Goal: Task Accomplishment & Management: Complete application form

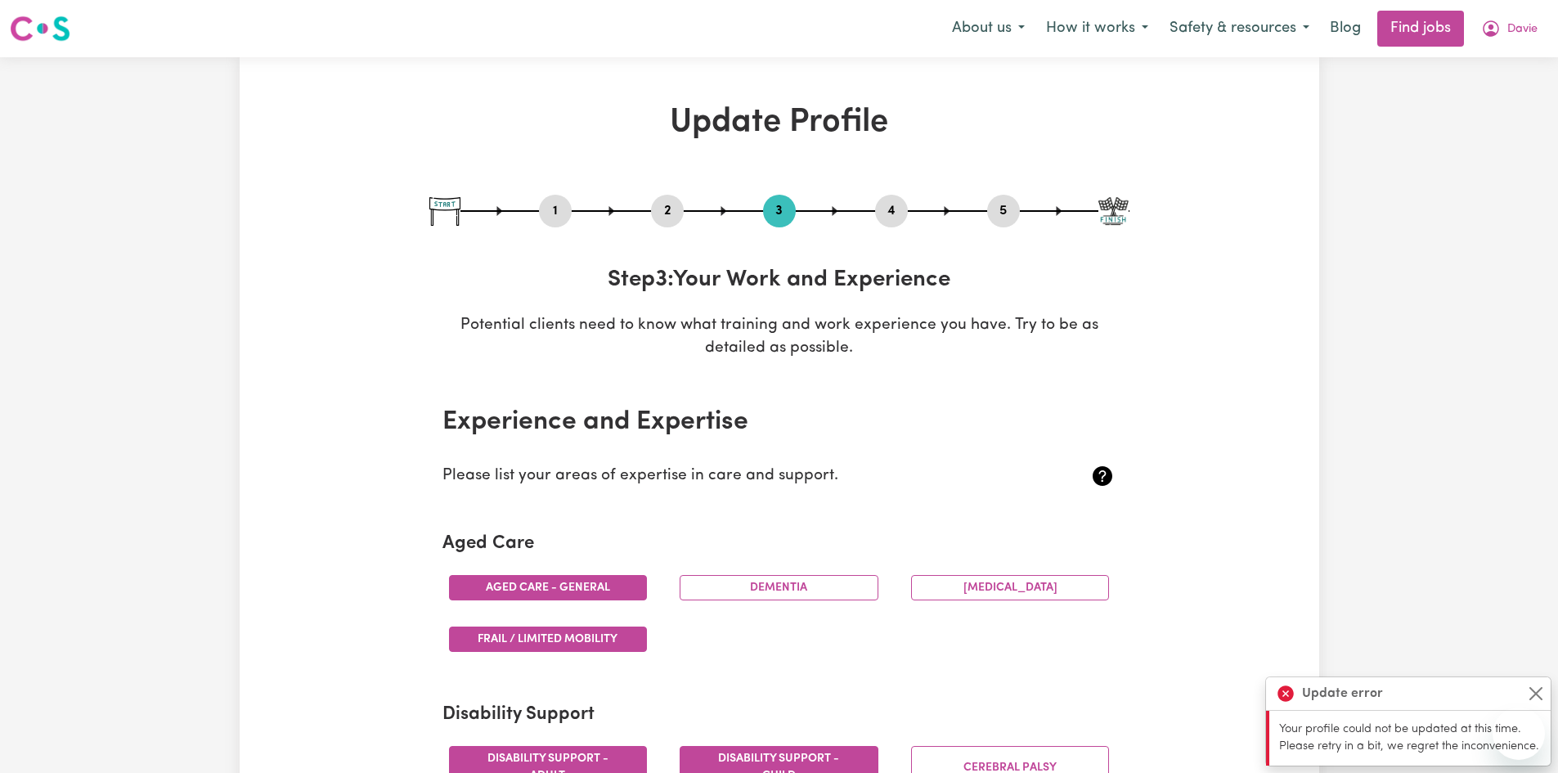
select select "2023"
select select "2024"
select select "2025"
select select "Certificate III (Individual Support)"
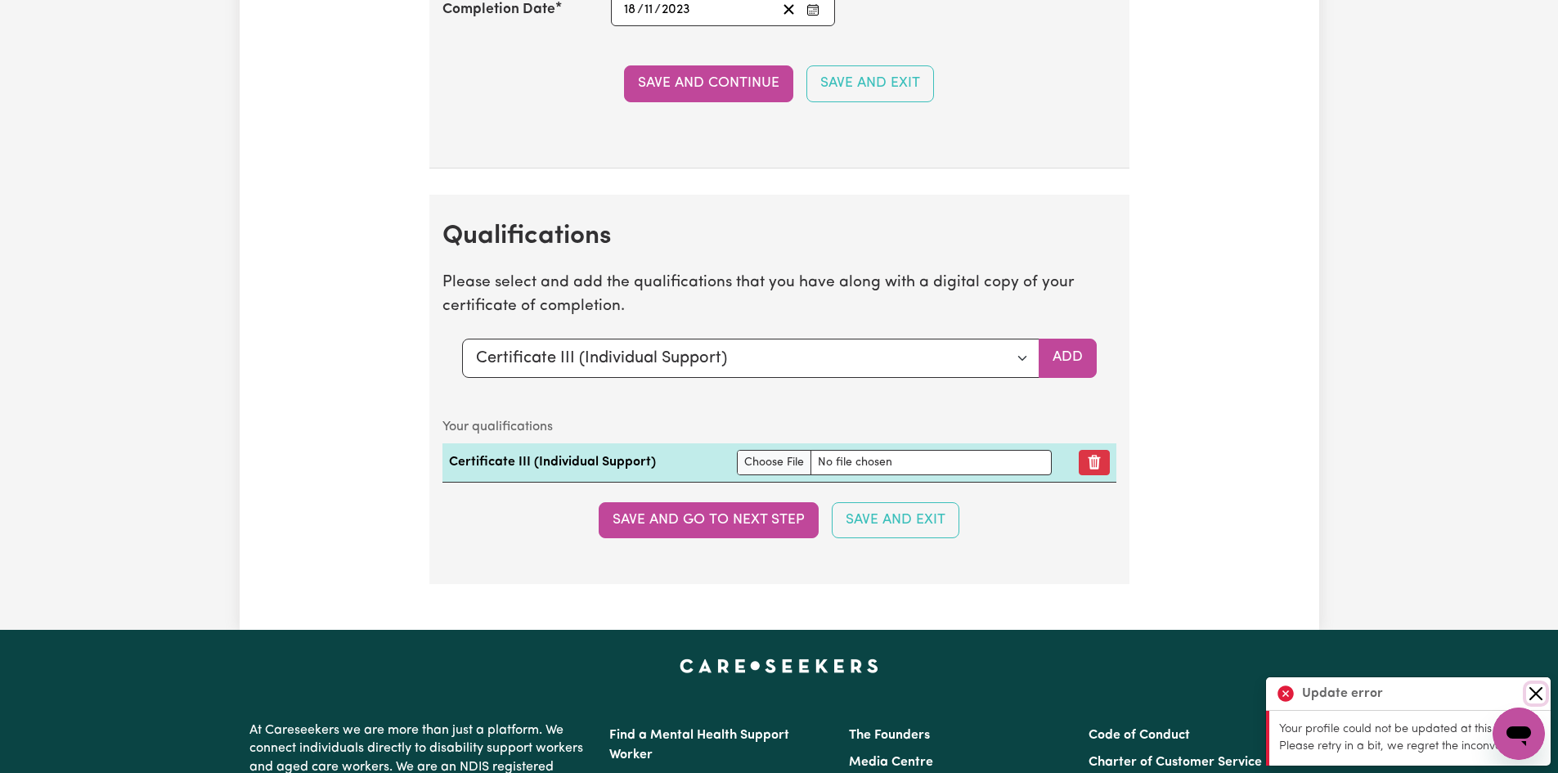
click at [1529, 694] on button "Close" at bounding box center [1536, 694] width 20 height 20
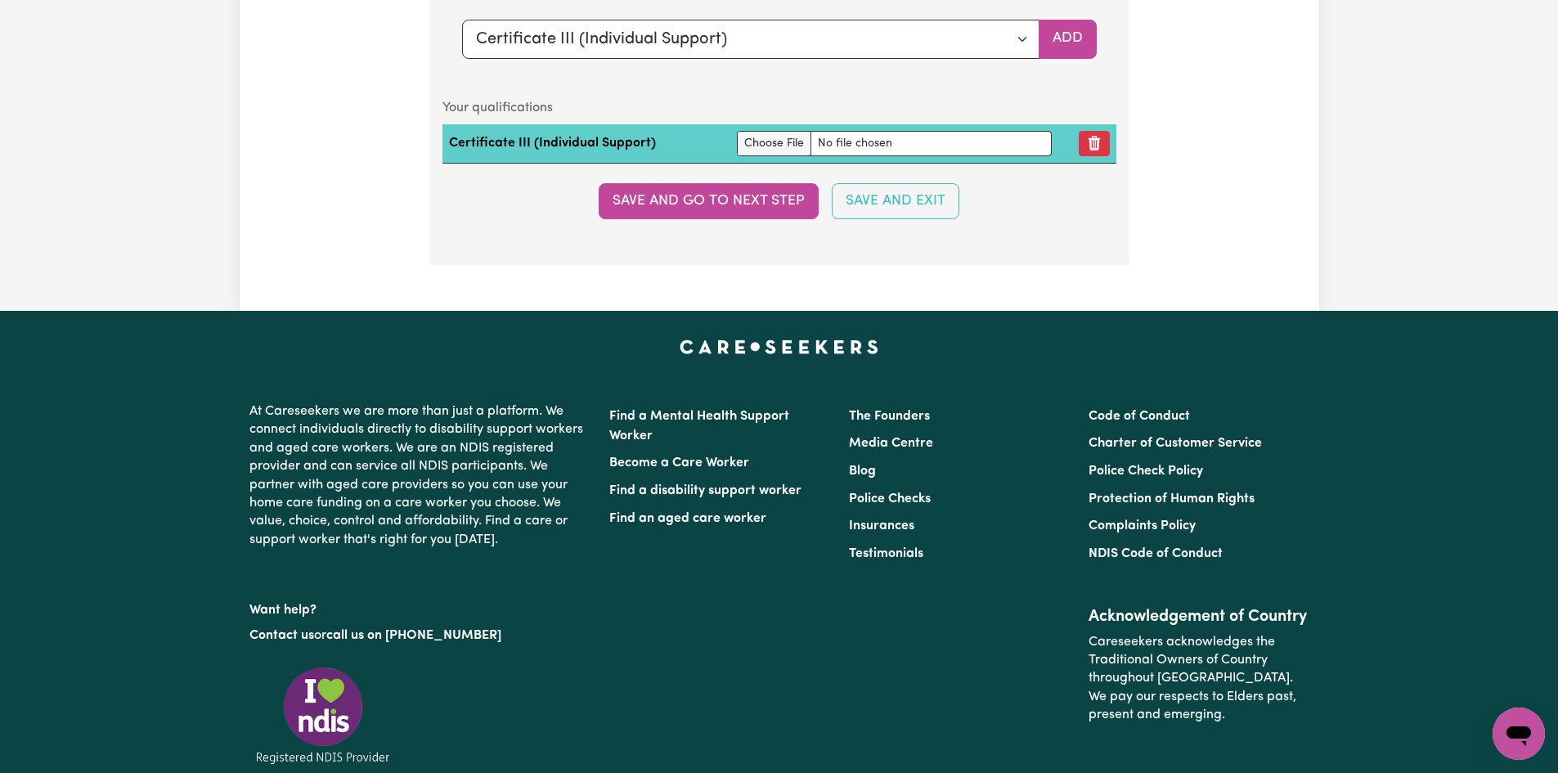
scroll to position [4253, 0]
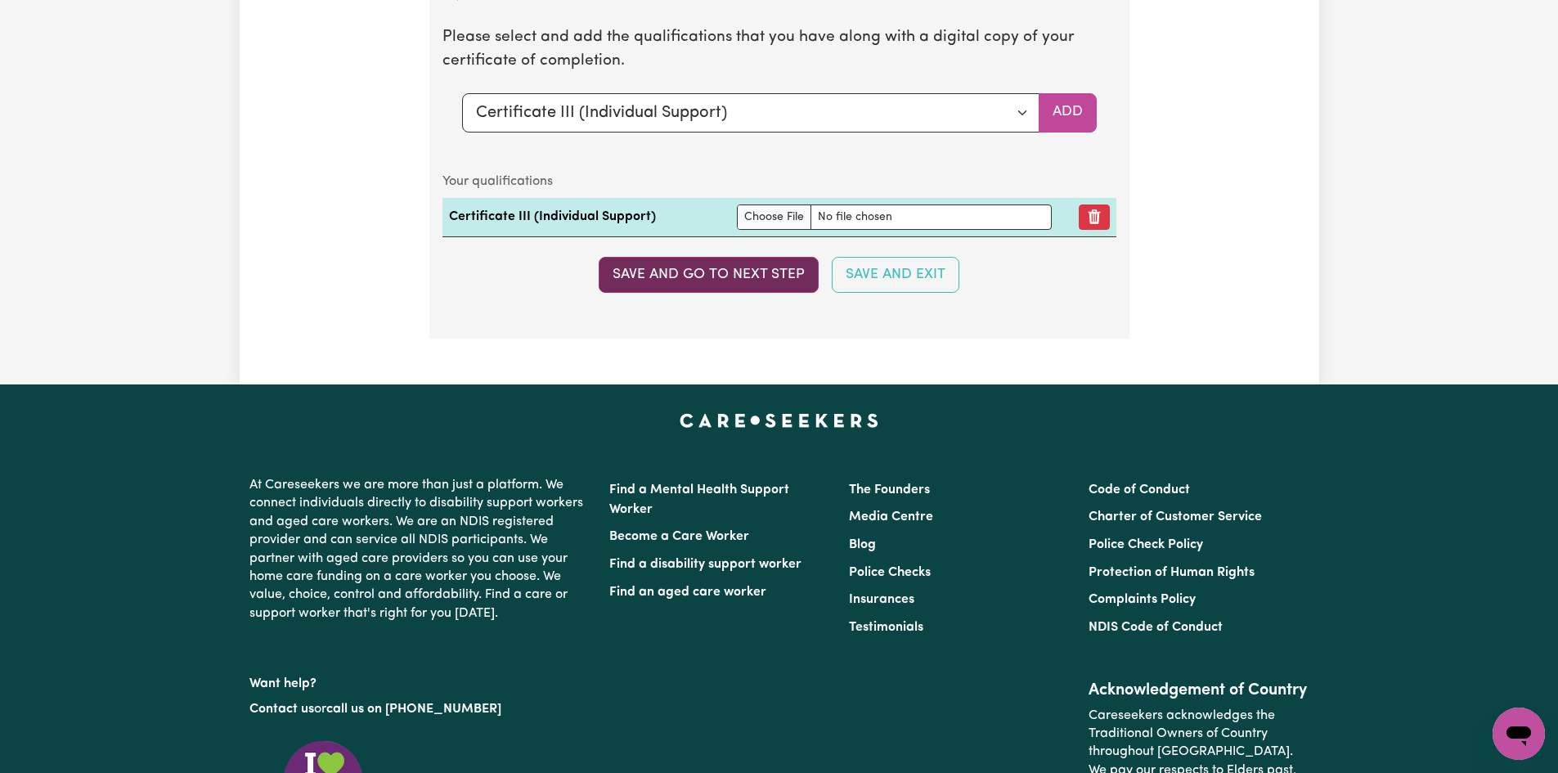
click at [724, 272] on button "Save and go to next step" at bounding box center [709, 275] width 220 height 36
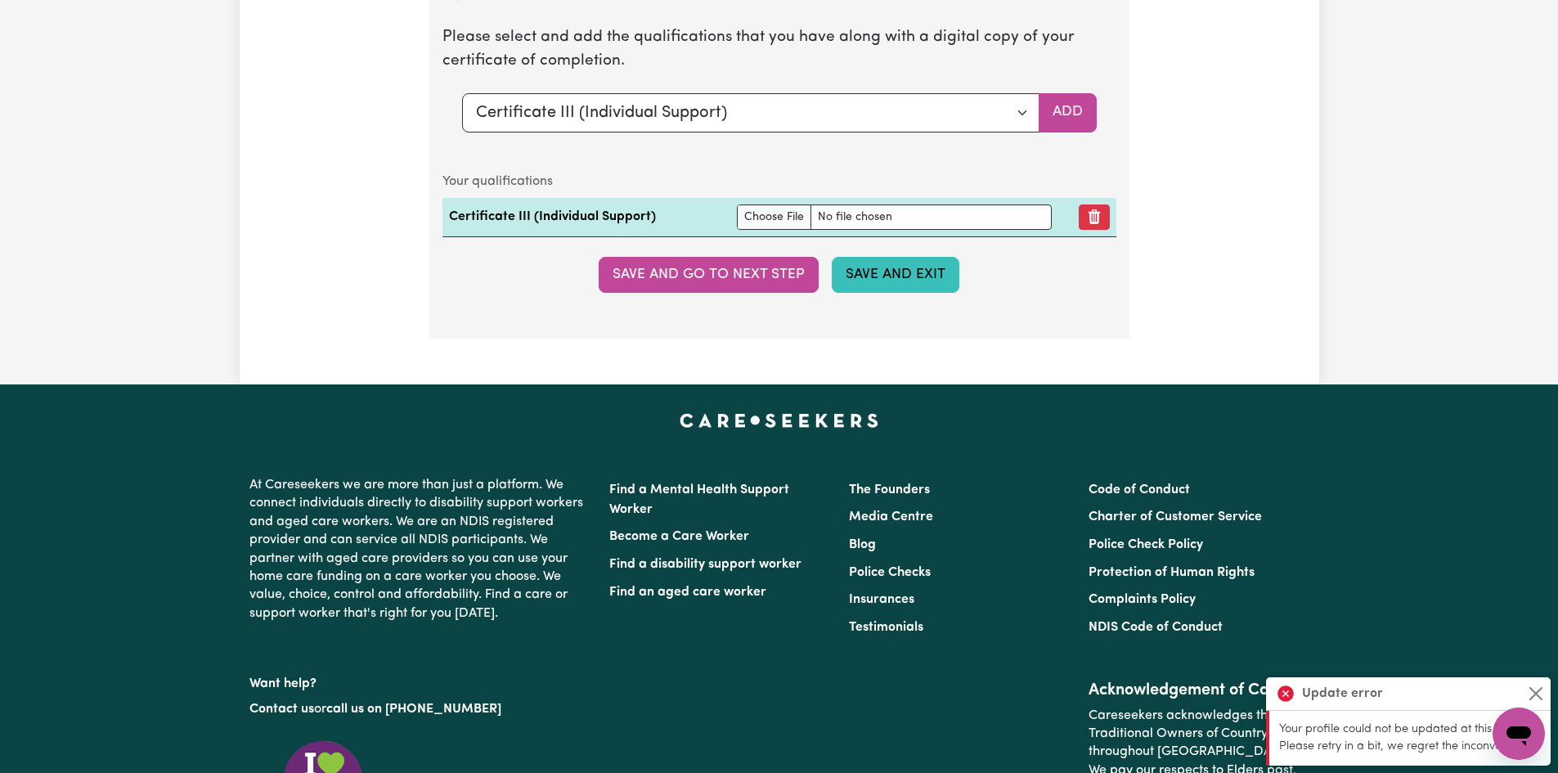
click at [877, 282] on button "Save and Exit" at bounding box center [896, 275] width 128 height 36
drag, startPoint x: 1538, startPoint y: 693, endPoint x: 1525, endPoint y: 695, distance: 14.1
click at [1537, 693] on button "Close" at bounding box center [1536, 694] width 20 height 20
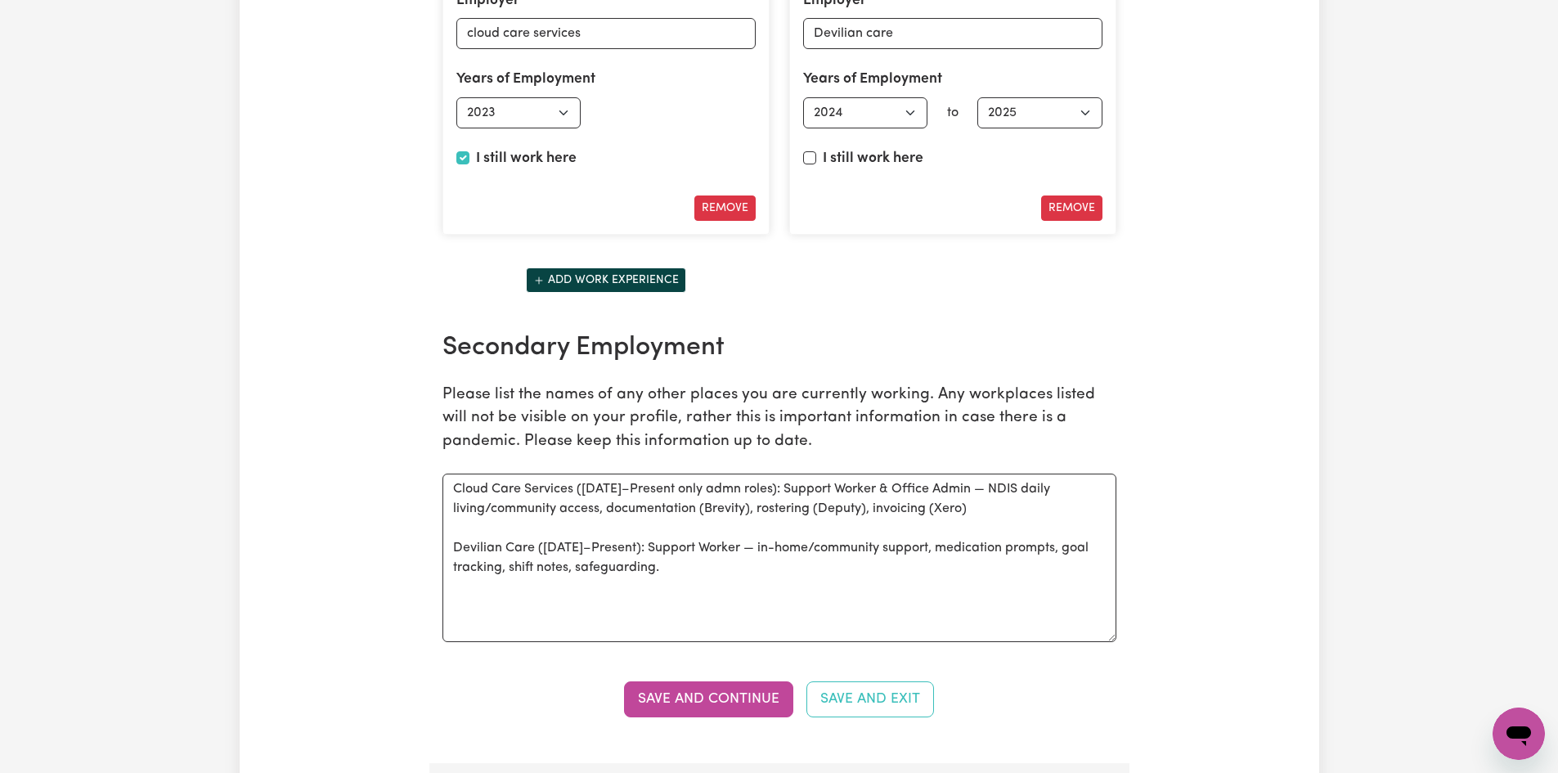
scroll to position [2535, 0]
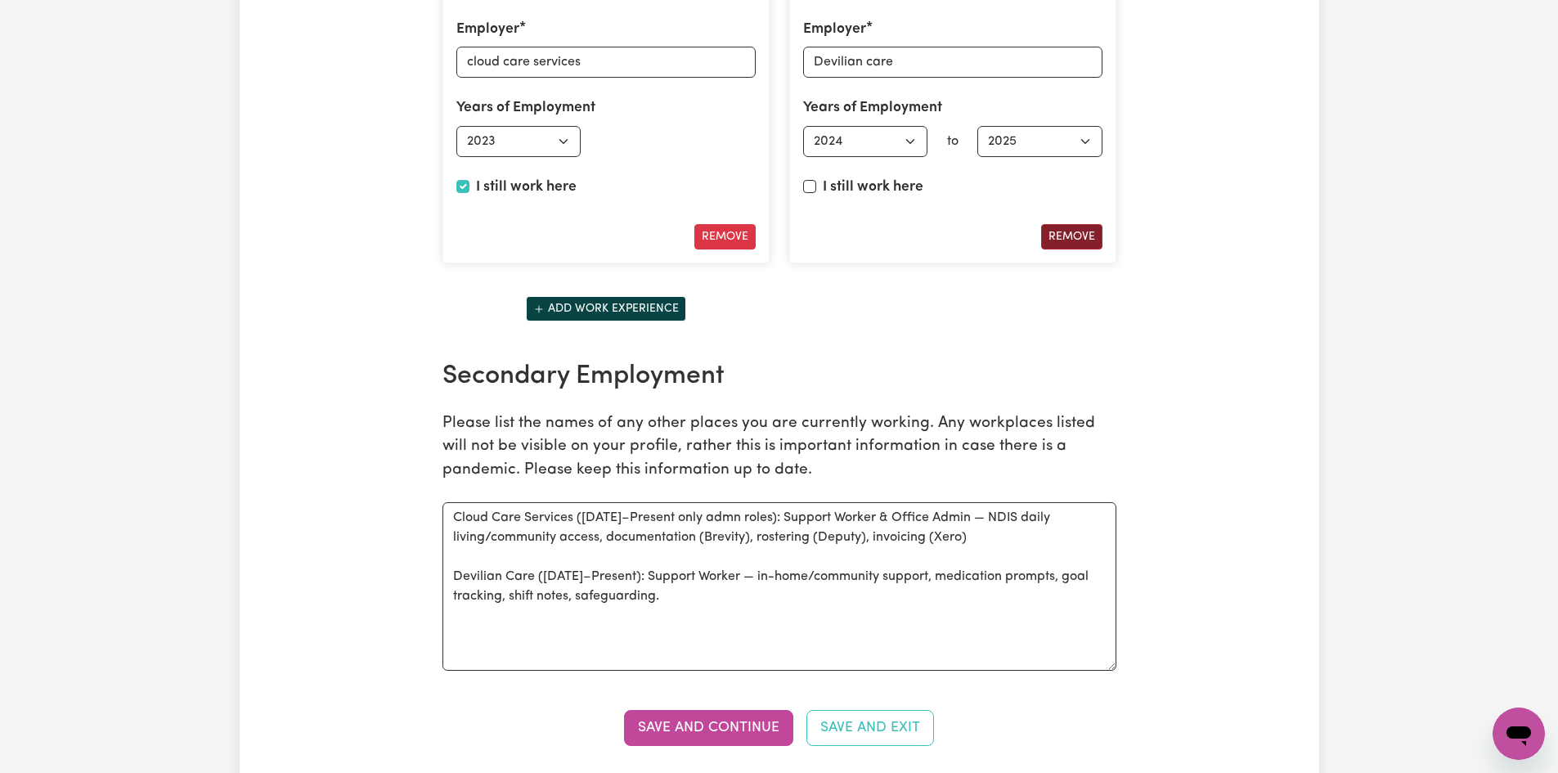
click at [1052, 237] on button "Remove" at bounding box center [1071, 236] width 61 height 25
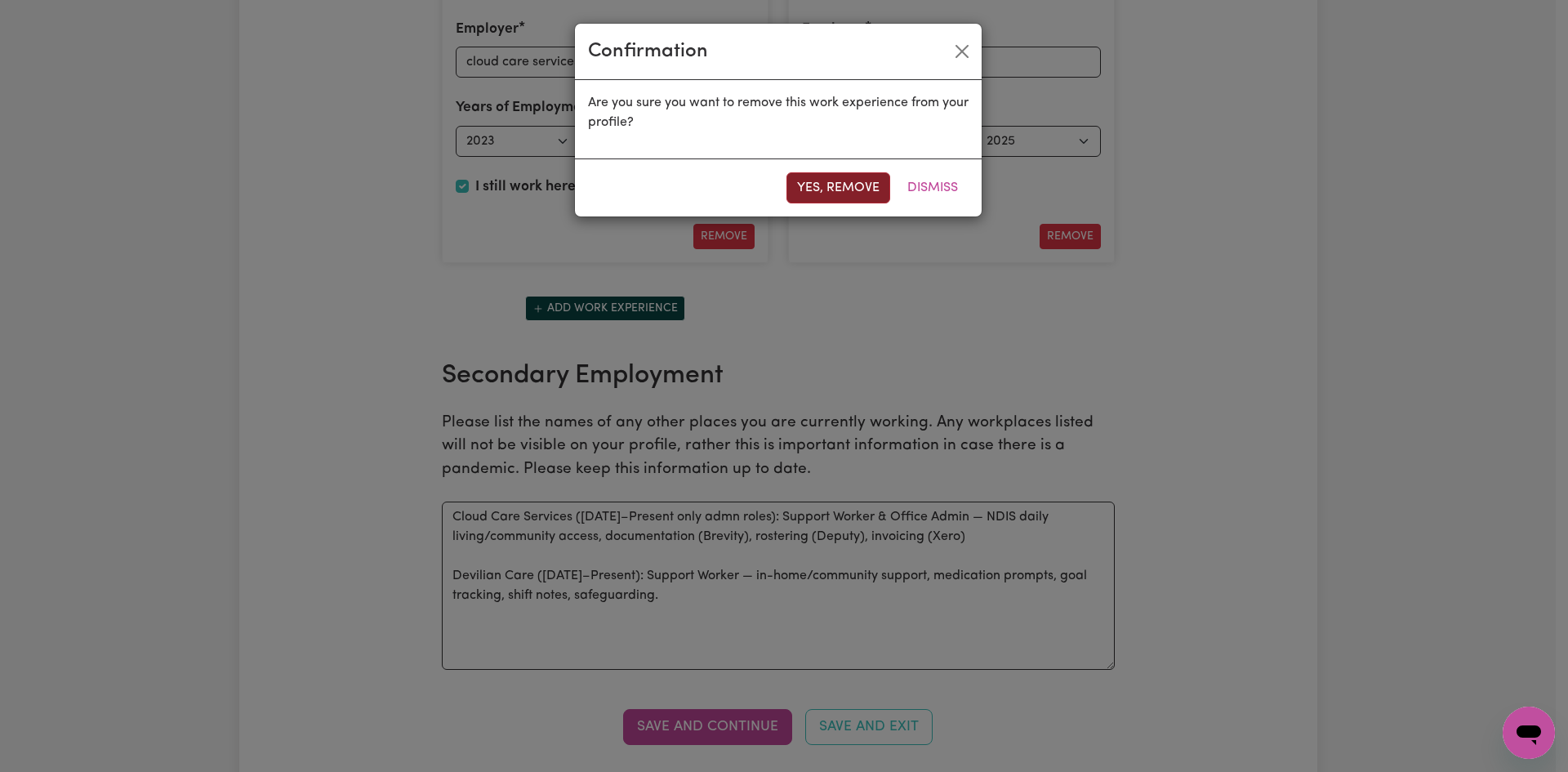
click at [806, 181] on button "Yes, remove" at bounding box center [839, 188] width 104 height 31
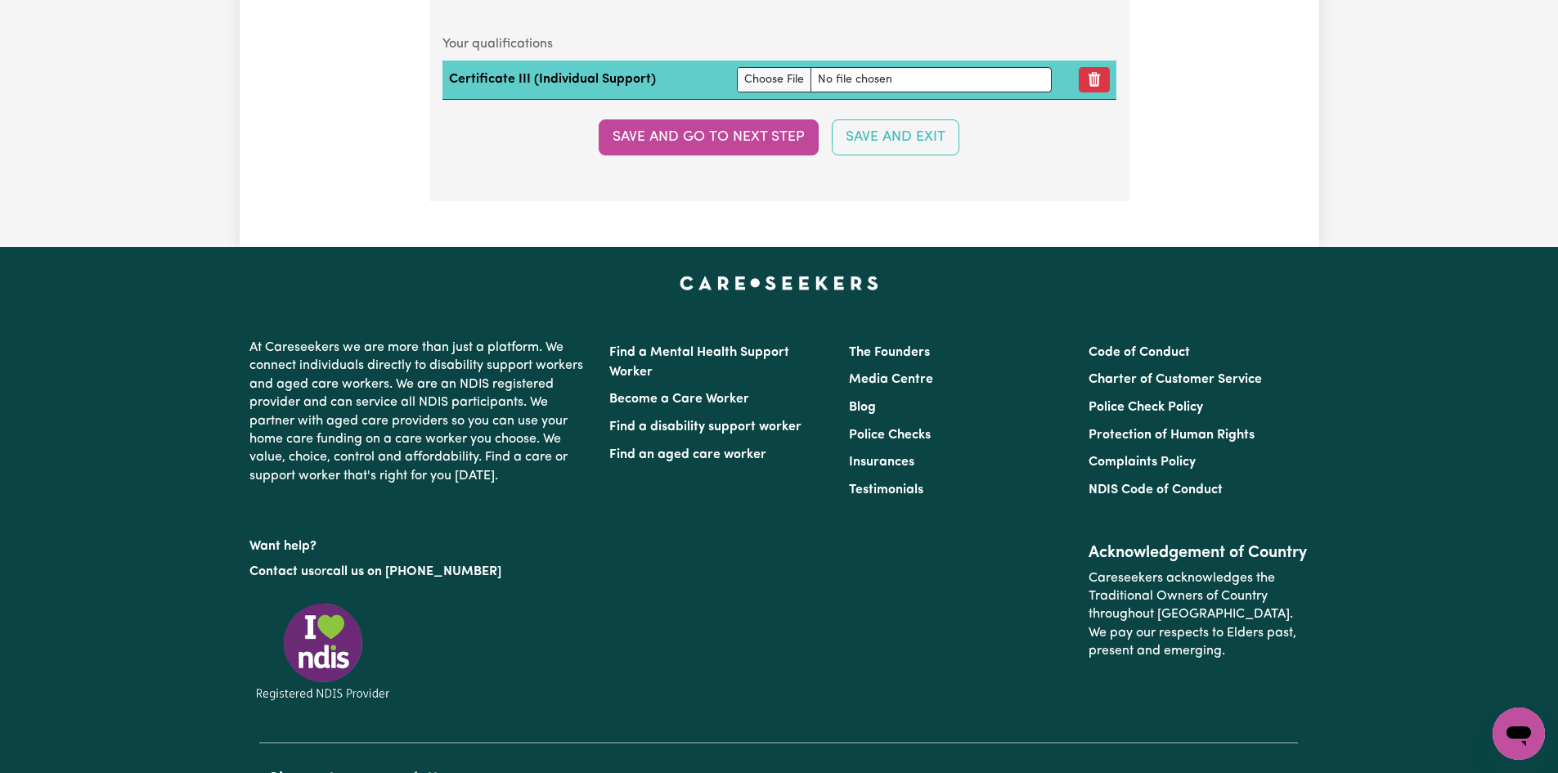
scroll to position [4126, 0]
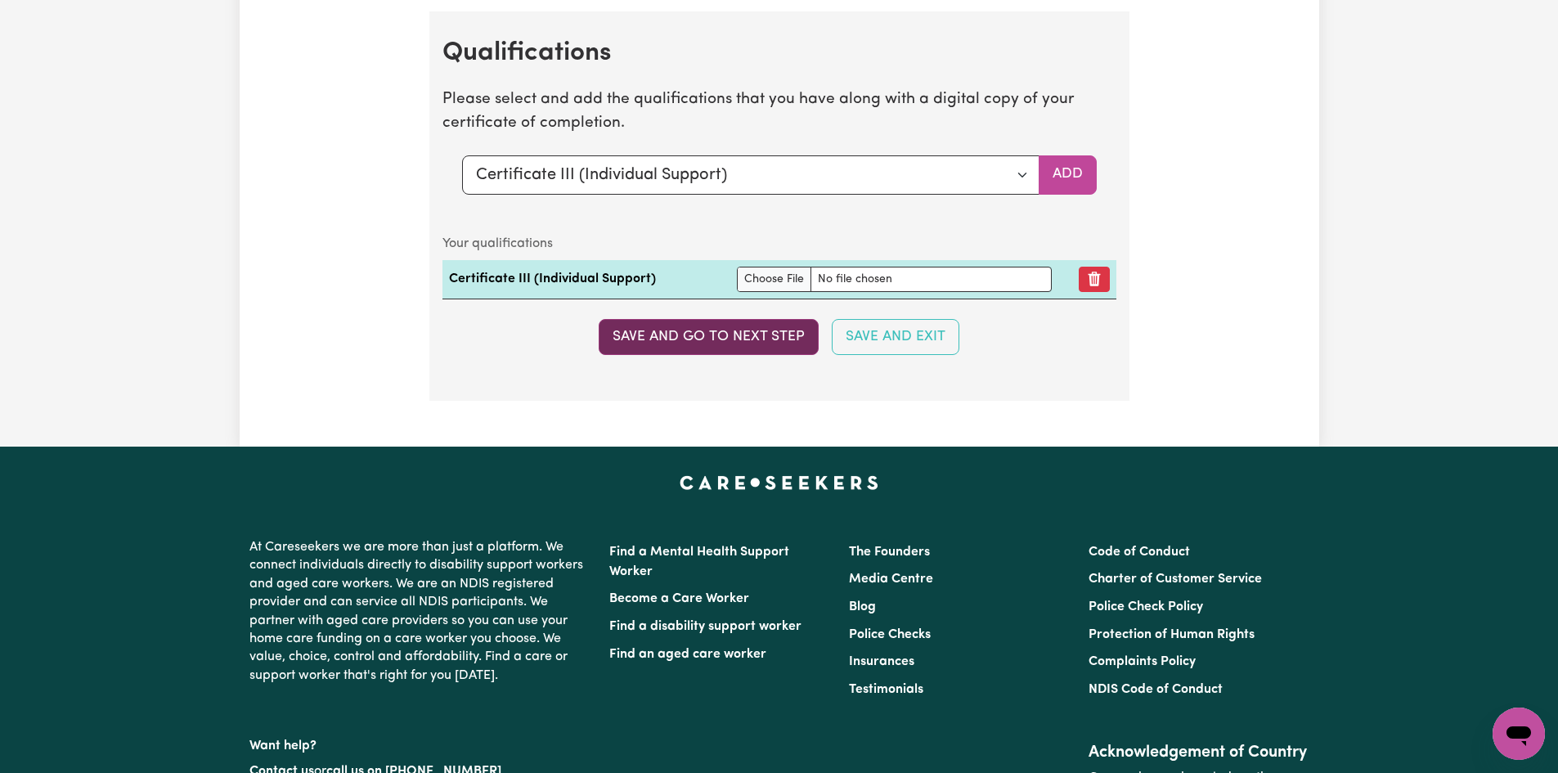
click at [661, 330] on button "Save and go to next step" at bounding box center [709, 337] width 220 height 36
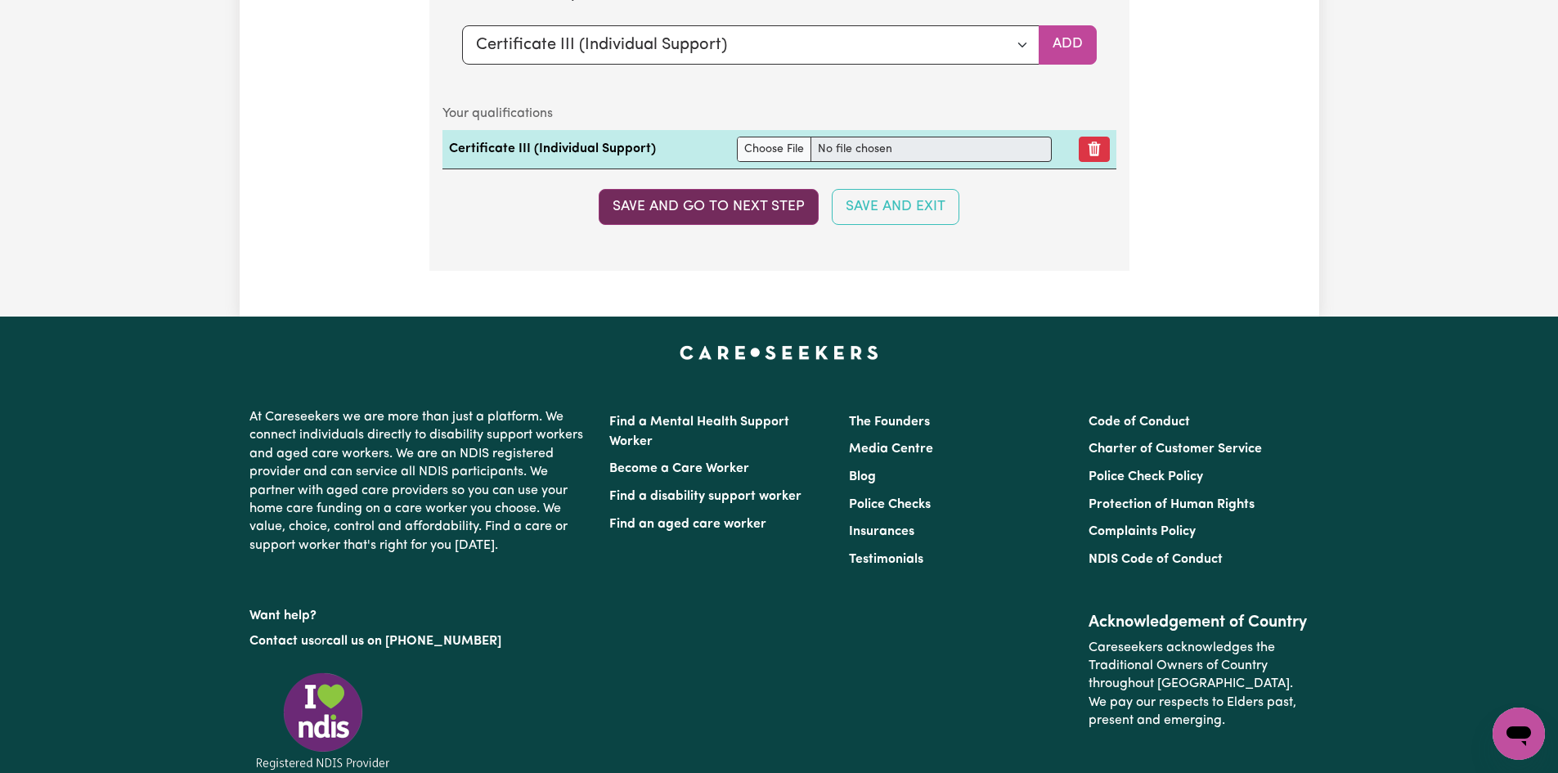
select select "2024"
select select "2025"
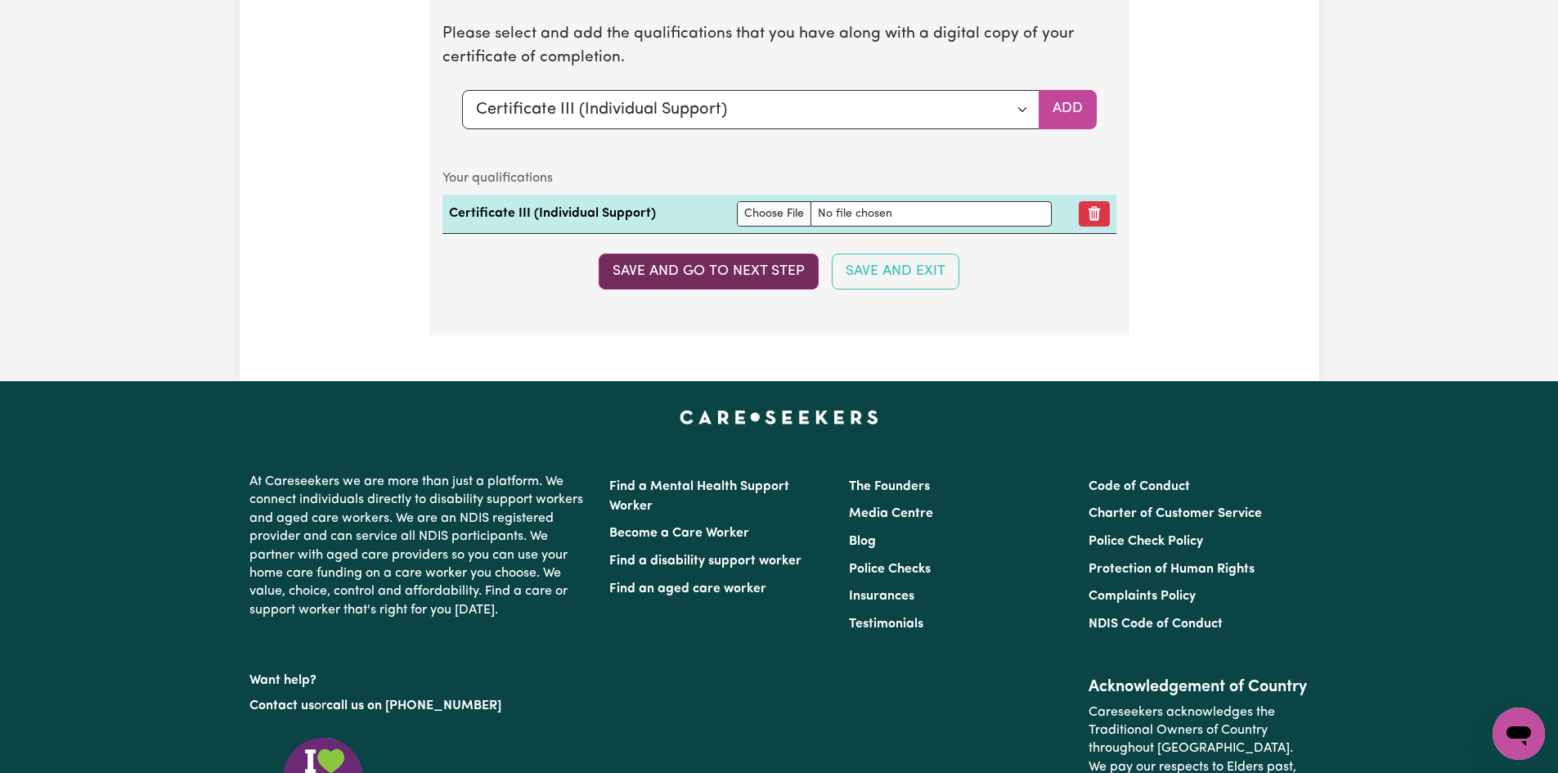
scroll to position [4191, 0]
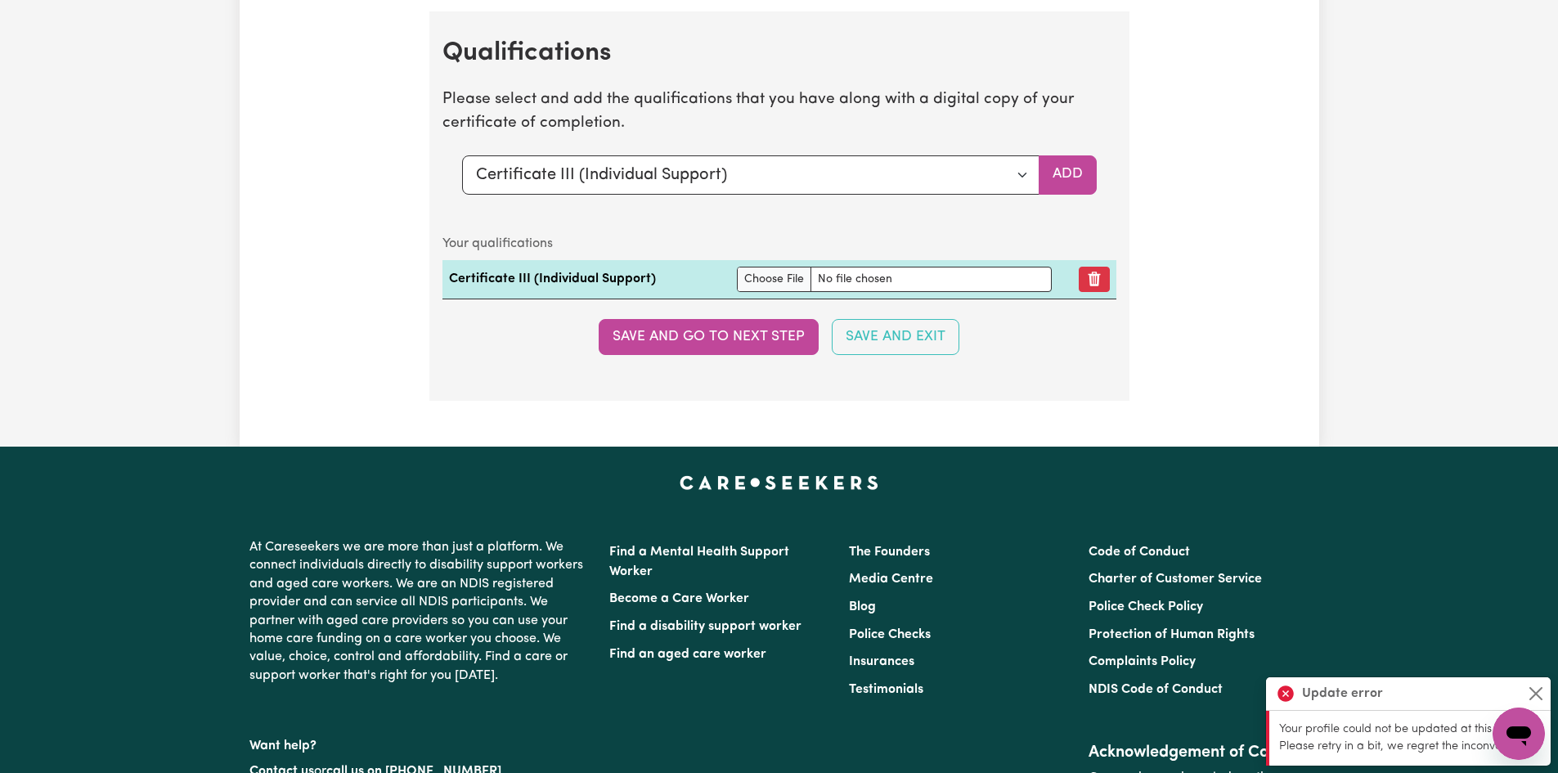
click at [1537, 680] on div "Update error" at bounding box center [1408, 694] width 285 height 34
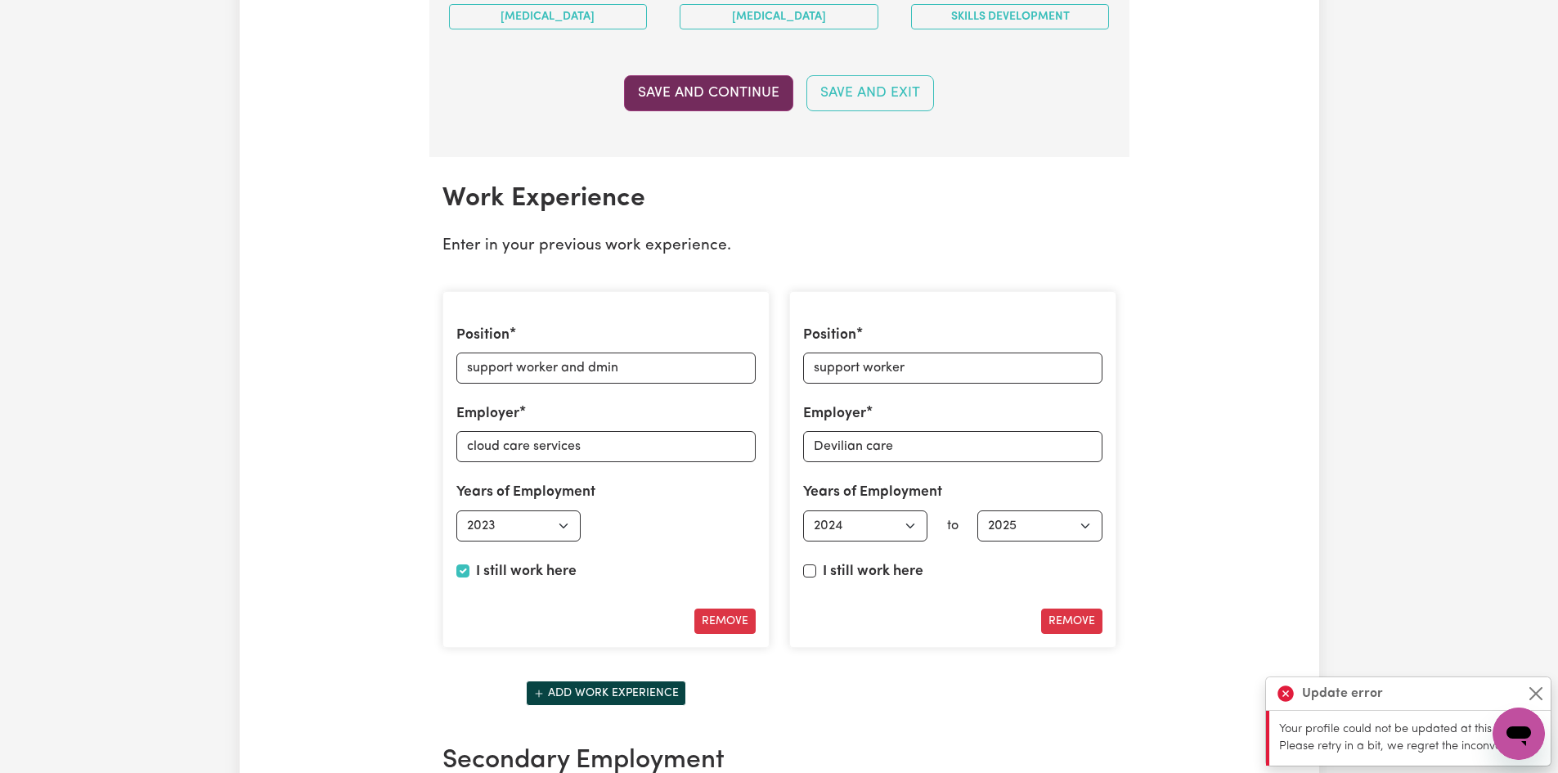
scroll to position [2064, 0]
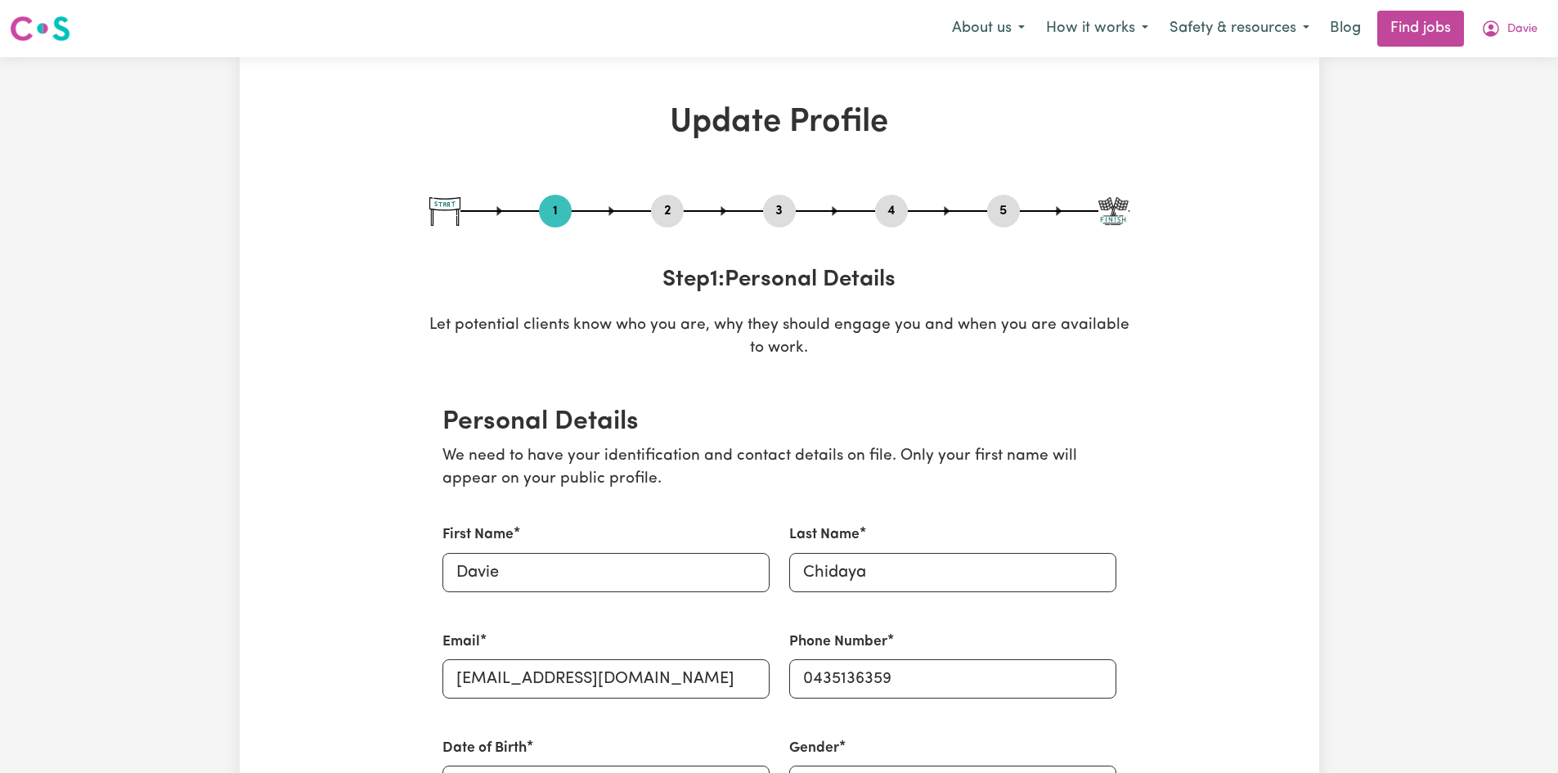
select select "male"
select select "Student Visa"
select select "Studying a healthcare related degree or qualification"
select select "42"
select select "56"
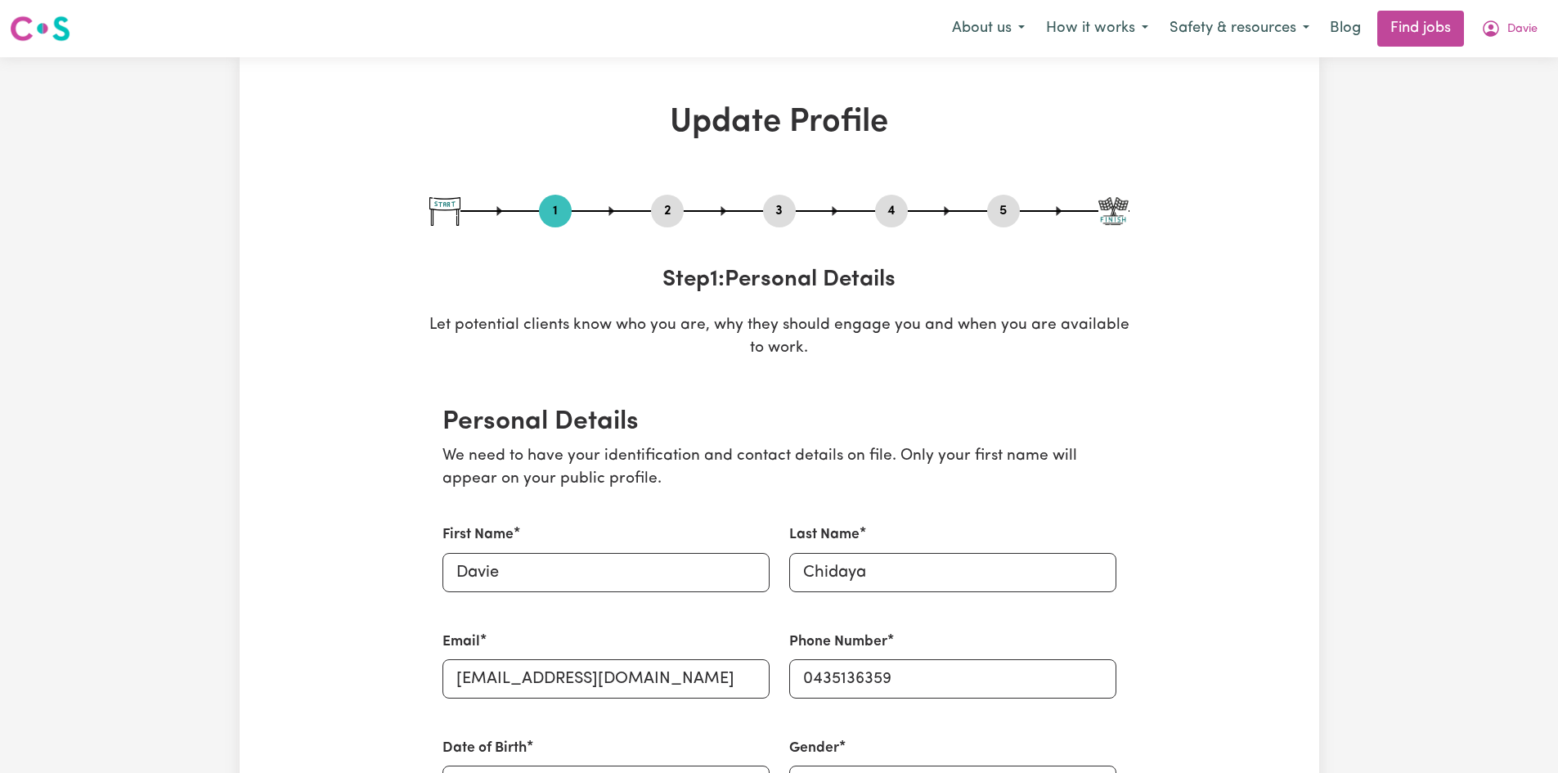
select select "63"
select select "84"
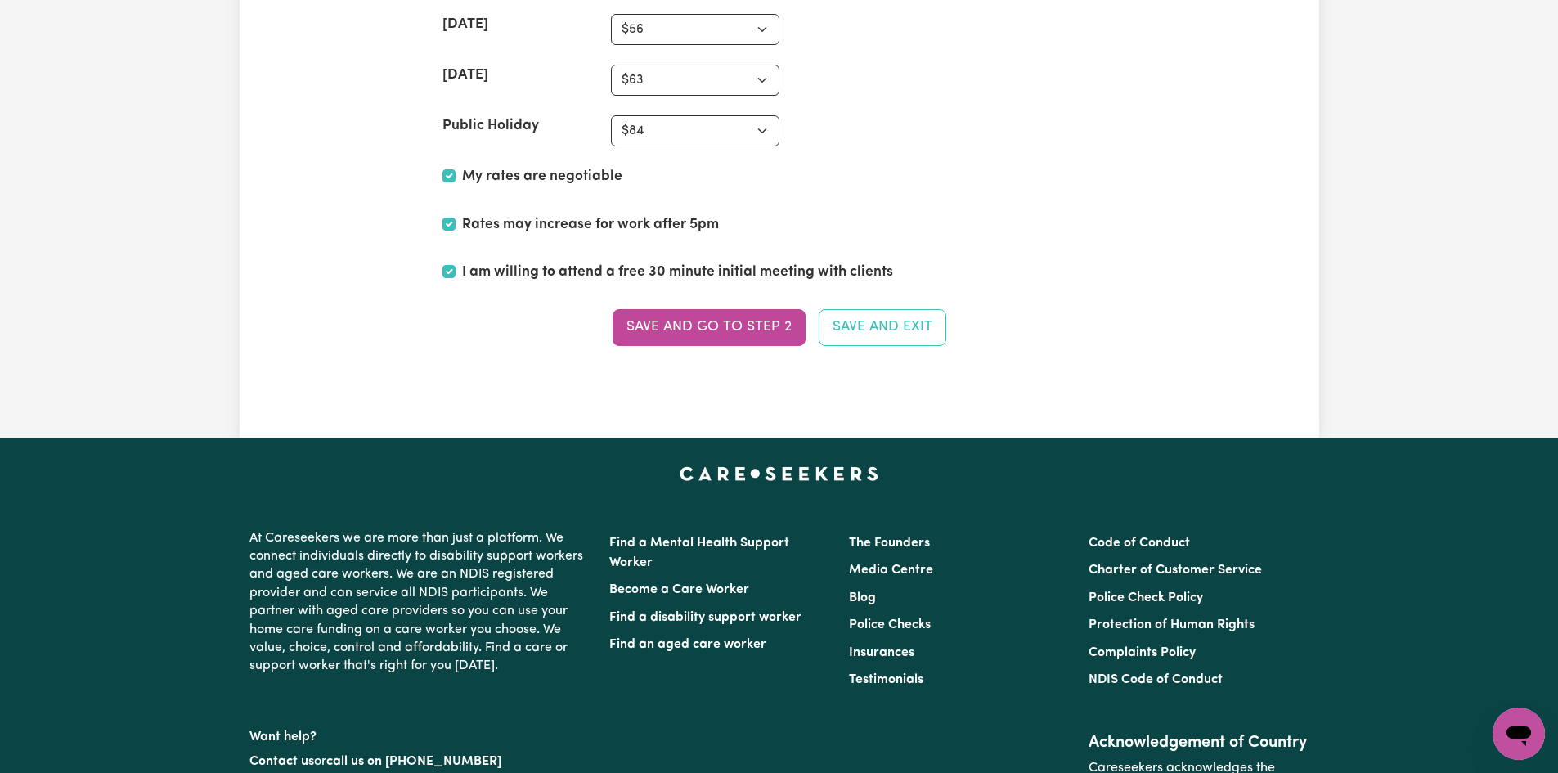
scroll to position [4102, 0]
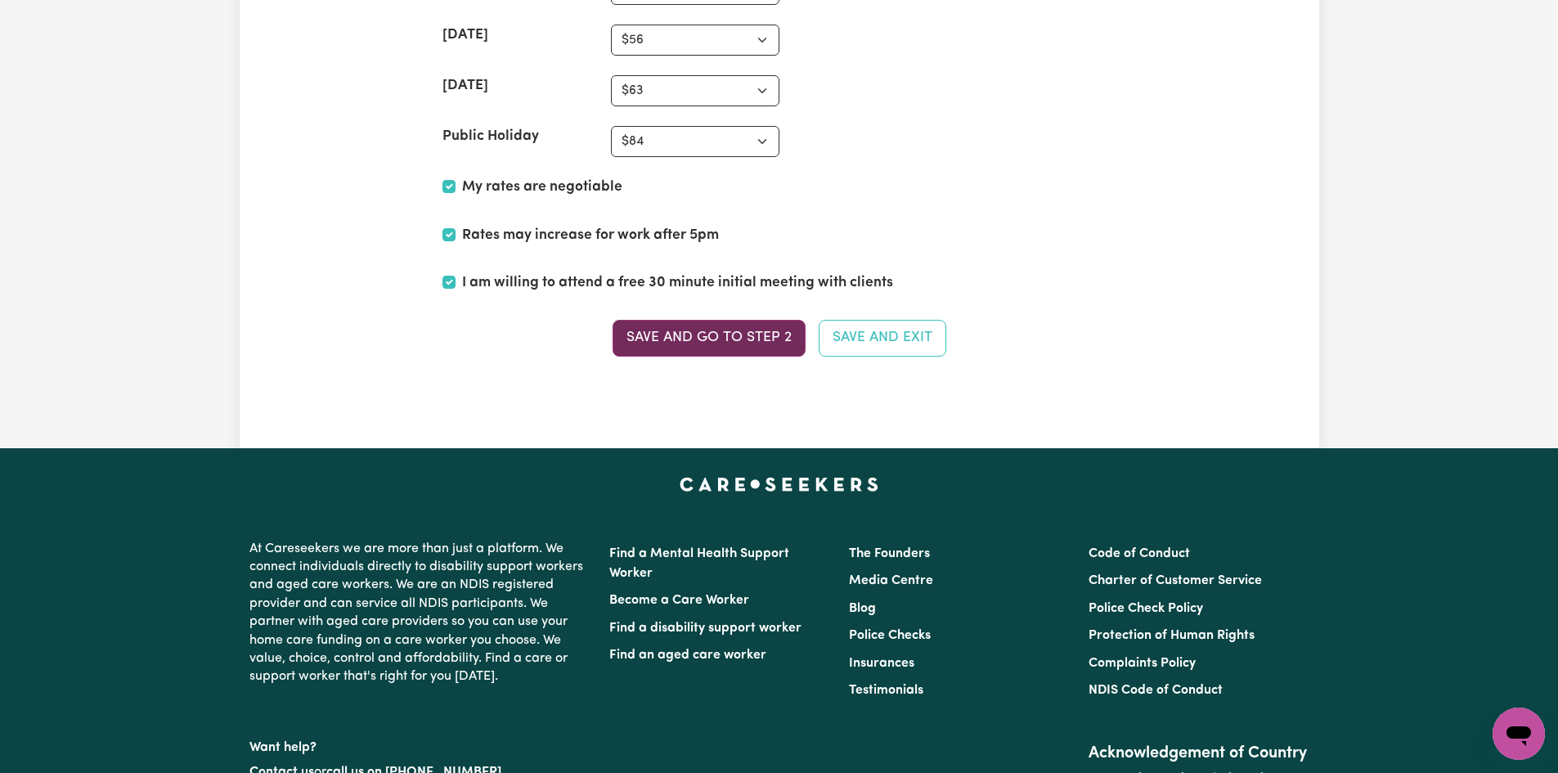
click at [687, 343] on button "Save and go to Step 2" at bounding box center [709, 338] width 193 height 36
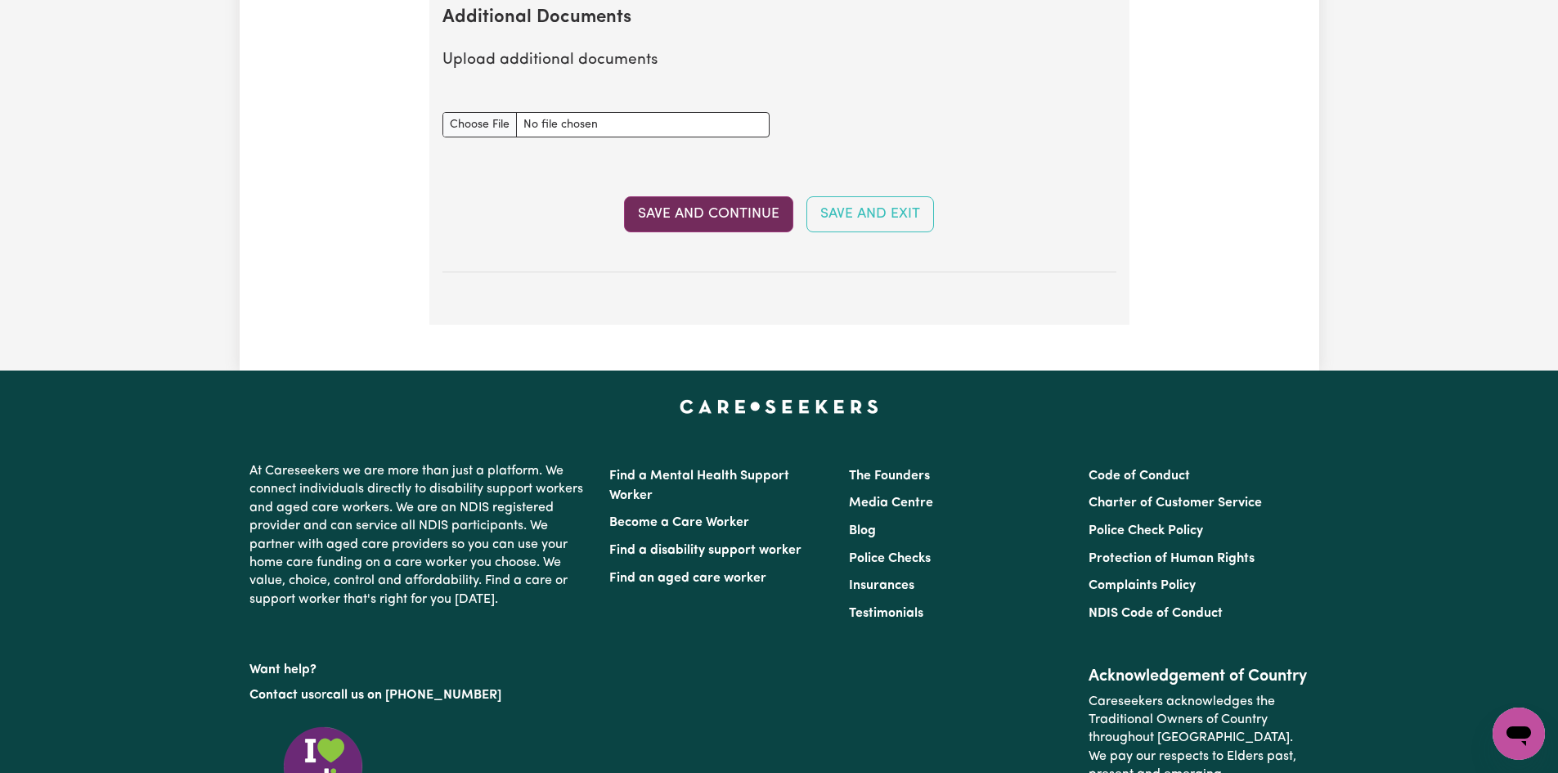
scroll to position [3108, 0]
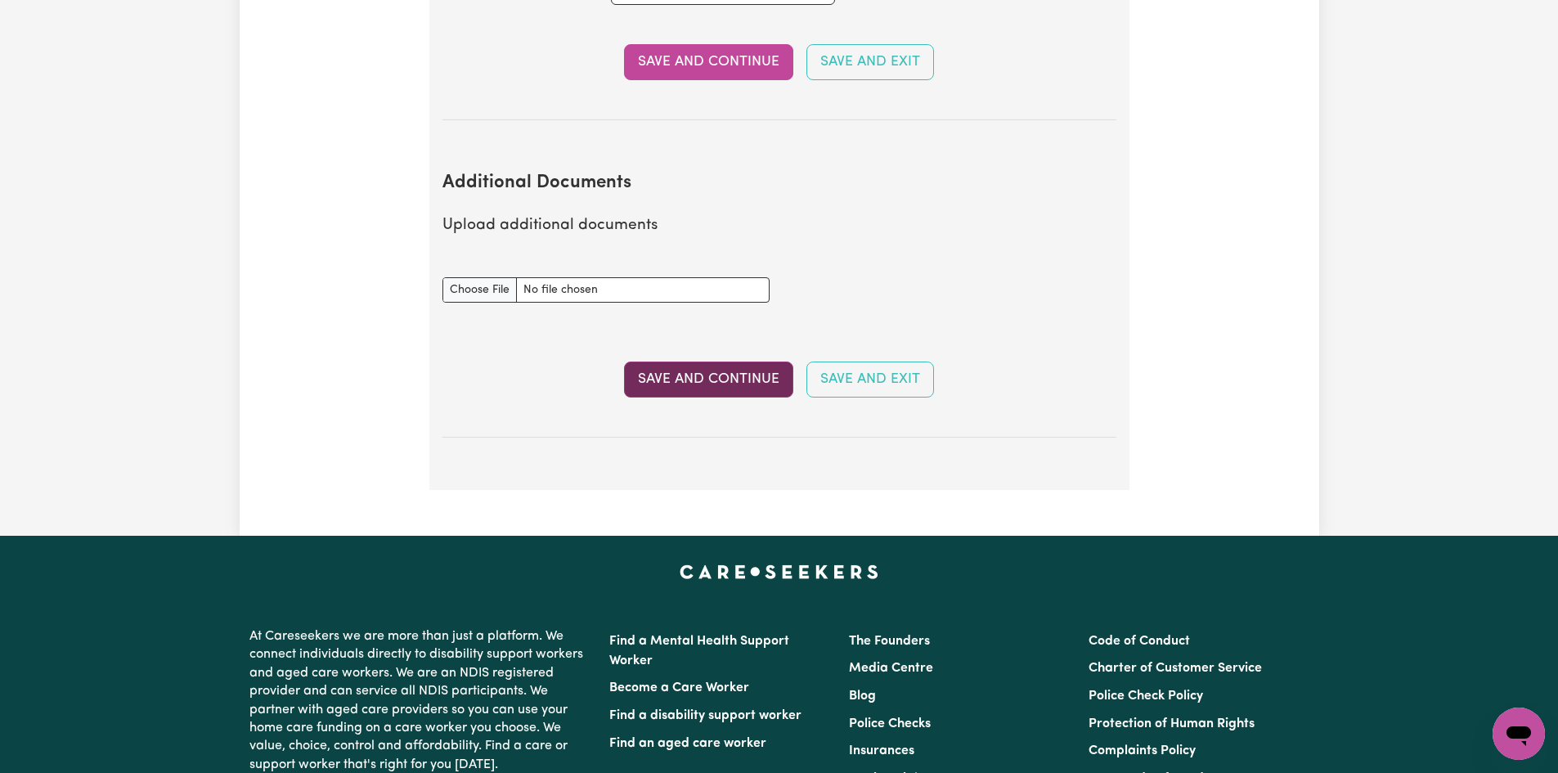
click at [685, 362] on button "Save and Continue" at bounding box center [708, 380] width 169 height 36
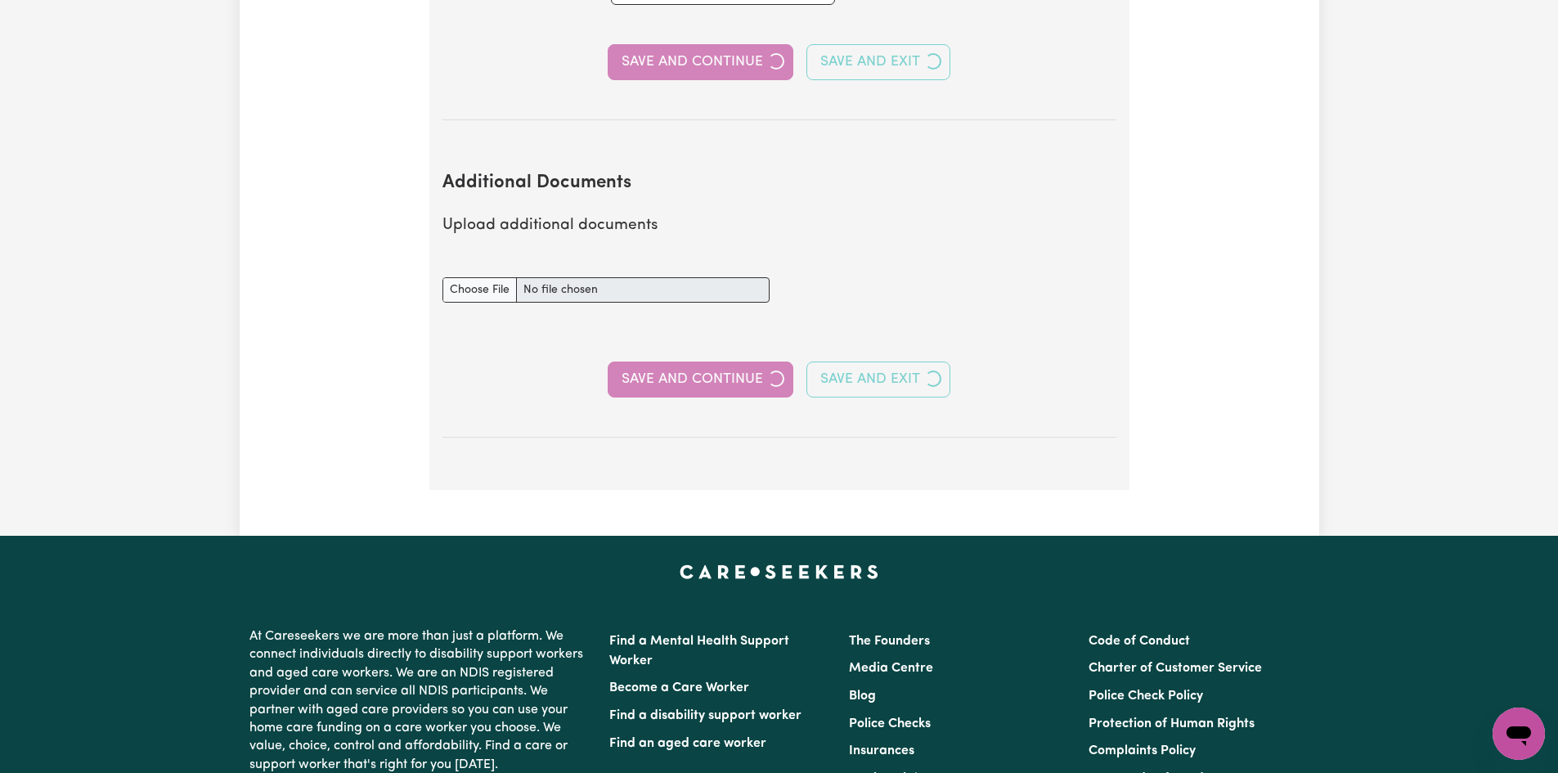
select select "Certificate III (Individual Support)"
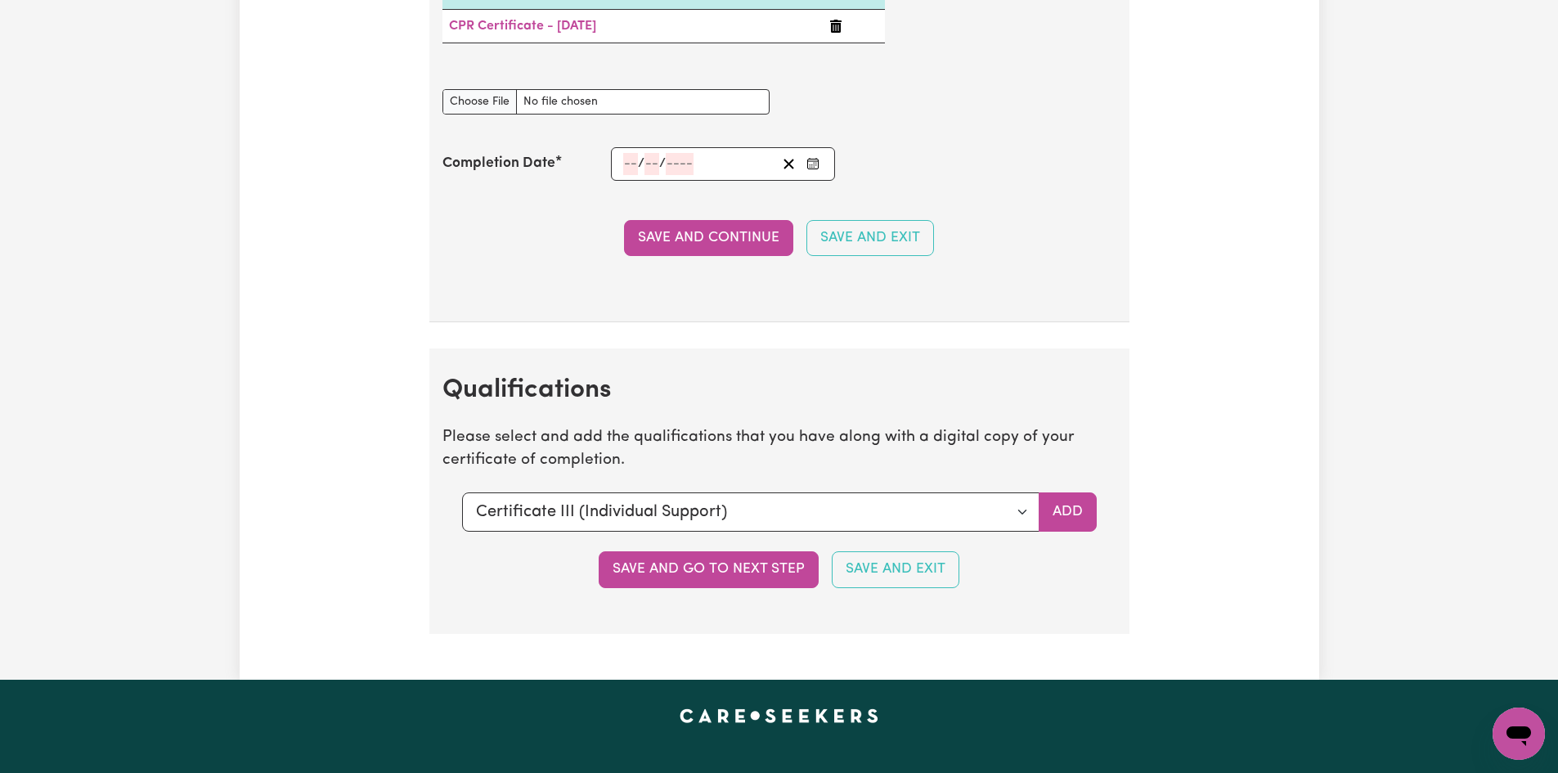
scroll to position [3926, 0]
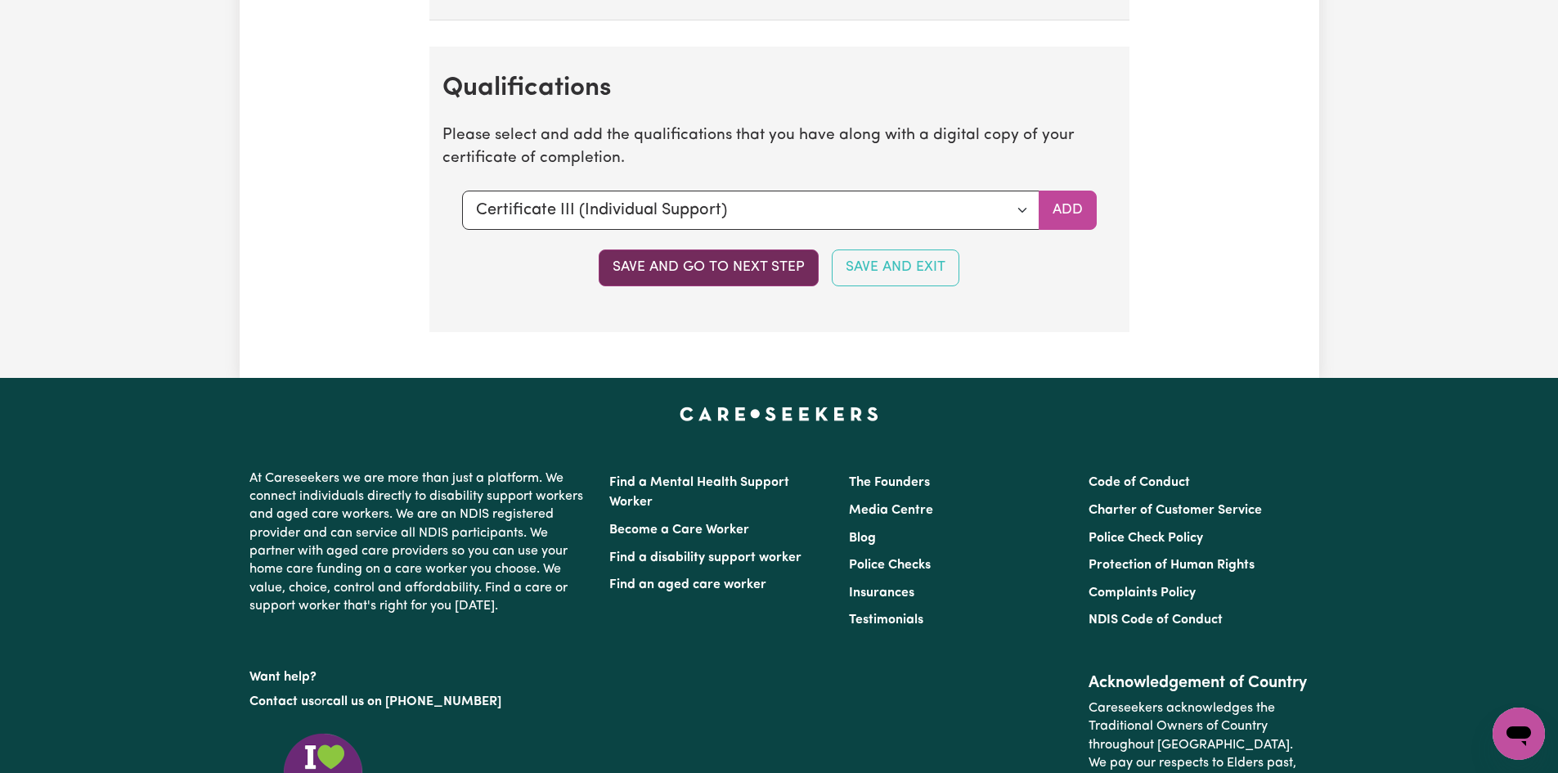
click at [713, 275] on button "Save and go to next step" at bounding box center [709, 267] width 220 height 36
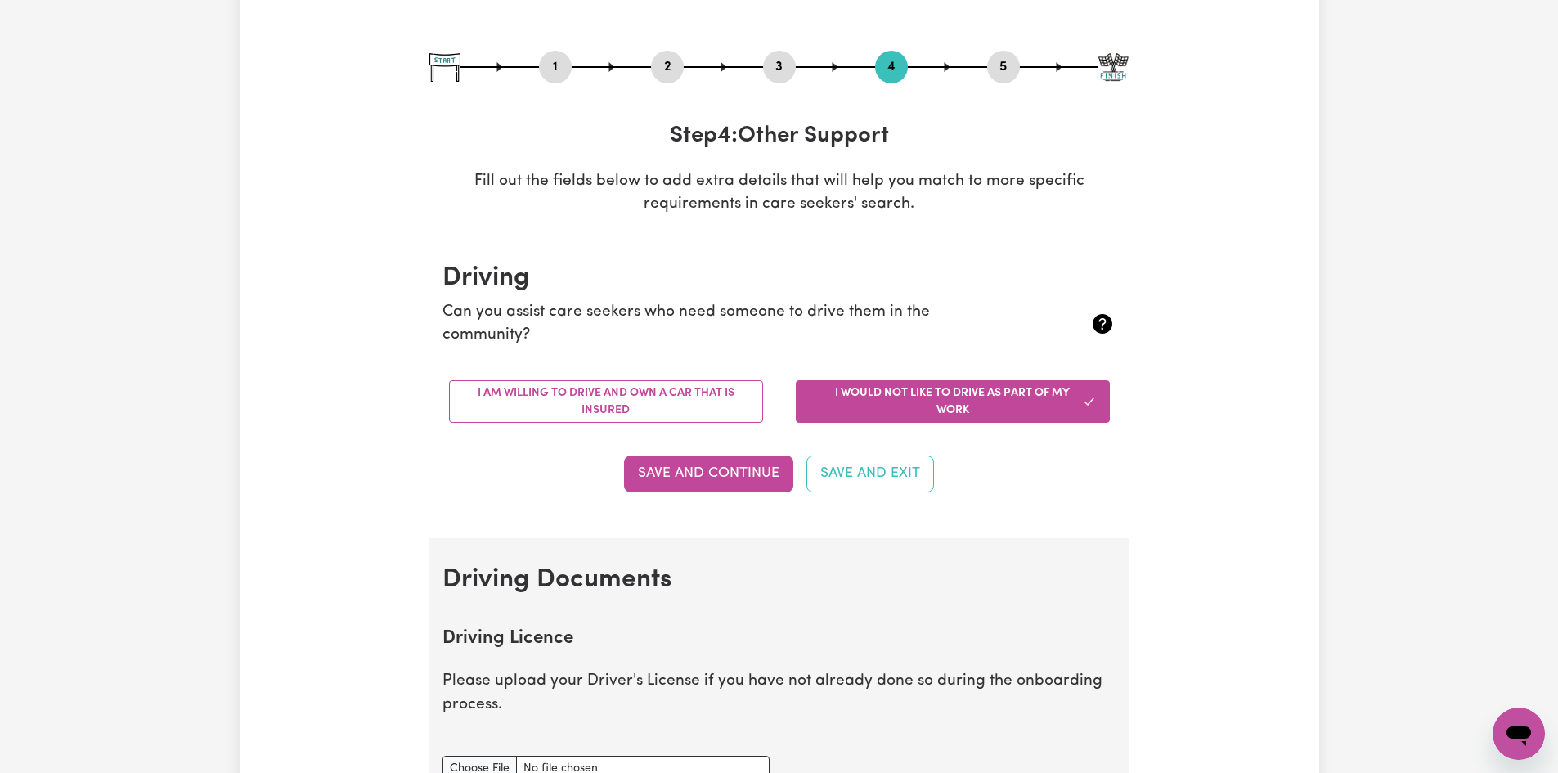
scroll to position [164, 0]
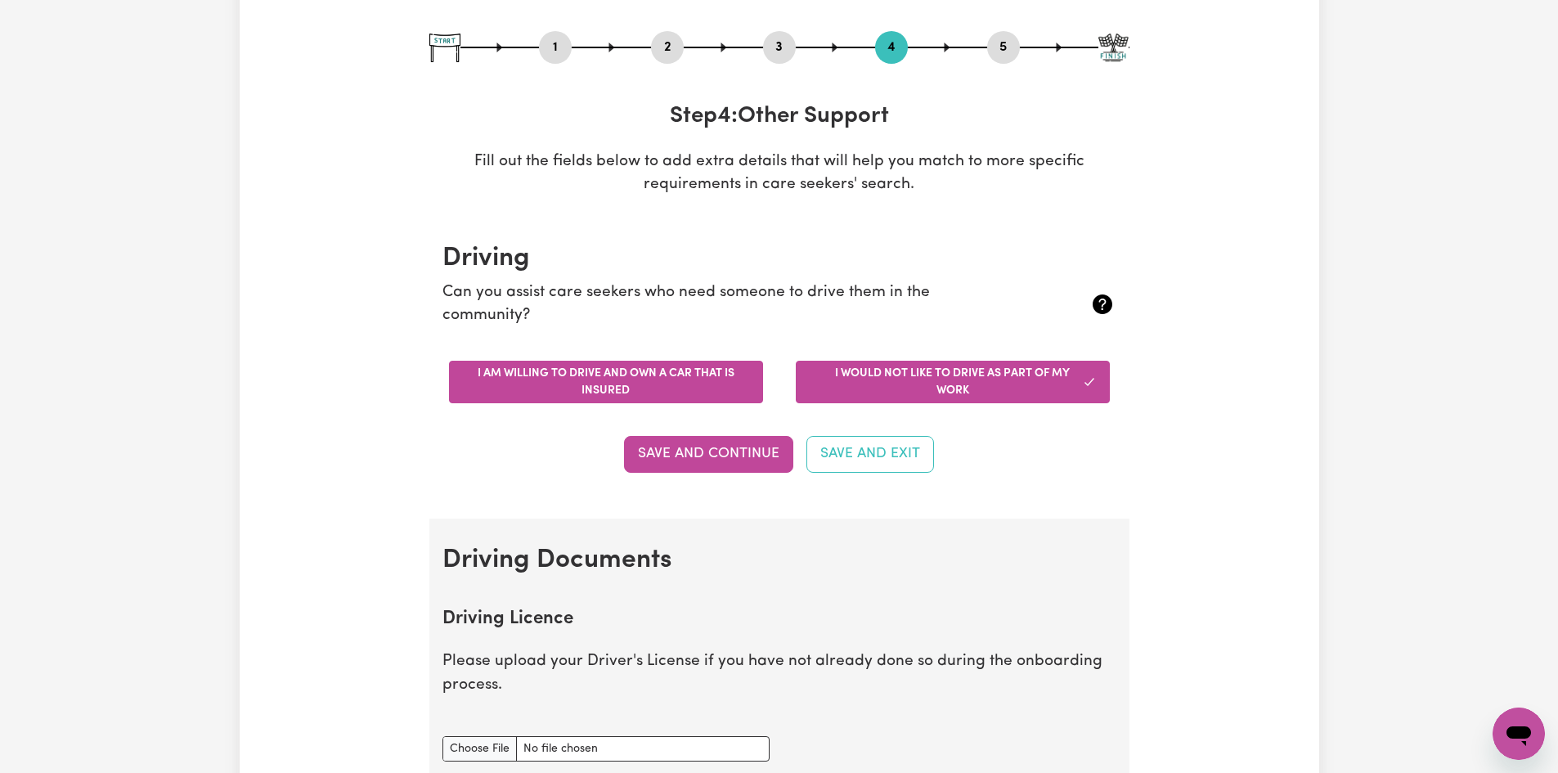
click at [691, 370] on button "I am willing to drive and own a car that is insured" at bounding box center [606, 382] width 314 height 43
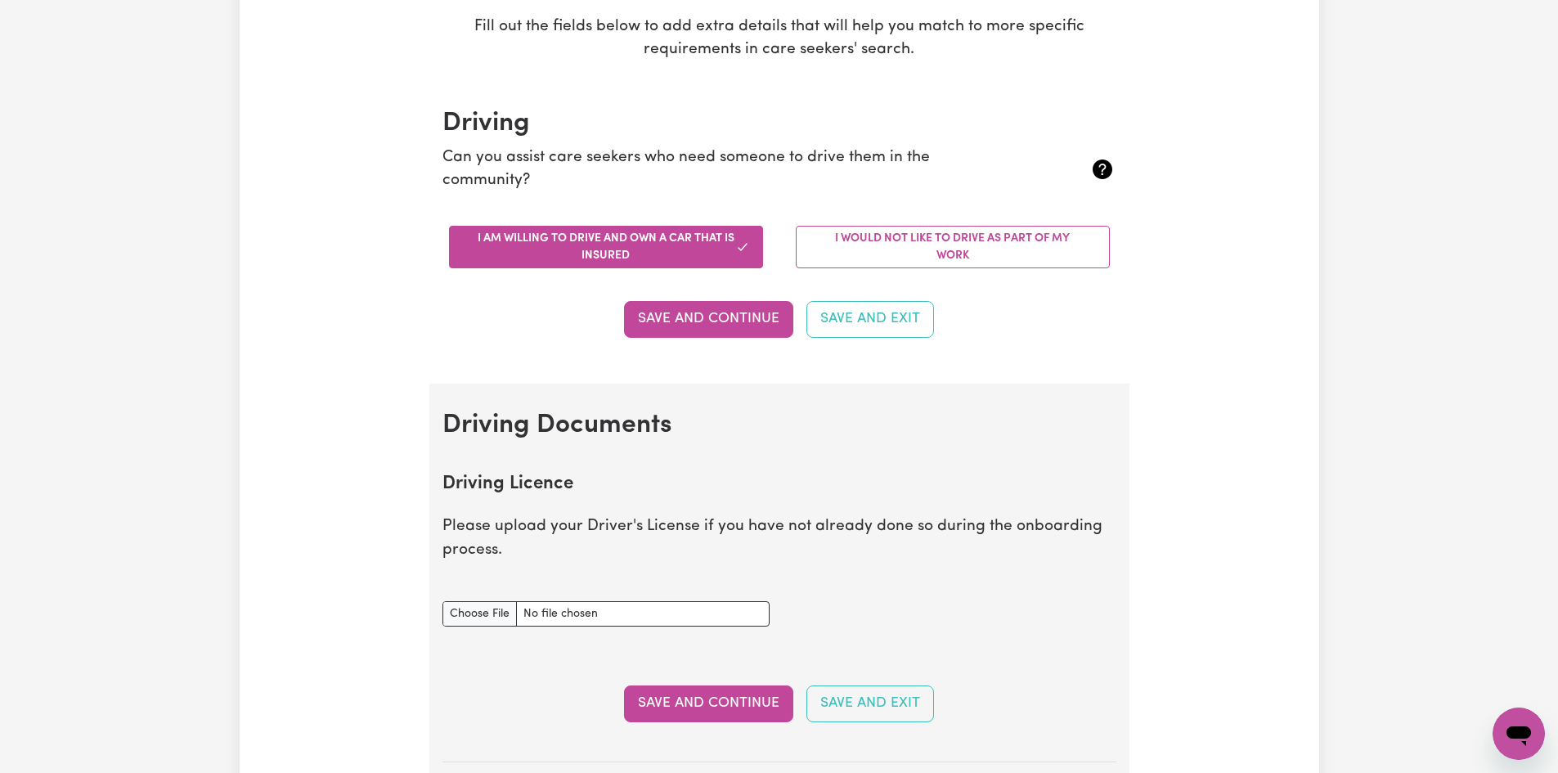
scroll to position [327, 0]
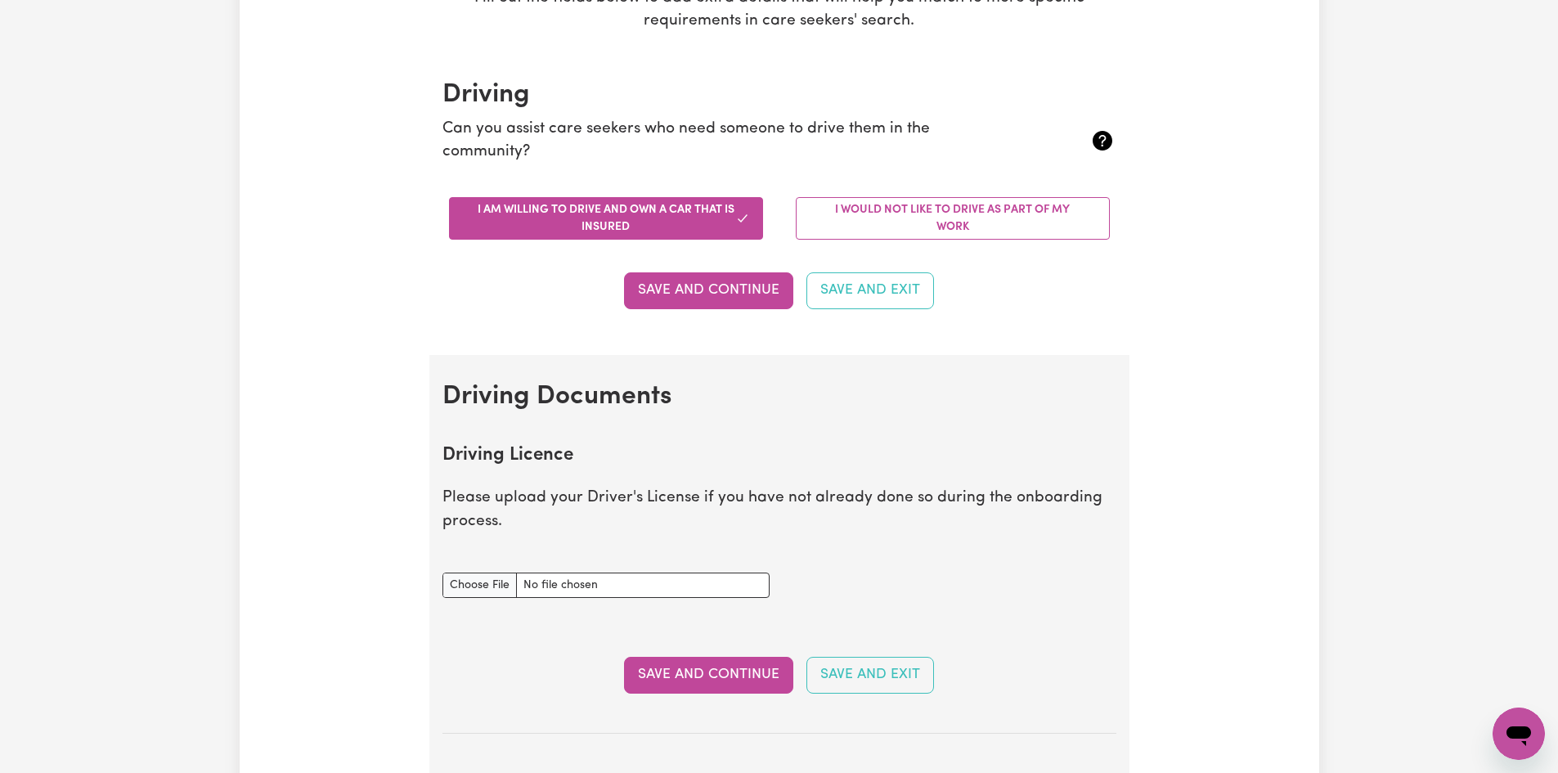
click at [672, 293] on button "Save and Continue" at bounding box center [708, 290] width 169 height 36
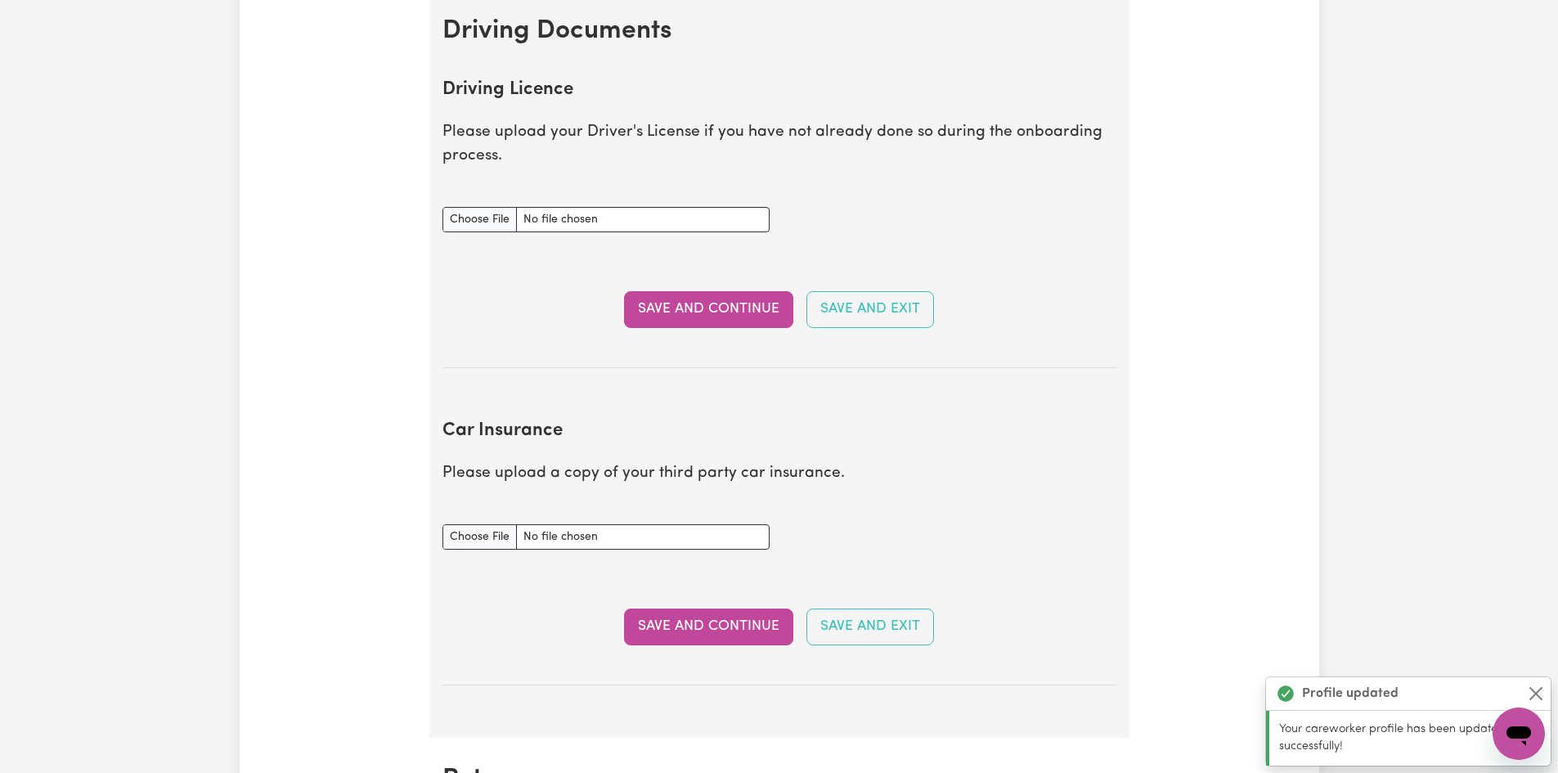
scroll to position [664, 0]
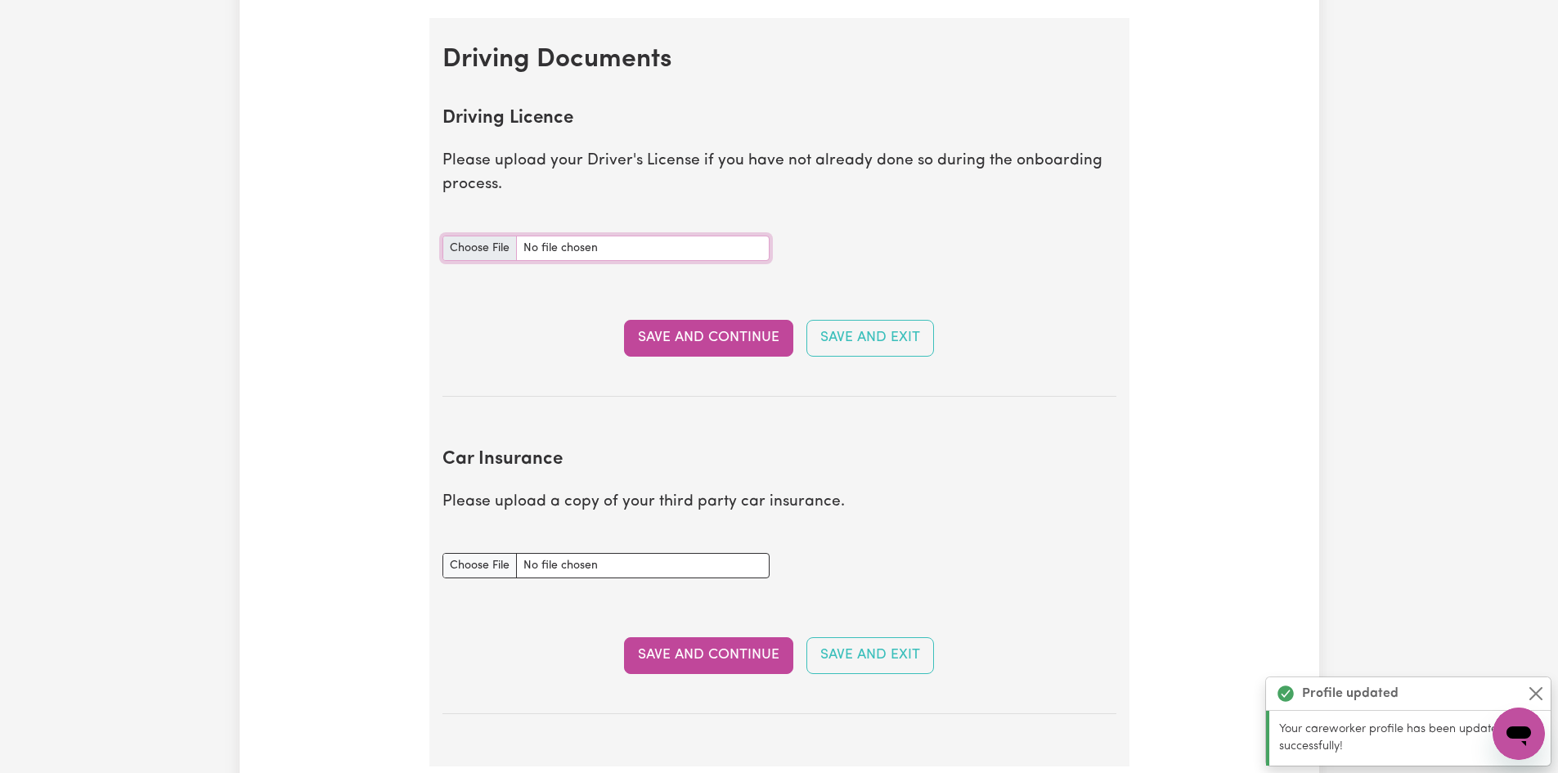
click at [492, 249] on input "Driving Licence document" at bounding box center [605, 248] width 327 height 25
type input "C:\fakepath\20231003_121854.jpg"
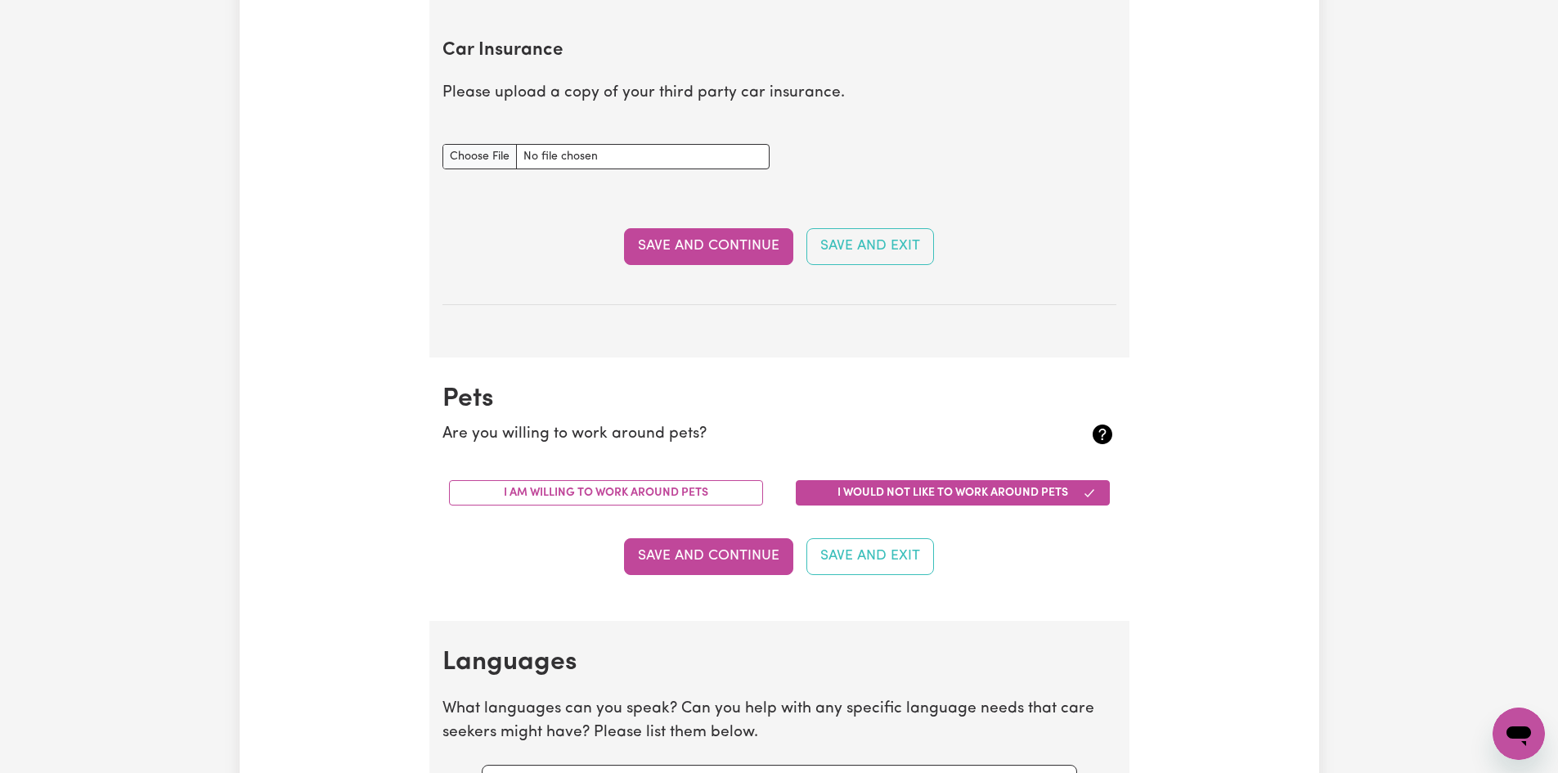
scroll to position [991, 0]
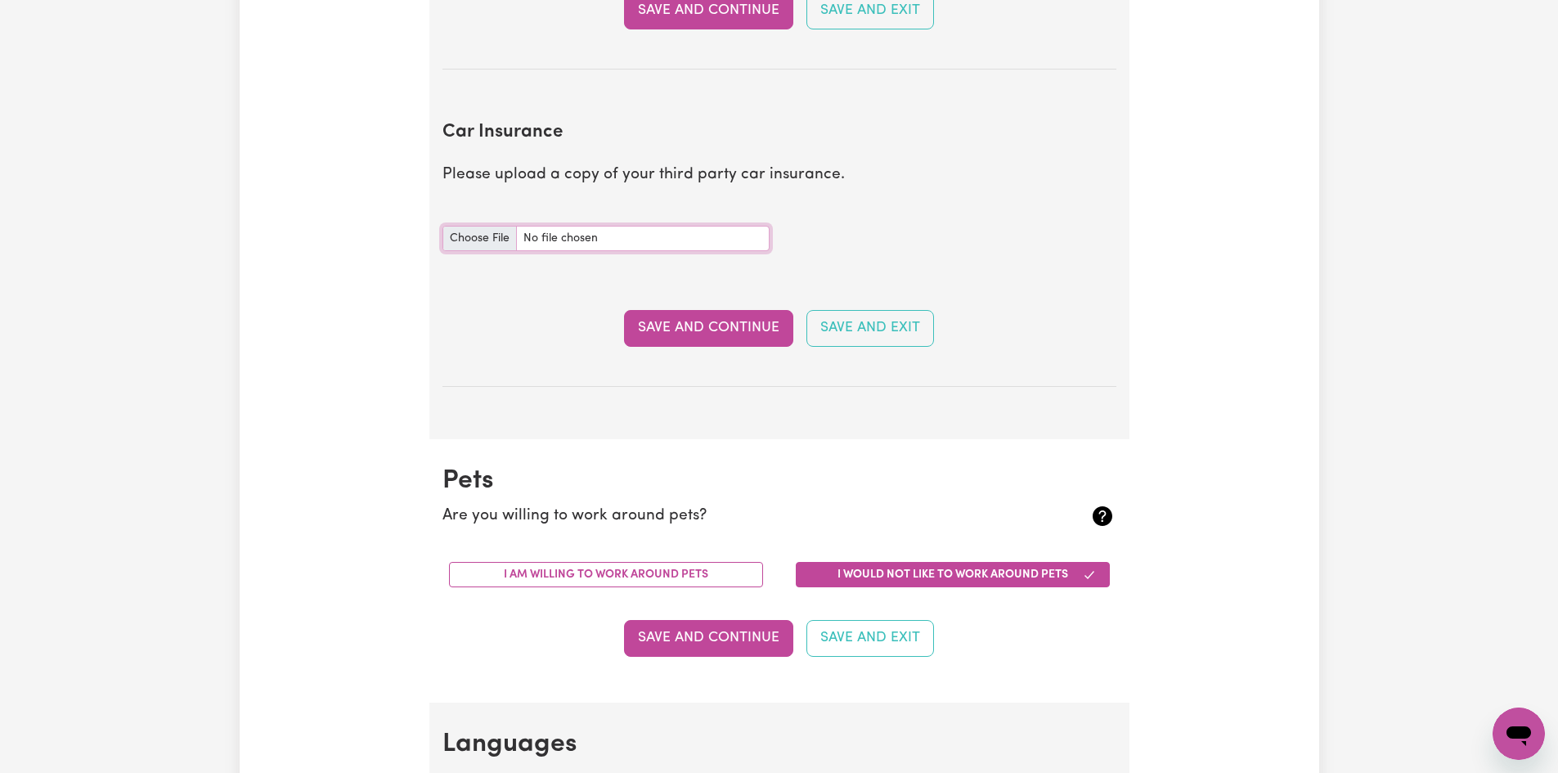
click at [487, 241] on input "Car Insurance document" at bounding box center [605, 238] width 327 height 25
type input "C:\fakepath\Suncorp Car New Policy Details MPS063306141.pdf"
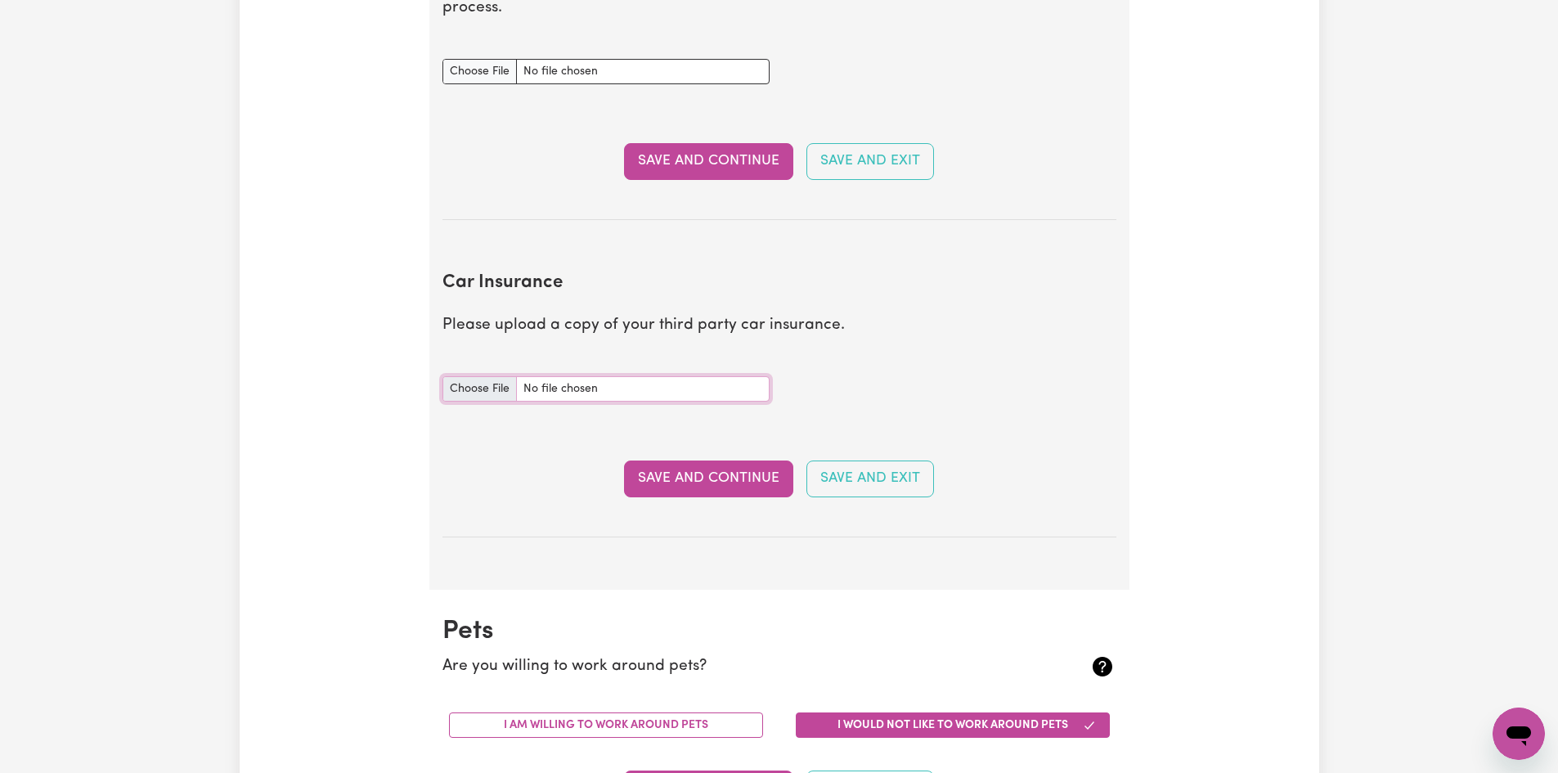
scroll to position [828, 0]
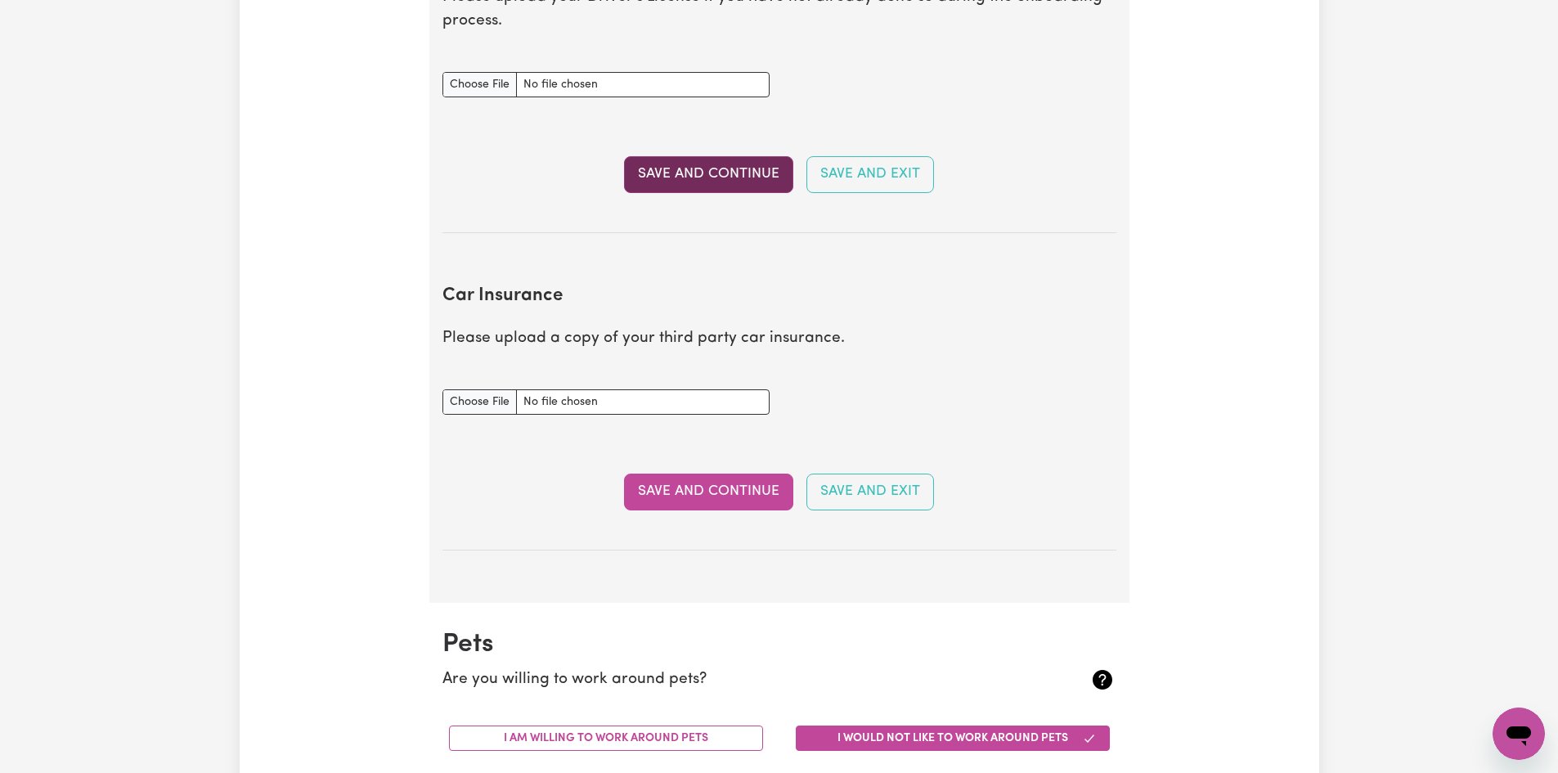
click at [636, 161] on button "Save and Continue" at bounding box center [708, 174] width 169 height 36
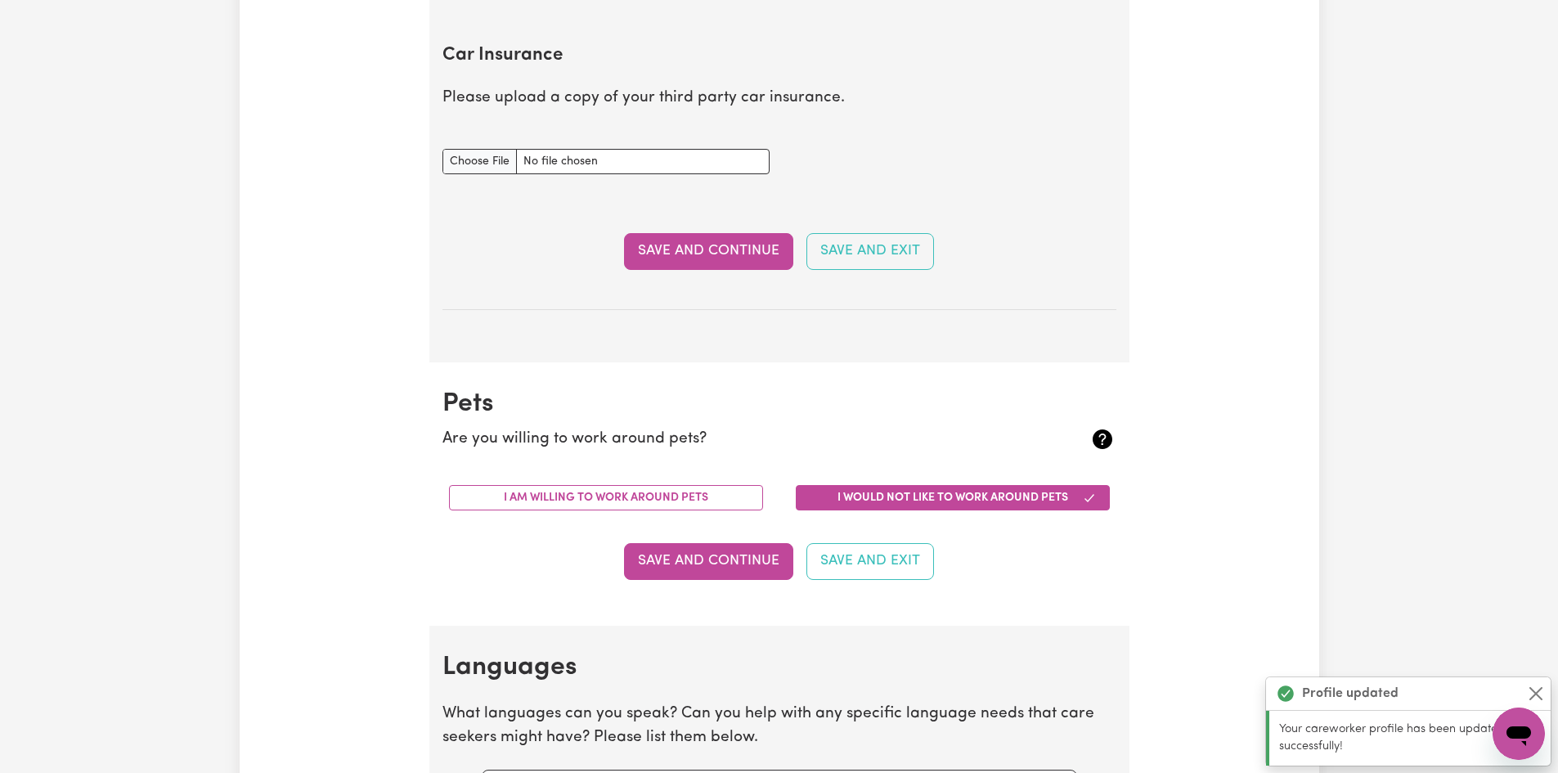
scroll to position [1179, 0]
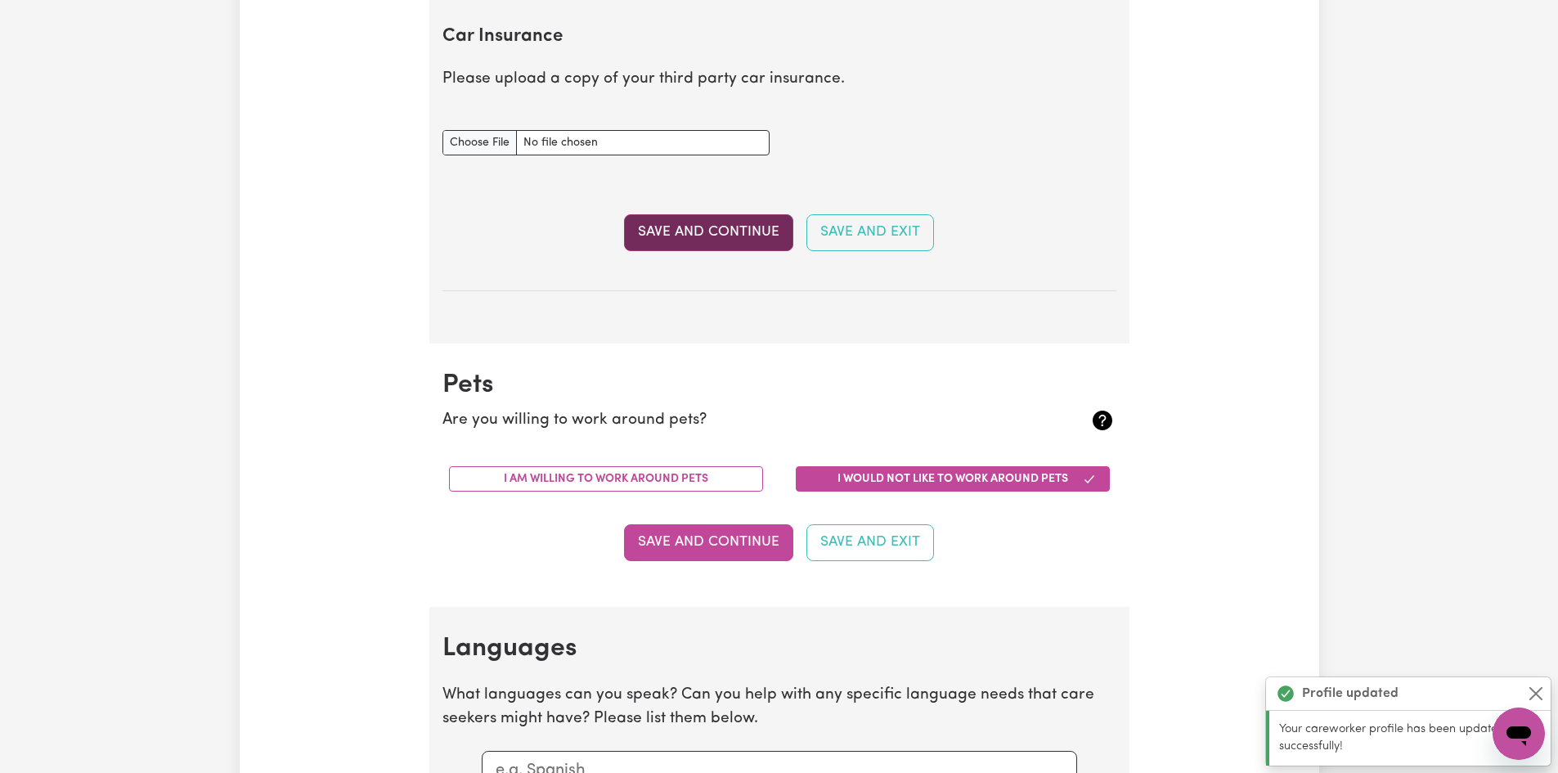
click at [700, 236] on button "Save and Continue" at bounding box center [708, 232] width 169 height 36
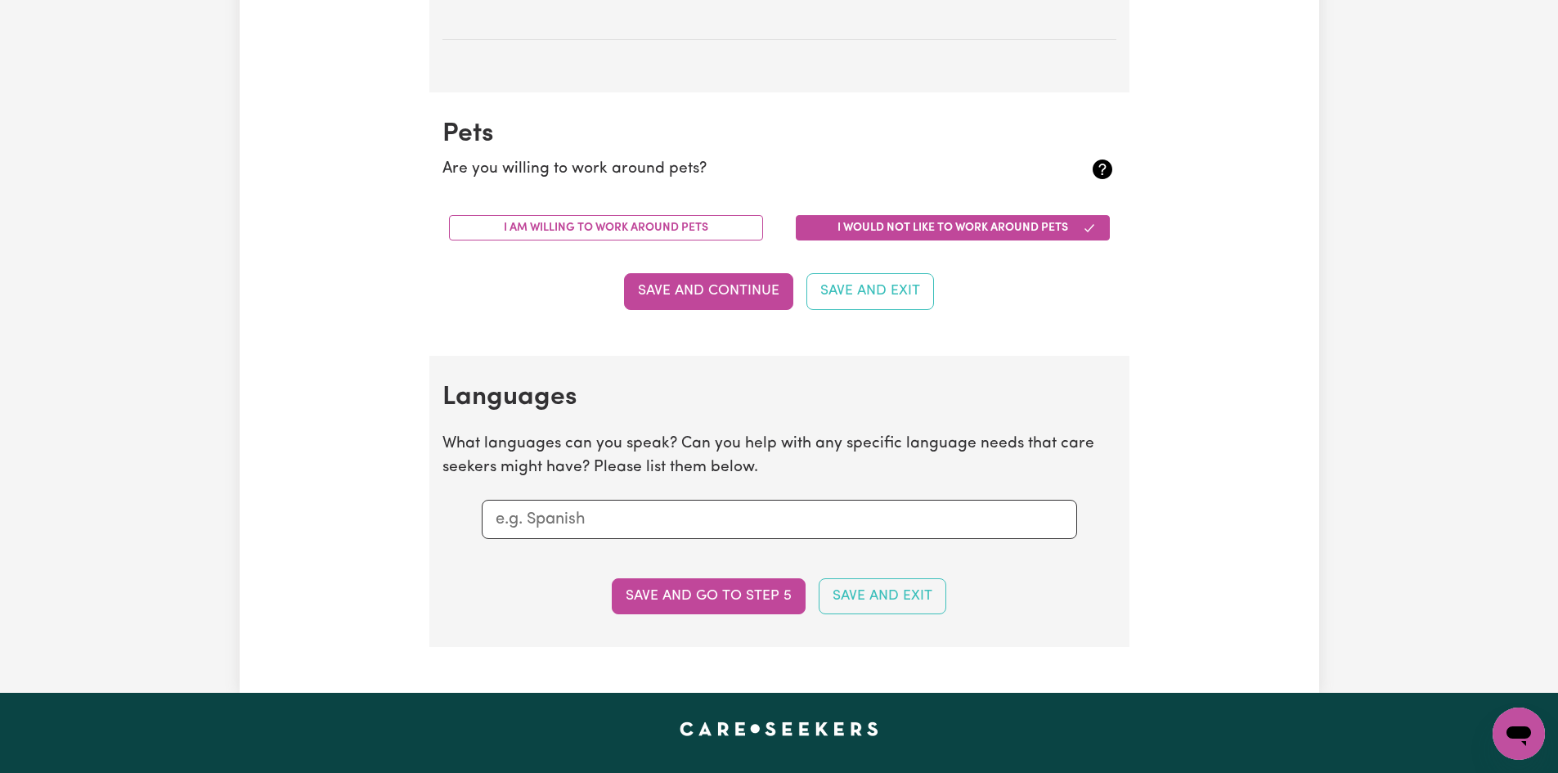
scroll to position [1615, 0]
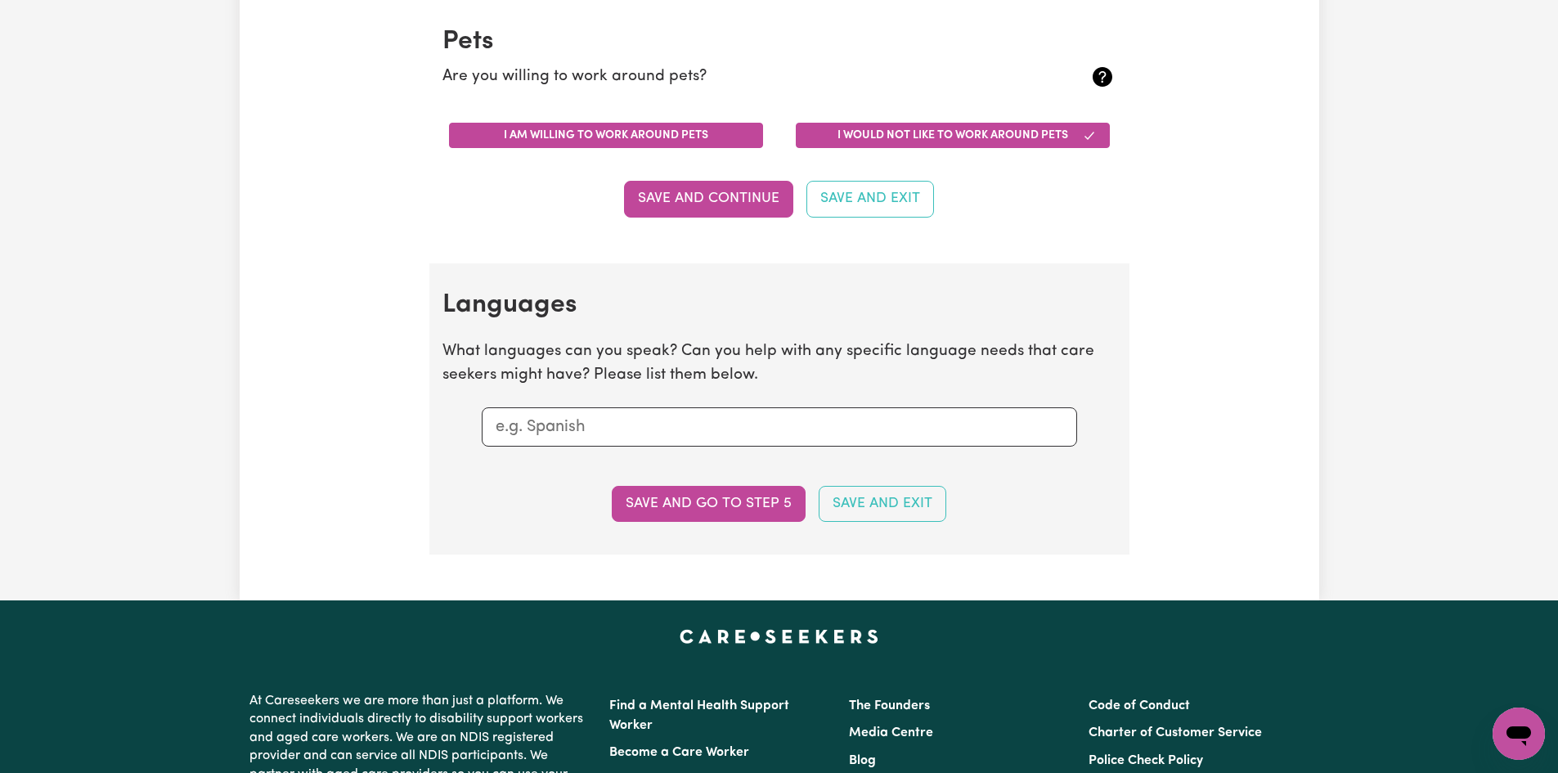
click at [510, 137] on button "I am willing to work around pets" at bounding box center [606, 135] width 314 height 25
click at [640, 428] on input "text" at bounding box center [780, 427] width 568 height 25
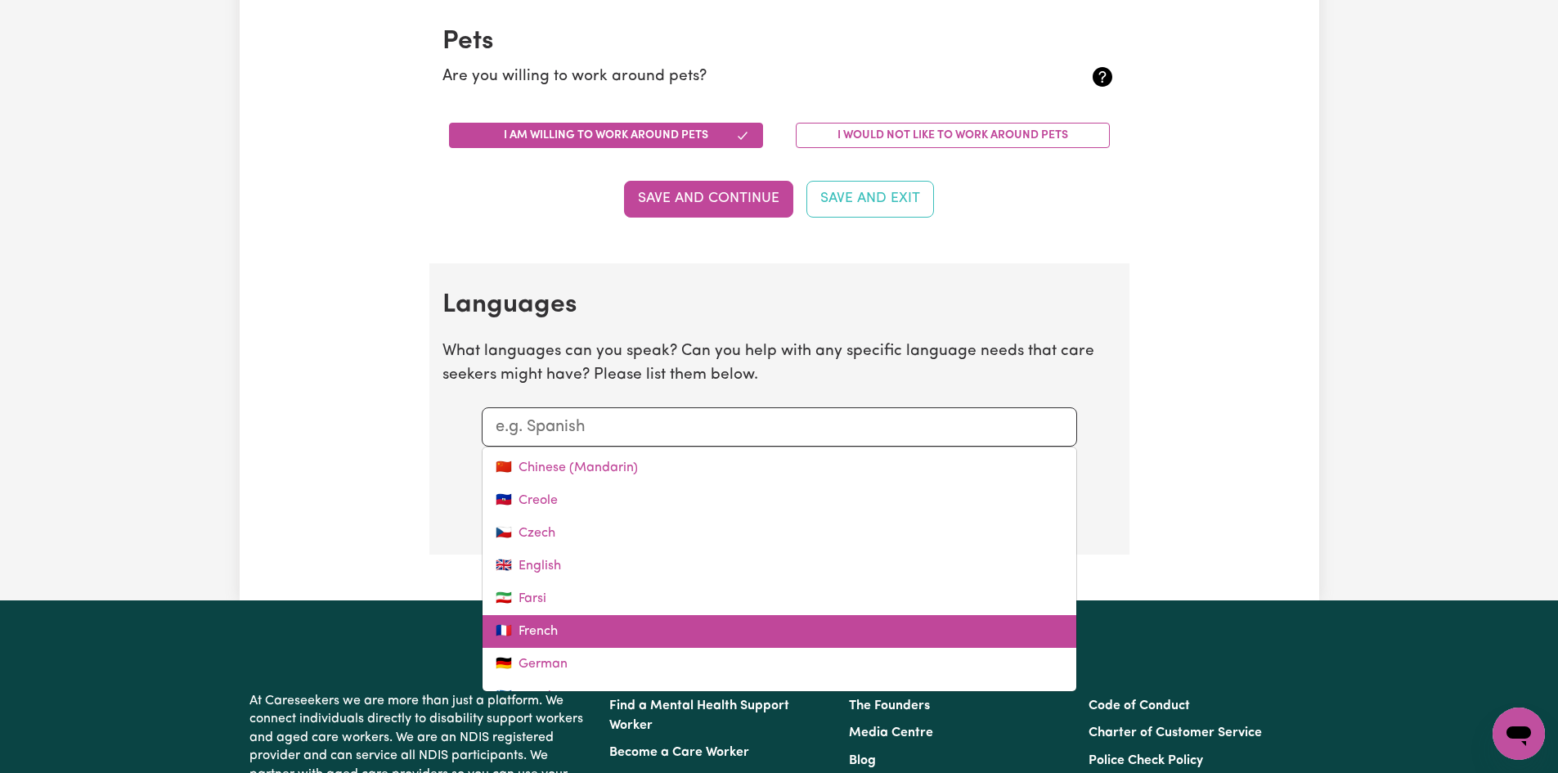
scroll to position [164, 0]
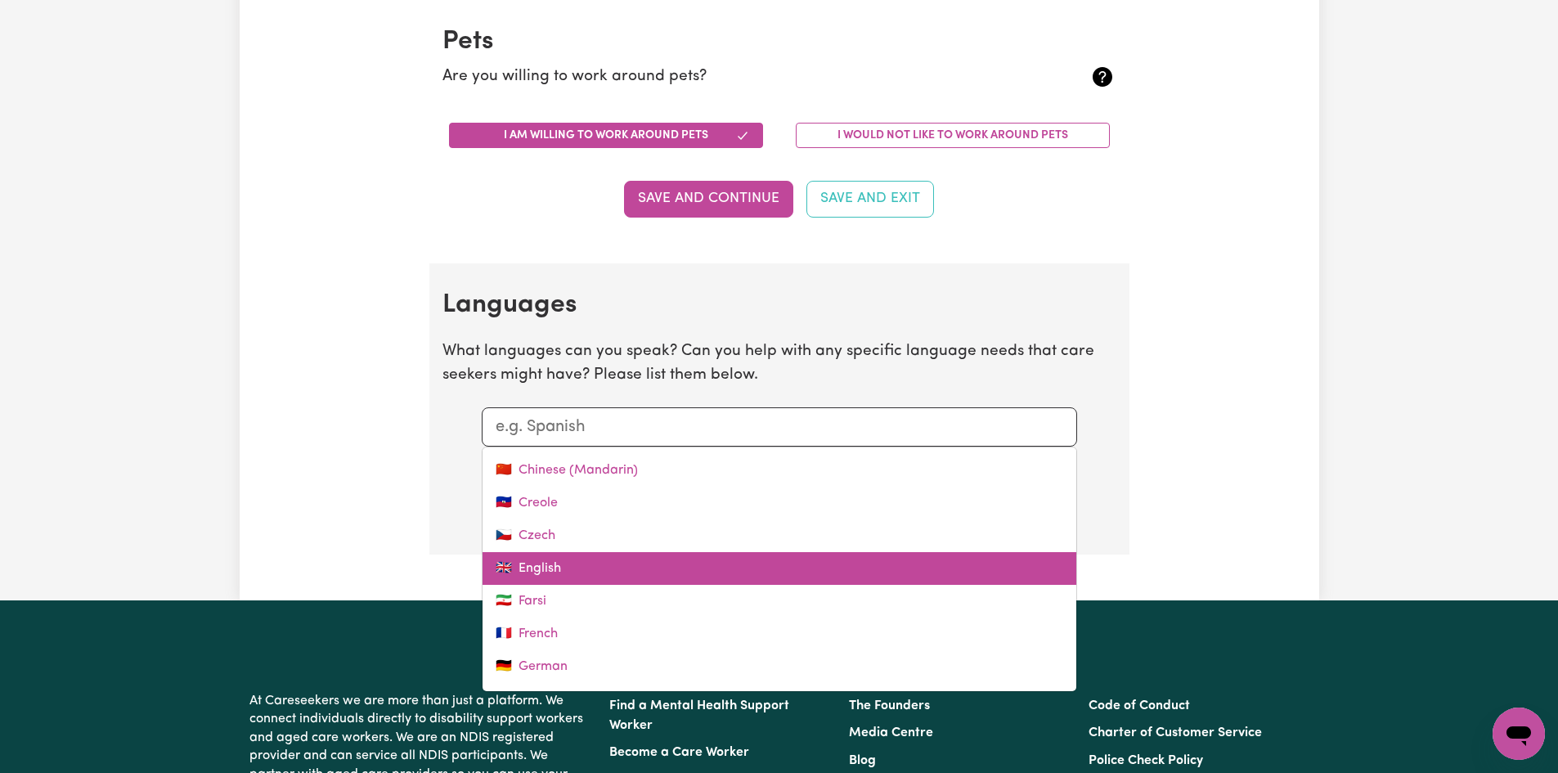
click at [557, 577] on link "🇬🇧 English" at bounding box center [780, 568] width 594 height 33
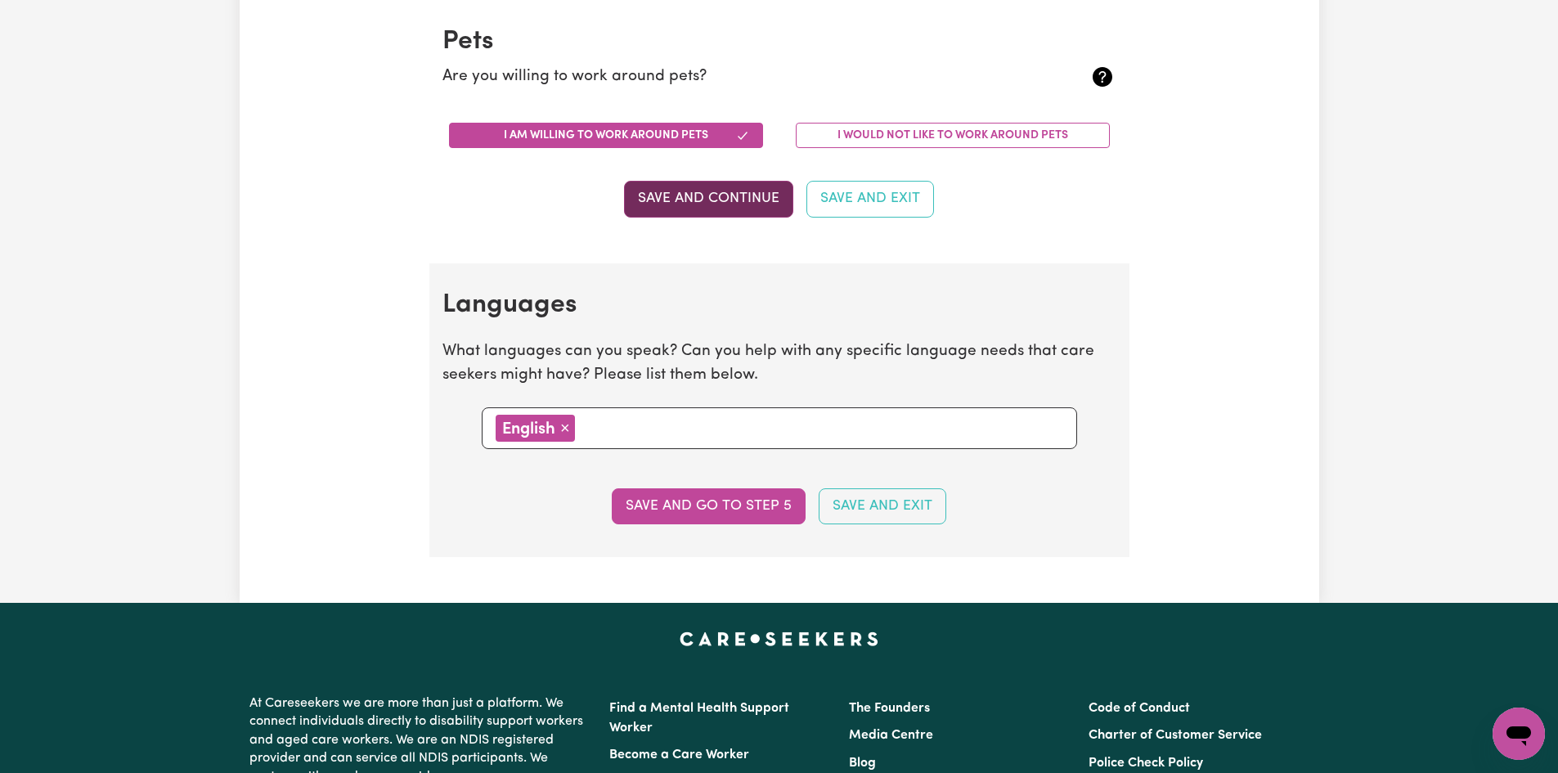
click at [707, 199] on button "Save and Continue" at bounding box center [708, 199] width 169 height 36
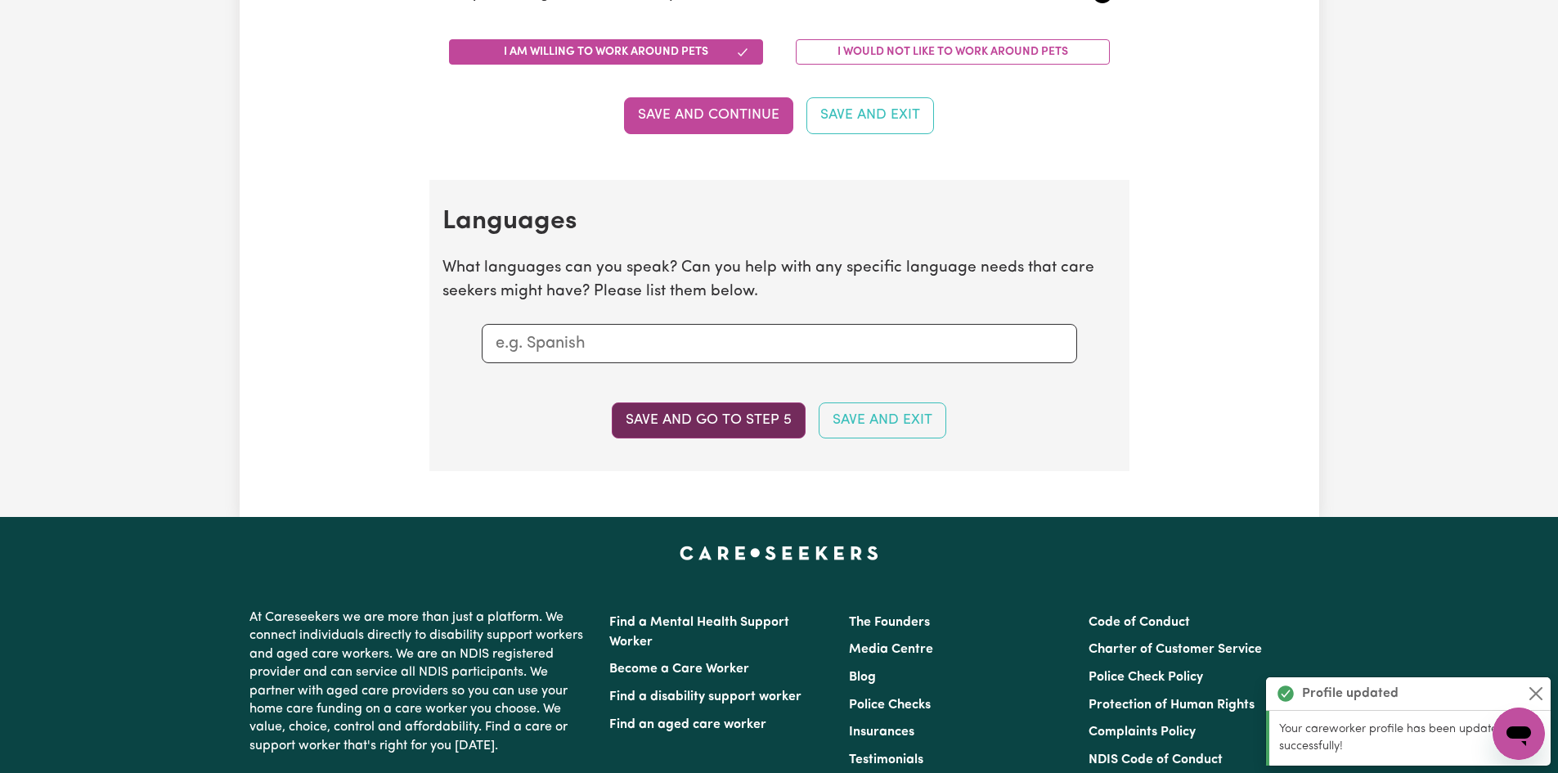
scroll to position [1879, 0]
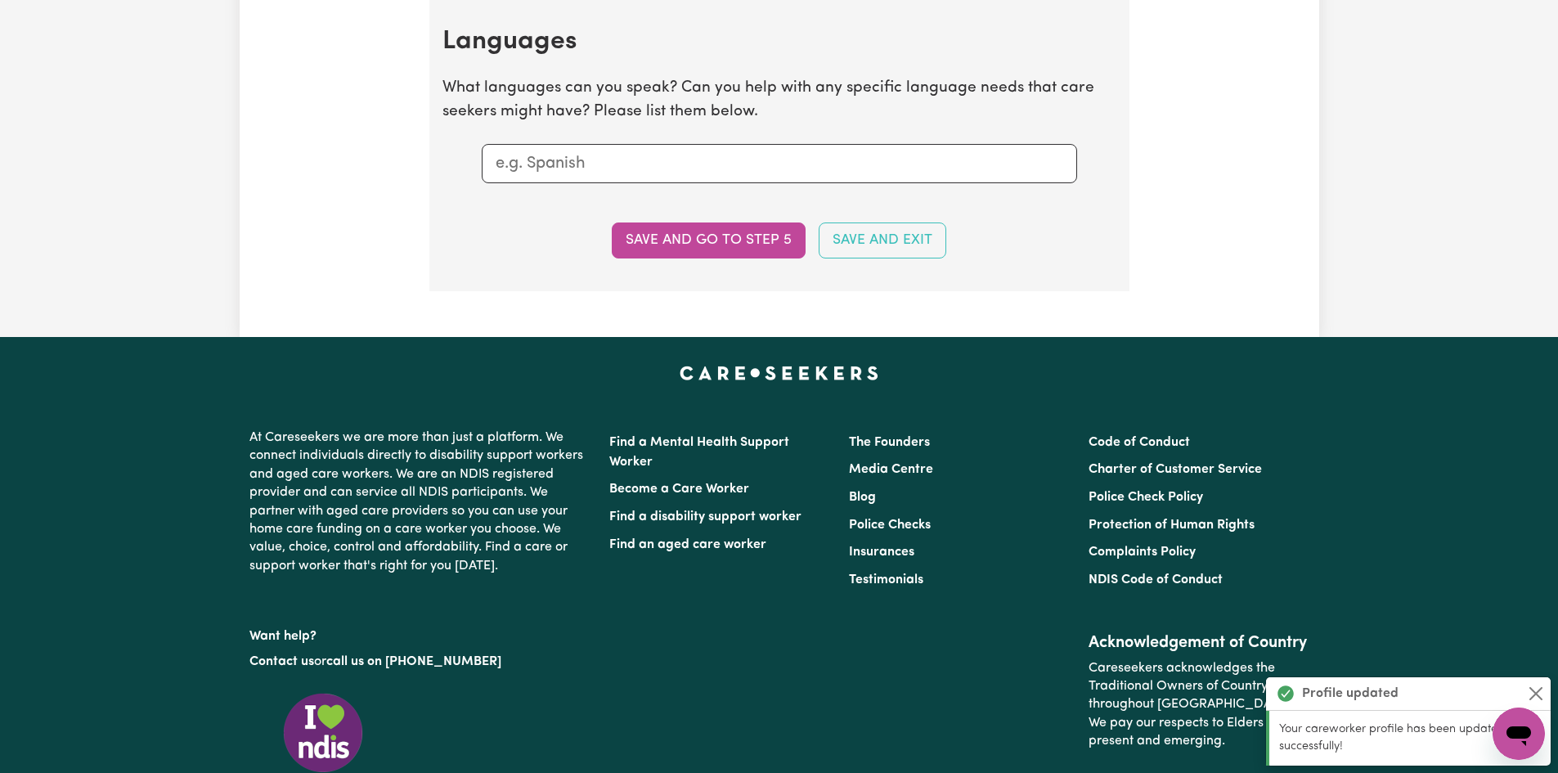
drag, startPoint x: 688, startPoint y: 232, endPoint x: 686, endPoint y: 240, distance: 8.3
click at [688, 233] on button "Save and go to step 5" at bounding box center [709, 240] width 194 height 36
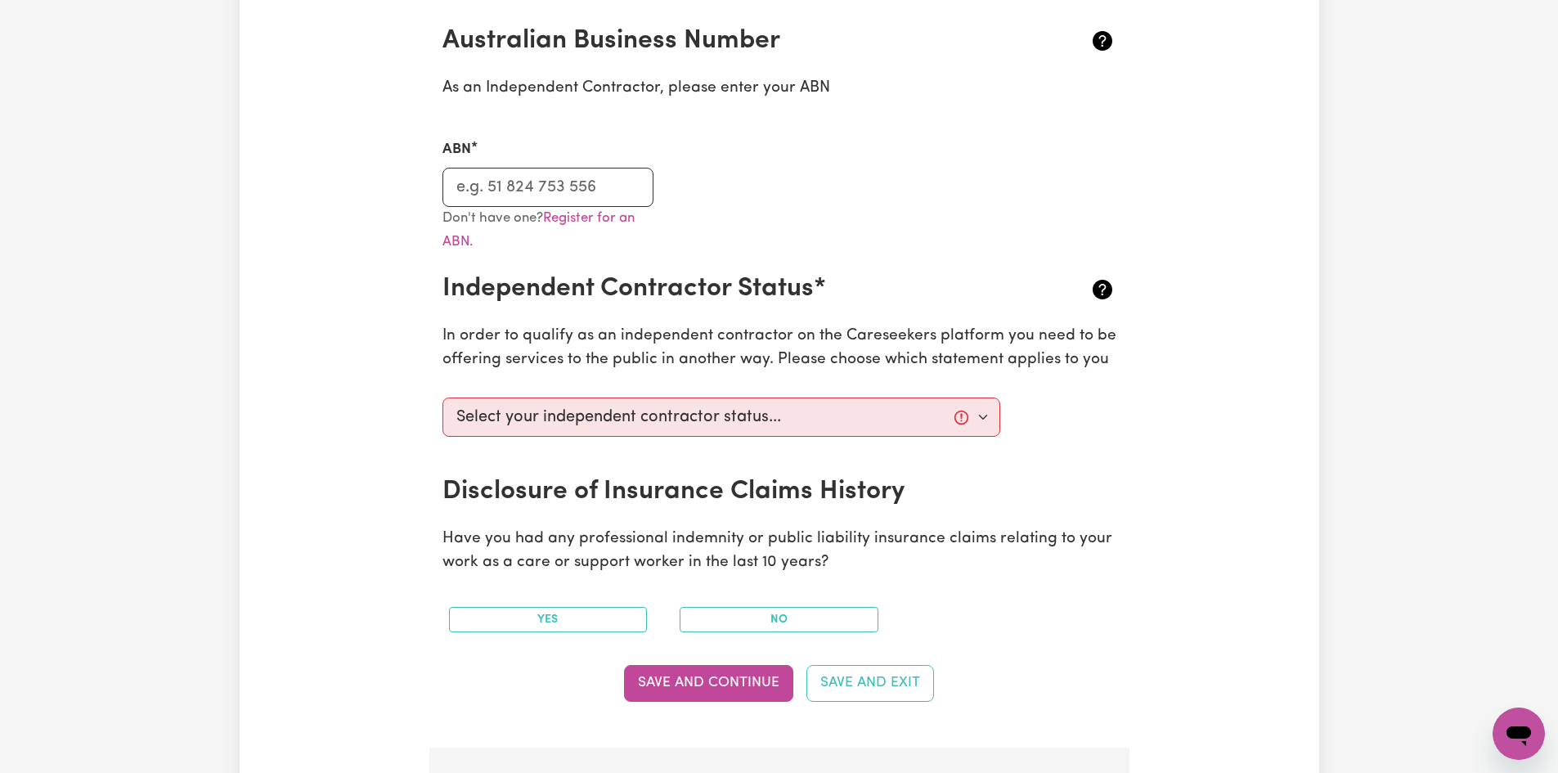
scroll to position [409, 0]
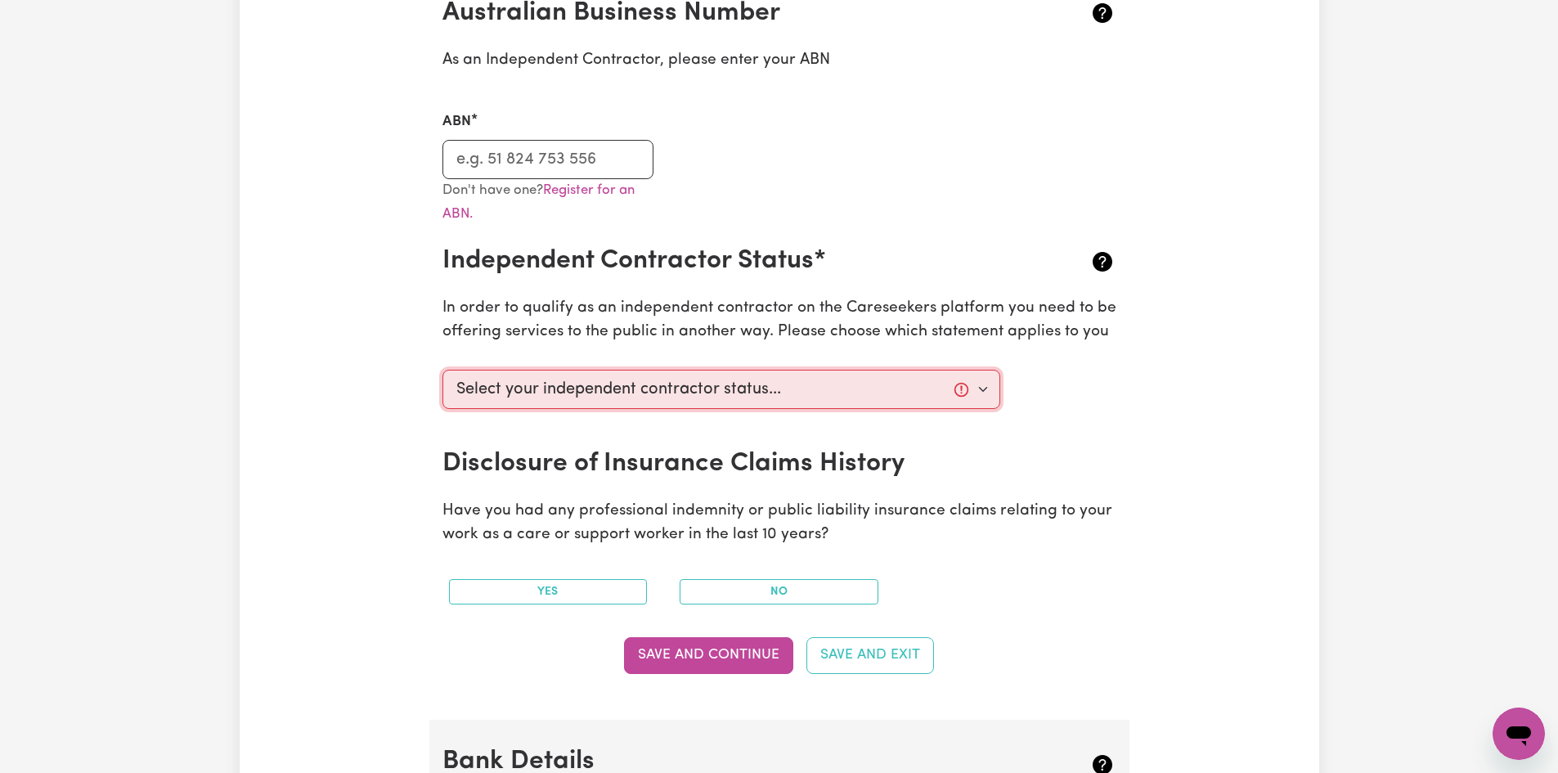
click at [982, 389] on select "Select your independent contractor status... I am providing services through an…" at bounding box center [721, 389] width 559 height 39
select select "I am providing services privately on my own"
click at [442, 370] on select "Select your independent contractor status... I am providing services through an…" at bounding box center [721, 389] width 559 height 39
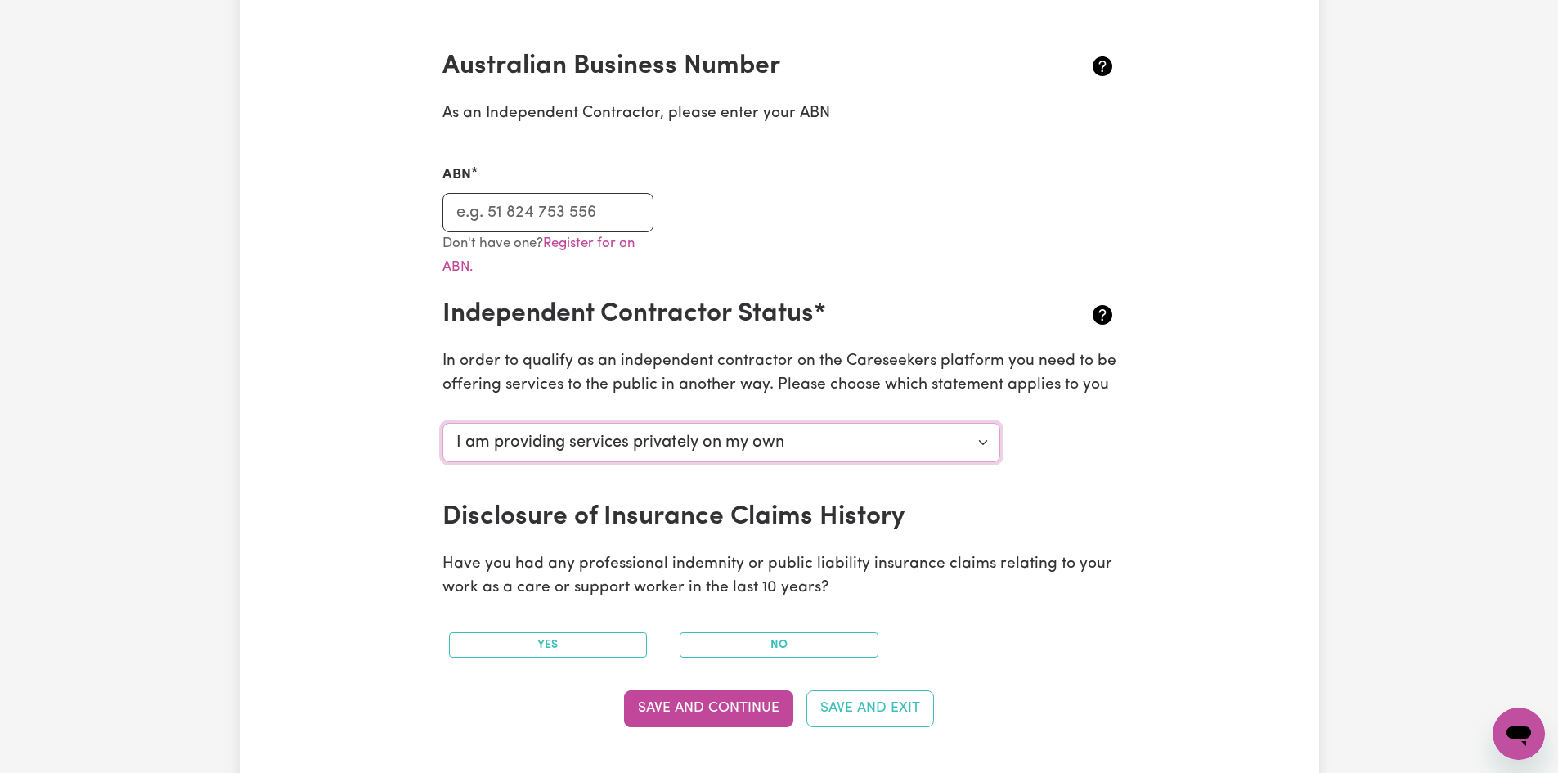
scroll to position [245, 0]
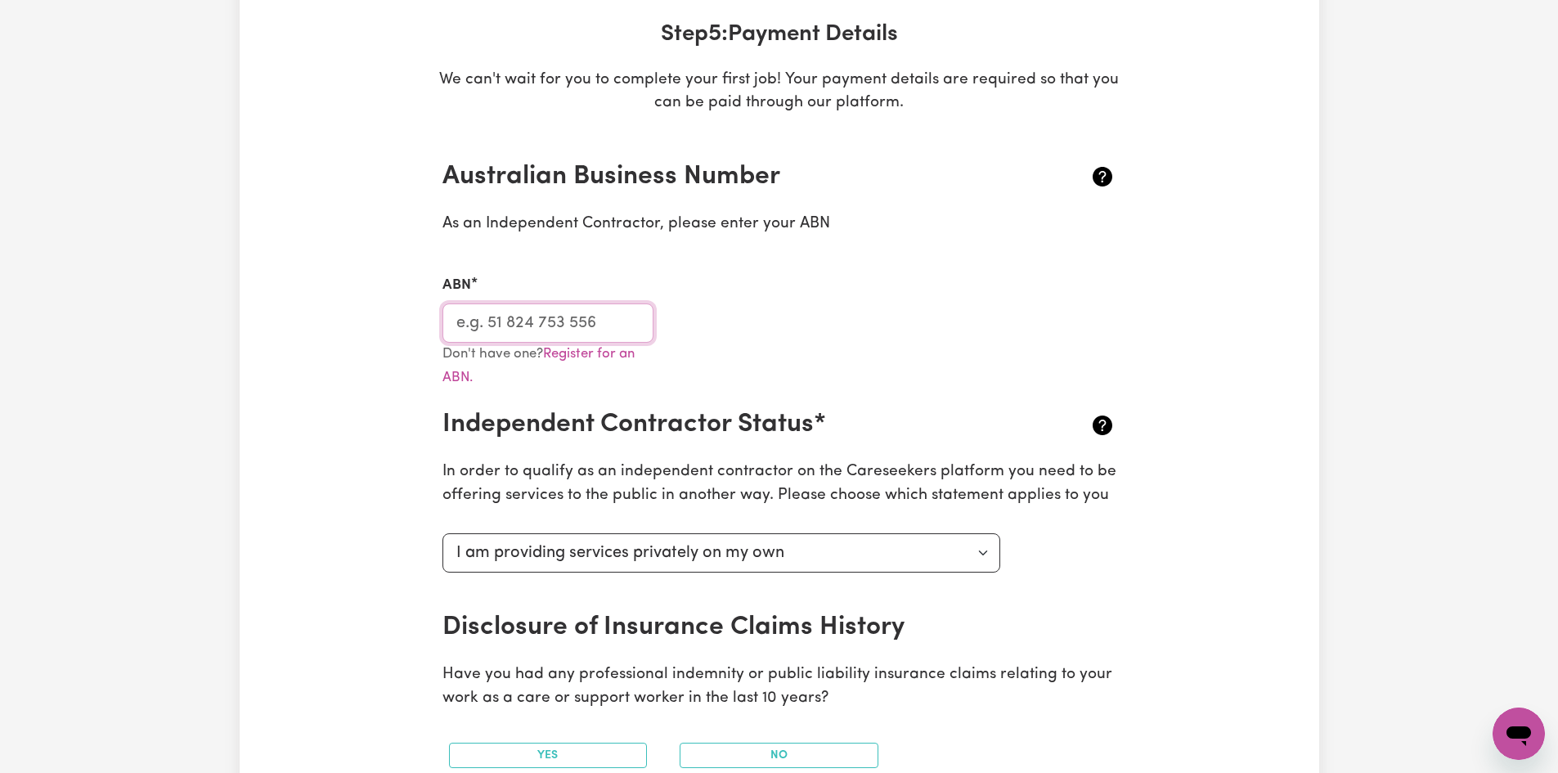
click at [581, 326] on input "ABN" at bounding box center [548, 322] width 212 height 39
paste input "Devilian"
type input "D"
click at [489, 330] on input "ABN" at bounding box center [548, 322] width 212 height 39
paste input "Devilian"
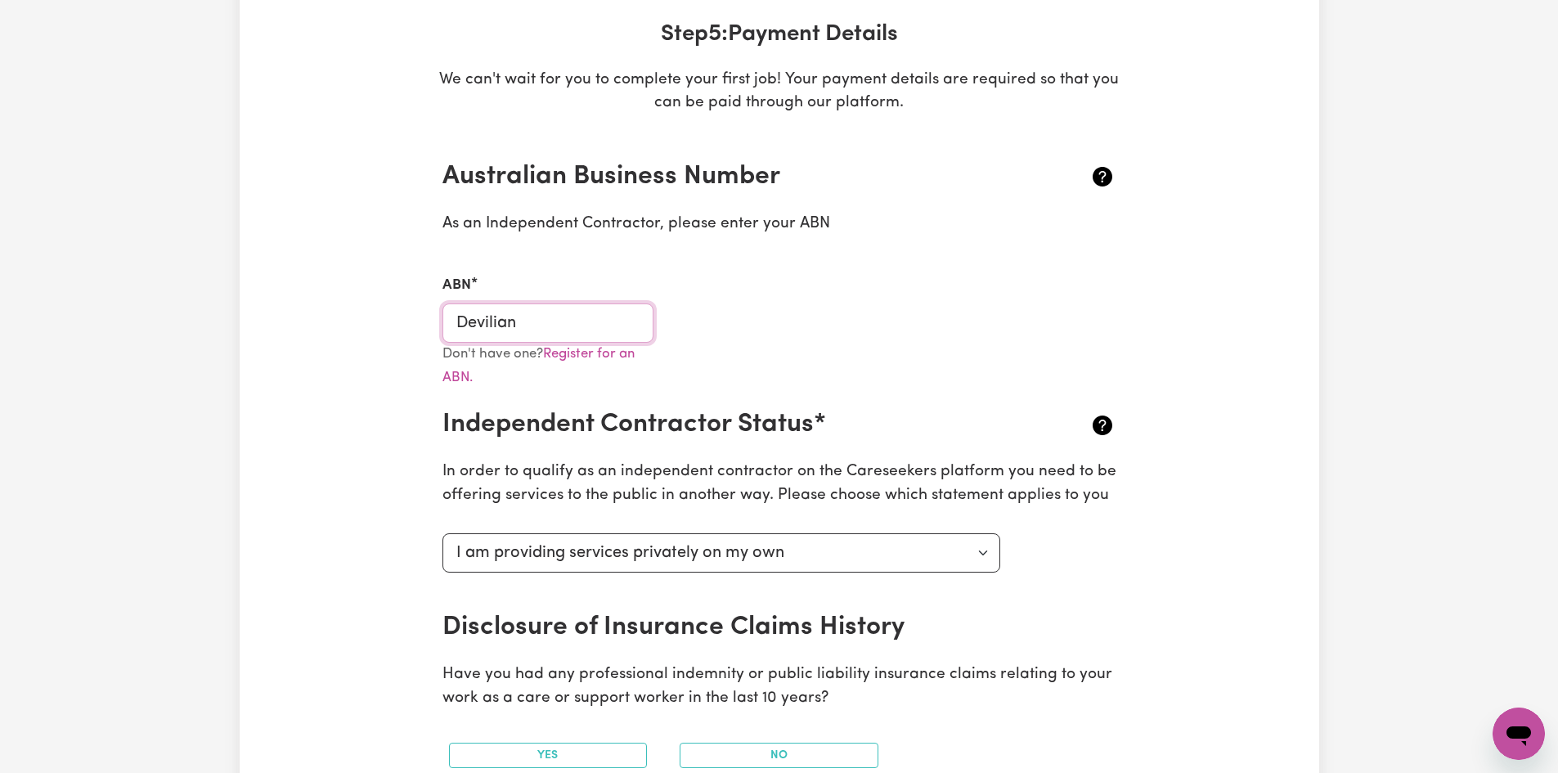
paste input "Devili"
paste input "text"
click at [584, 325] on input "DevilianDevili" at bounding box center [548, 322] width 212 height 39
type input "D"
paste input "Devilian"
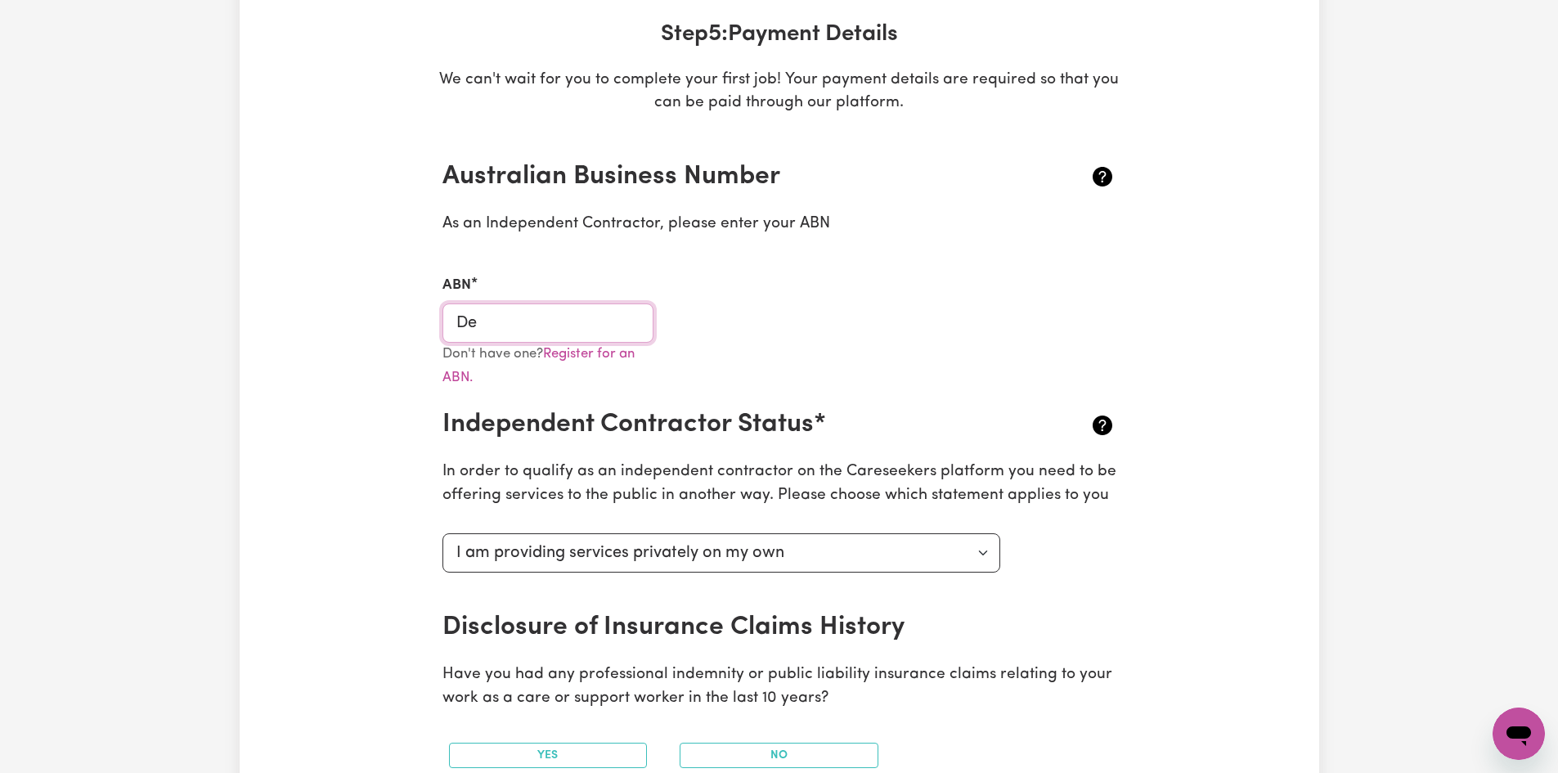
type input "D"
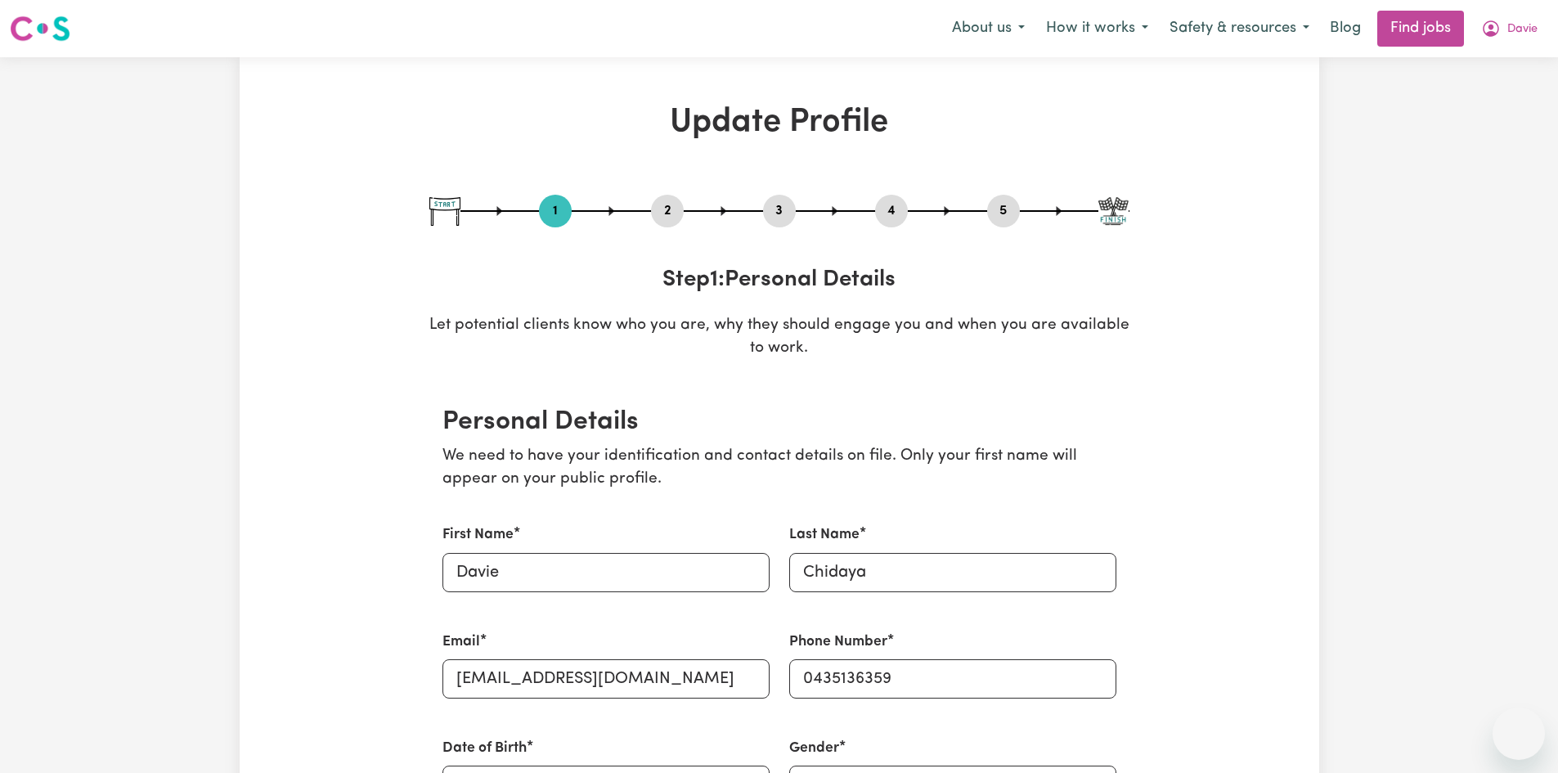
select select "male"
select select "Student Visa"
select select "Studying a healthcare related degree or qualification"
select select "42"
select select "56"
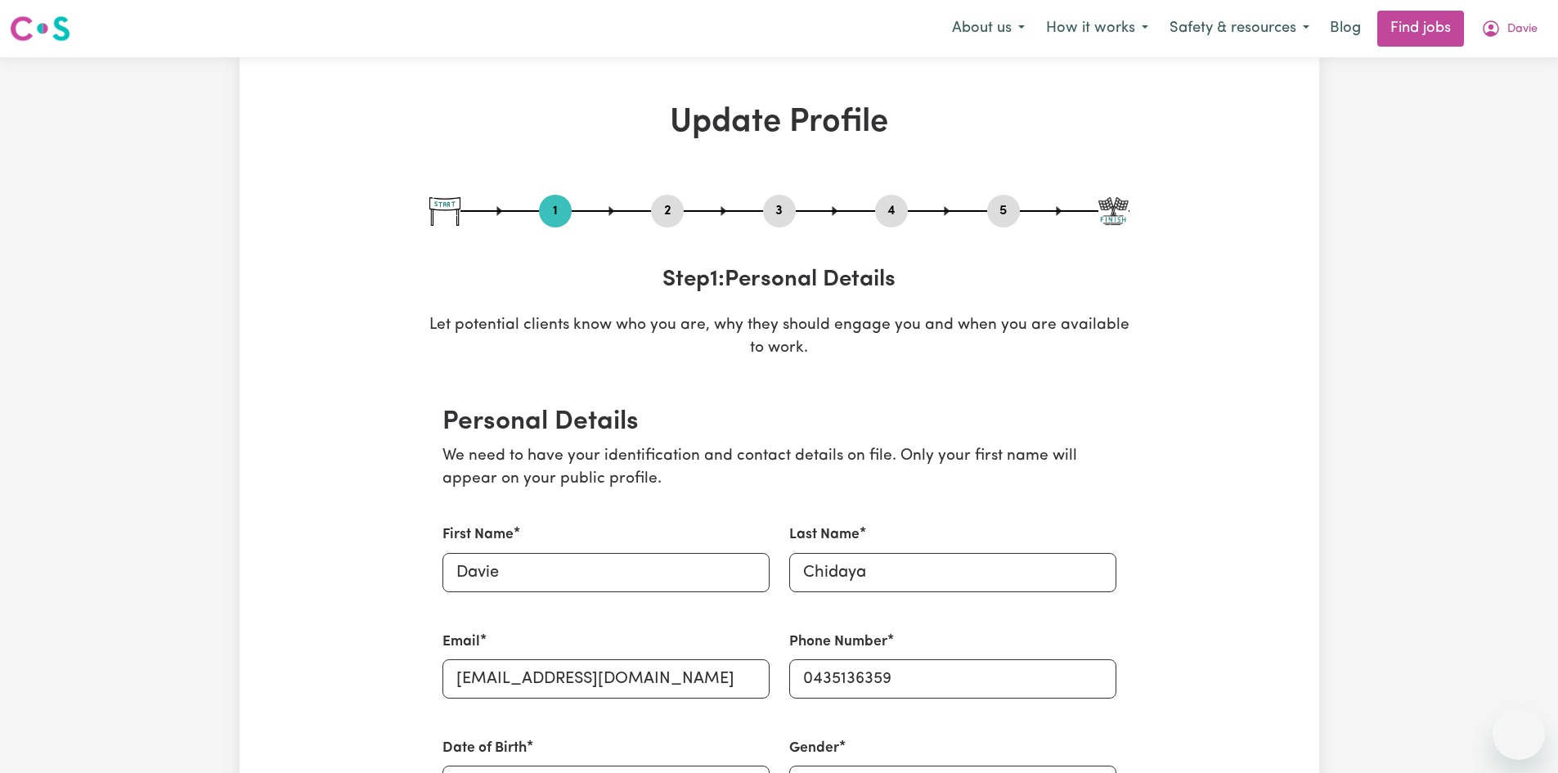
select select "63"
select select "84"
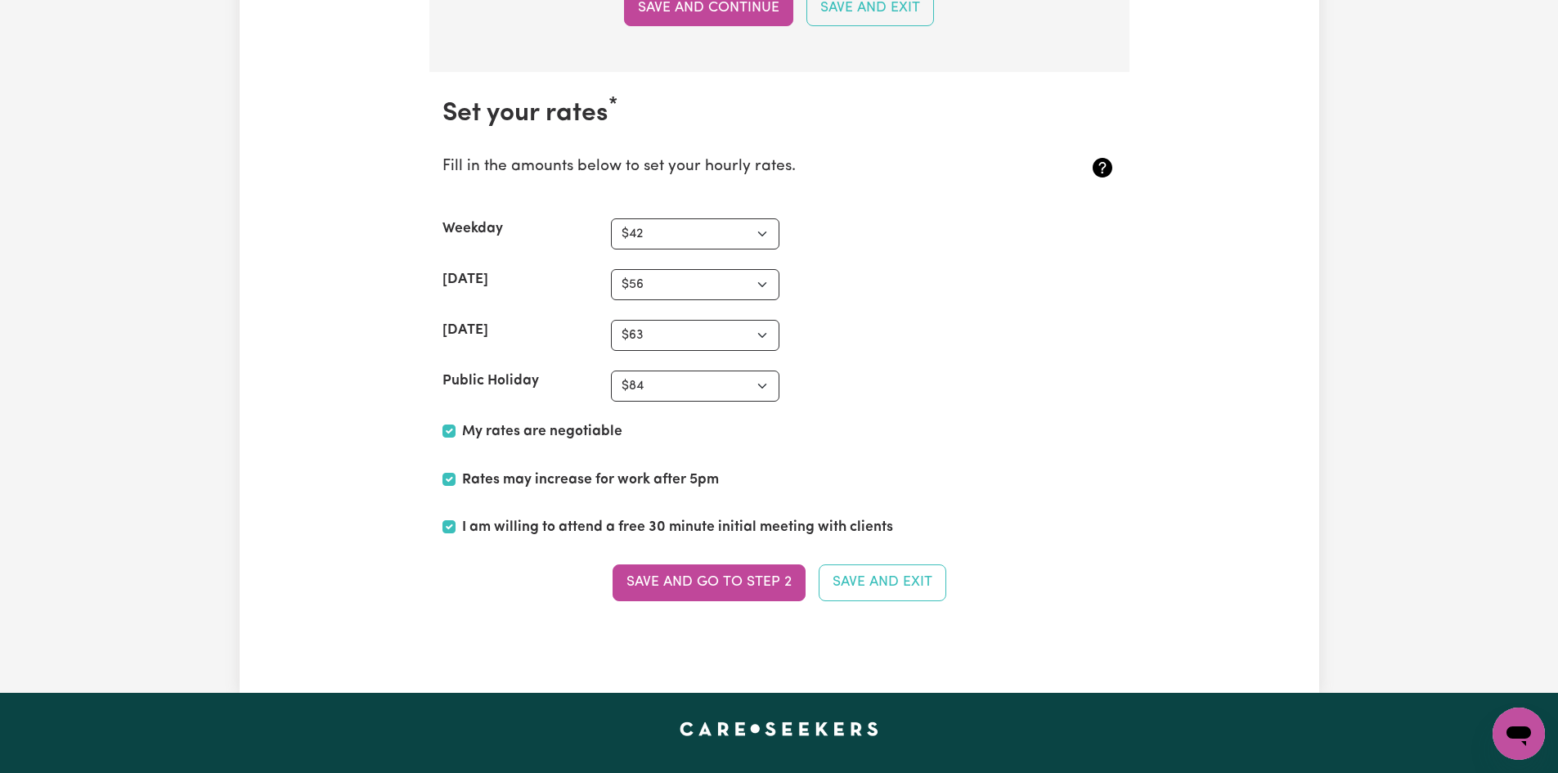
scroll to position [4184, 0]
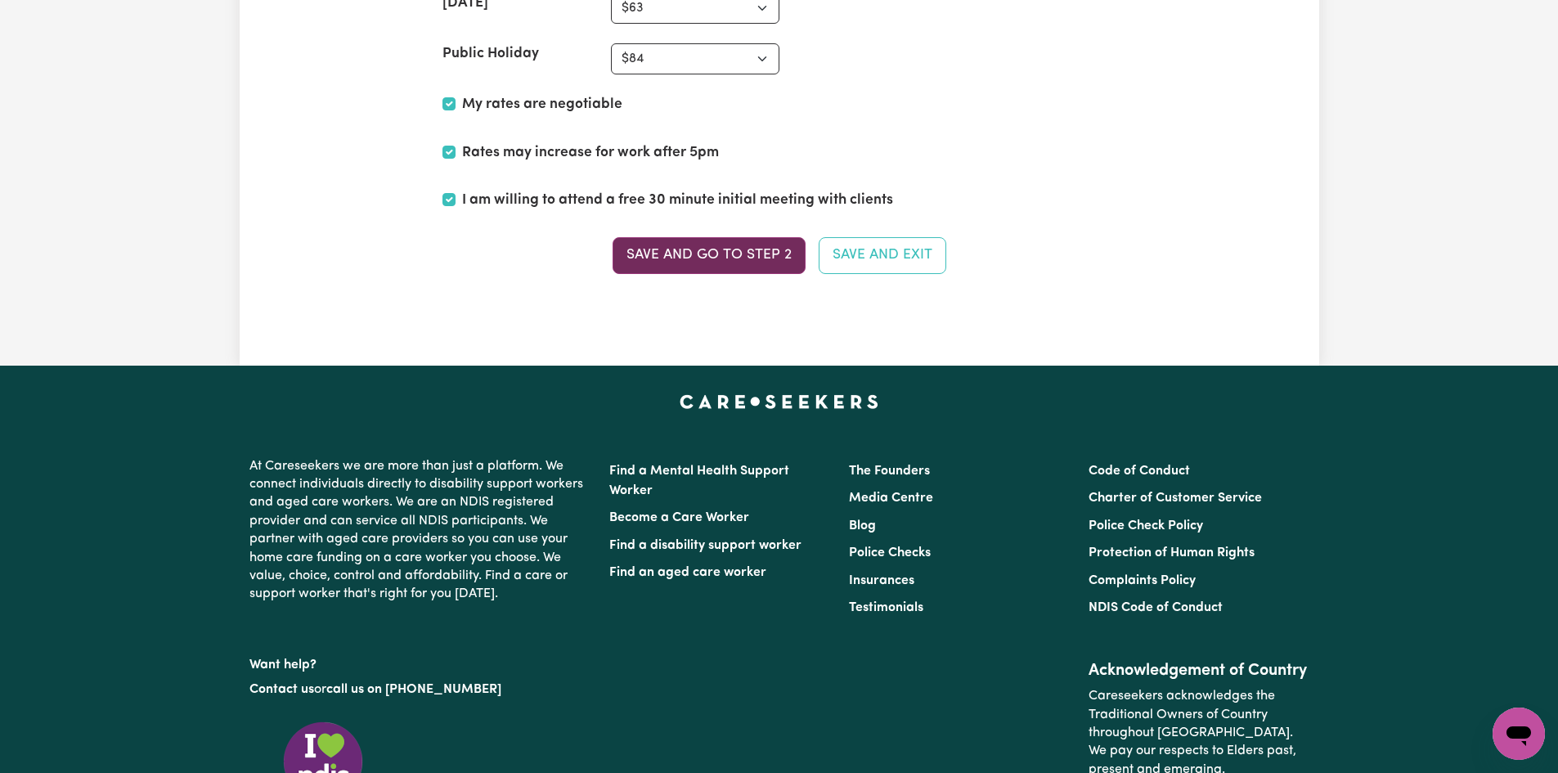
click at [735, 260] on button "Save and go to Step 2" at bounding box center [709, 255] width 193 height 36
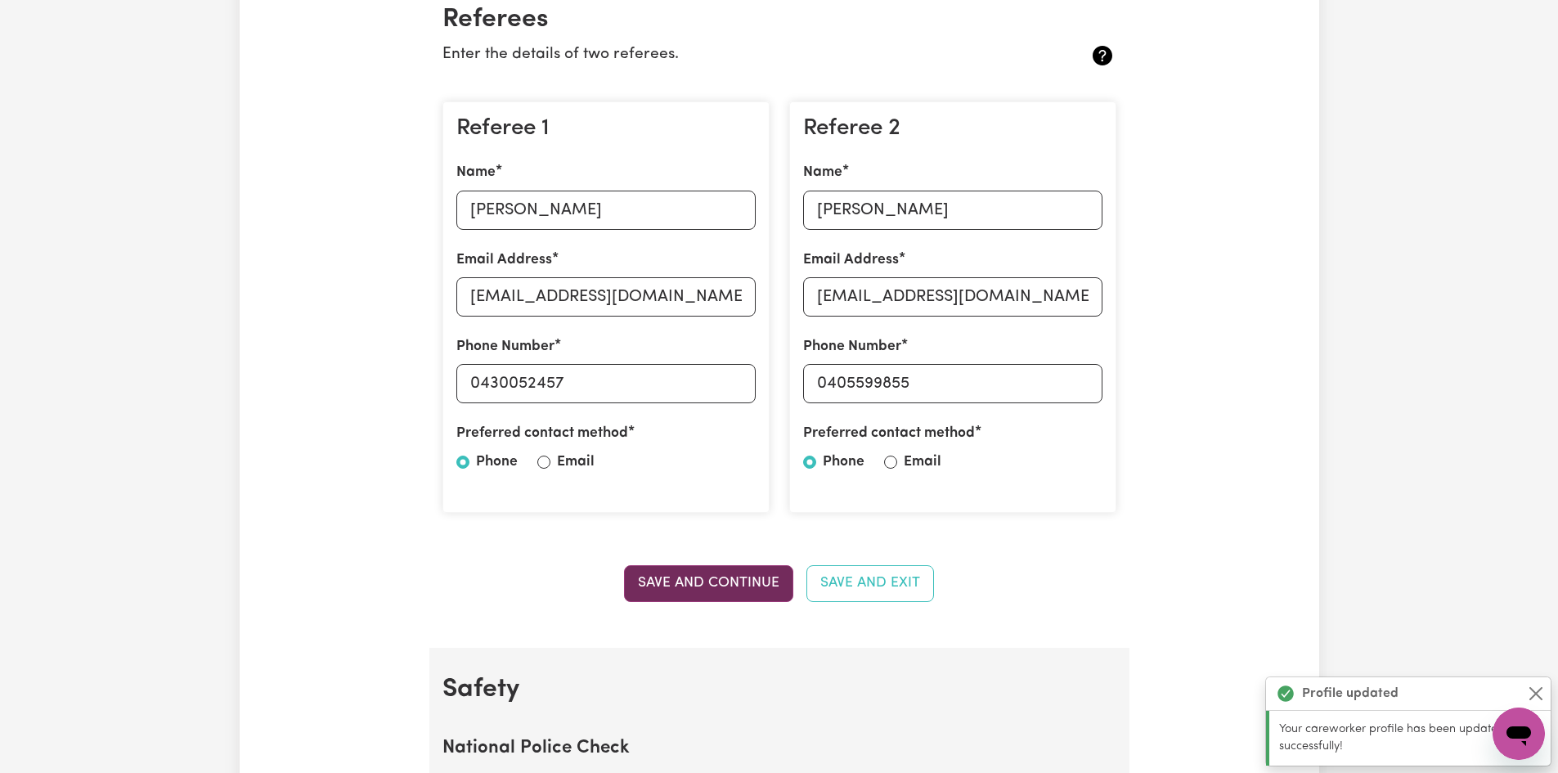
scroll to position [409, 0]
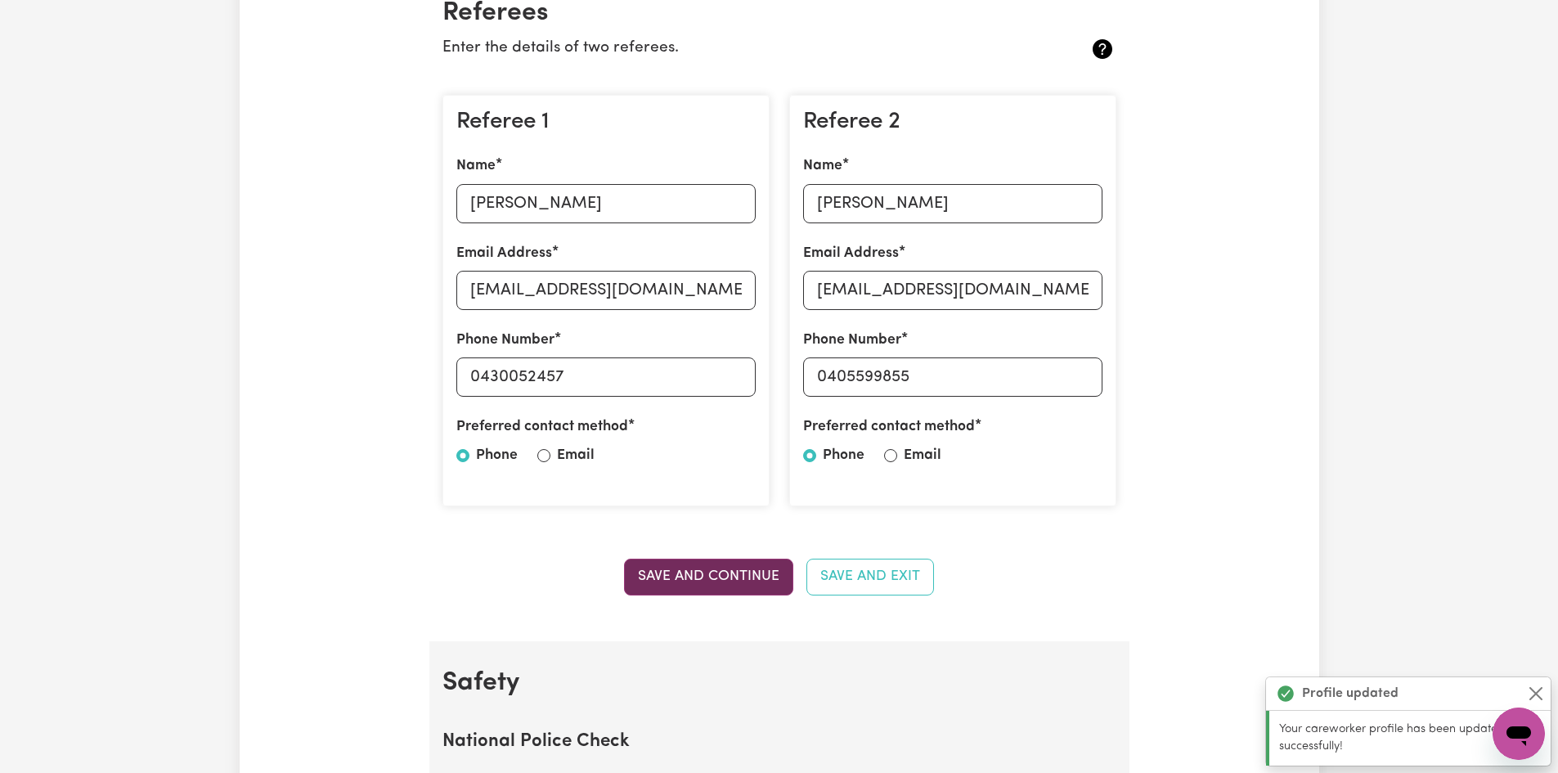
click at [712, 559] on button "Save and Continue" at bounding box center [708, 577] width 169 height 36
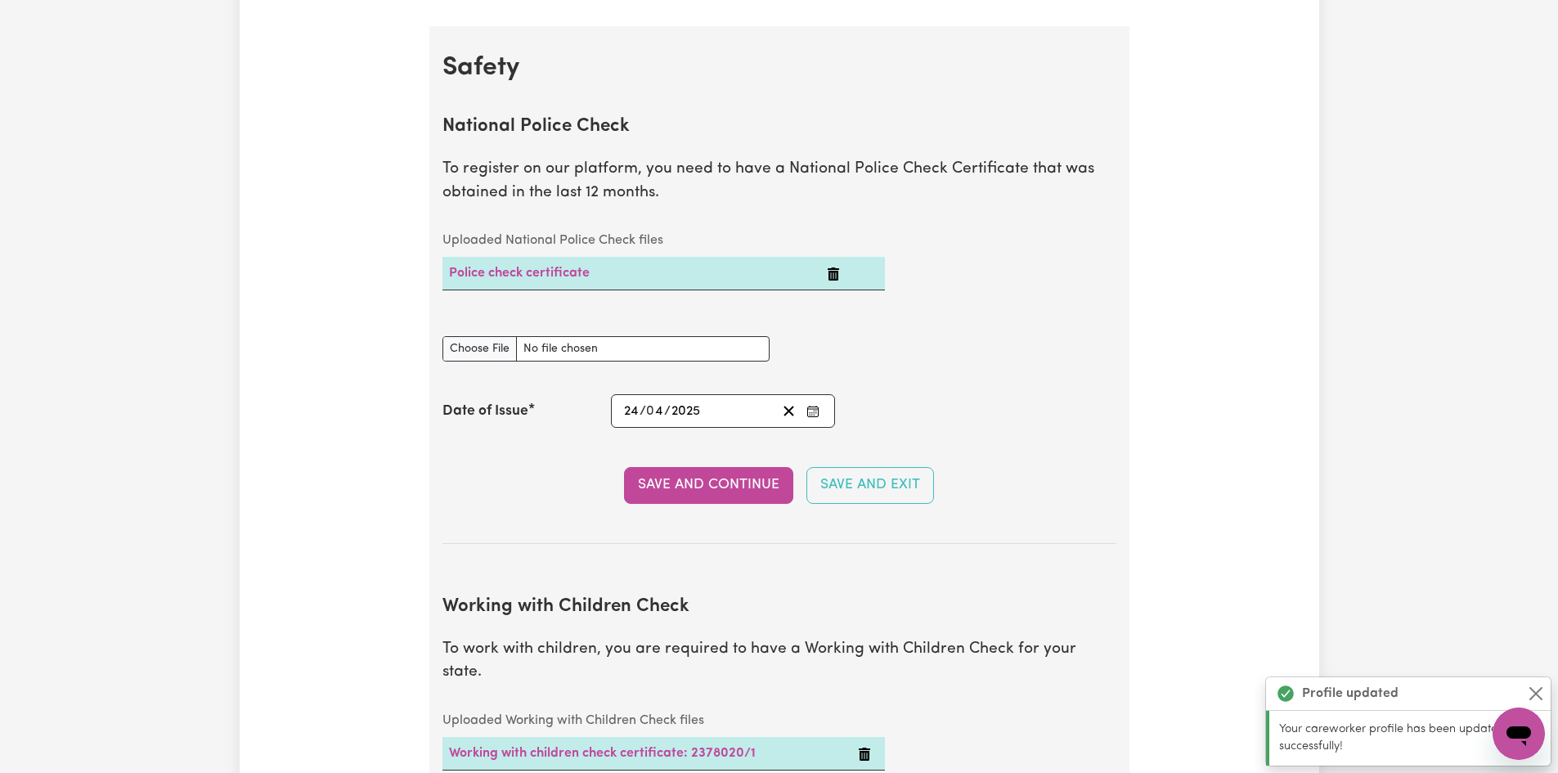
scroll to position [1050, 0]
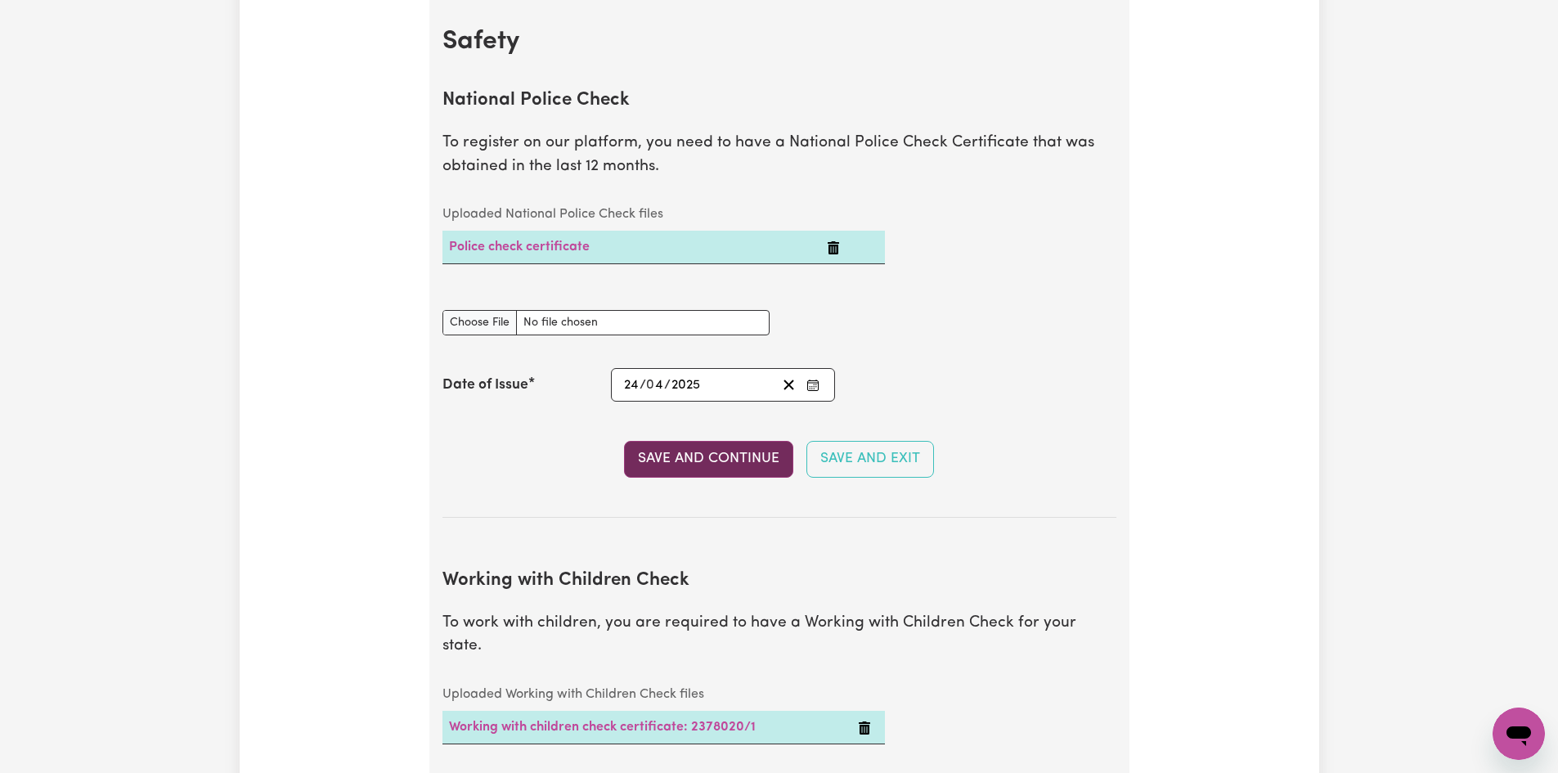
click at [700, 459] on button "Save and Continue" at bounding box center [708, 459] width 169 height 36
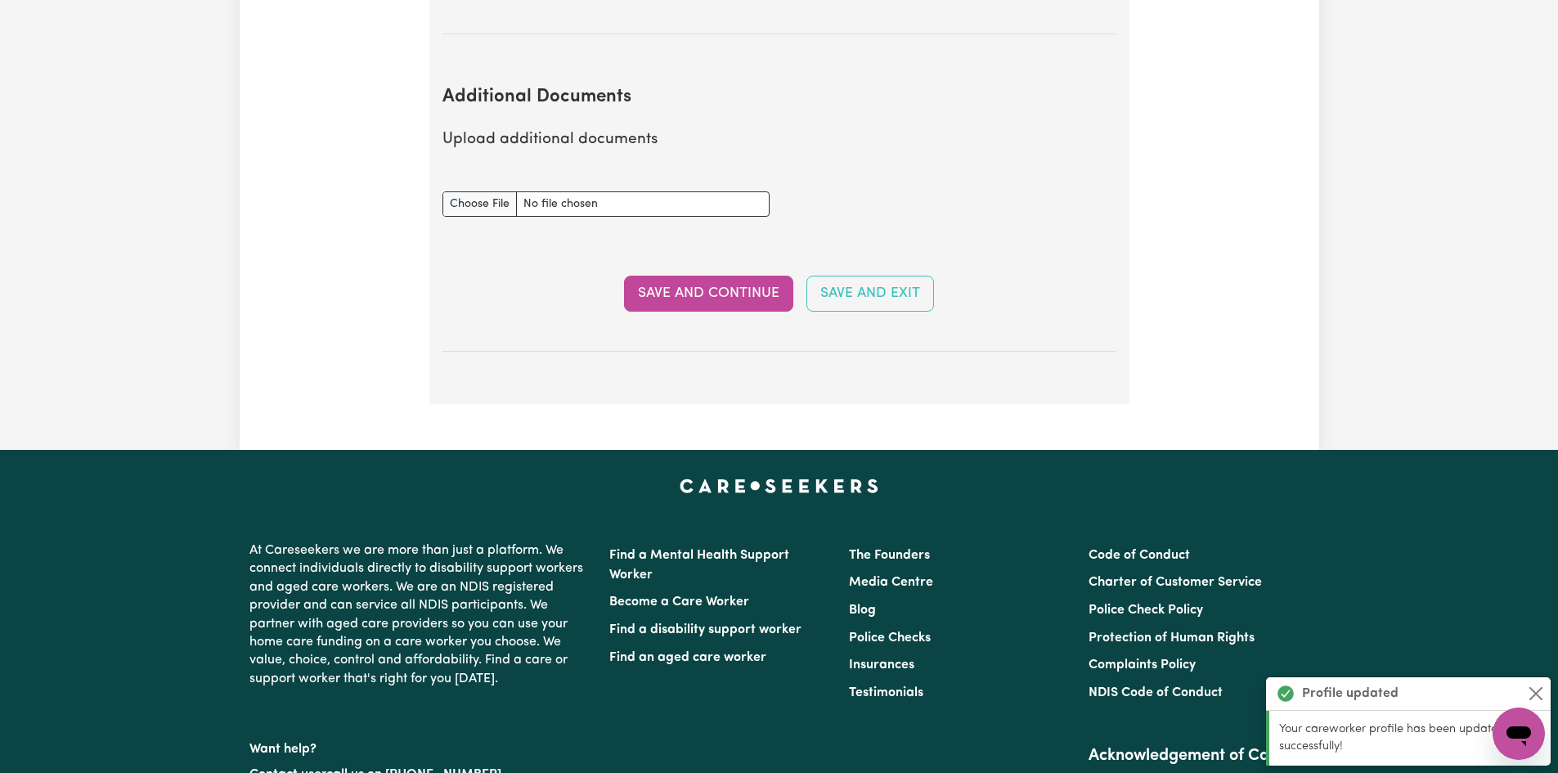
scroll to position [3230, 0]
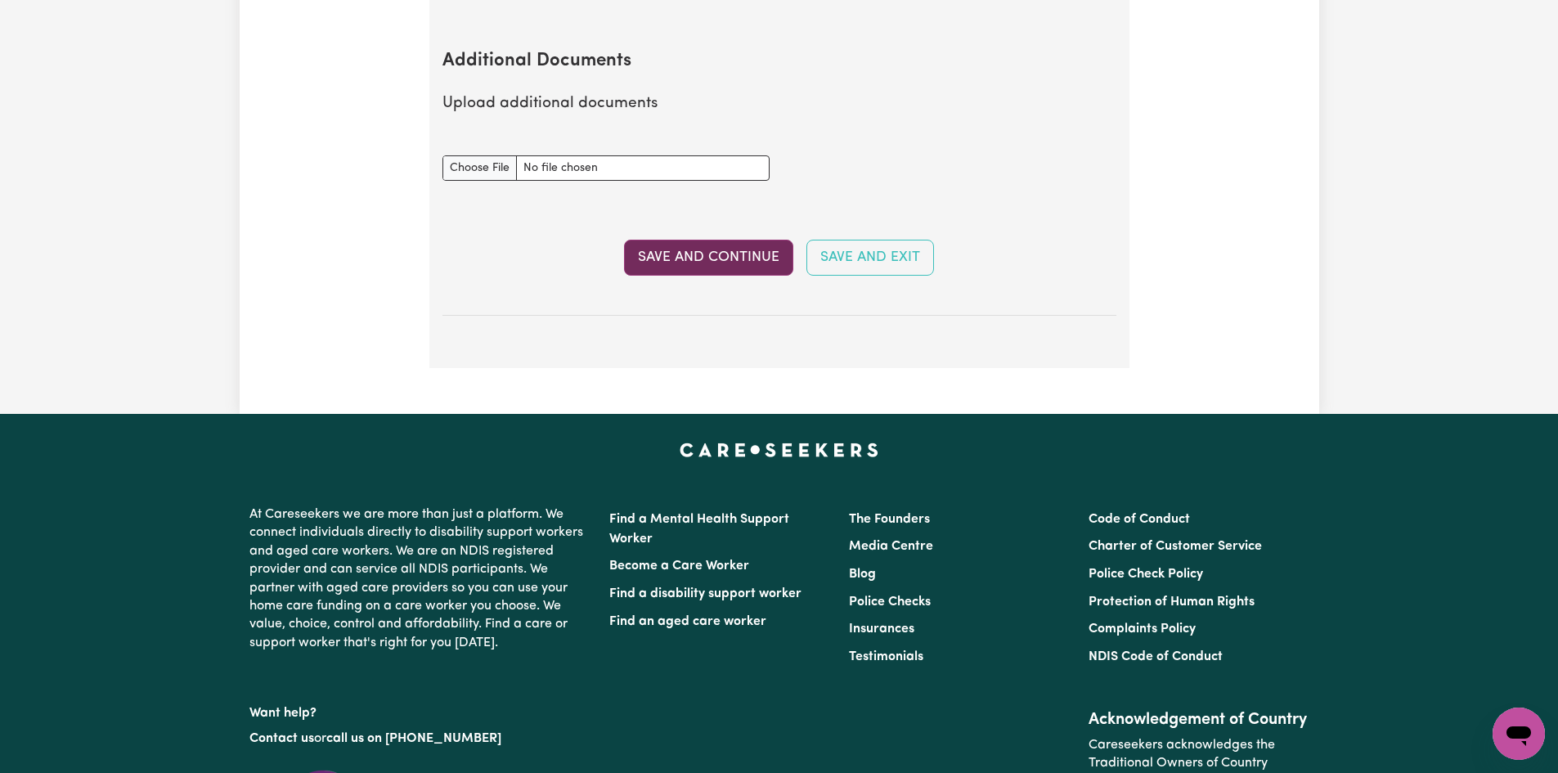
click at [712, 240] on button "Save and Continue" at bounding box center [708, 258] width 169 height 36
select select "Certificate III (Individual Support)"
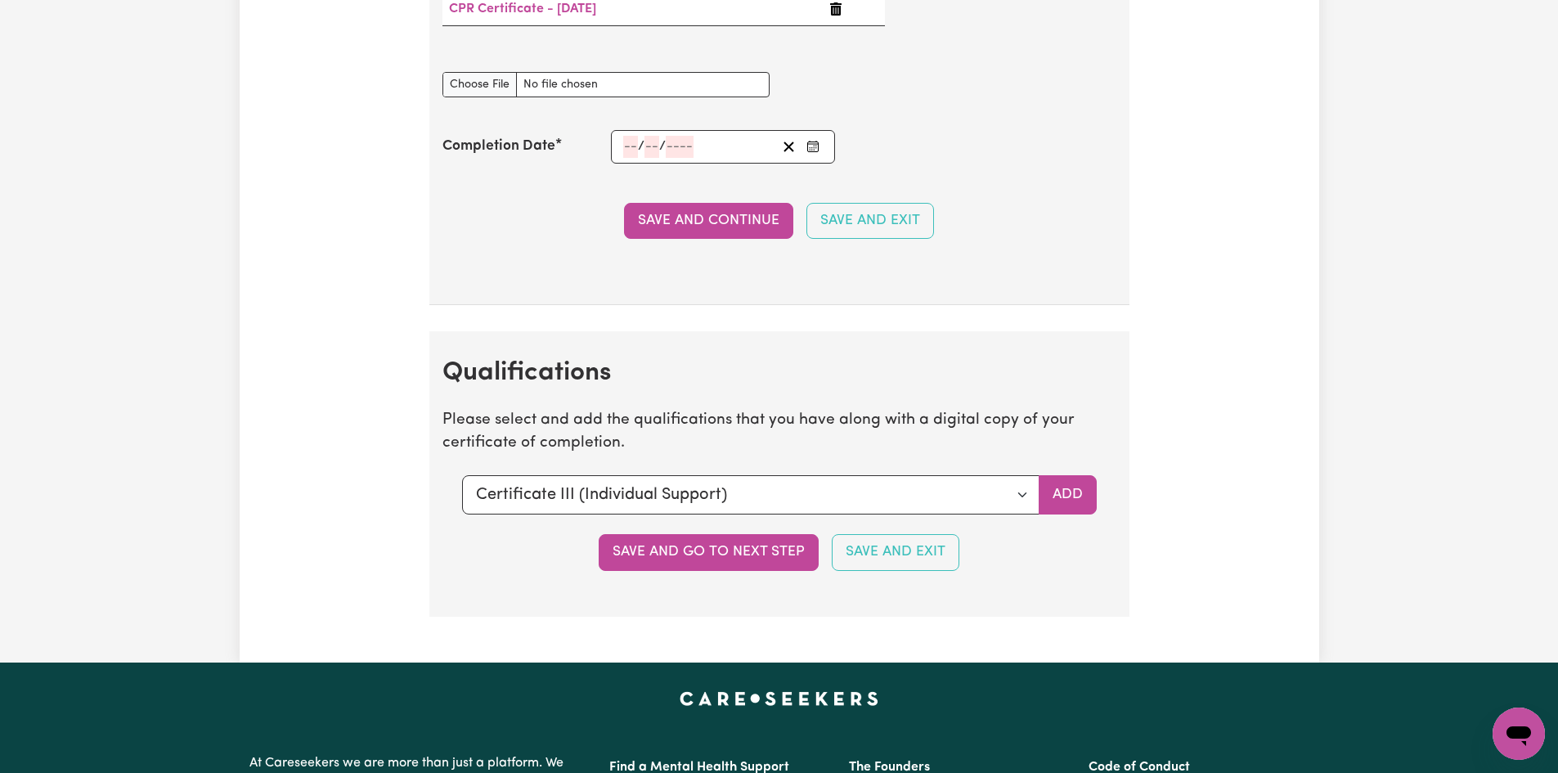
scroll to position [3680, 0]
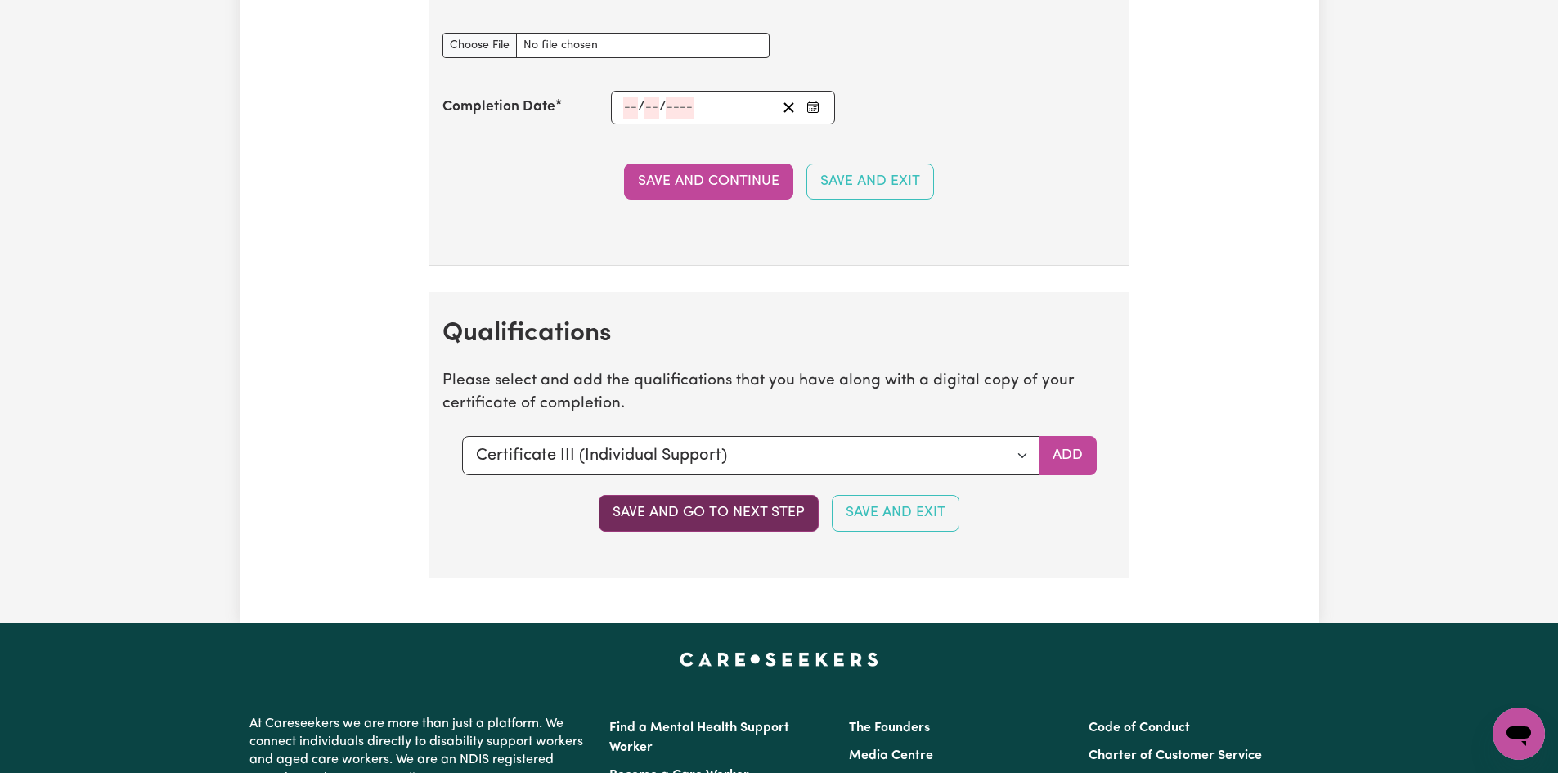
click at [684, 516] on button "Save and go to next step" at bounding box center [709, 513] width 220 height 36
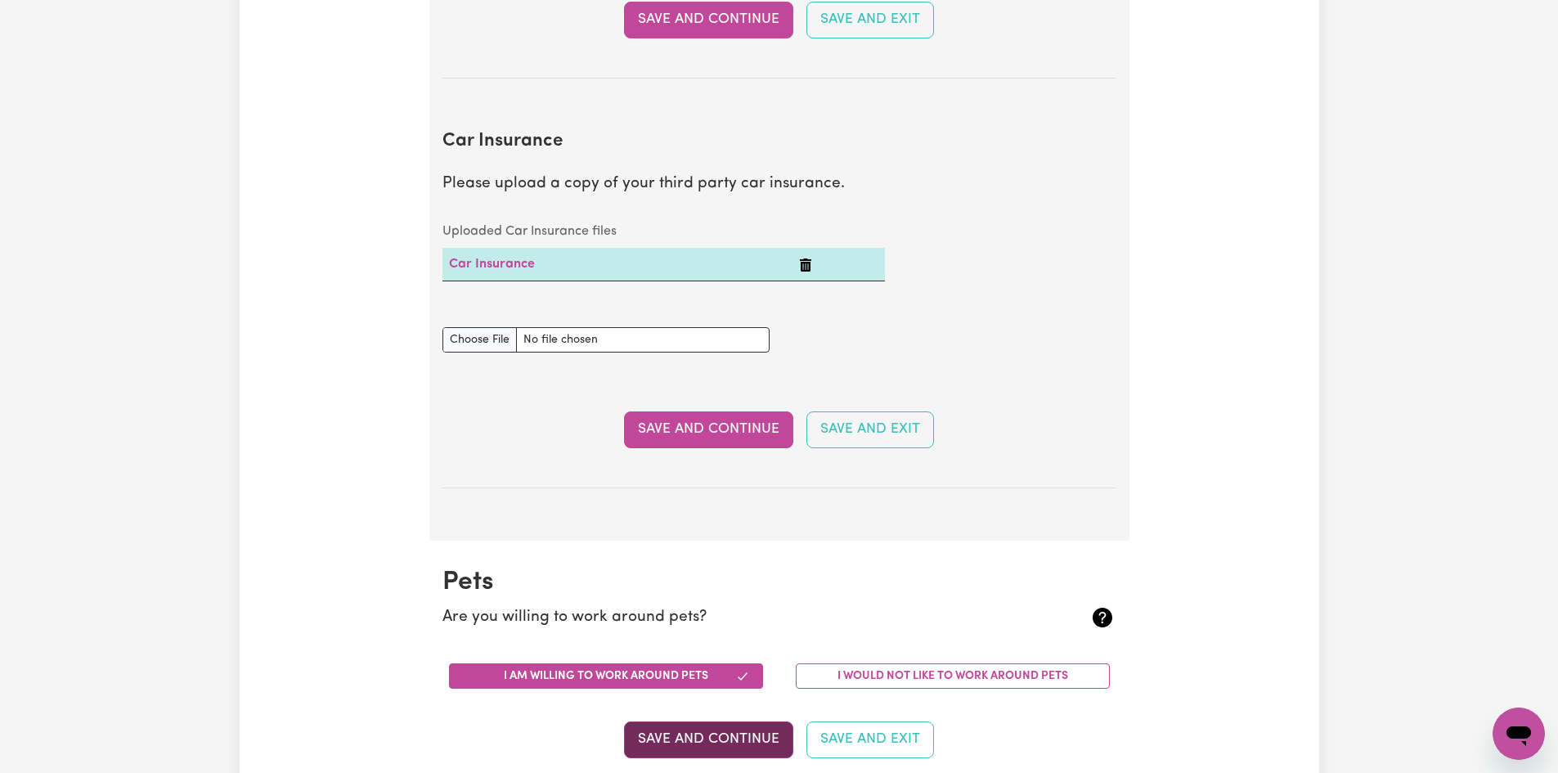
scroll to position [1063, 0]
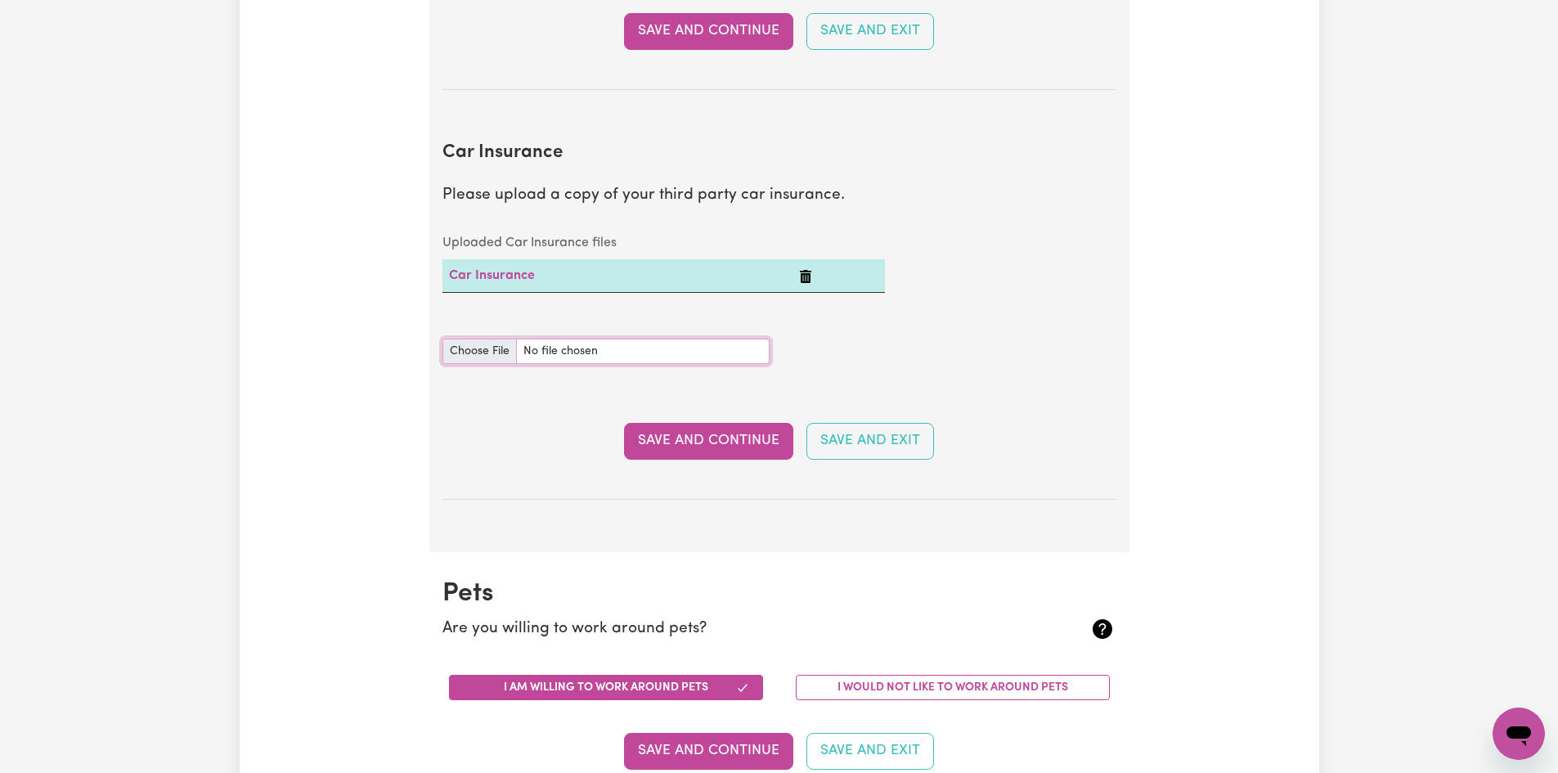
click at [478, 353] on input "Car Insurance document" at bounding box center [605, 351] width 327 height 25
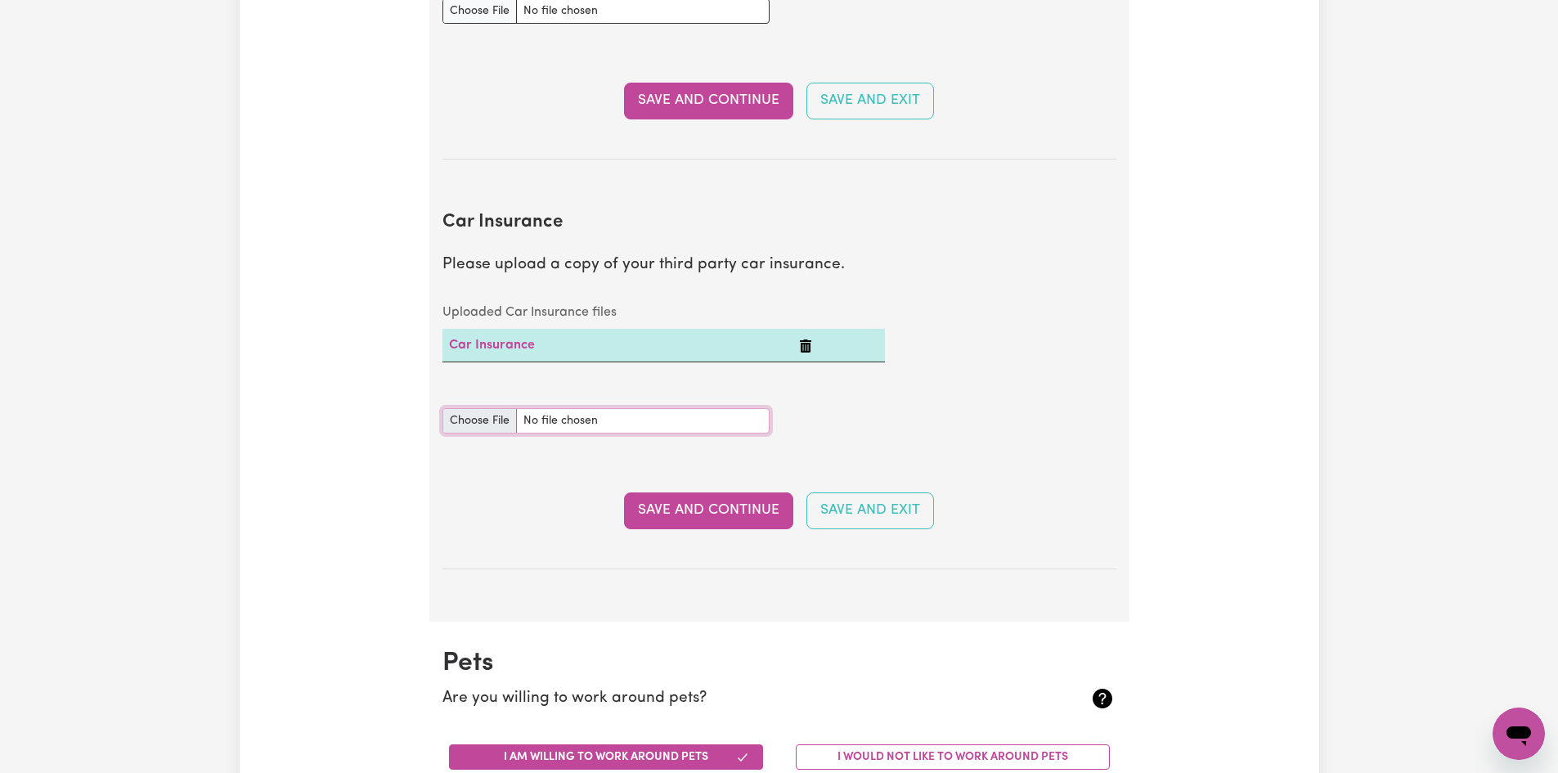
type input "C:\fakepath\Suncorp Car New Policy Details MPS063306141.pdf"
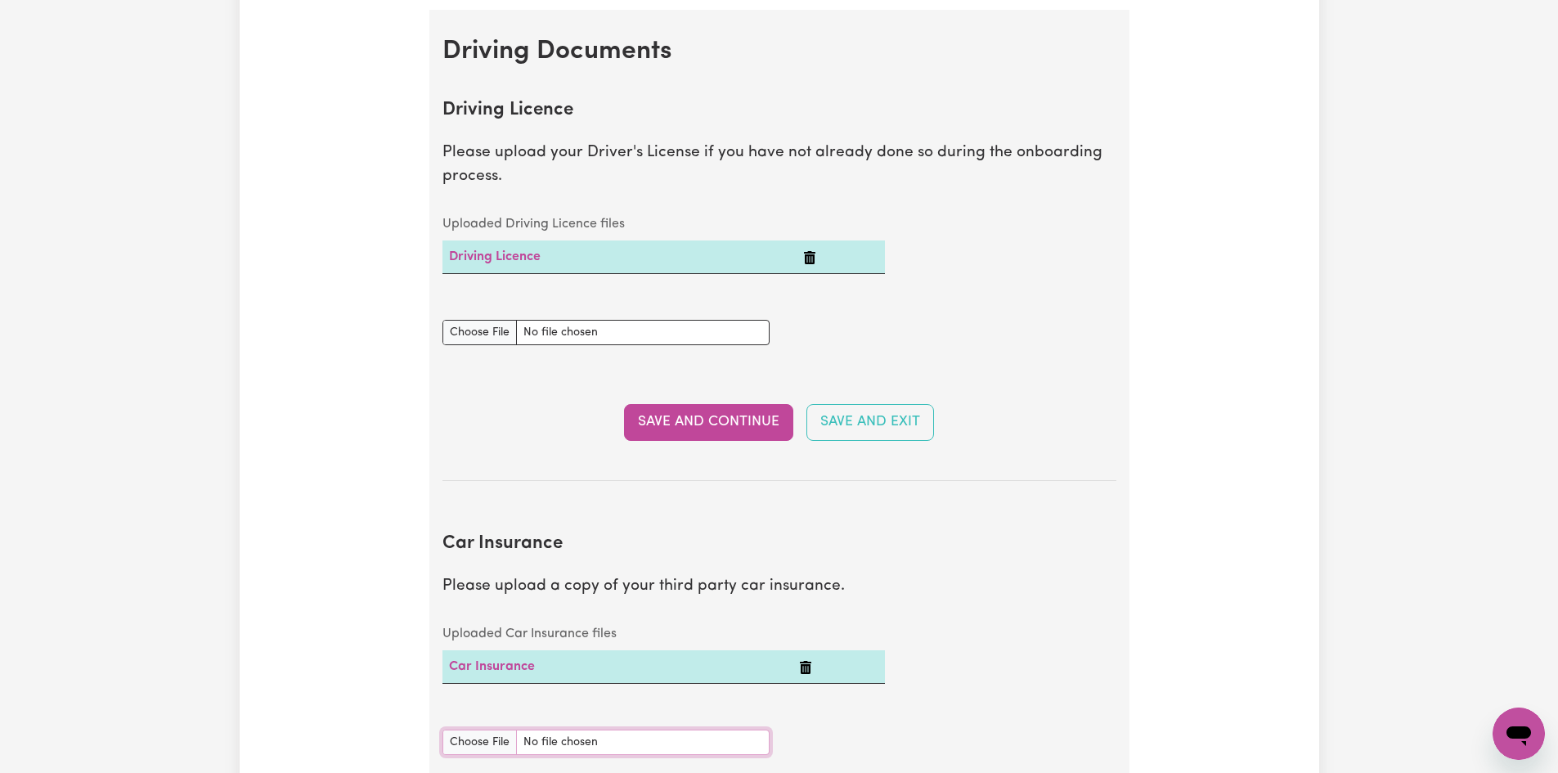
scroll to position [654, 0]
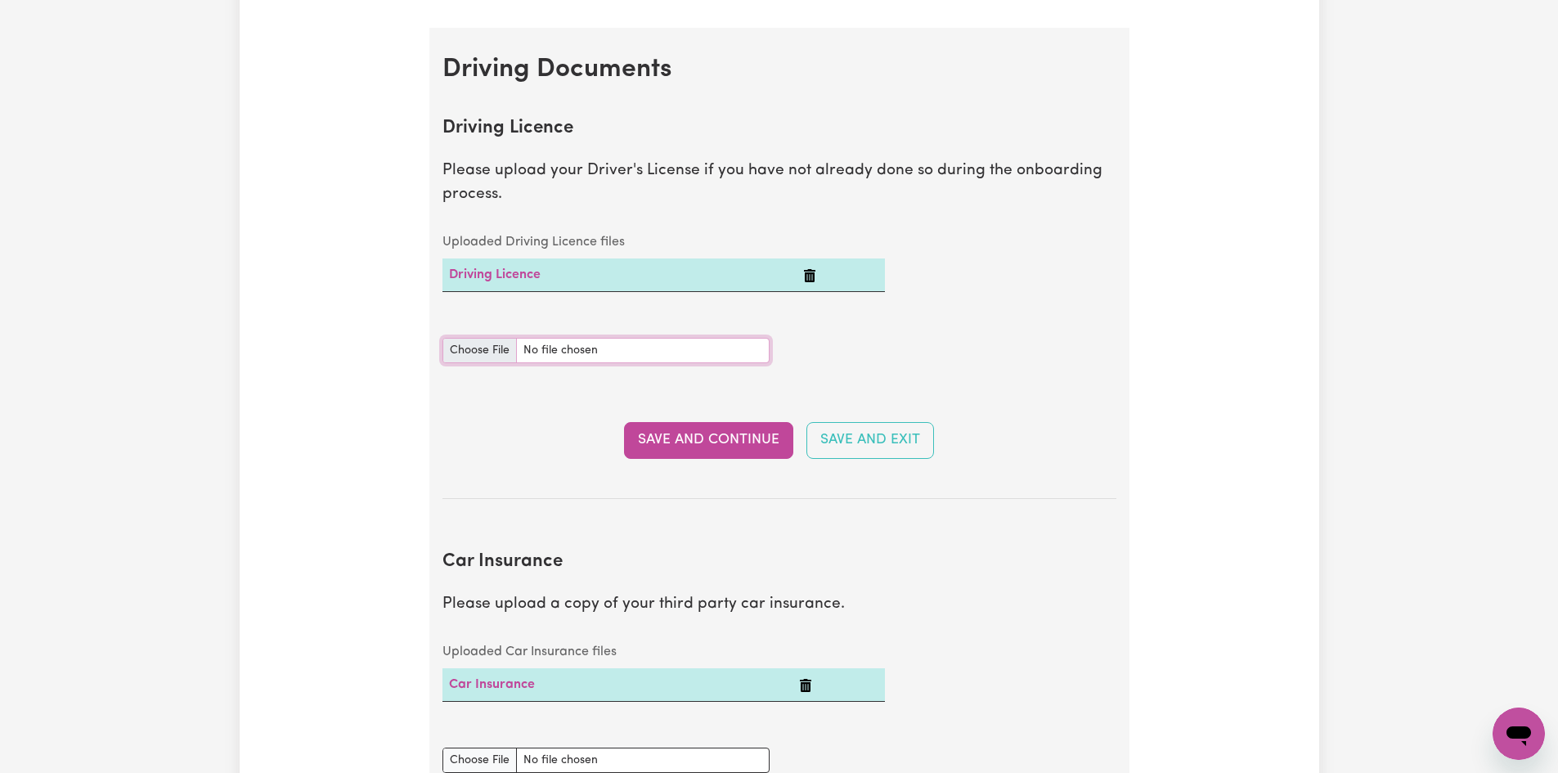
click at [490, 348] on input "Driving Licence document" at bounding box center [605, 350] width 327 height 25
type input "C:\fakepath\20231003_121854.jpg"
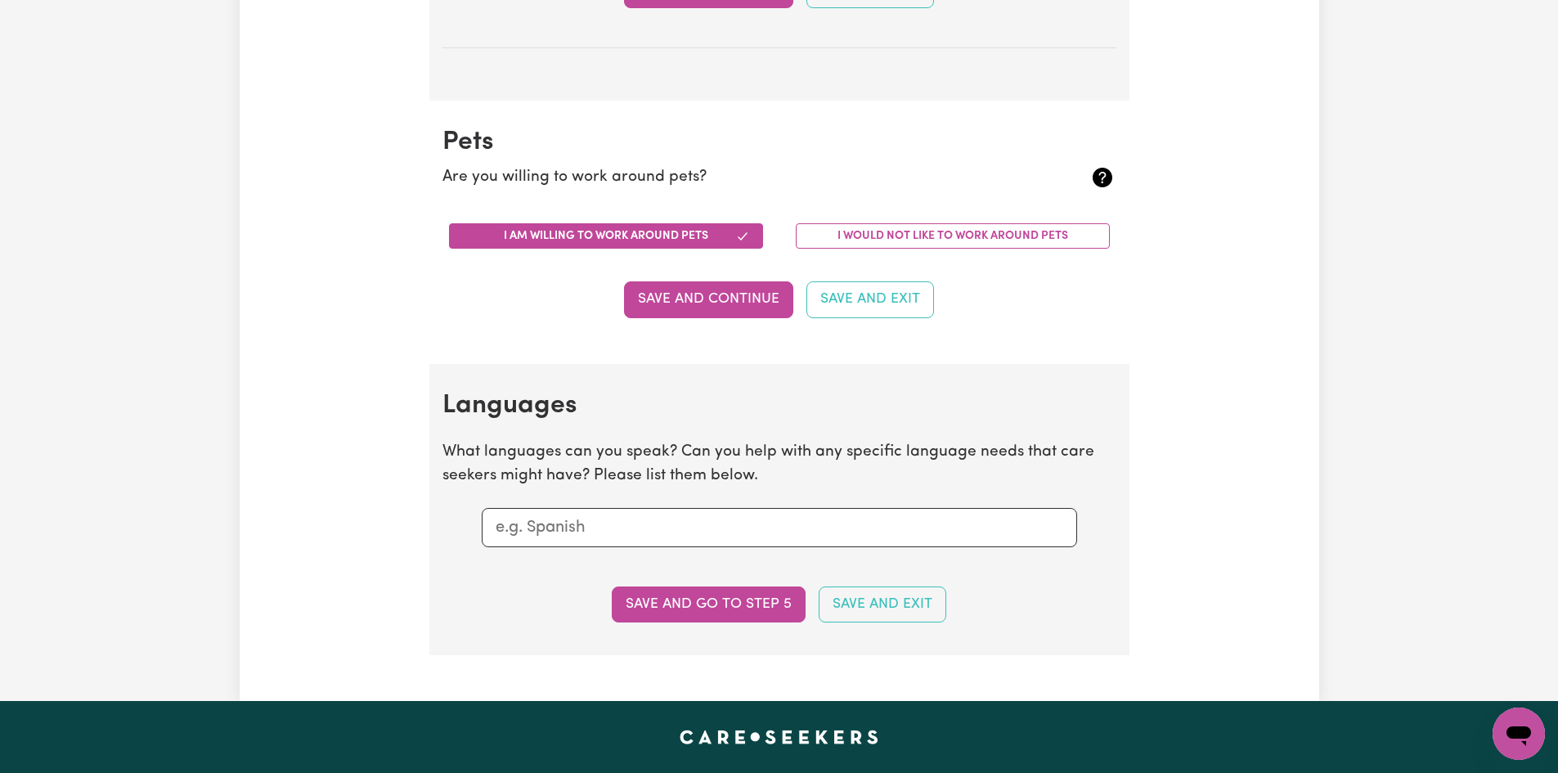
scroll to position [1554, 0]
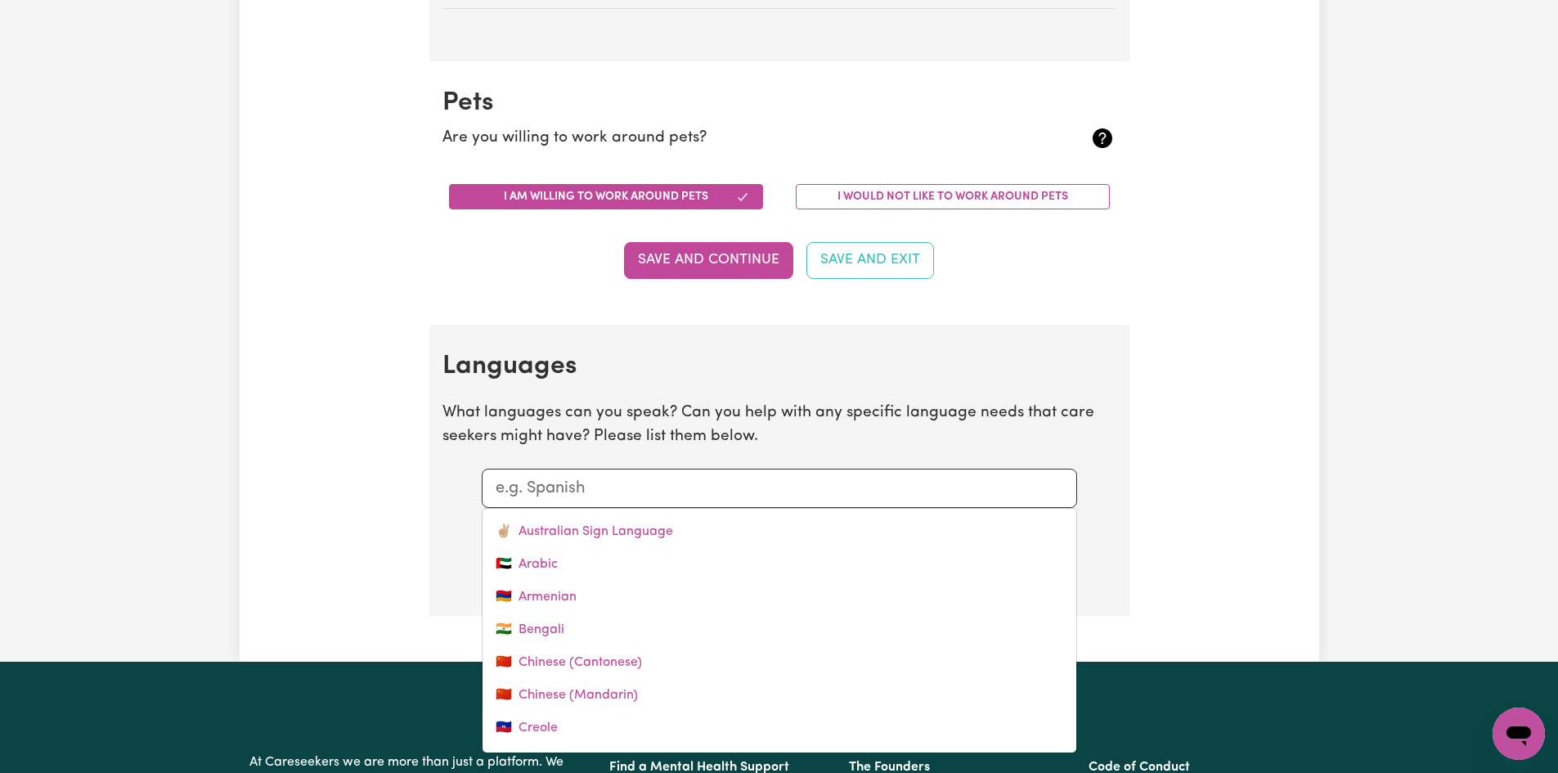
click at [614, 495] on input "text" at bounding box center [780, 488] width 568 height 25
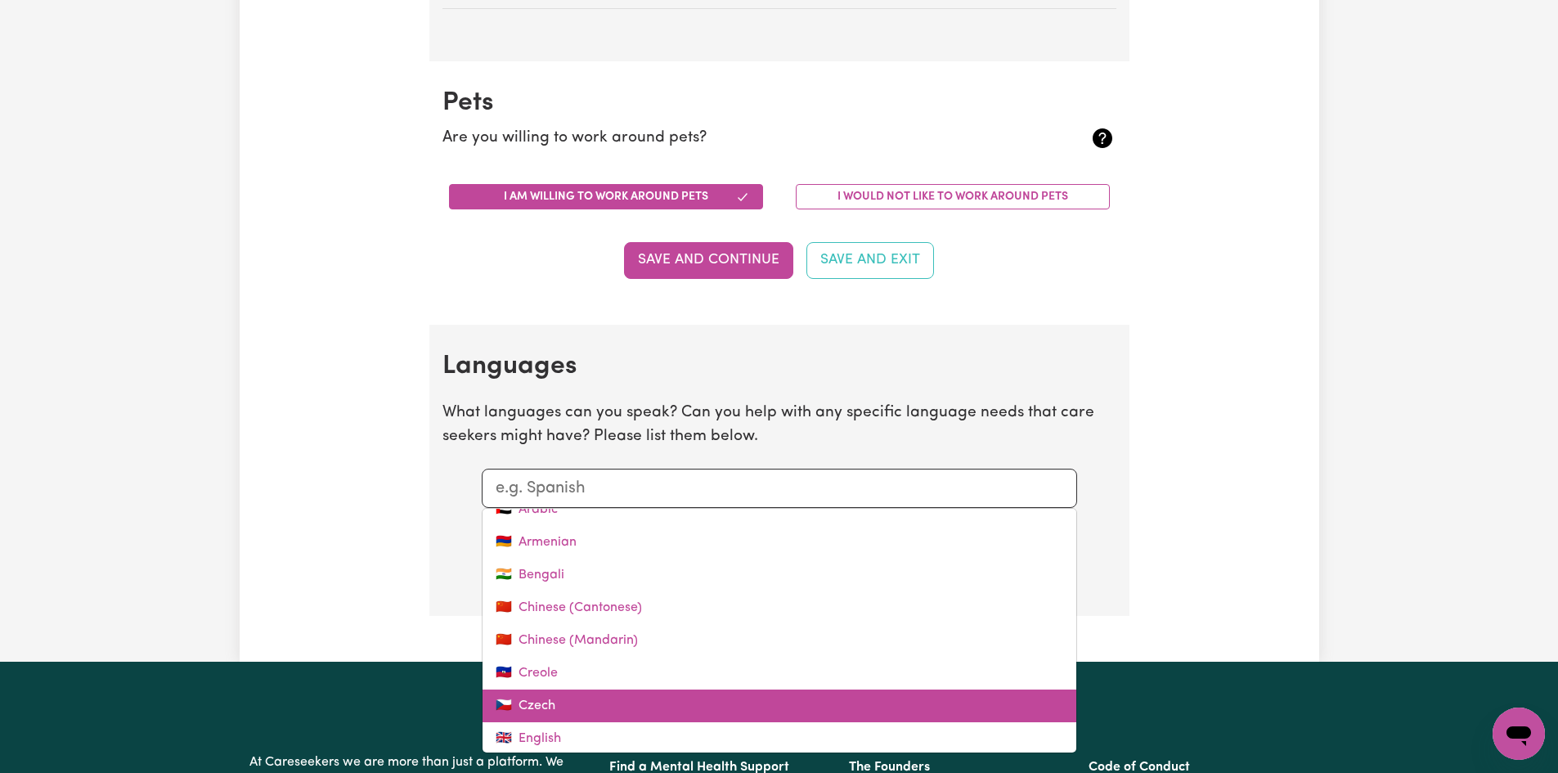
scroll to position [82, 0]
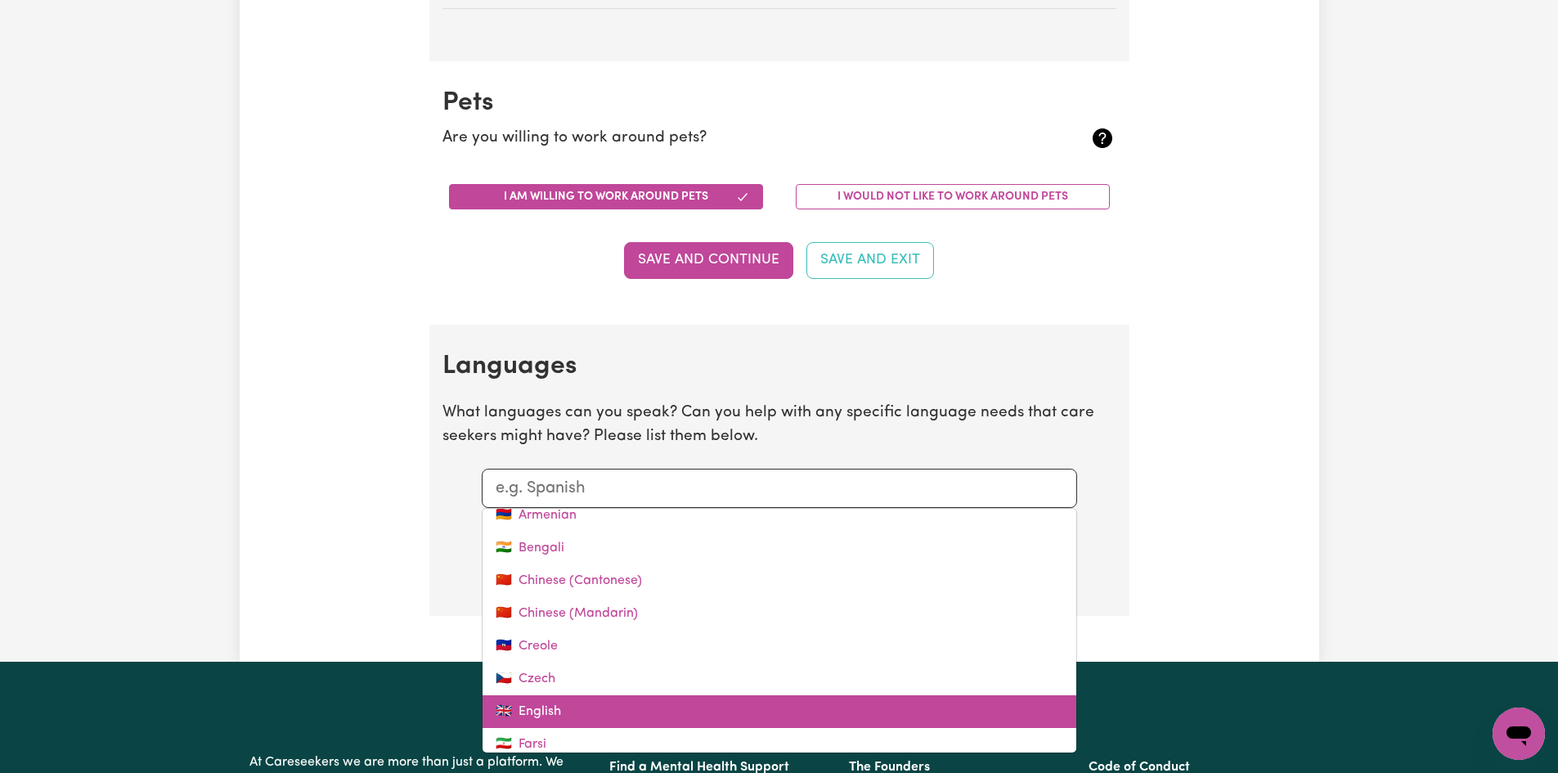
click at [555, 703] on link "🇬🇧 English" at bounding box center [780, 711] width 594 height 33
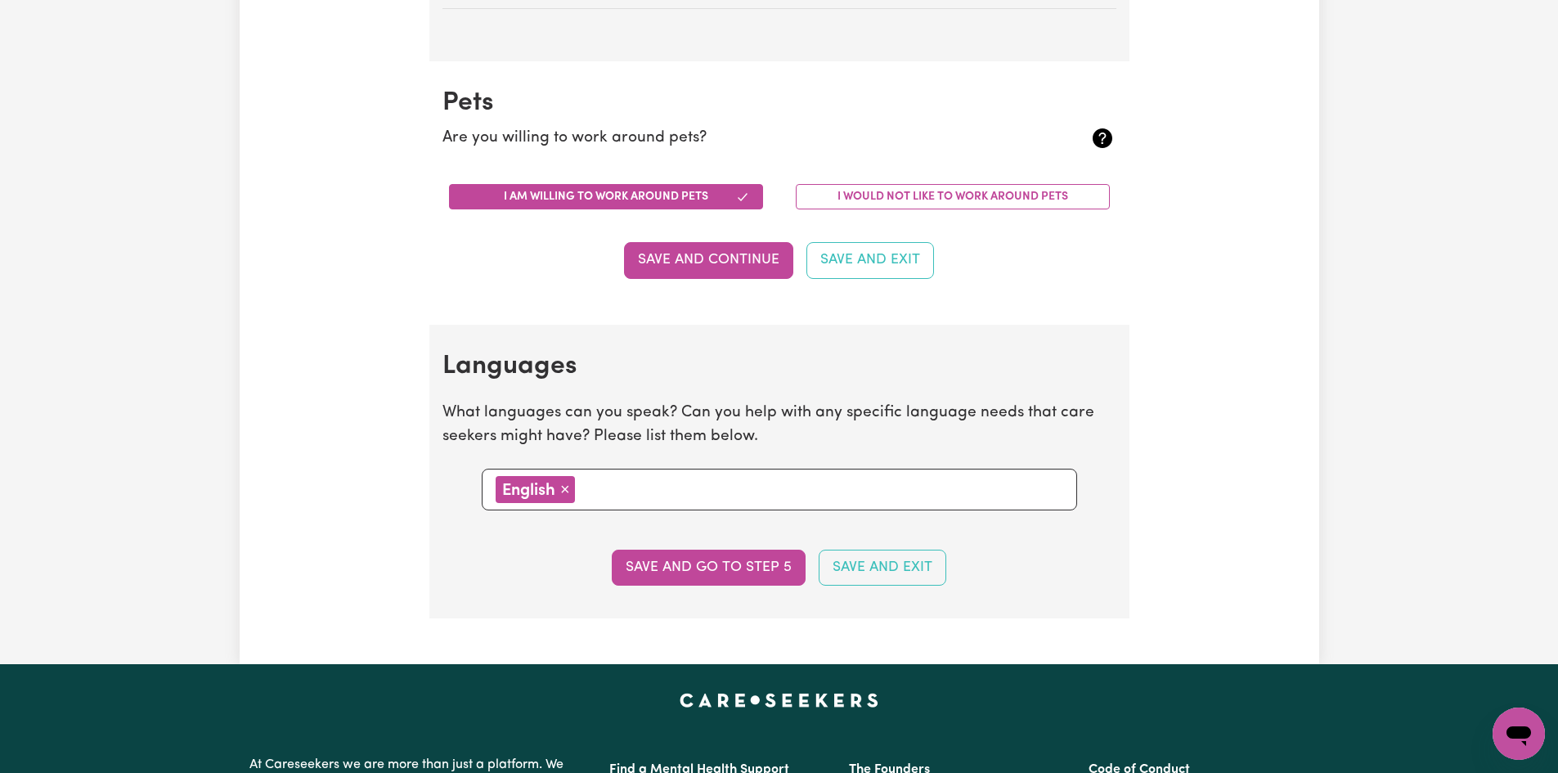
click at [704, 547] on section "Languages What languages can you speak? Can you help with any specific language…" at bounding box center [779, 472] width 700 height 294
click at [706, 563] on button "Save and go to step 5" at bounding box center [709, 568] width 194 height 36
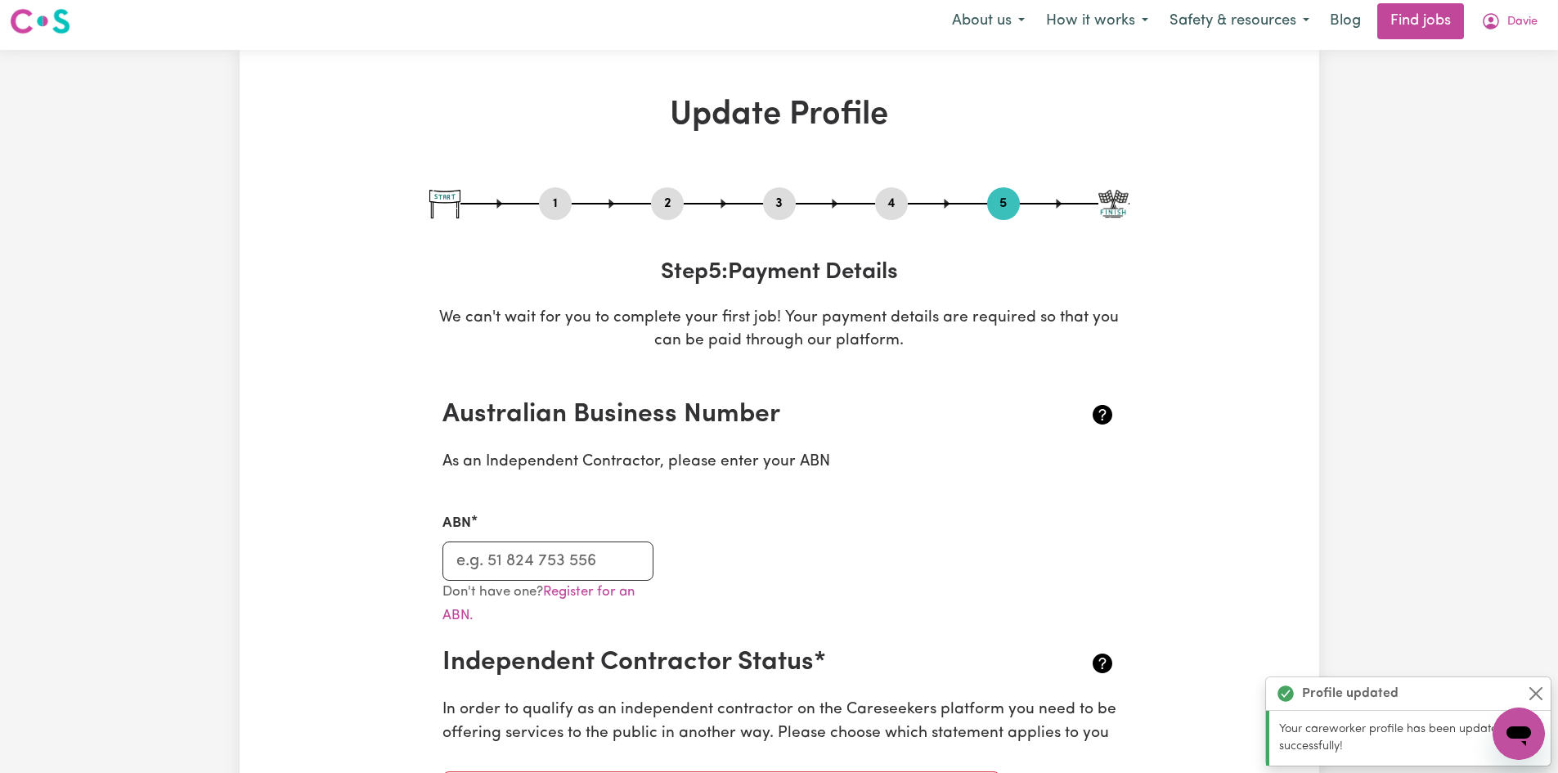
scroll to position [0, 0]
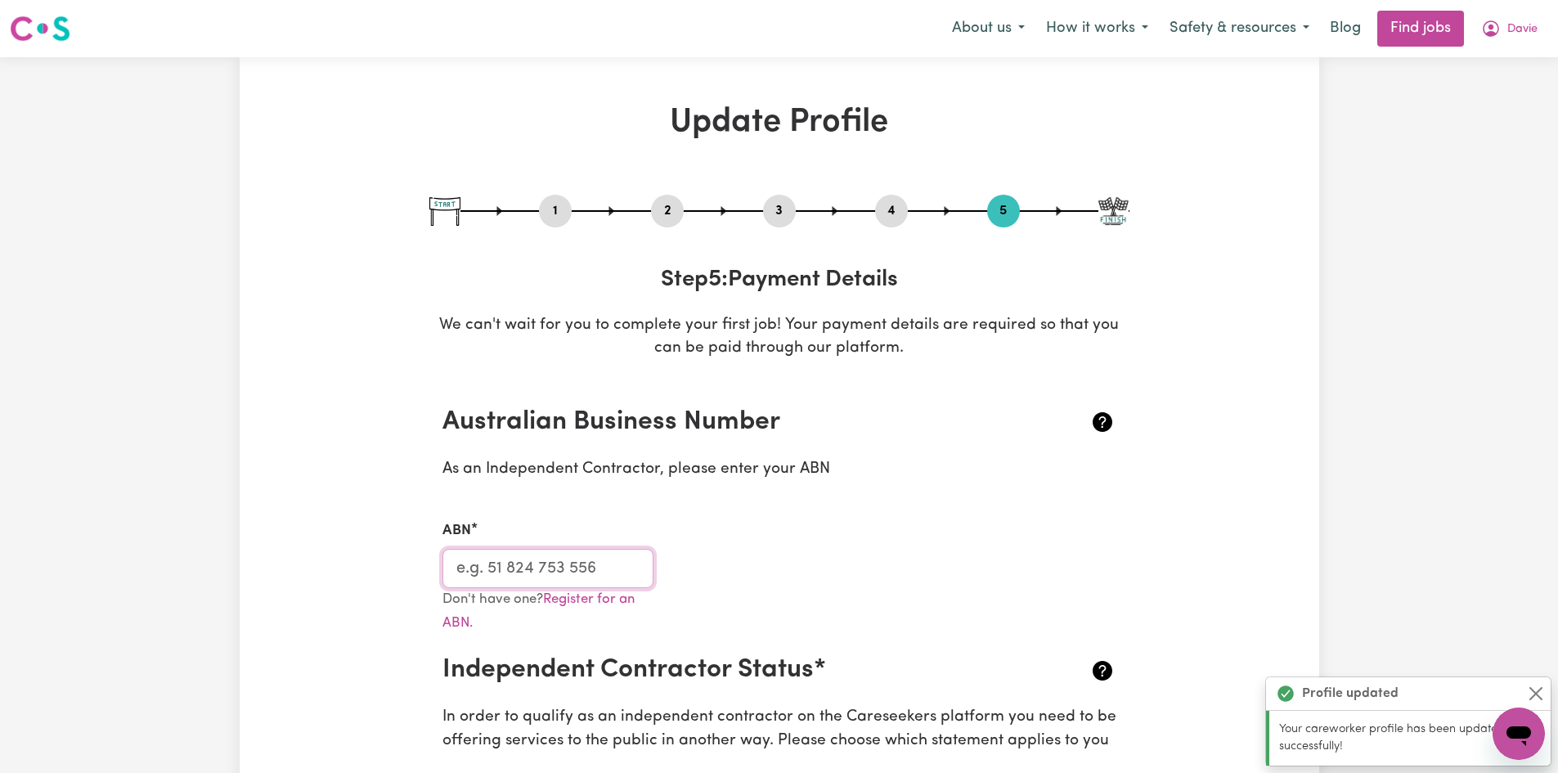
click at [615, 568] on input "ABN" at bounding box center [548, 568] width 212 height 39
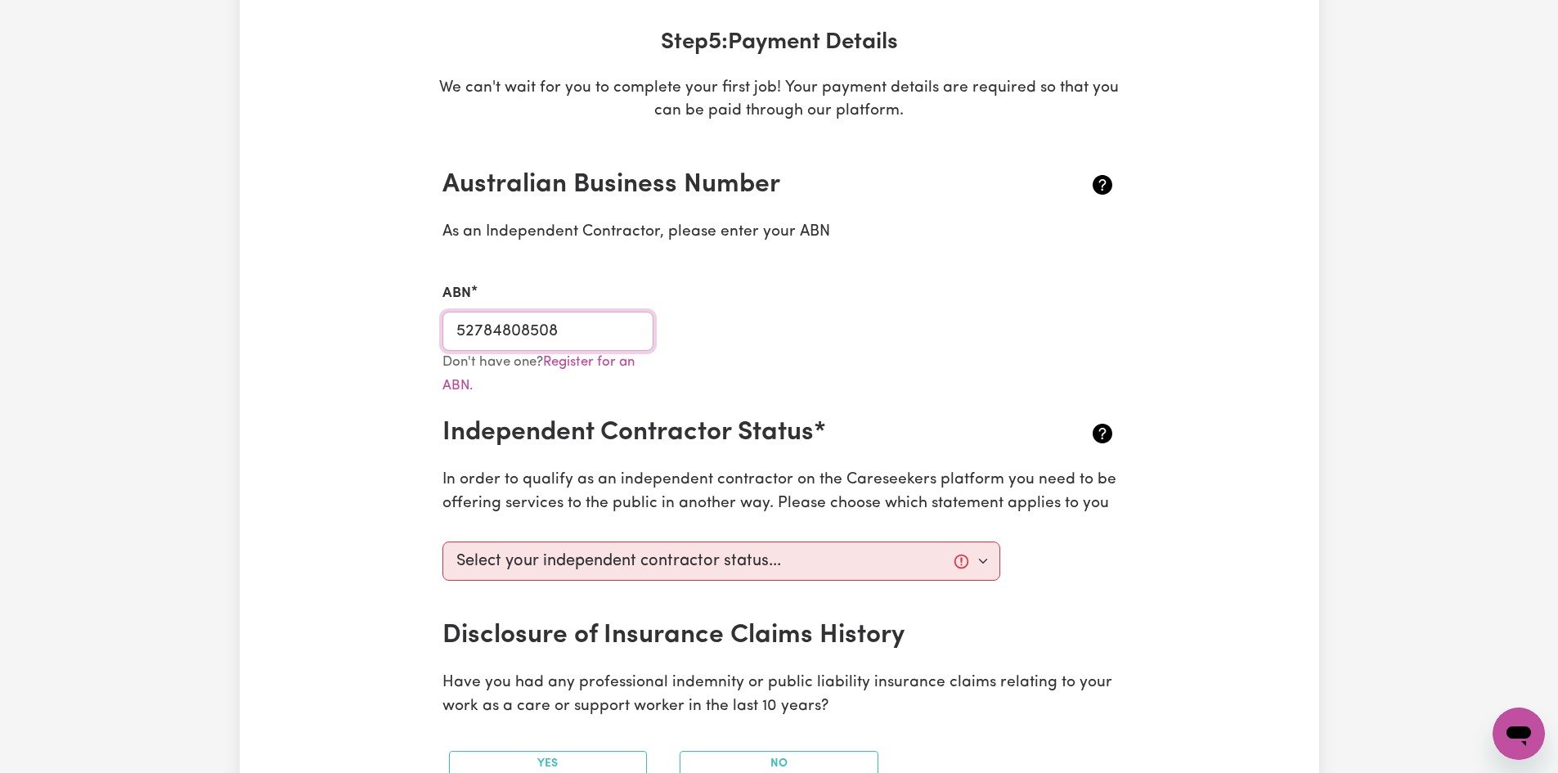
scroll to position [245, 0]
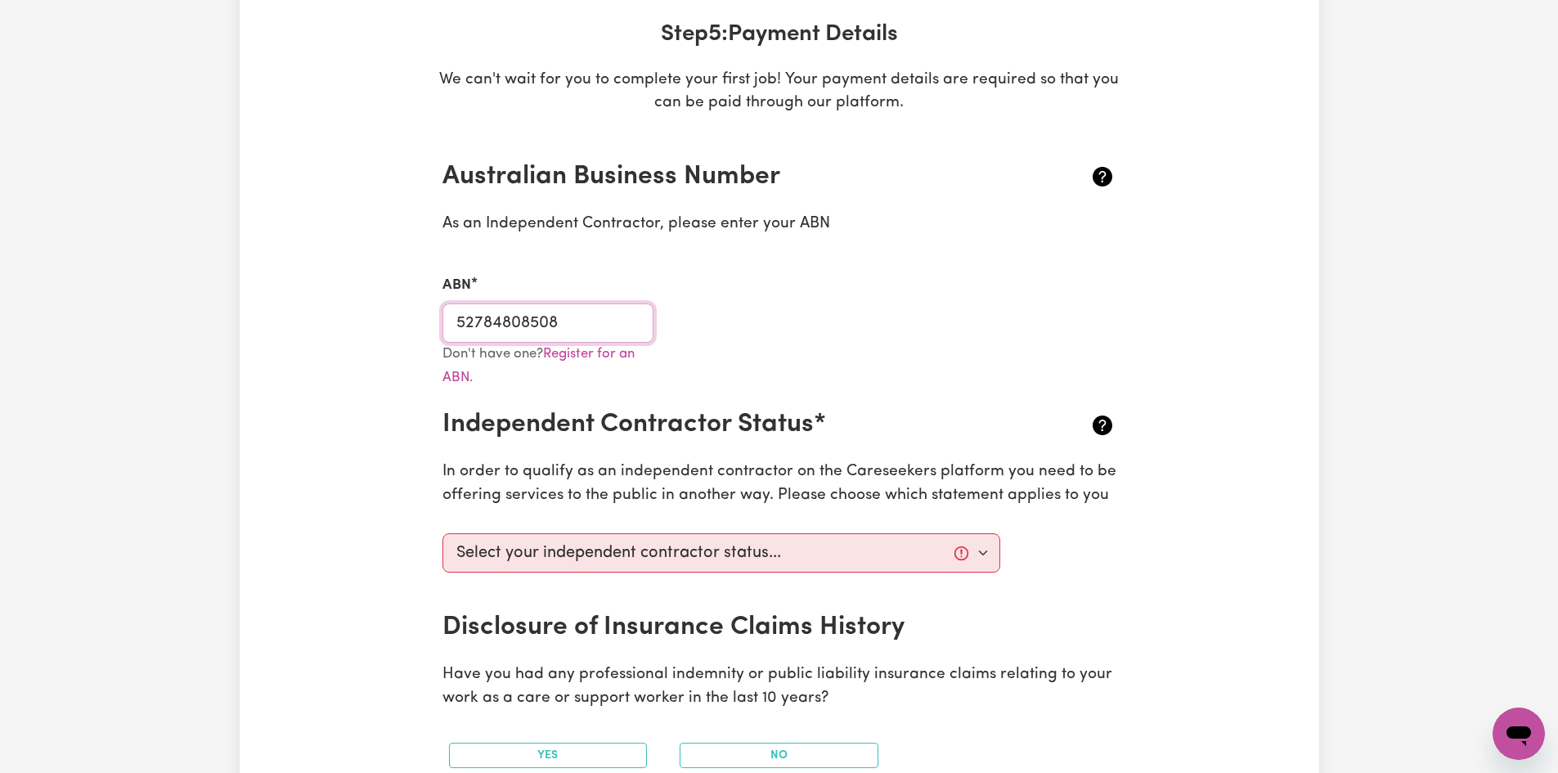
type input "52784808508"
click at [981, 554] on select "Select your independent contractor status... I am providing services through an…" at bounding box center [721, 552] width 559 height 39
select select "I am providing services privately on my own"
click at [442, 533] on select "Select your independent contractor status... I am providing services through an…" at bounding box center [721, 552] width 559 height 39
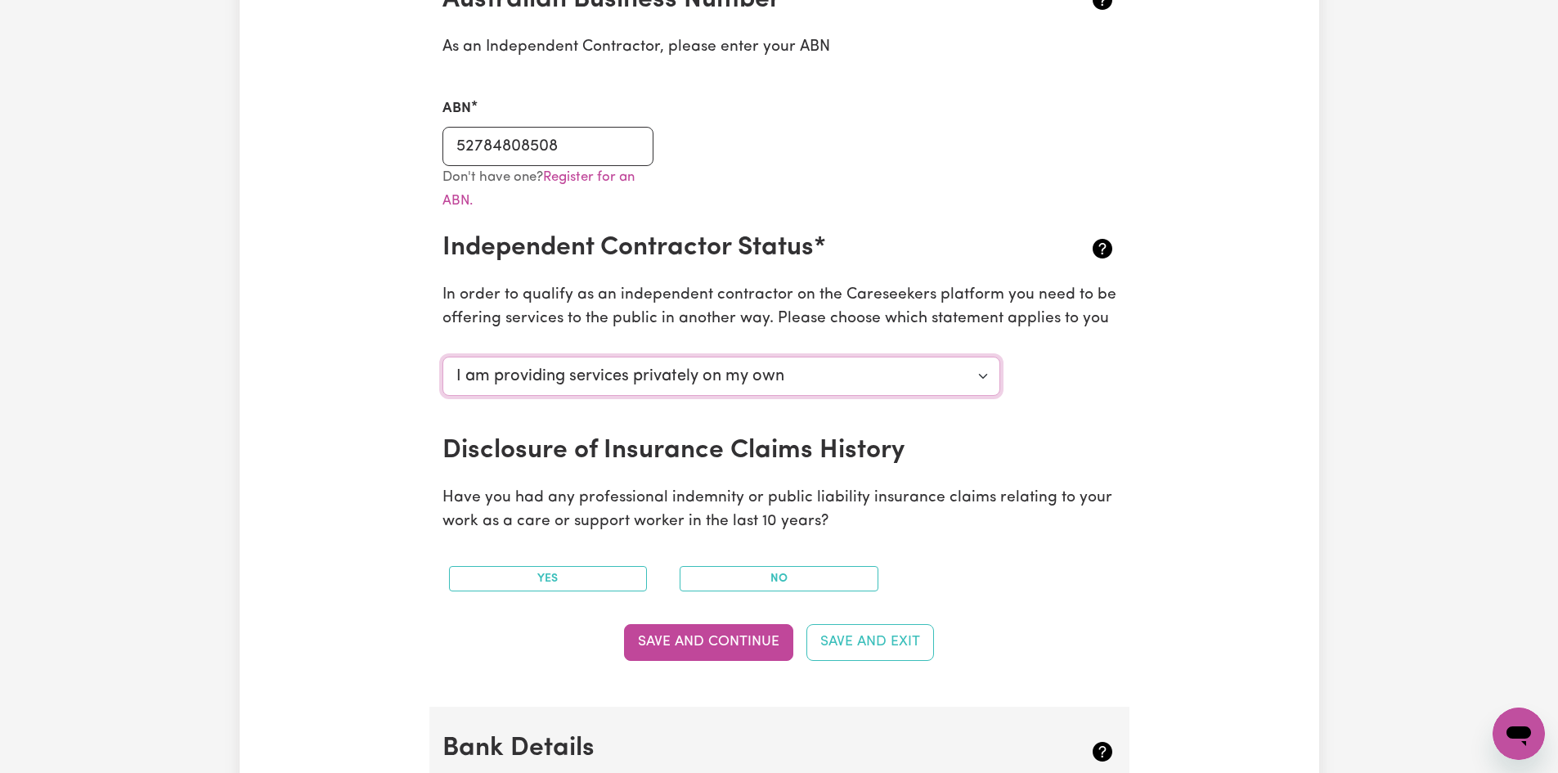
scroll to position [491, 0]
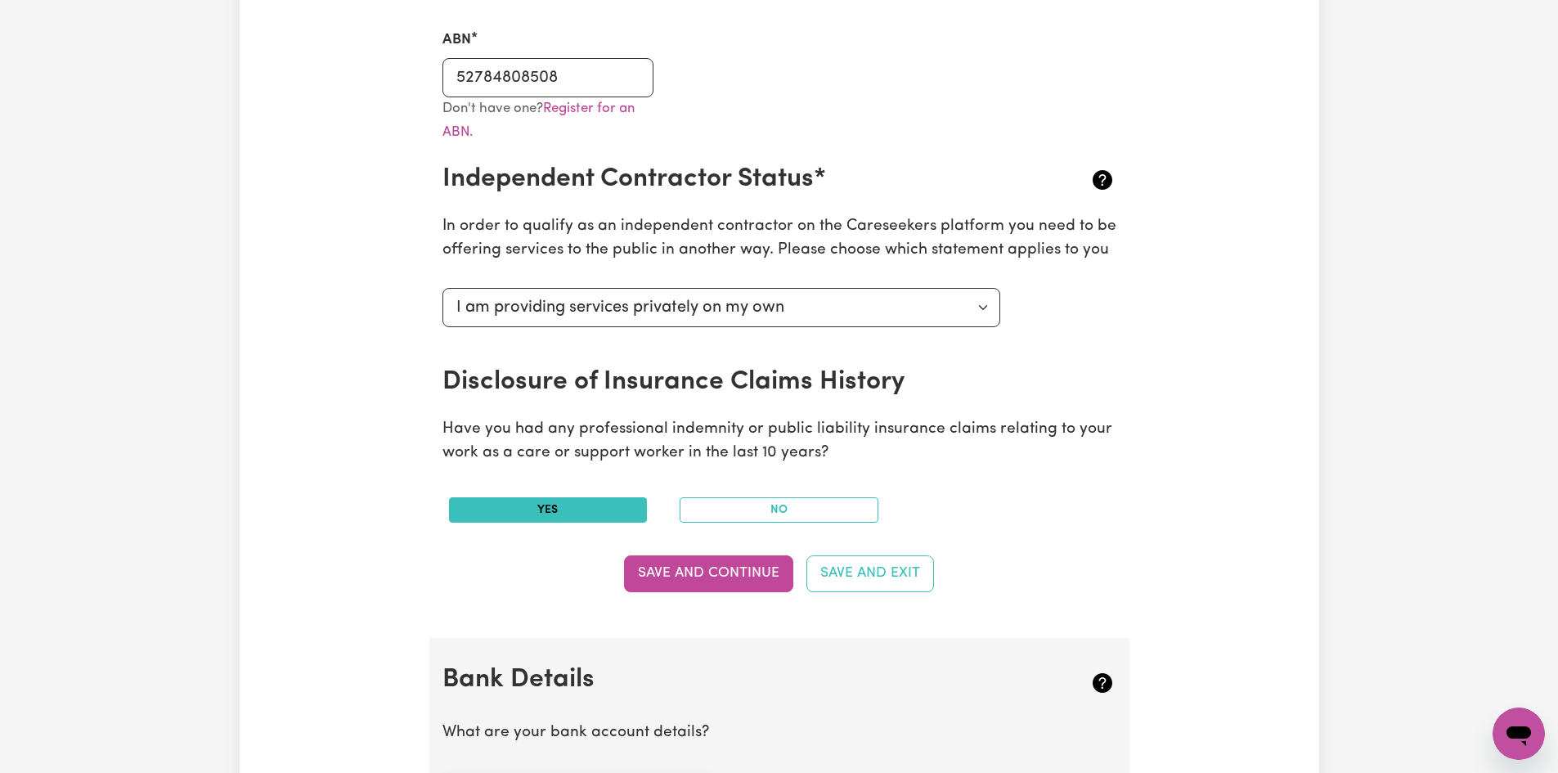
click at [577, 506] on button "Yes" at bounding box center [548, 509] width 199 height 25
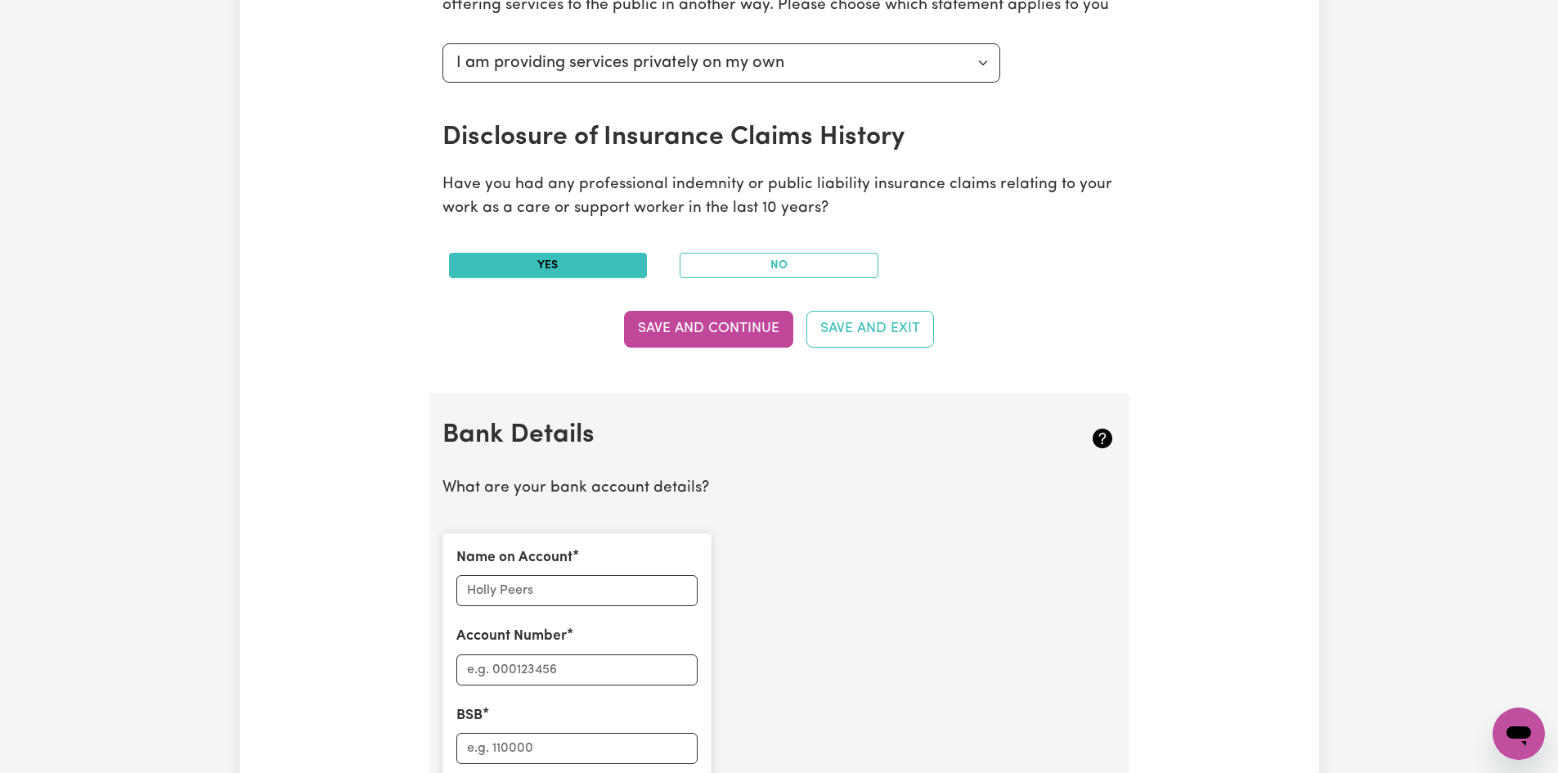
scroll to position [736, 0]
click at [627, 594] on input "Name on Account" at bounding box center [576, 589] width 241 height 31
type input "[PERSON_NAME]"
click at [591, 662] on input "Account Number" at bounding box center [576, 668] width 241 height 31
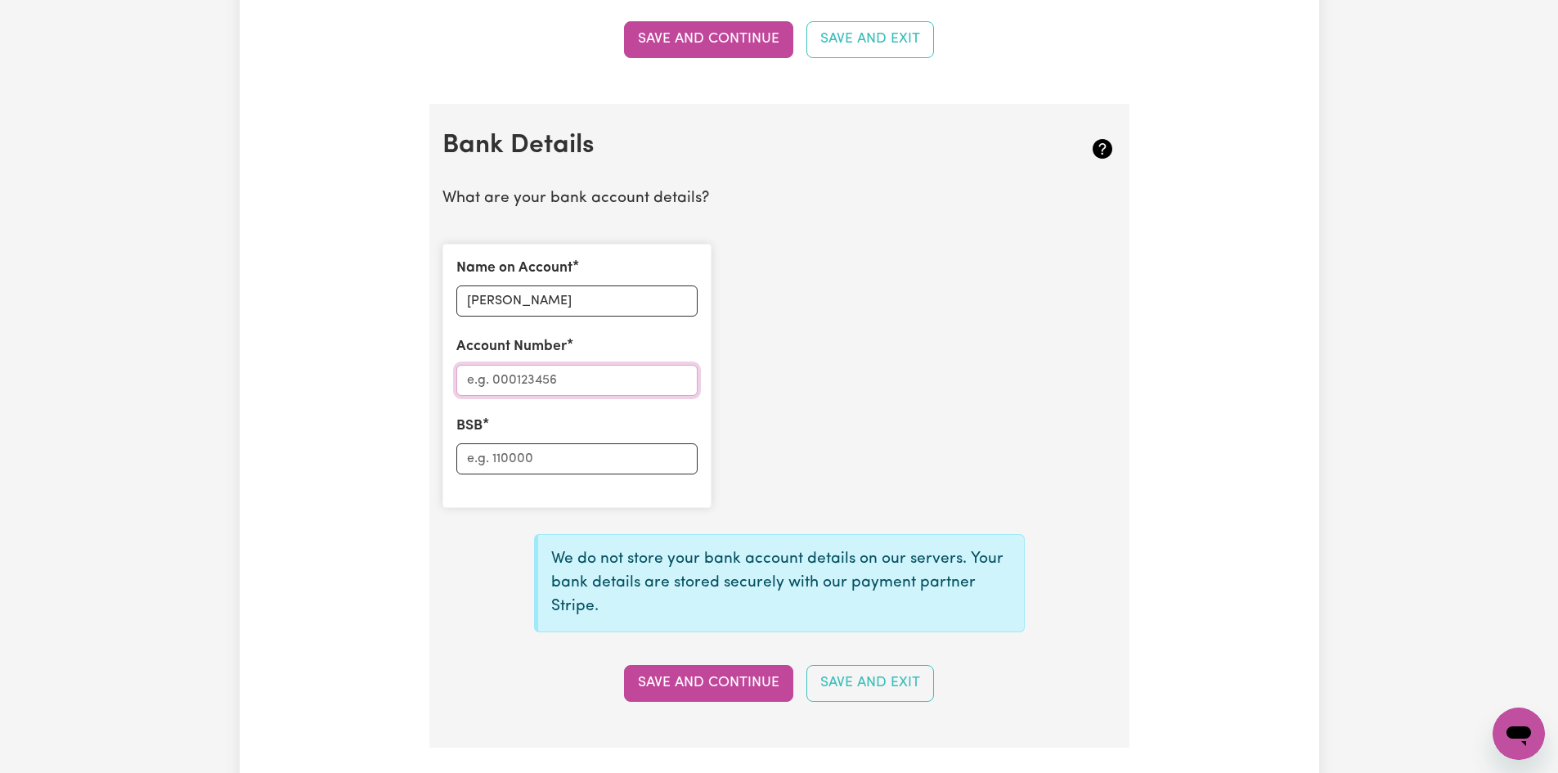
scroll to position [981, 0]
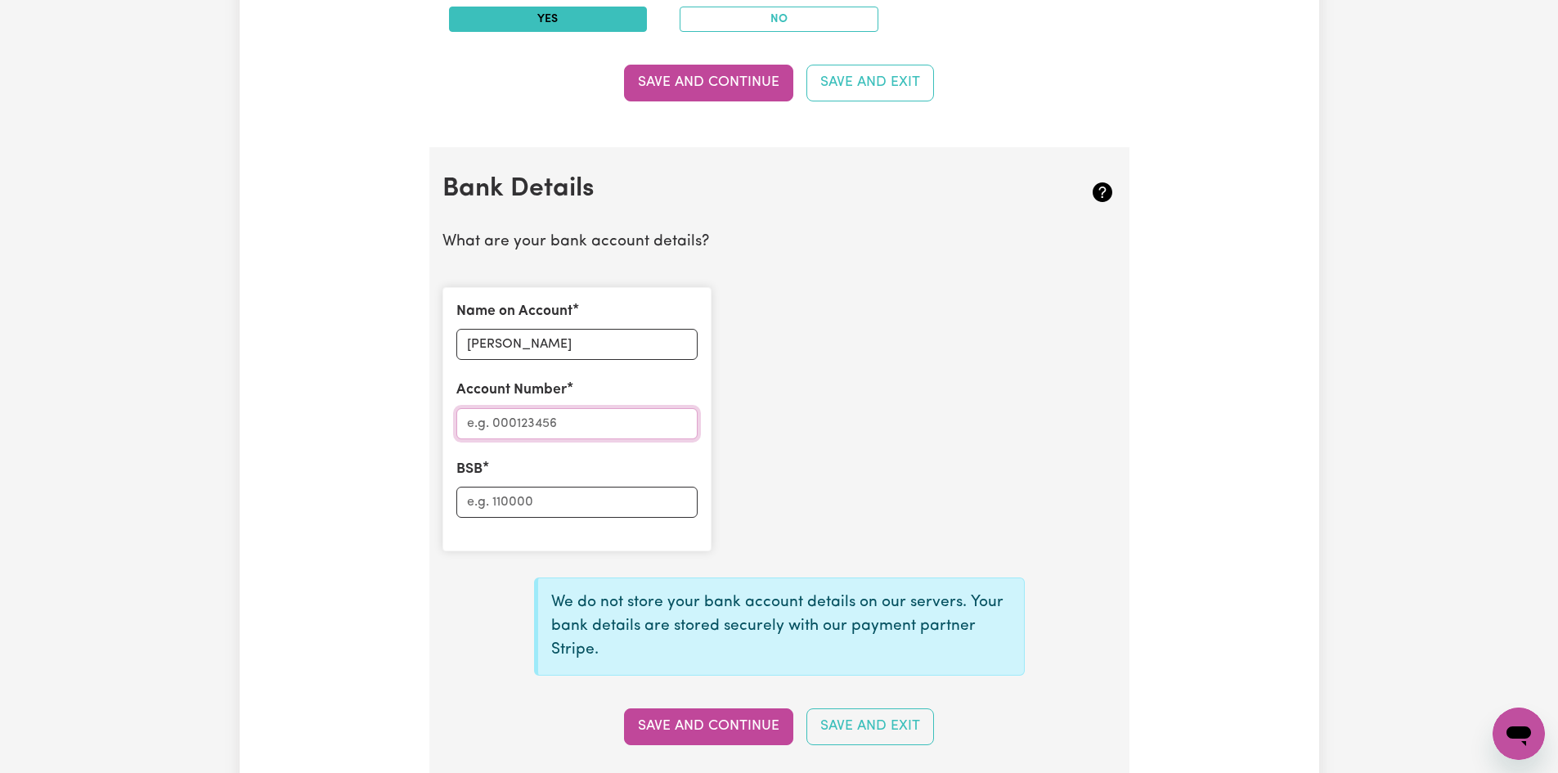
click at [560, 430] on input "Account Number" at bounding box center [576, 423] width 241 height 31
type input "10801783"
click at [556, 506] on input "BSB" at bounding box center [576, 502] width 241 height 31
type input "065139"
click at [715, 721] on button "Save and Continue" at bounding box center [708, 726] width 169 height 36
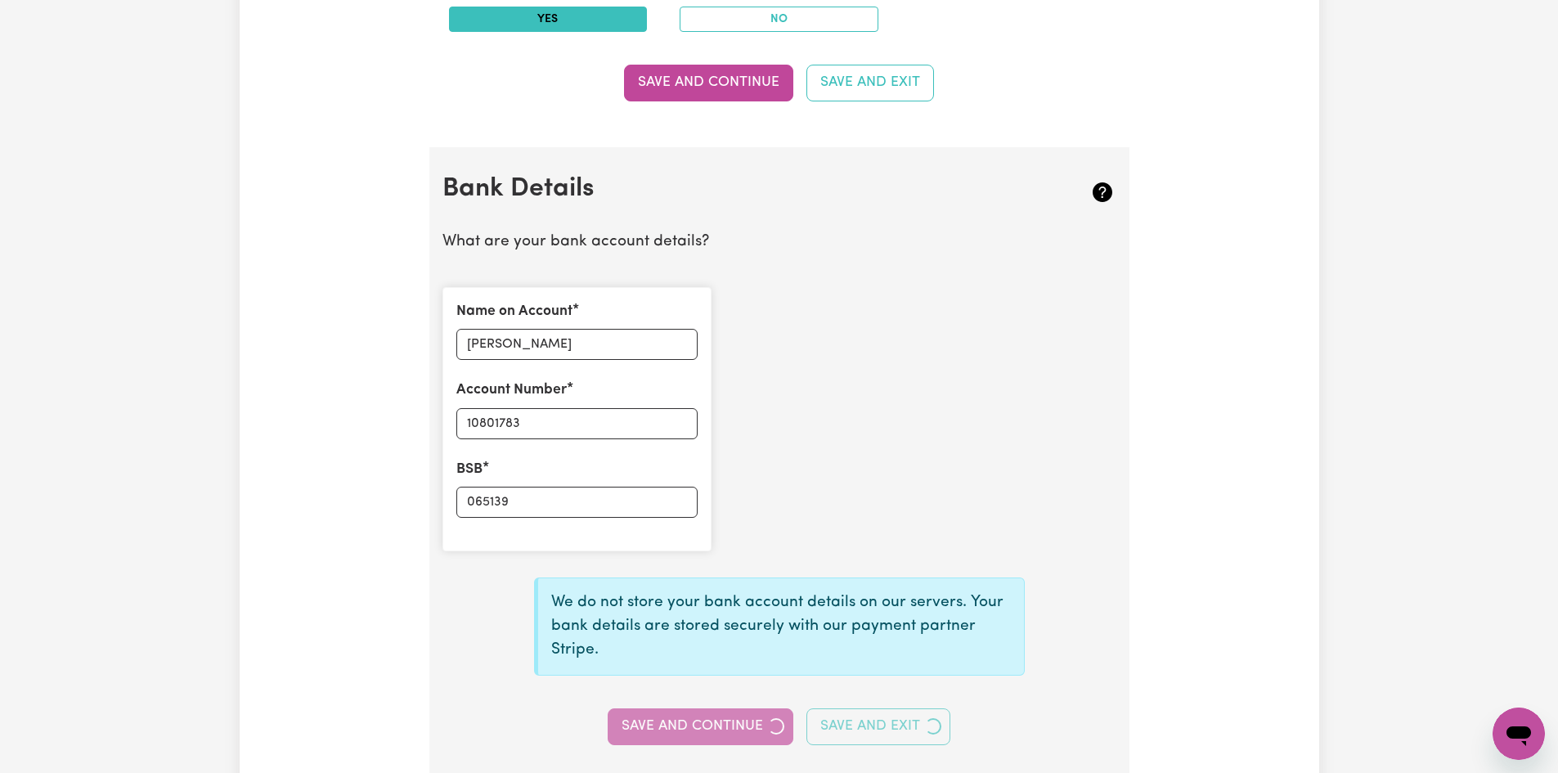
select select
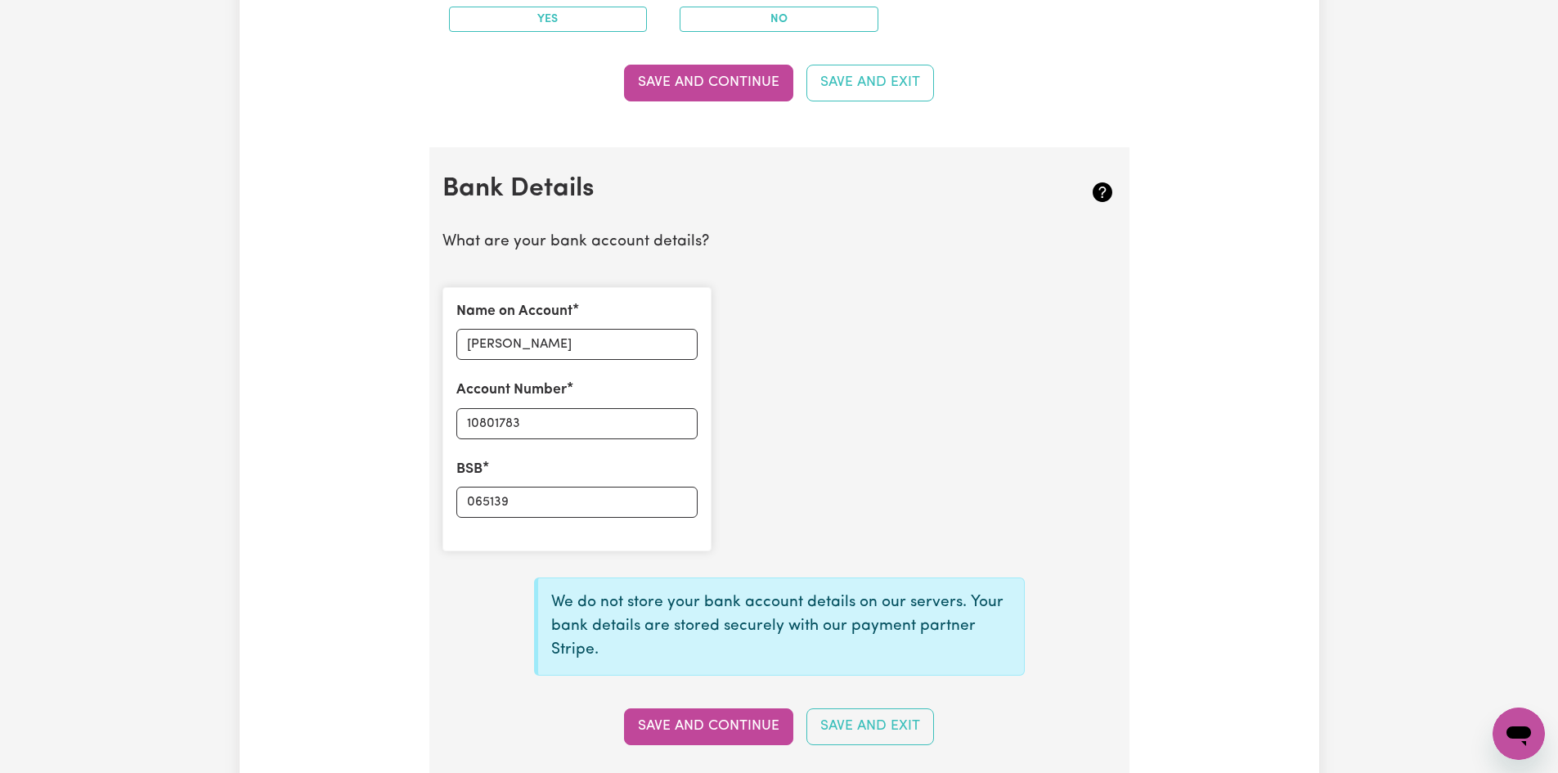
type input "****1783"
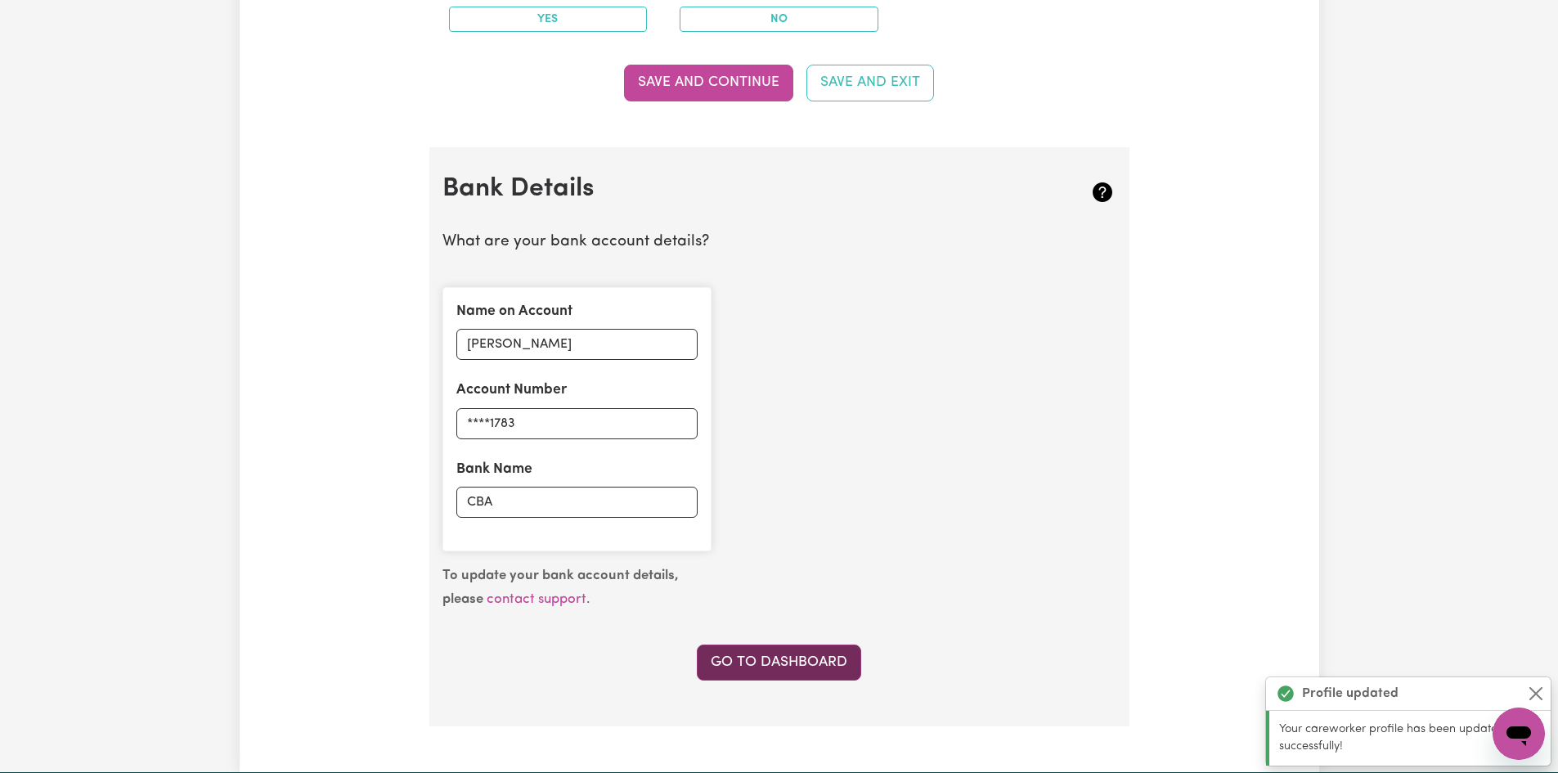
click at [729, 667] on link "Go to Dashboard" at bounding box center [779, 662] width 164 height 36
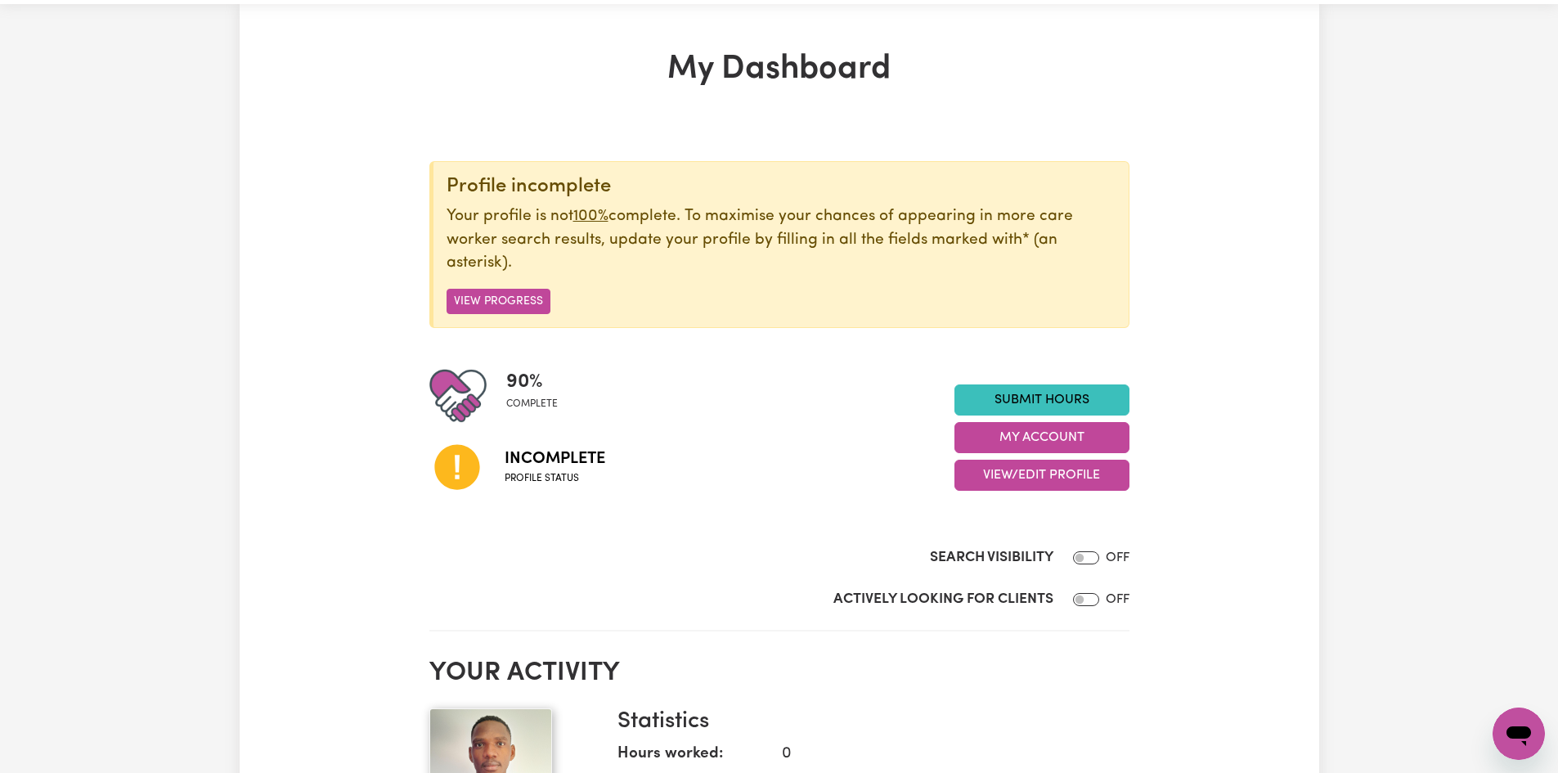
scroll to position [82, 0]
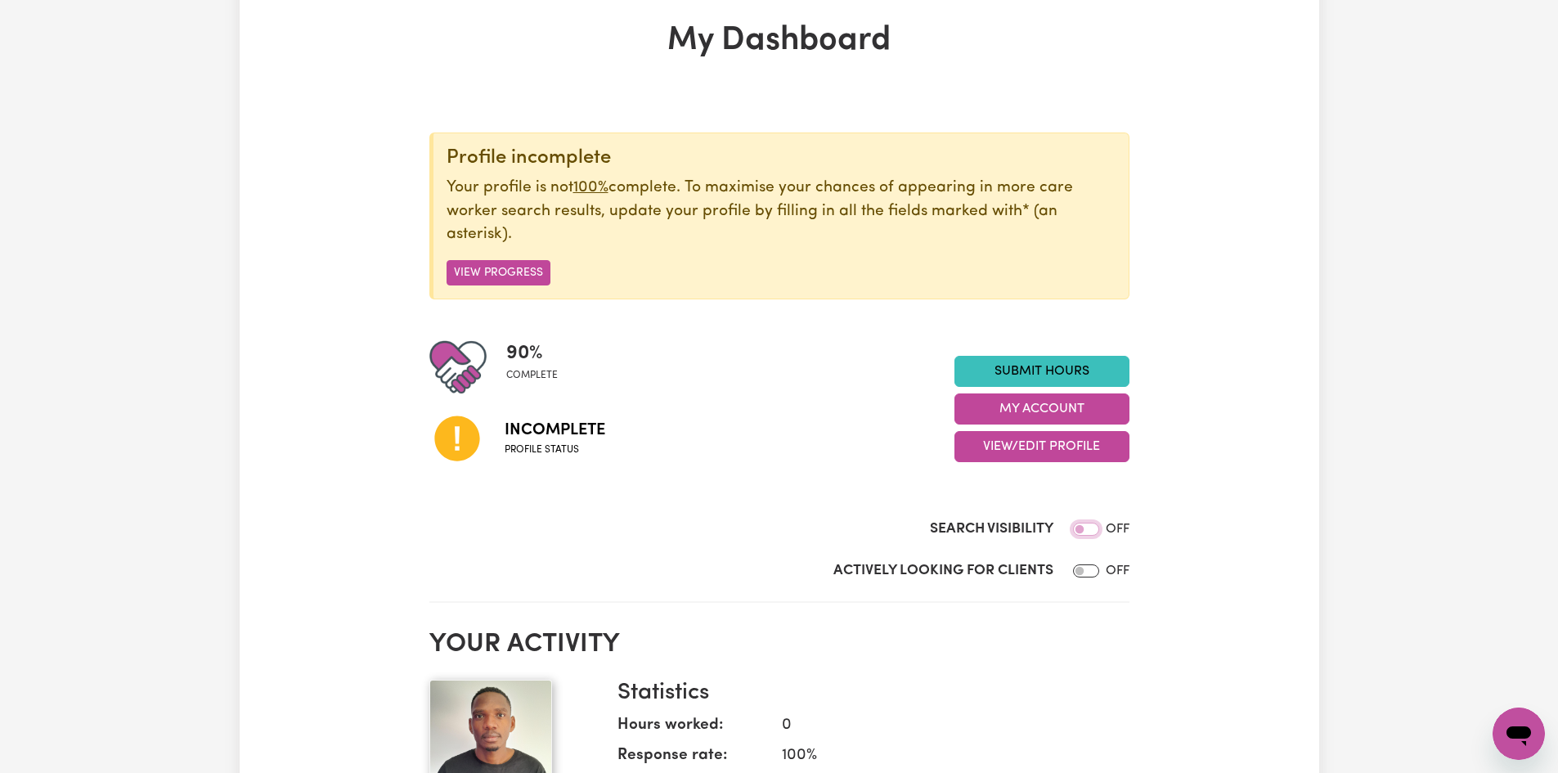
click at [1084, 526] on input "Search Visibility" at bounding box center [1086, 529] width 26 height 13
checkbox input "true"
click at [1088, 573] on input "Actively Looking for Clients" at bounding box center [1086, 570] width 26 height 13
checkbox input "true"
click at [1007, 374] on link "Submit Hours" at bounding box center [1041, 371] width 175 height 31
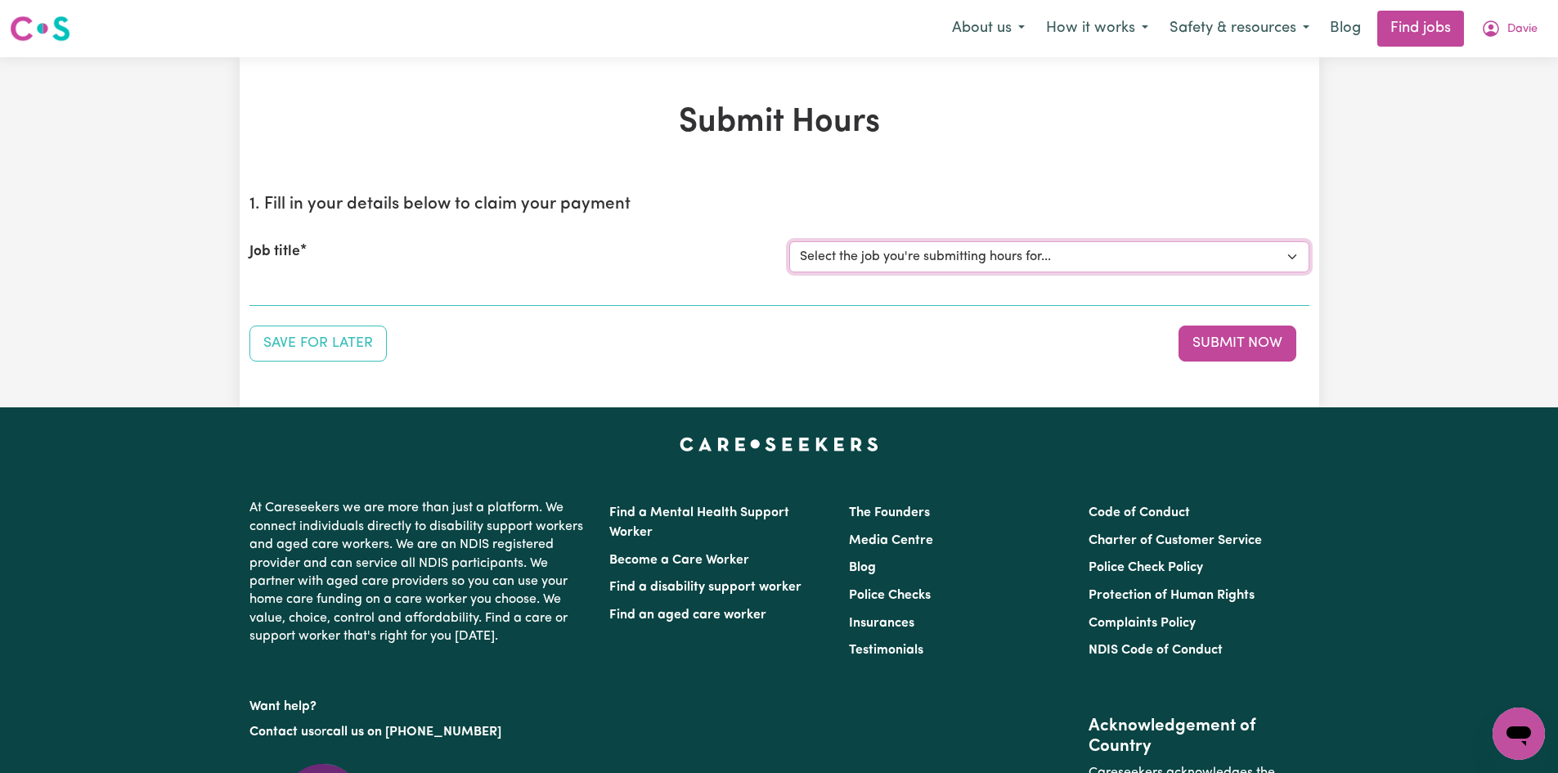
click at [1286, 254] on select "Select the job you're submitting hours for..." at bounding box center [1049, 256] width 520 height 31
click at [1058, 259] on select "Select the job you're submitting hours for..." at bounding box center [1049, 256] width 520 height 31
click at [1057, 260] on select "Select the job you're submitting hours for..." at bounding box center [1049, 256] width 520 height 31
click at [1468, 275] on div "Submit Hours 1. Fill in your details below to claim your payment Job title Sele…" at bounding box center [779, 232] width 1558 height 350
click at [1062, 25] on button "How it works" at bounding box center [1096, 28] width 123 height 34
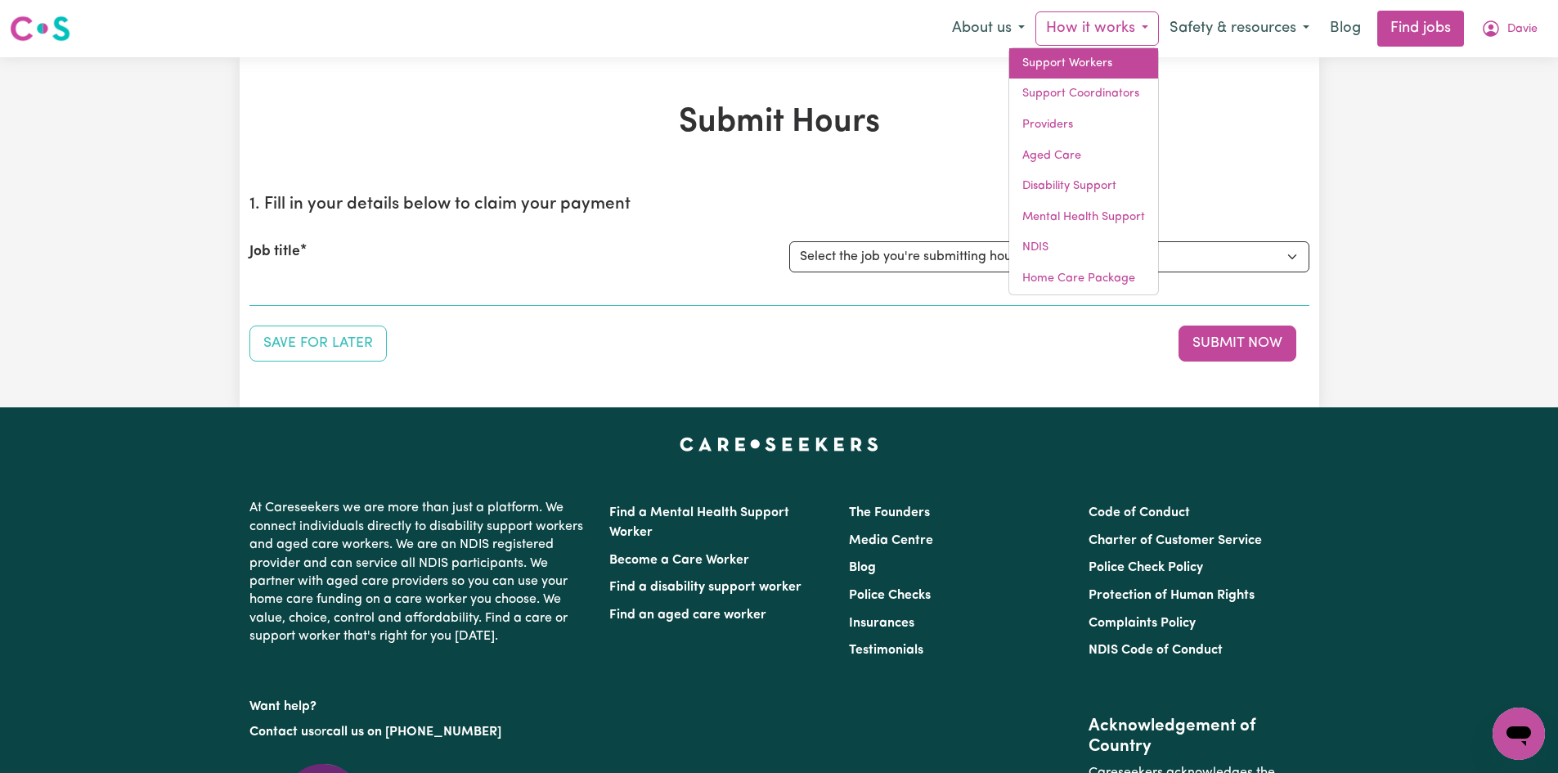
click at [1068, 53] on link "Support Workers" at bounding box center [1083, 63] width 149 height 31
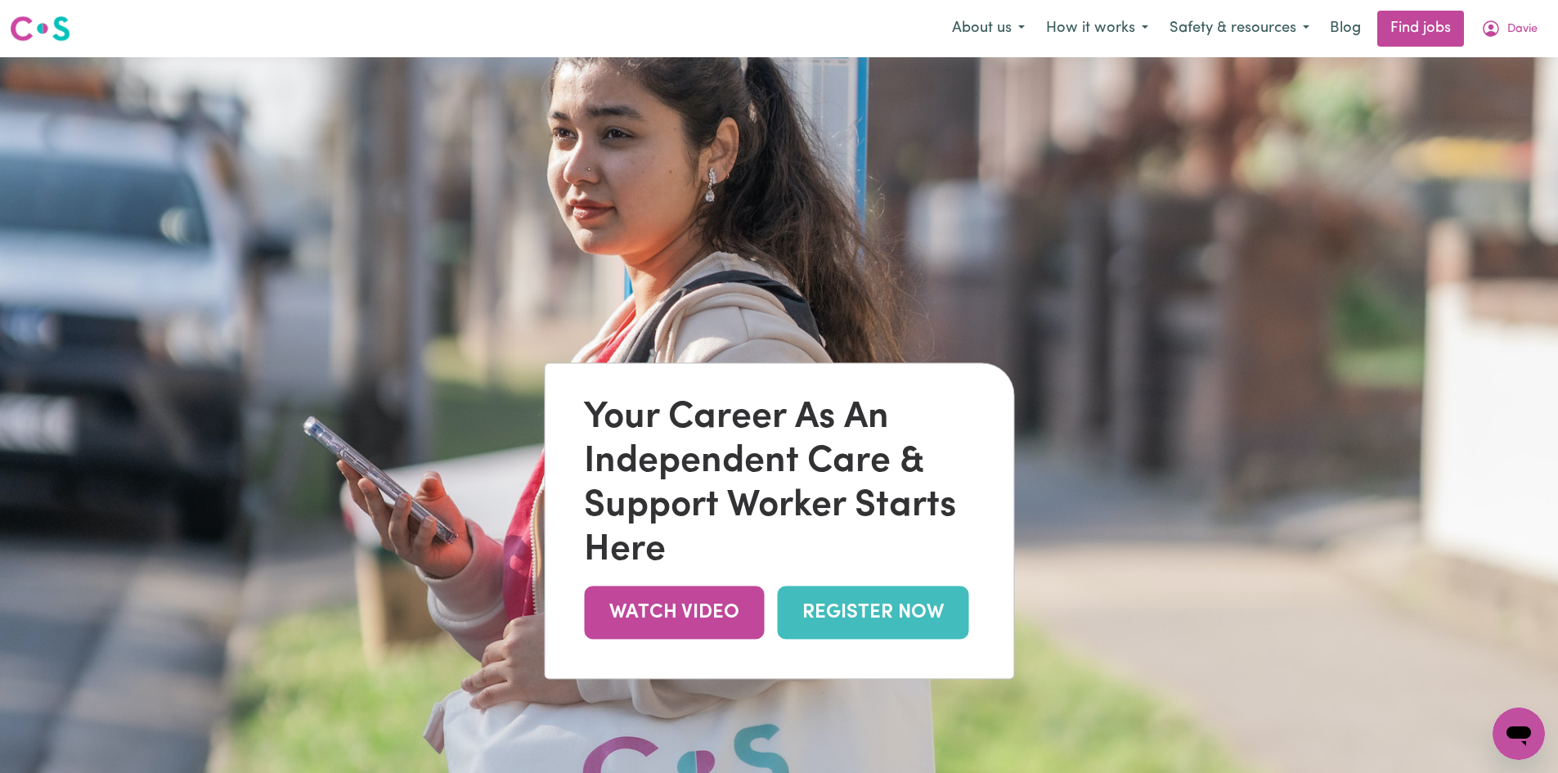
click at [866, 614] on link "REGISTER NOW" at bounding box center [872, 612] width 191 height 53
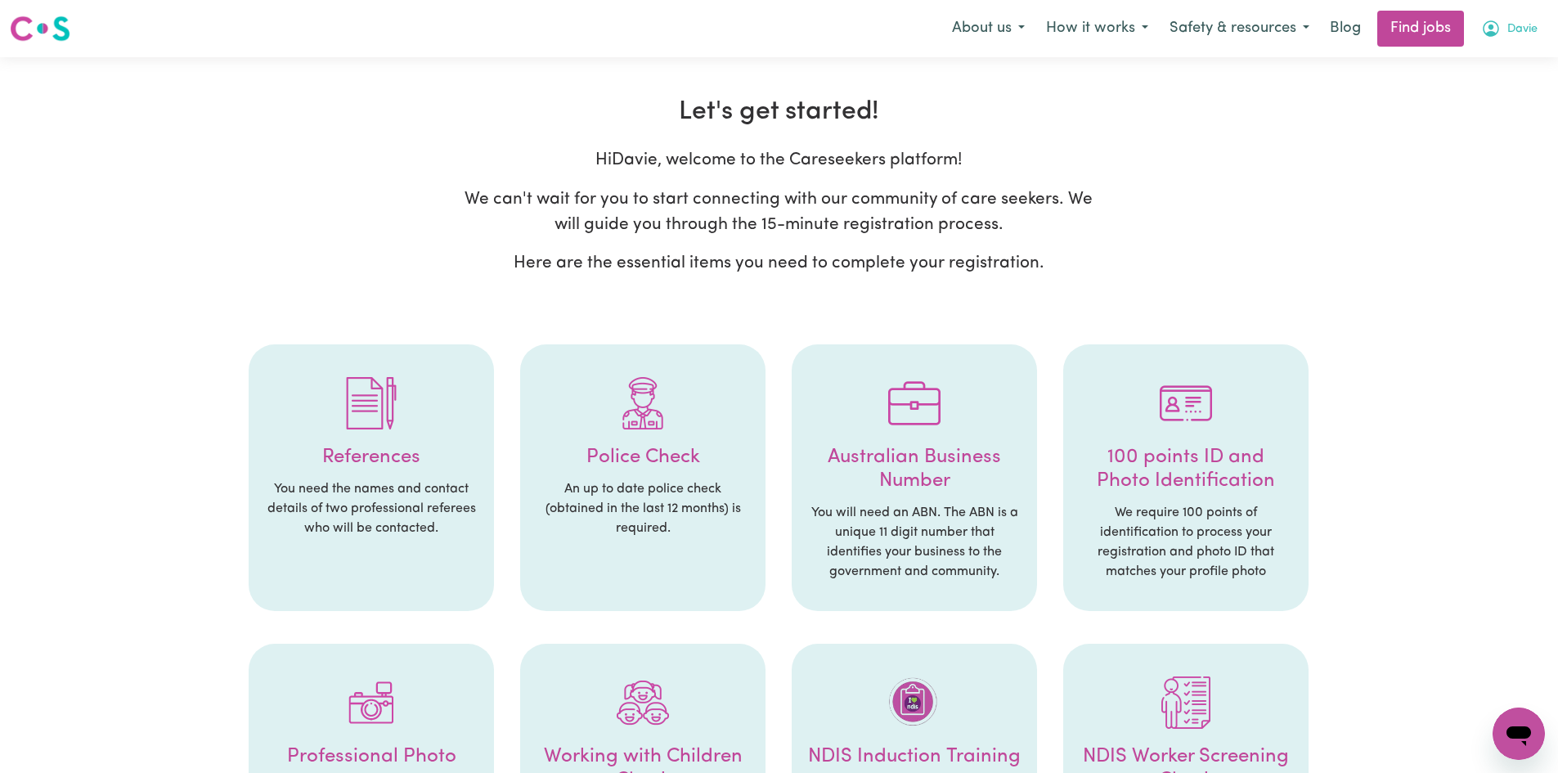
click at [1528, 30] on span "Davie" at bounding box center [1522, 29] width 30 height 18
click at [1469, 85] on link "My Dashboard" at bounding box center [1482, 94] width 129 height 31
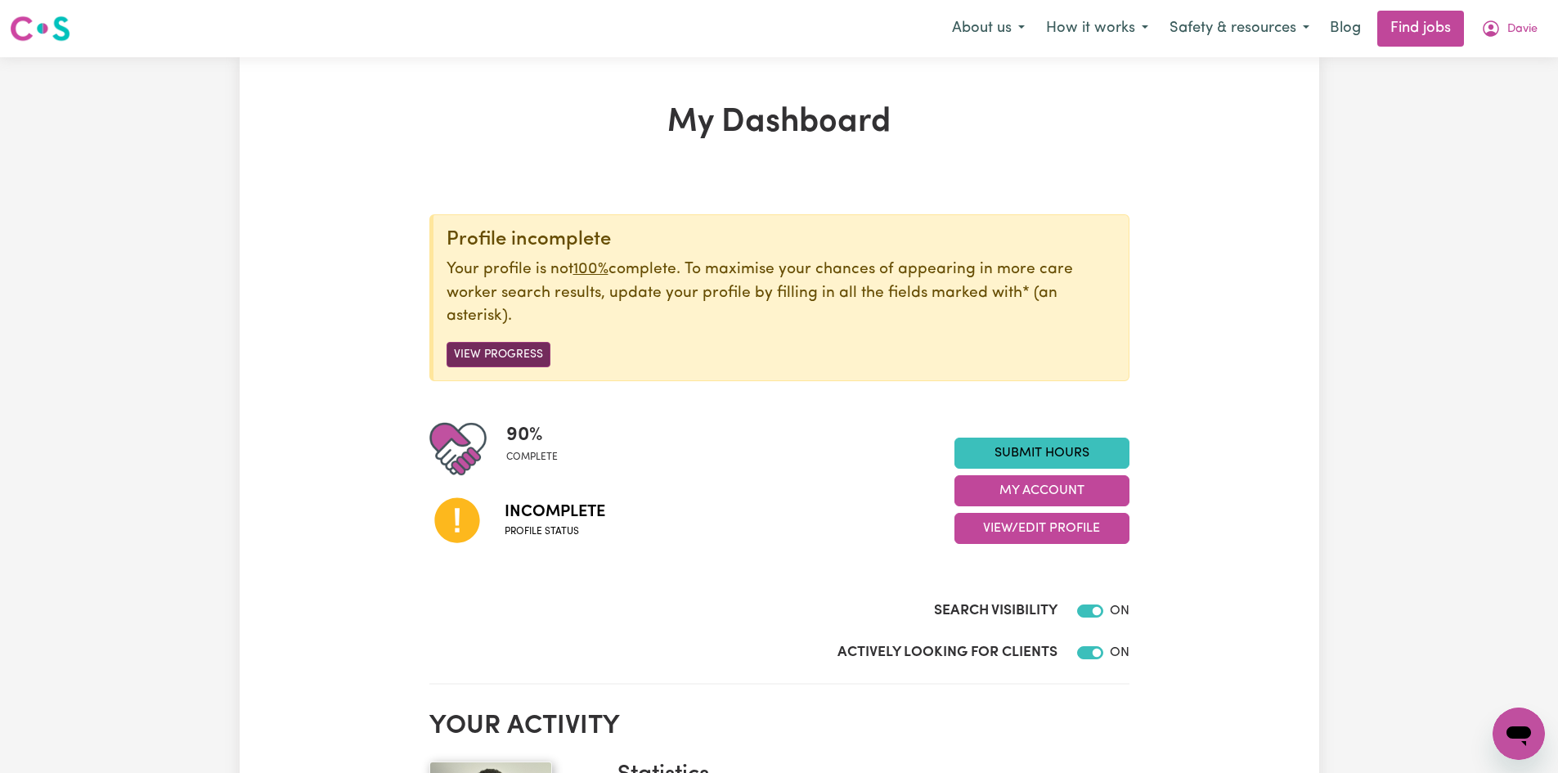
click at [467, 356] on button "View Progress" at bounding box center [499, 354] width 104 height 25
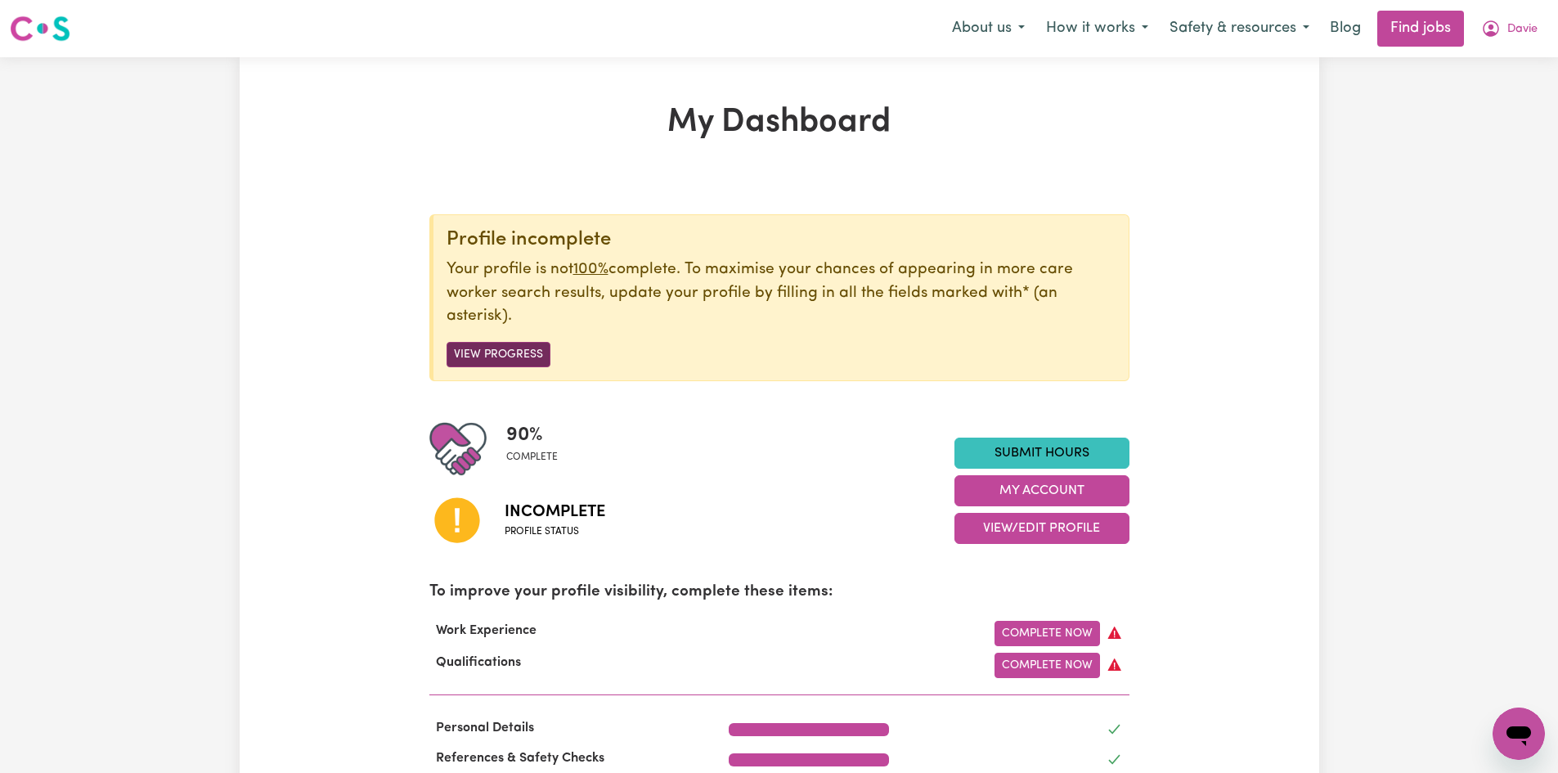
click at [468, 356] on button "View Progress" at bounding box center [499, 354] width 104 height 25
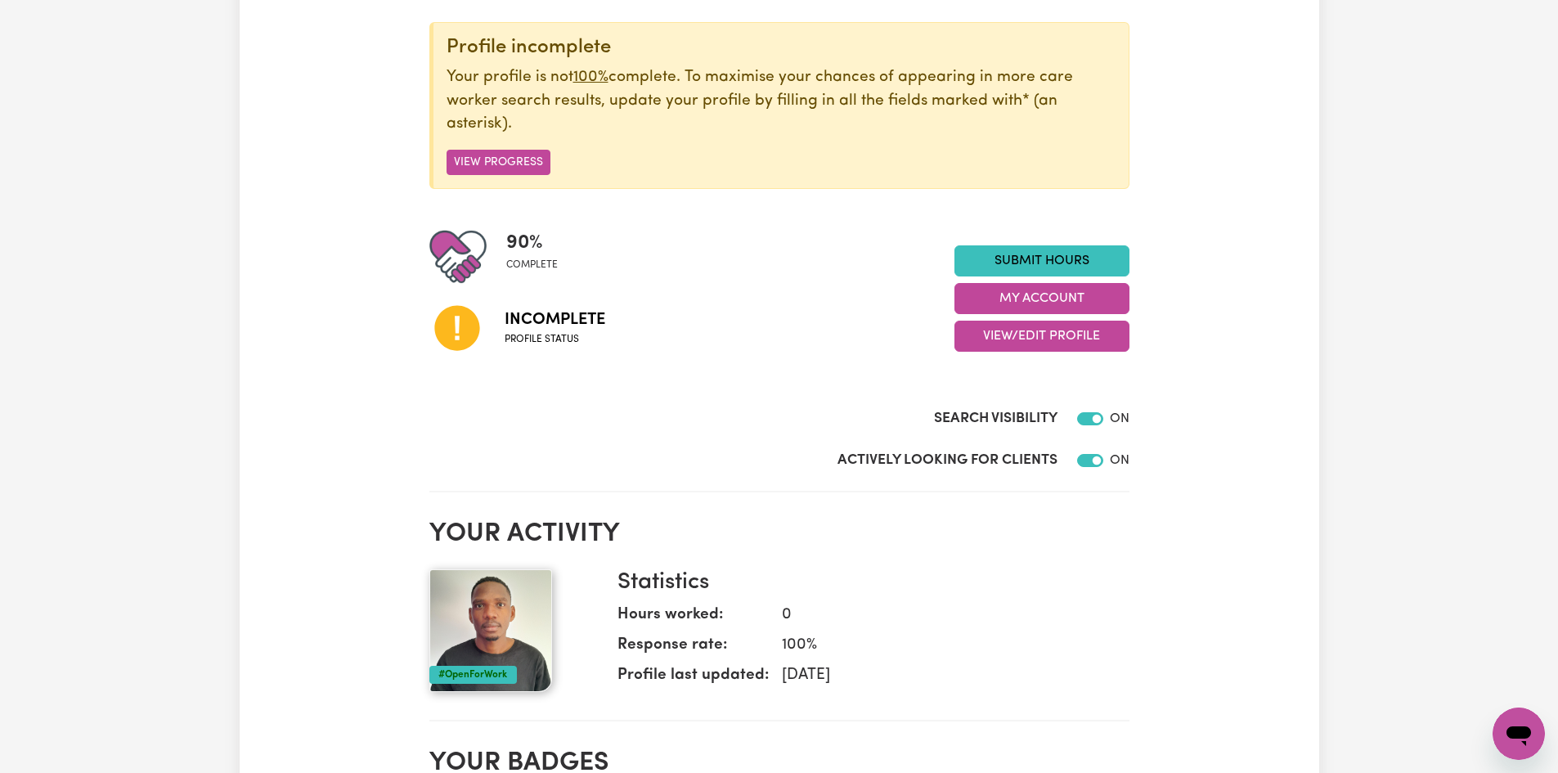
scroll to position [164, 0]
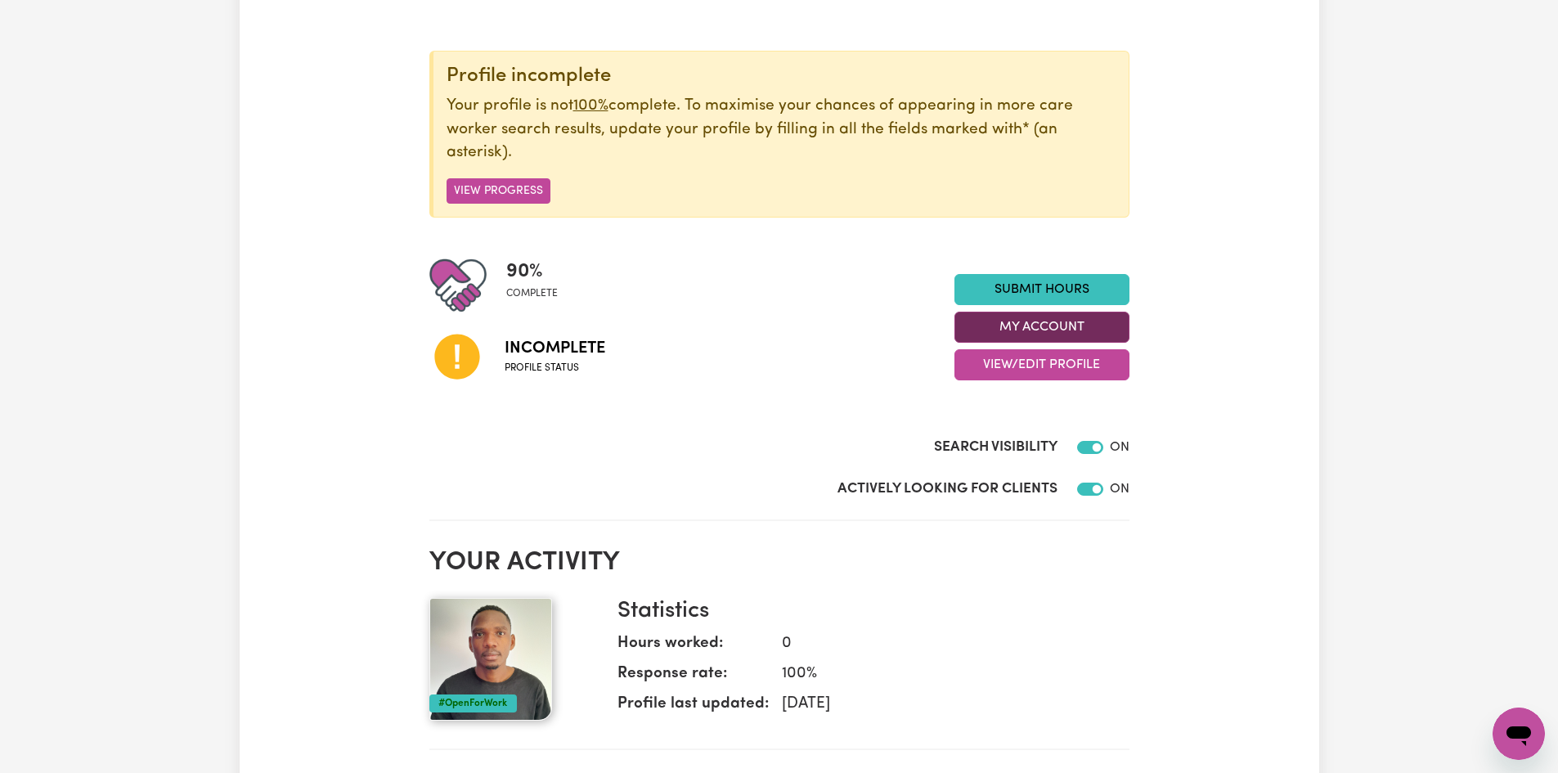
click at [983, 327] on button "My Account" at bounding box center [1041, 327] width 175 height 31
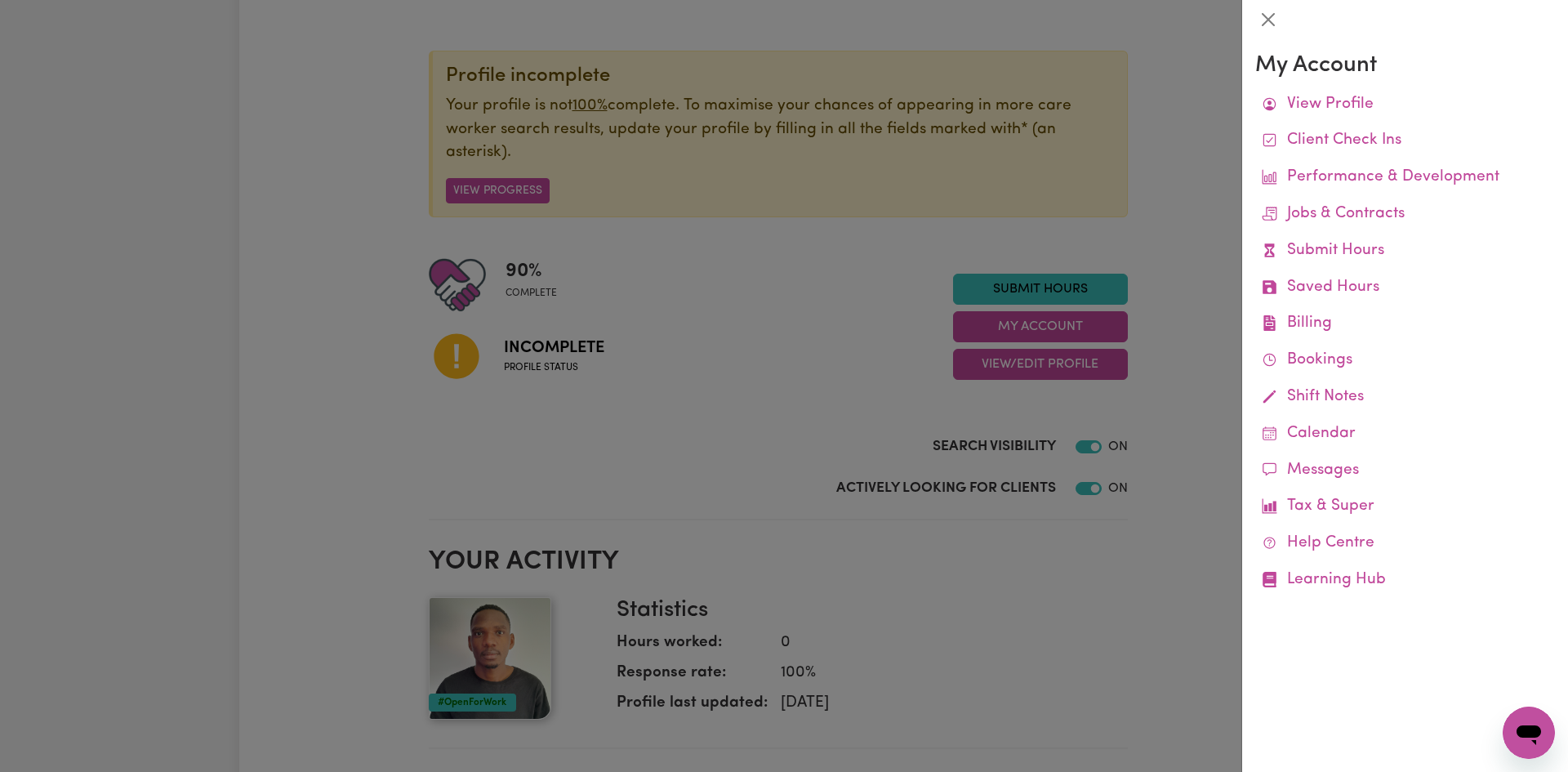
click at [1197, 283] on div at bounding box center [784, 386] width 1568 height 772
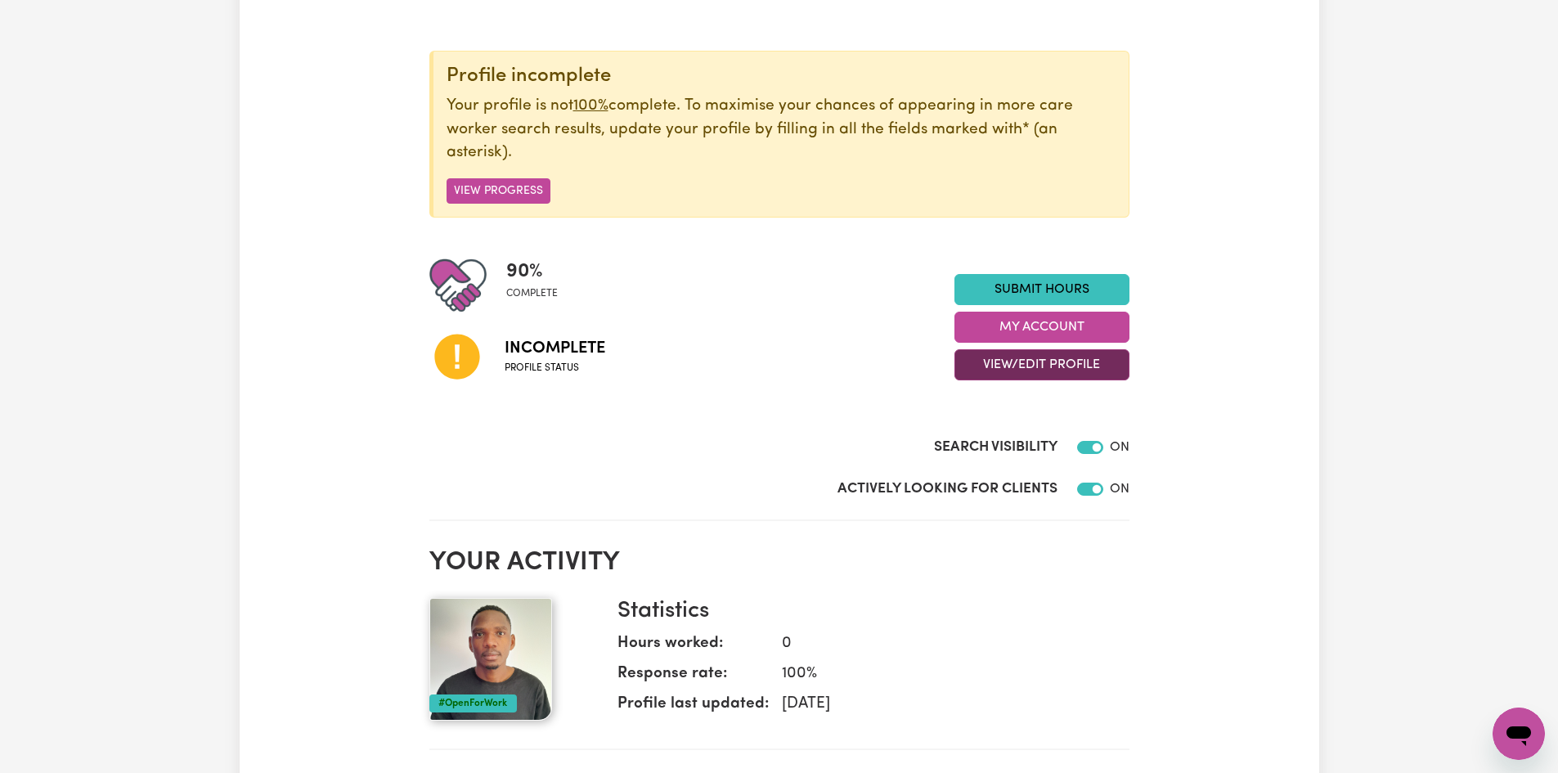
click at [1058, 370] on button "View/Edit Profile" at bounding box center [1041, 364] width 175 height 31
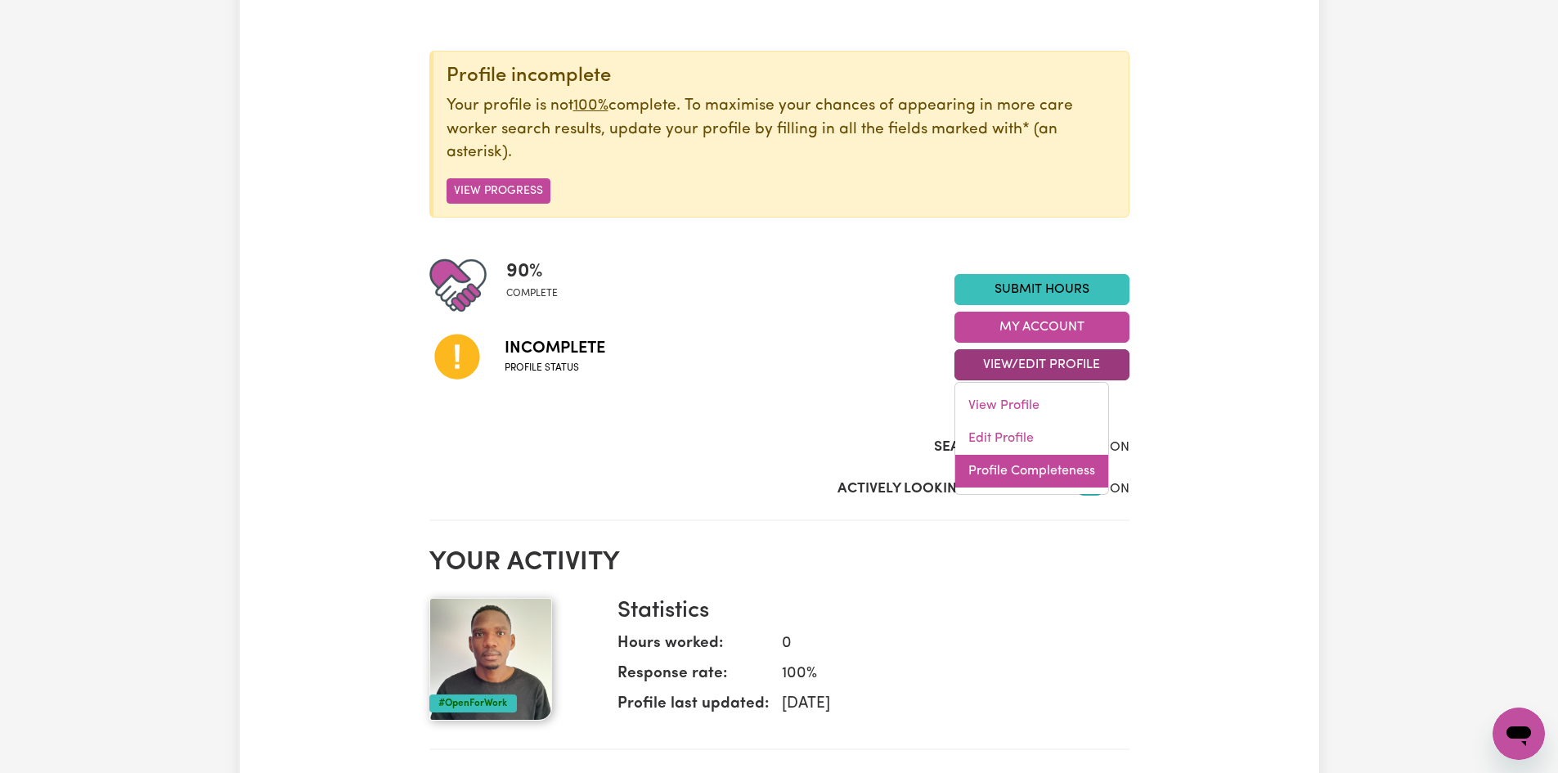
click at [1031, 462] on link "Profile Completeness" at bounding box center [1031, 471] width 153 height 33
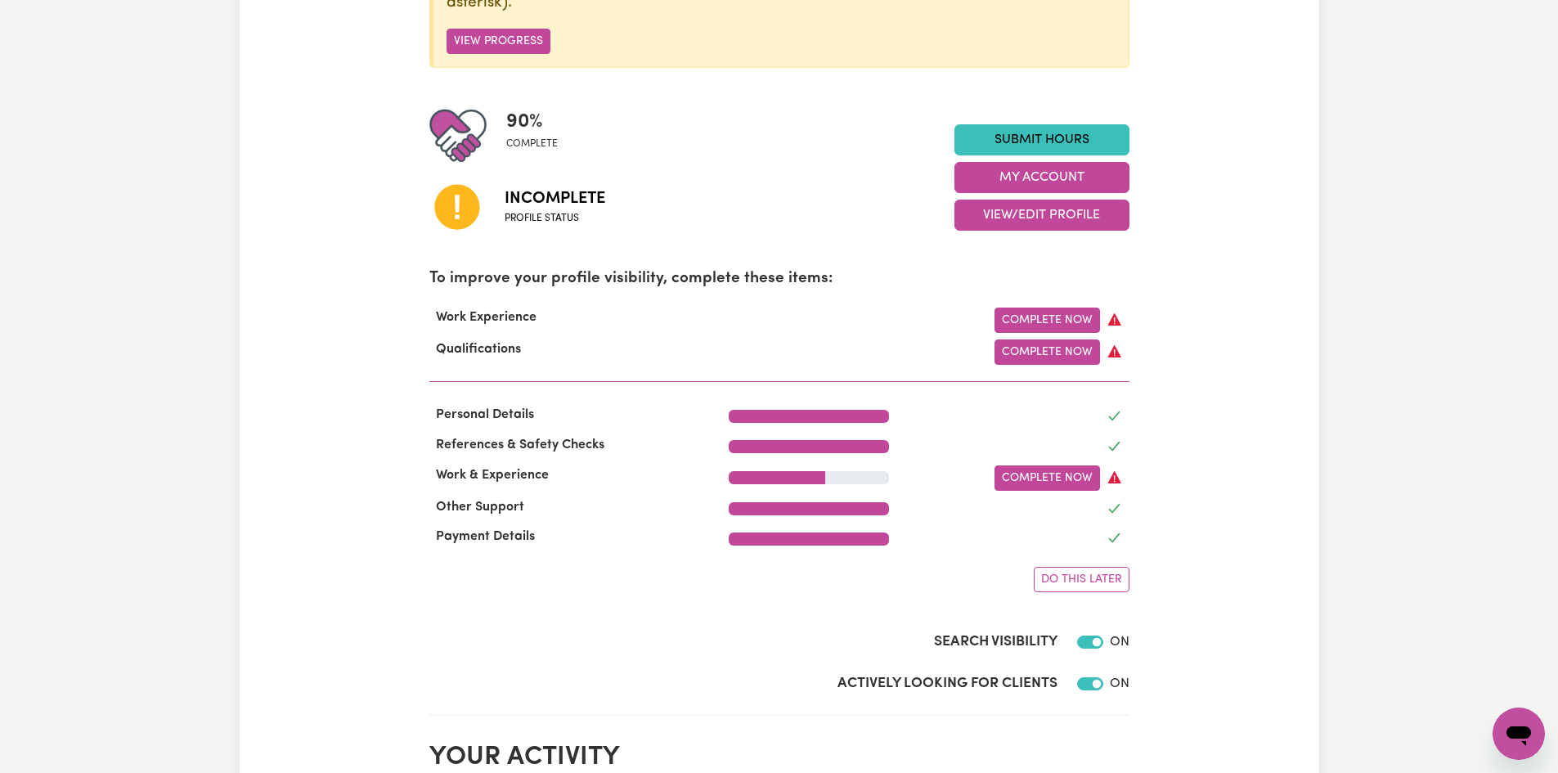
scroll to position [245, 0]
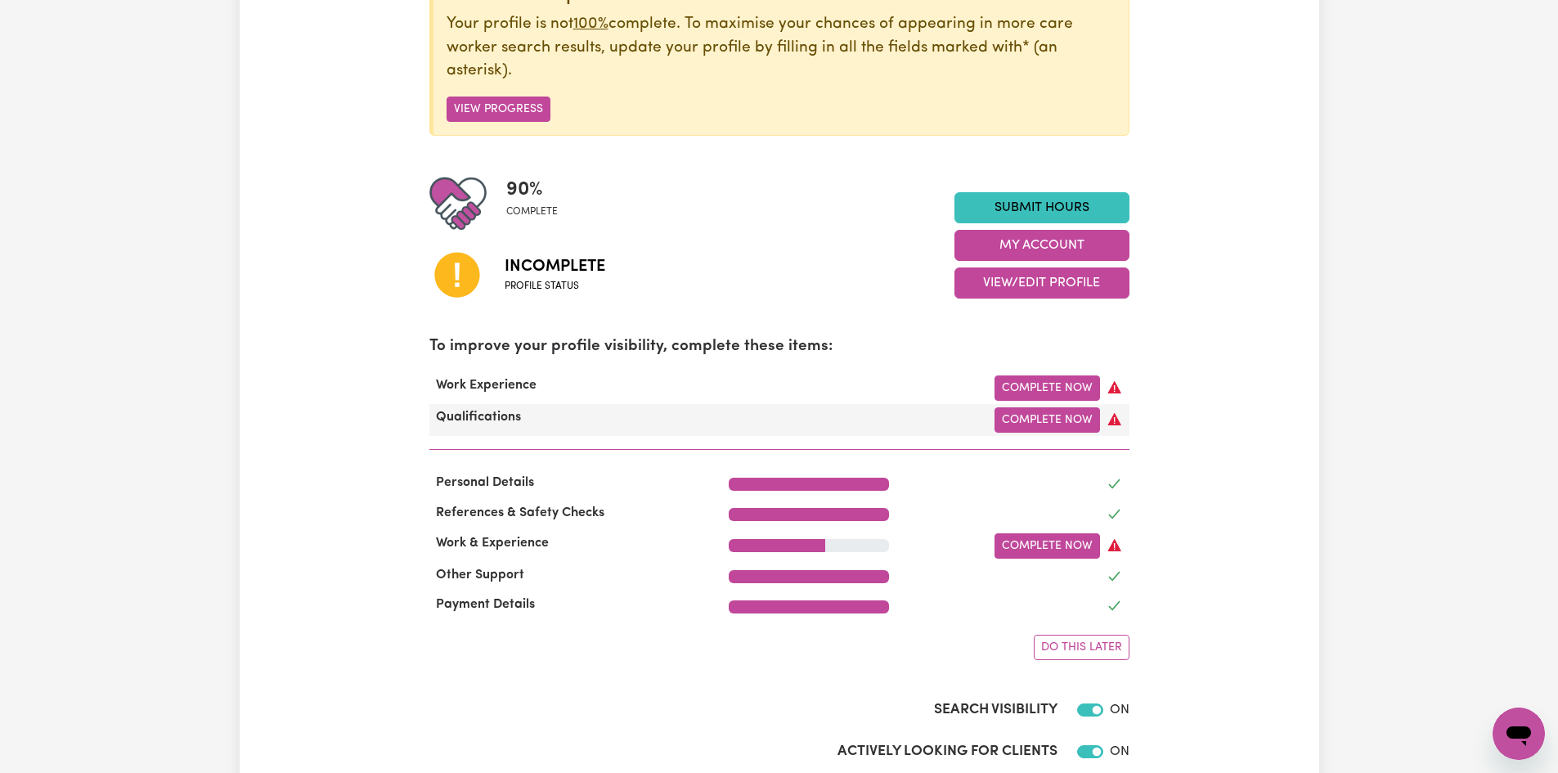
click at [677, 428] on div "Qualifications" at bounding box center [570, 419] width 300 height 25
click at [1024, 424] on link "Complete Now" at bounding box center [1048, 419] width 106 height 25
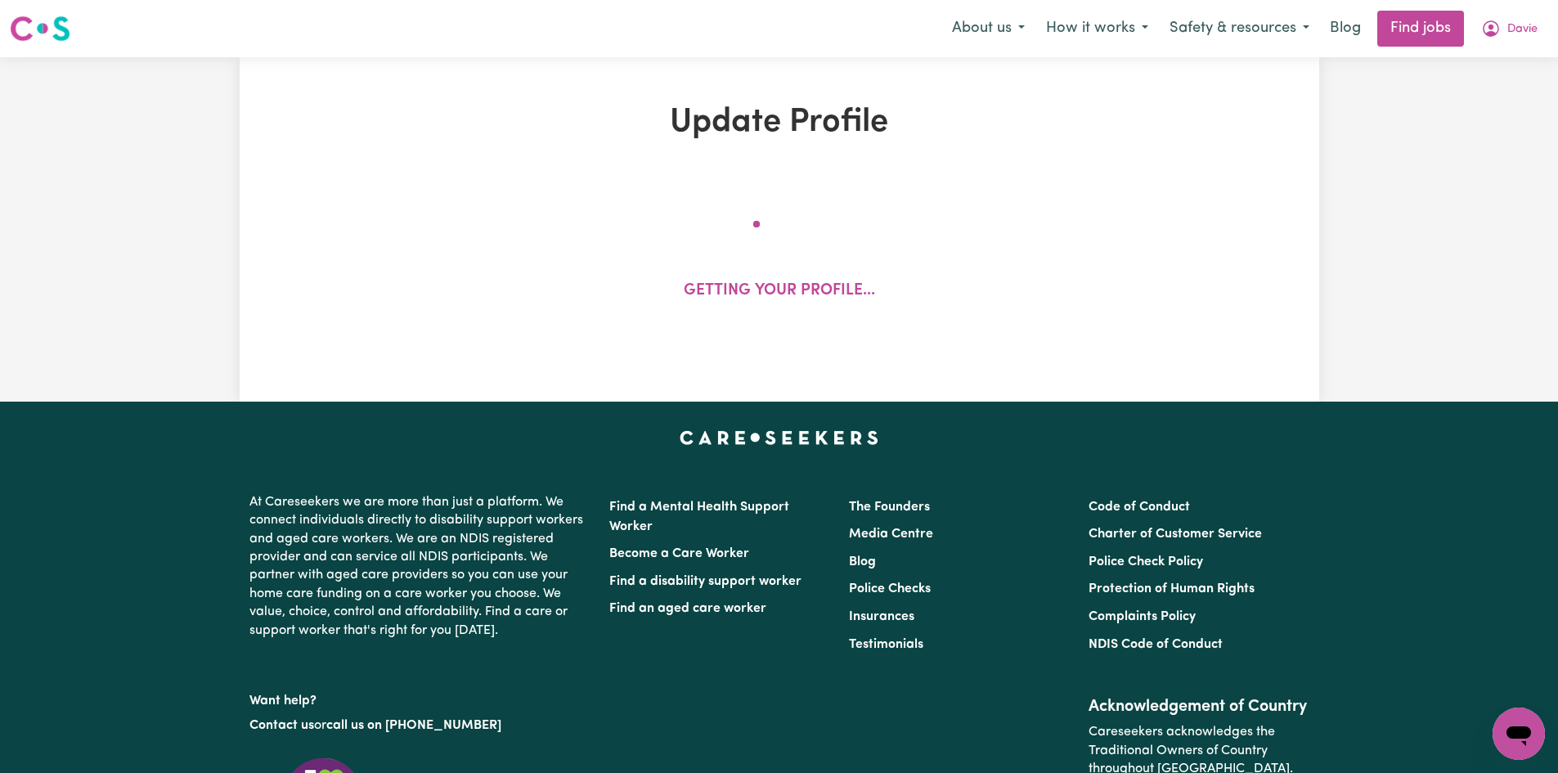
select select "Certificate III (Individual Support)"
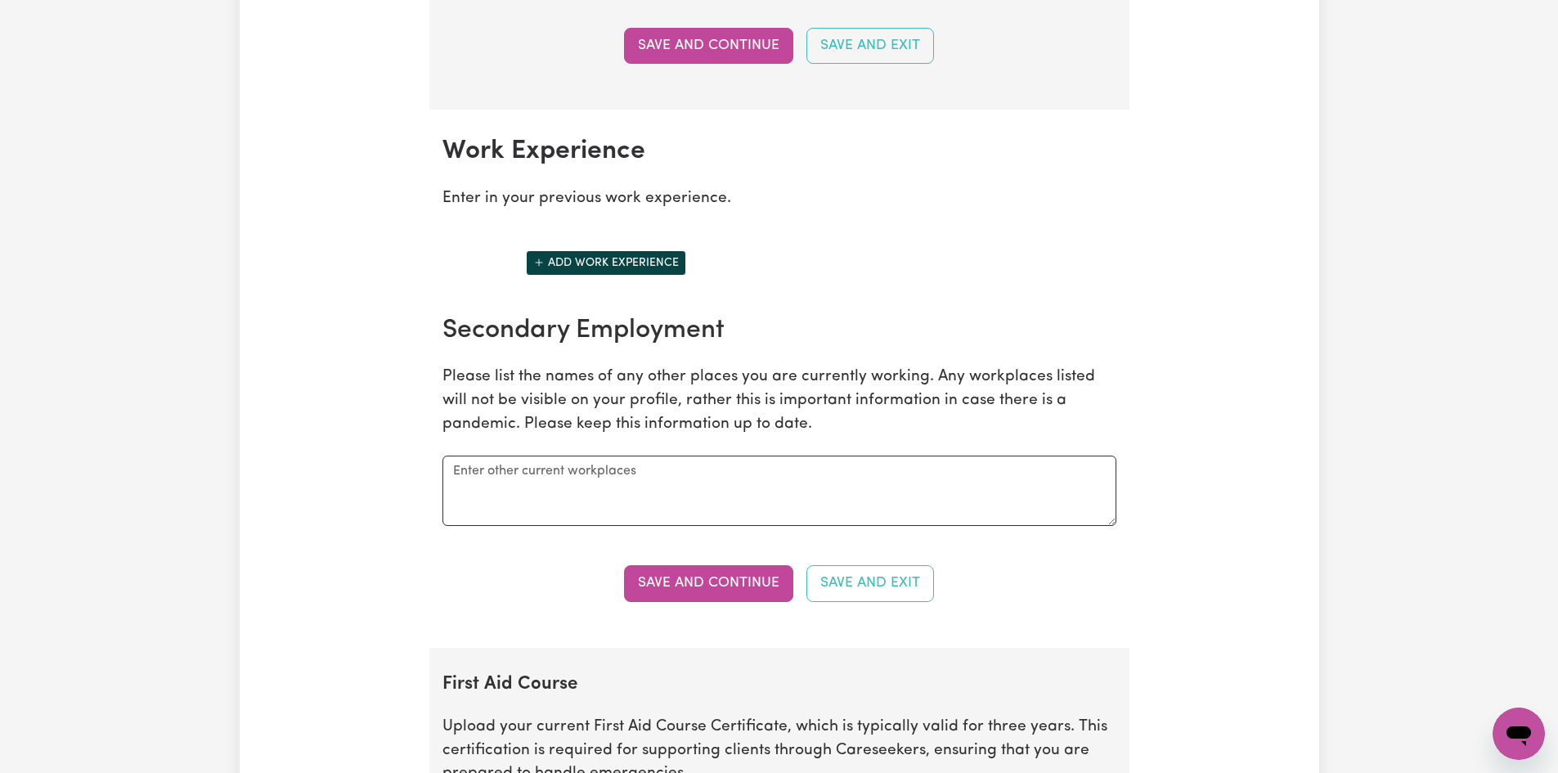
scroll to position [2290, 0]
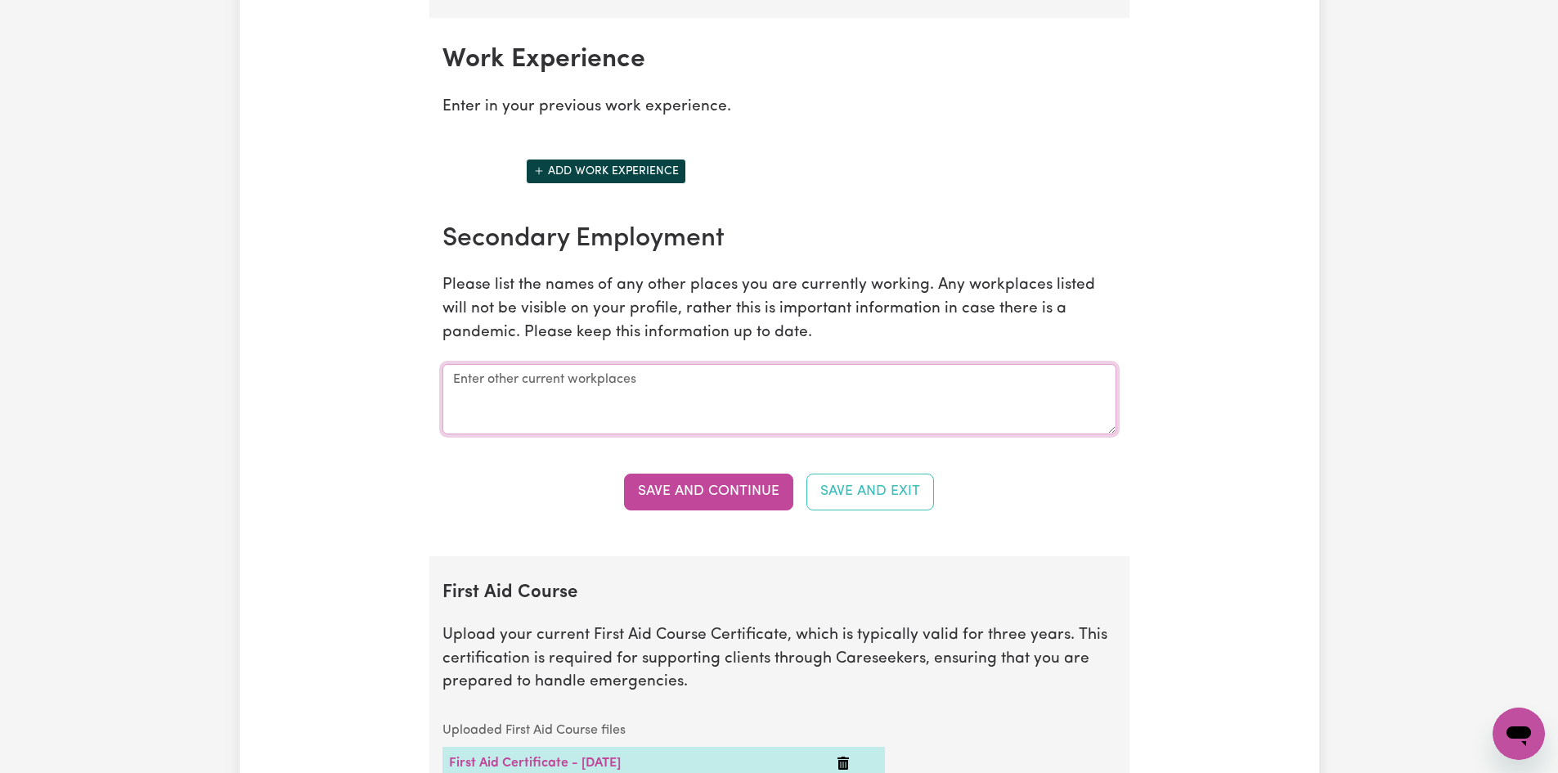
click at [547, 393] on textarea at bounding box center [779, 399] width 674 height 70
paste textarea "Cloud Care Services ([DATE]–Present): Support Worker & Office Admin — NDIS dail…"
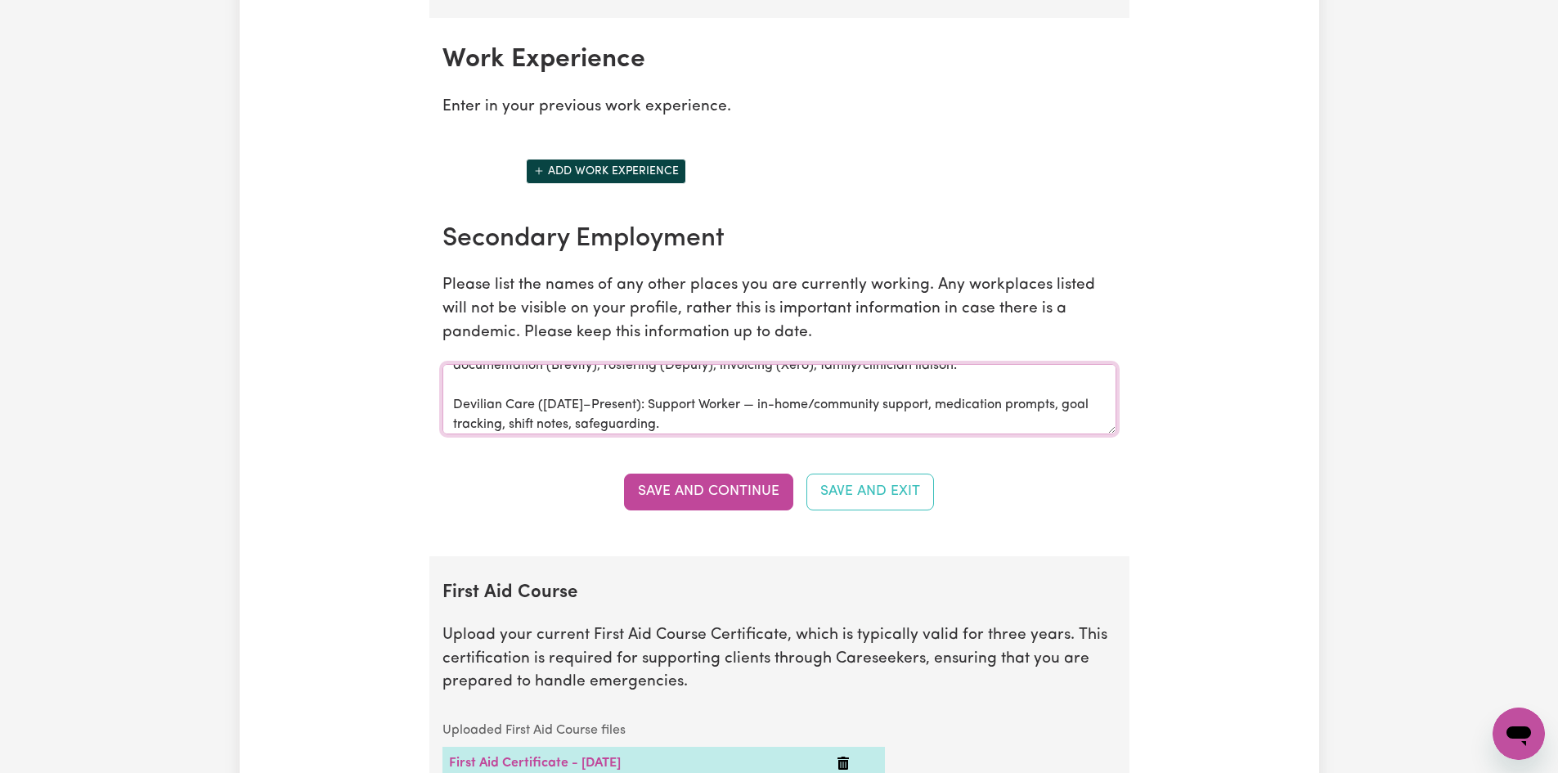
scroll to position [0, 0]
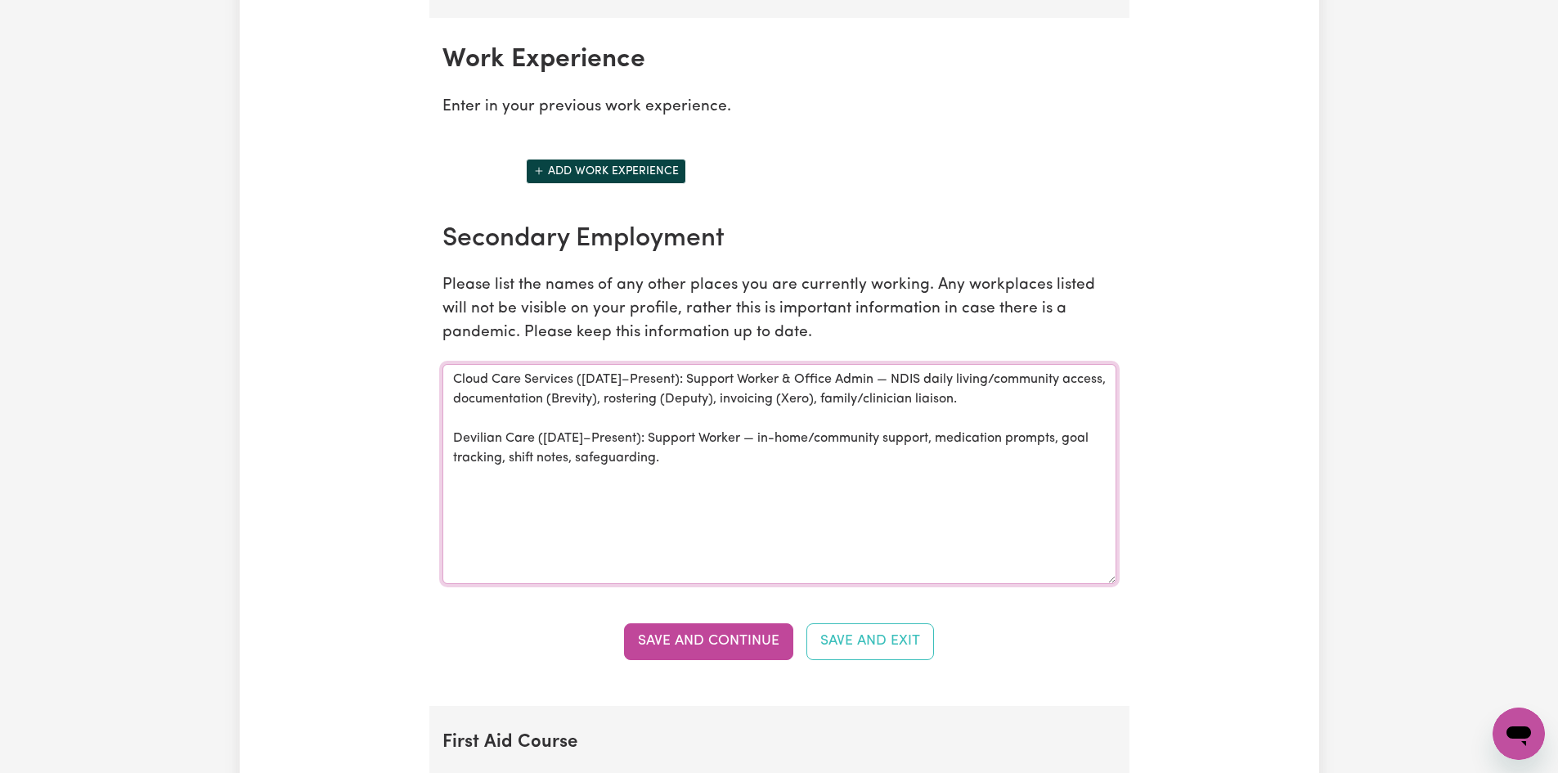
drag, startPoint x: 1109, startPoint y: 429, endPoint x: 1118, endPoint y: 577, distance: 148.3
click at [1123, 579] on div "Secondary Employment Please list the names of any other places you are currentl…" at bounding box center [780, 404] width 694 height 362
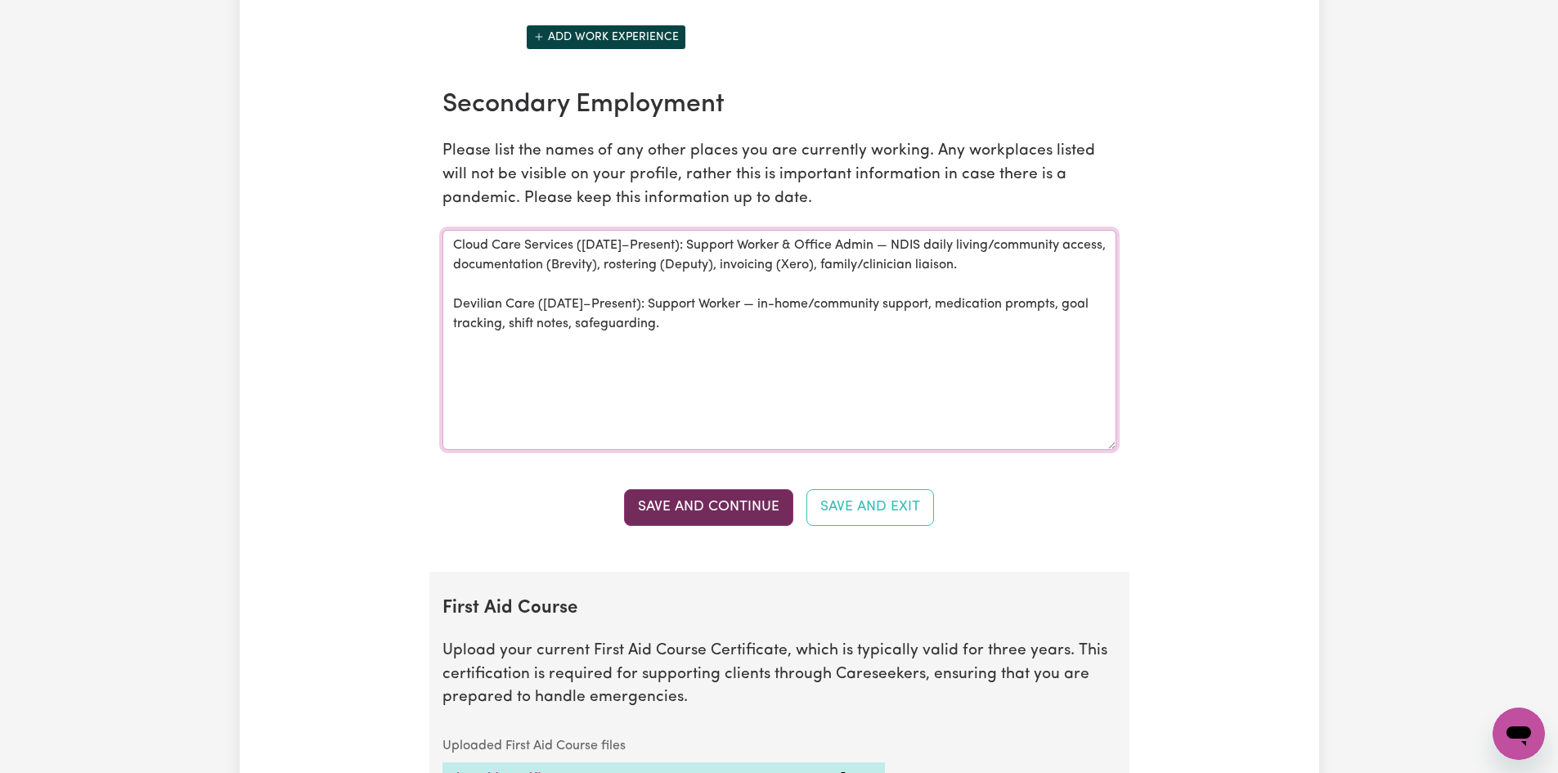
scroll to position [2454, 0]
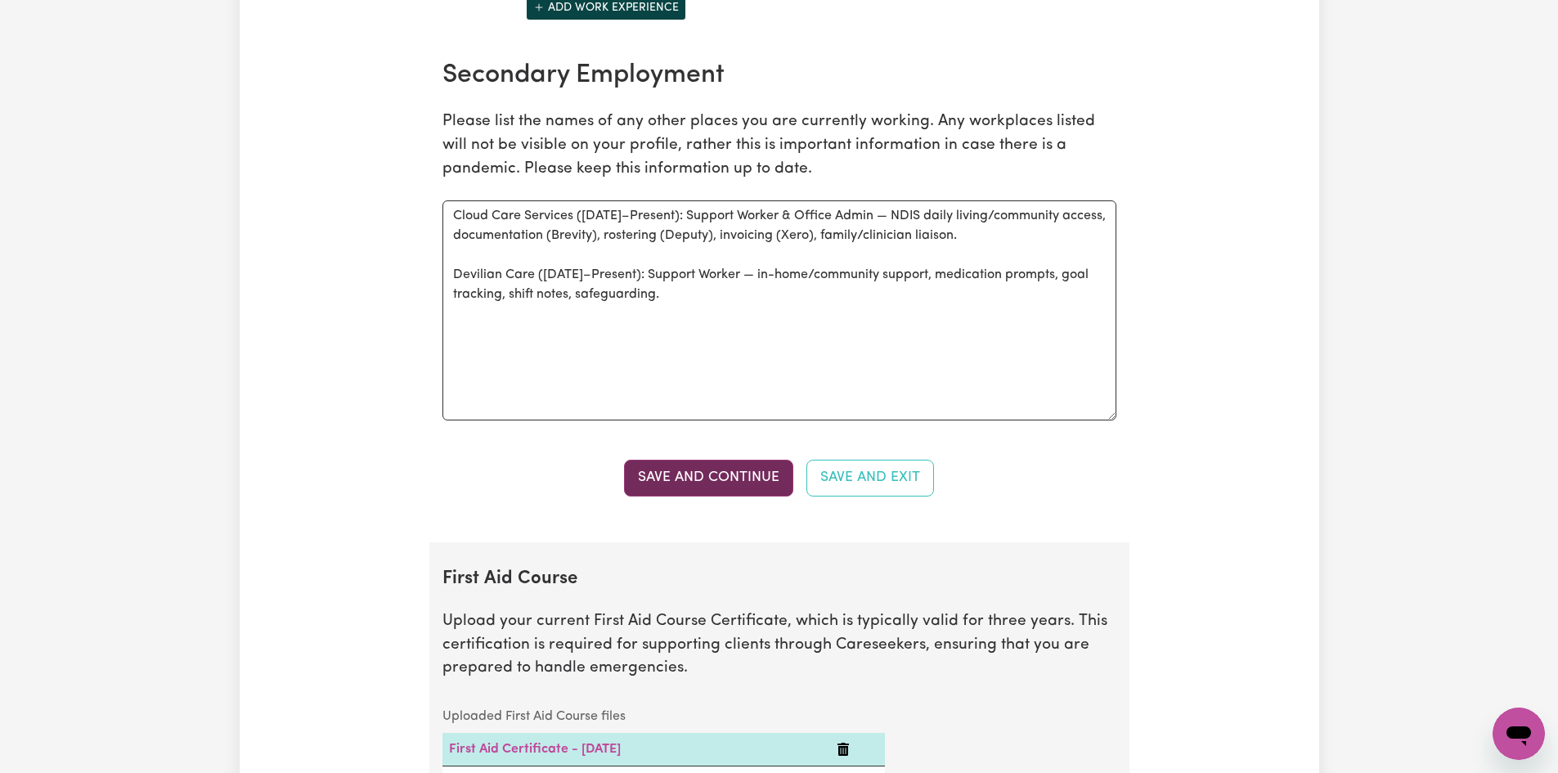
click at [760, 469] on button "Save and Continue" at bounding box center [708, 478] width 169 height 36
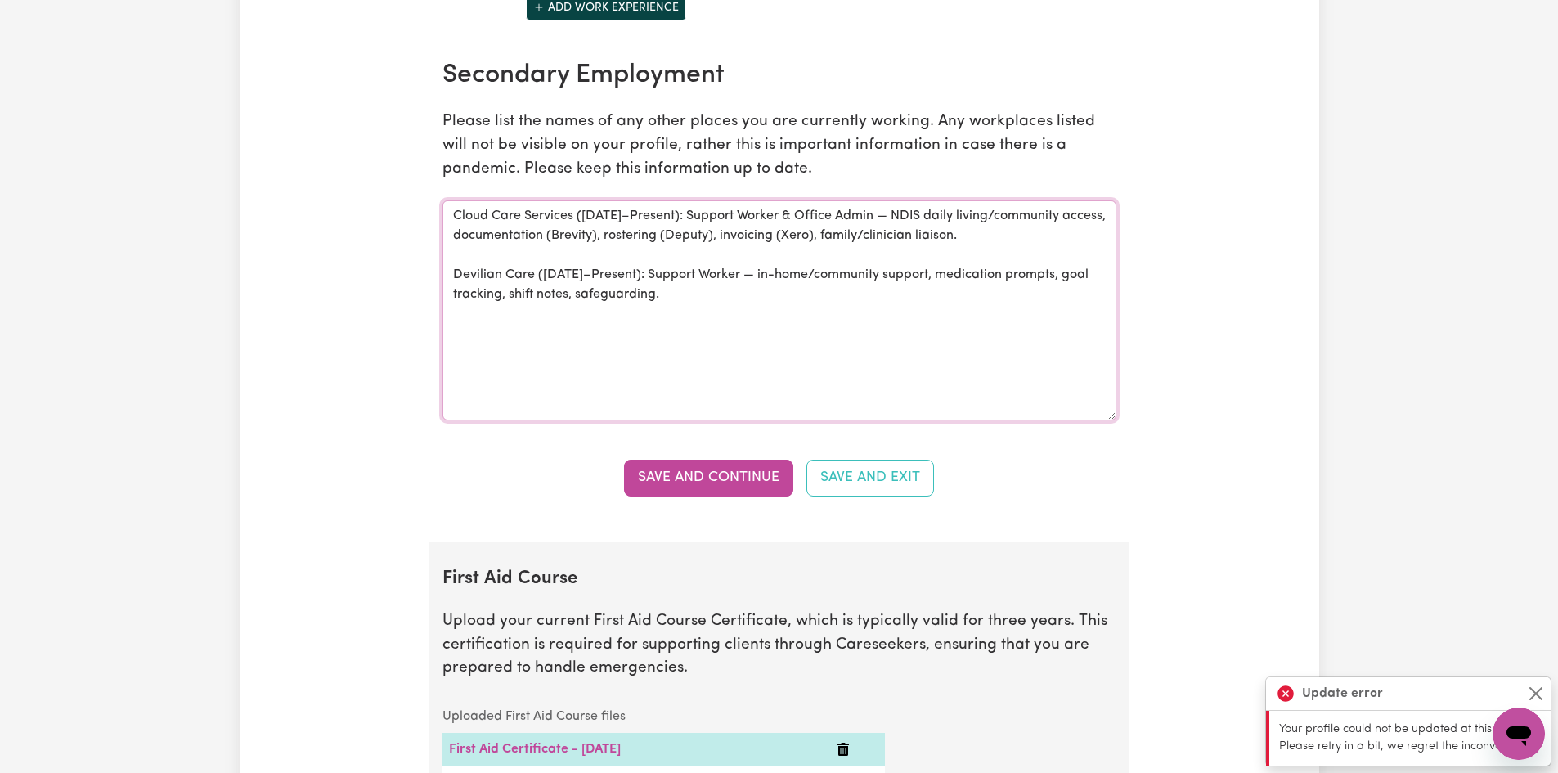
drag, startPoint x: 684, startPoint y: 298, endPoint x: 450, endPoint y: 281, distance: 234.5
click at [450, 281] on textarea "Cloud Care Services ([DATE]–Present): Support Worker & Office Admin — NDIS dail…" at bounding box center [779, 310] width 674 height 220
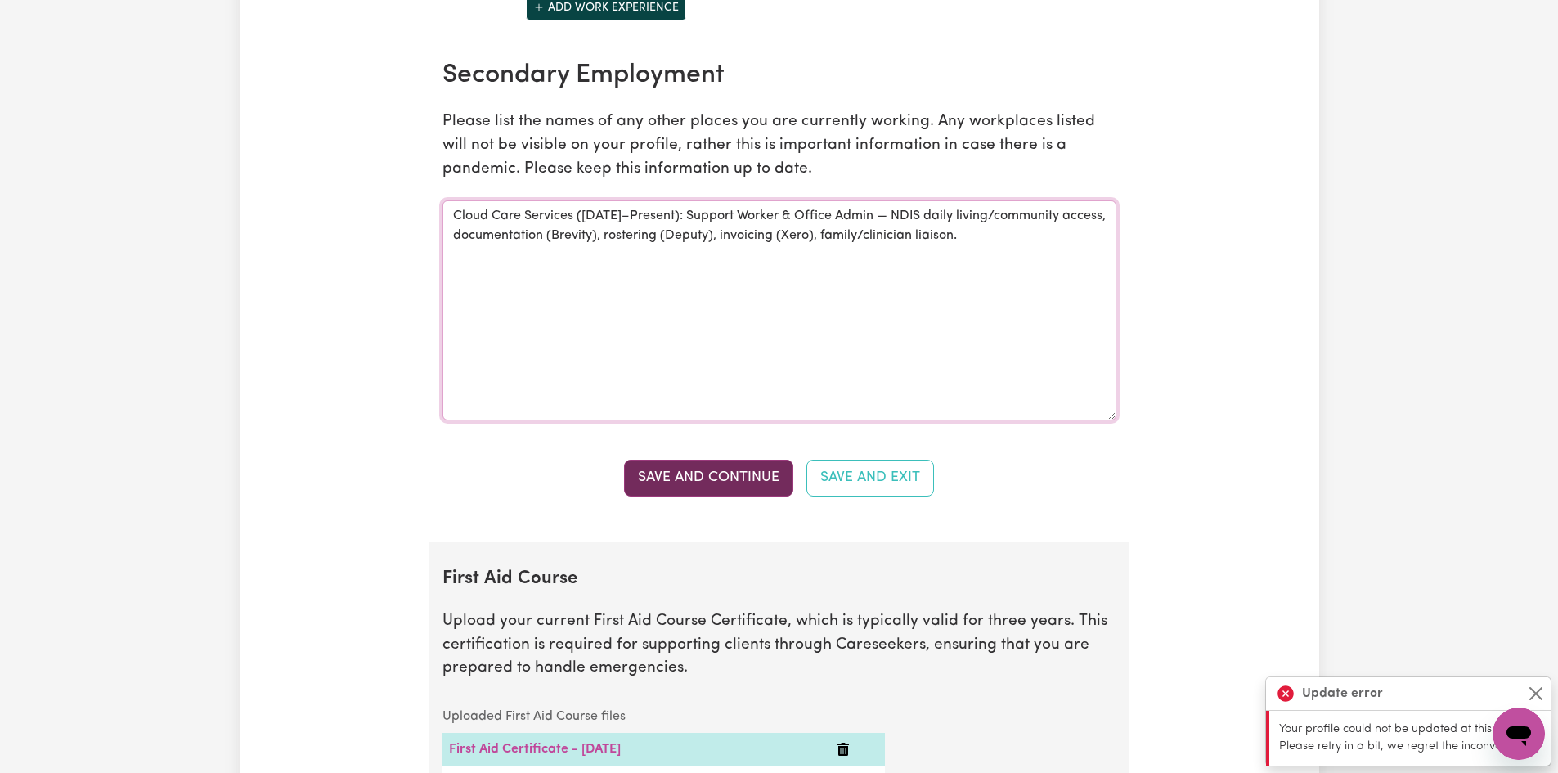
type textarea "Cloud Care Services ([DATE]–Present): Support Worker & Office Admin — NDIS dail…"
click at [698, 481] on button "Save and Continue" at bounding box center [708, 478] width 169 height 36
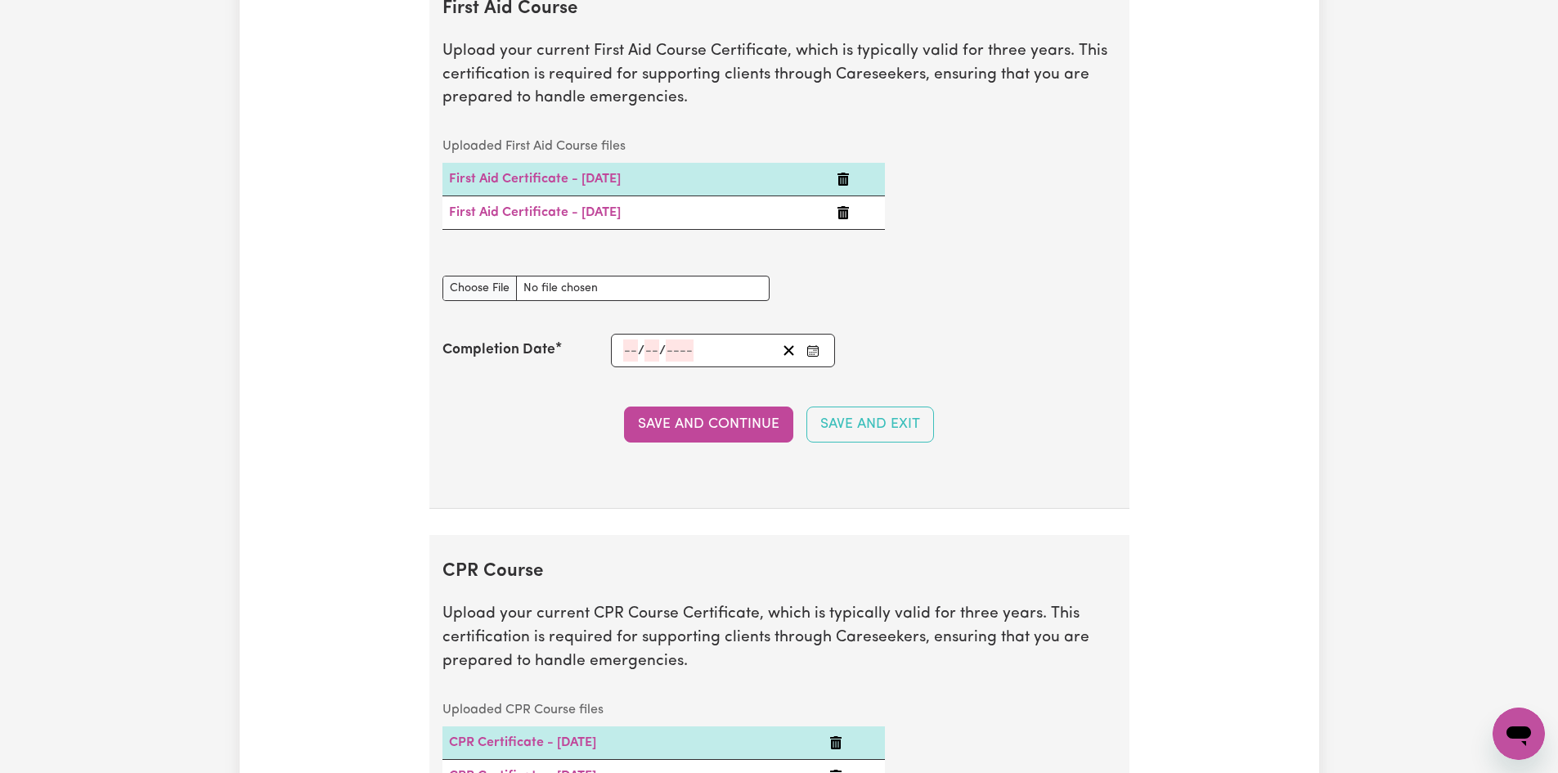
scroll to position [2996, 0]
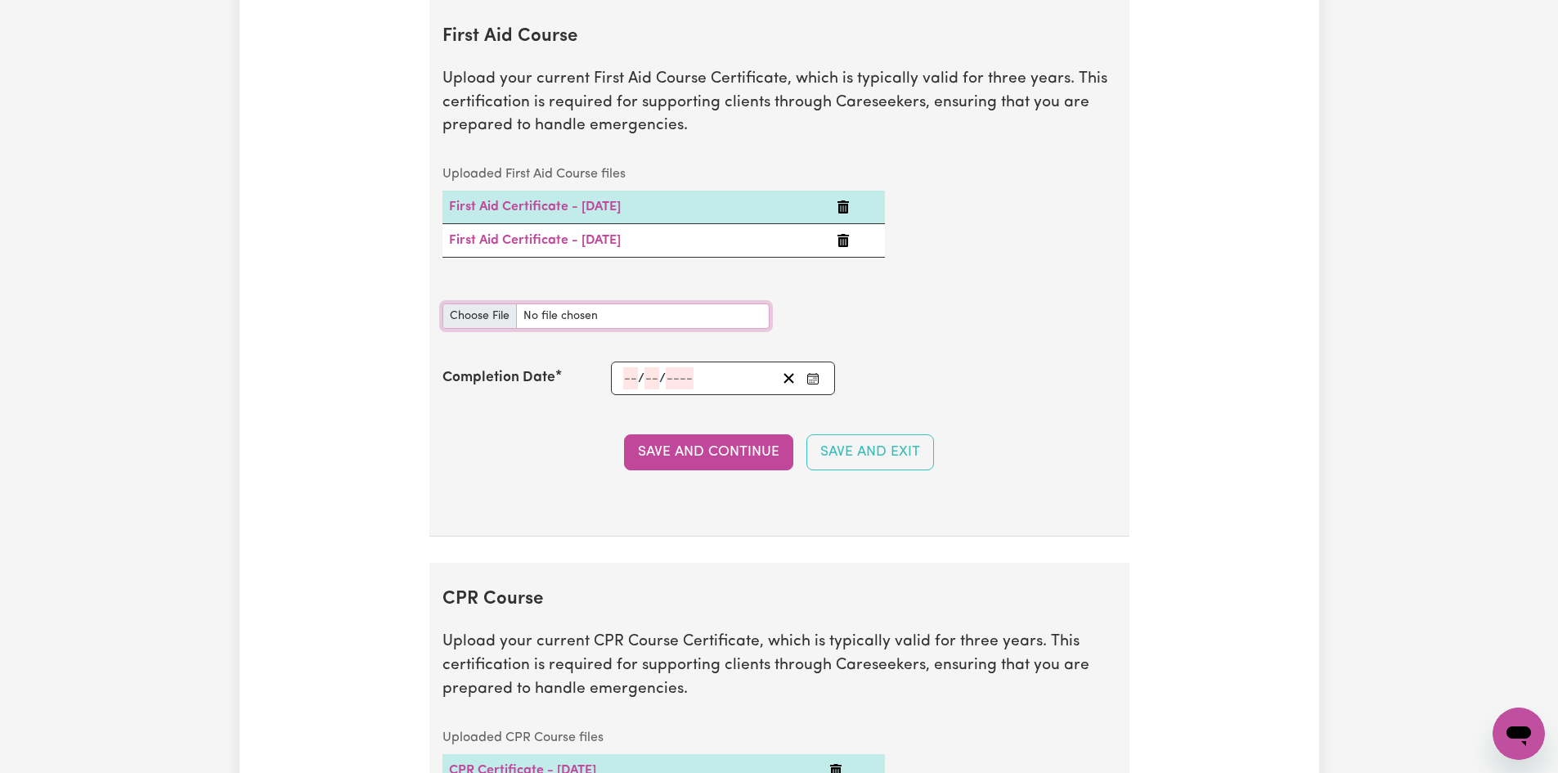
click at [471, 303] on input "First Aid Course document" at bounding box center [605, 315] width 327 height 25
type input "C:\fakepath\Chidaya_Davie_PFA-011_9344391.pdf"
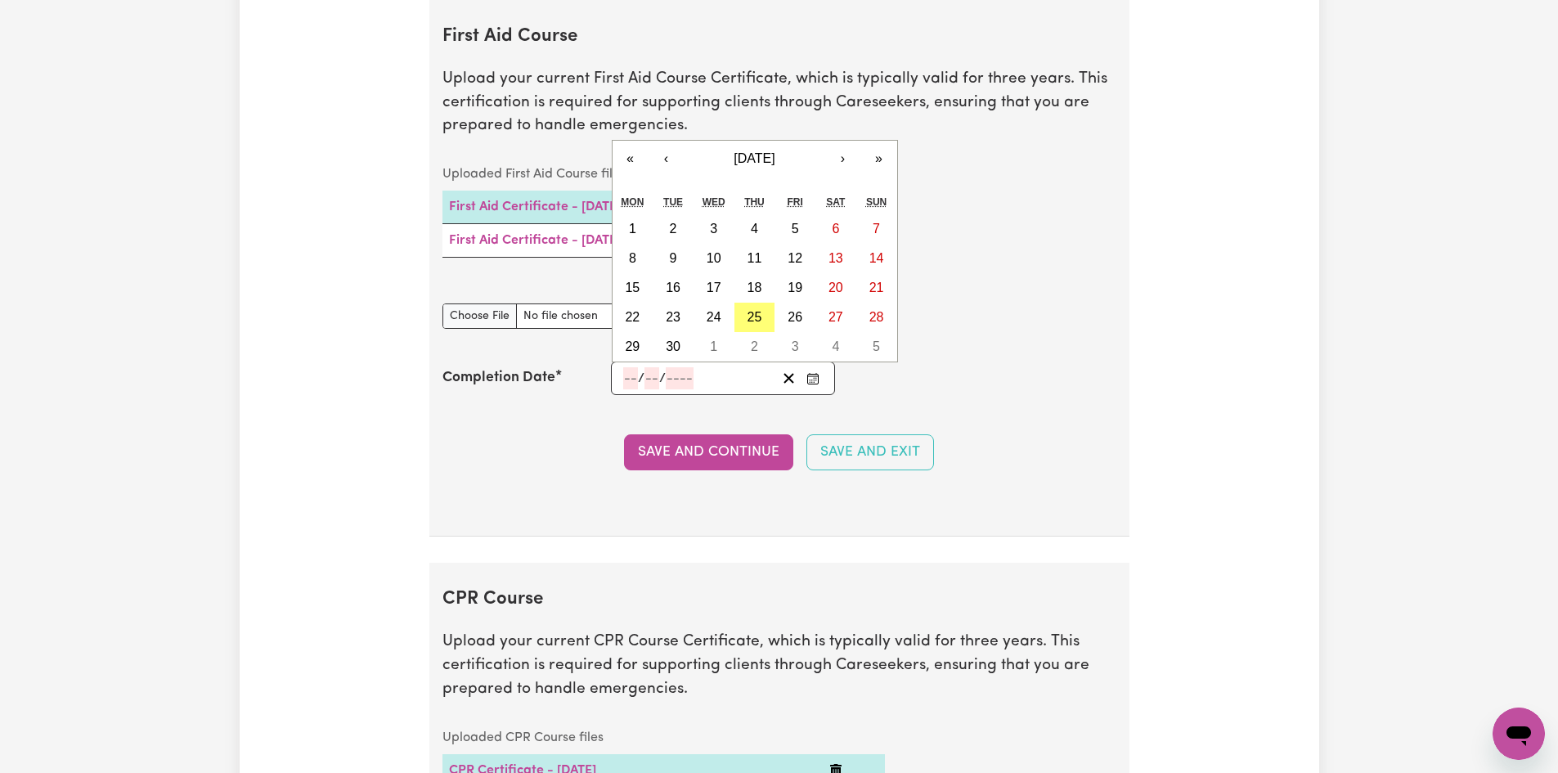
click at [626, 371] on input "number" at bounding box center [630, 378] width 15 height 22
type input "18"
type input "11"
type input "202"
type input "[DATE]"
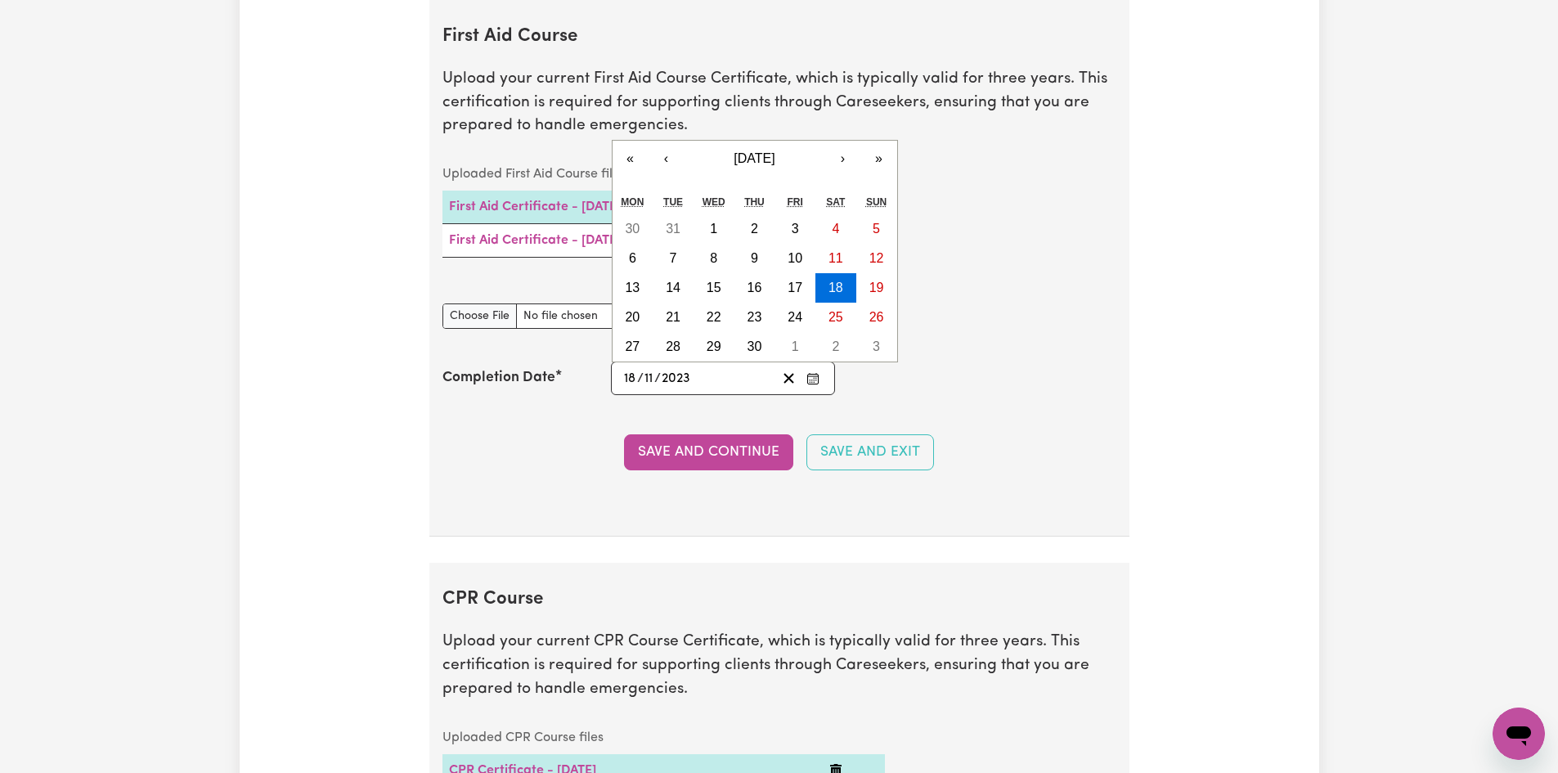
type input "2023"
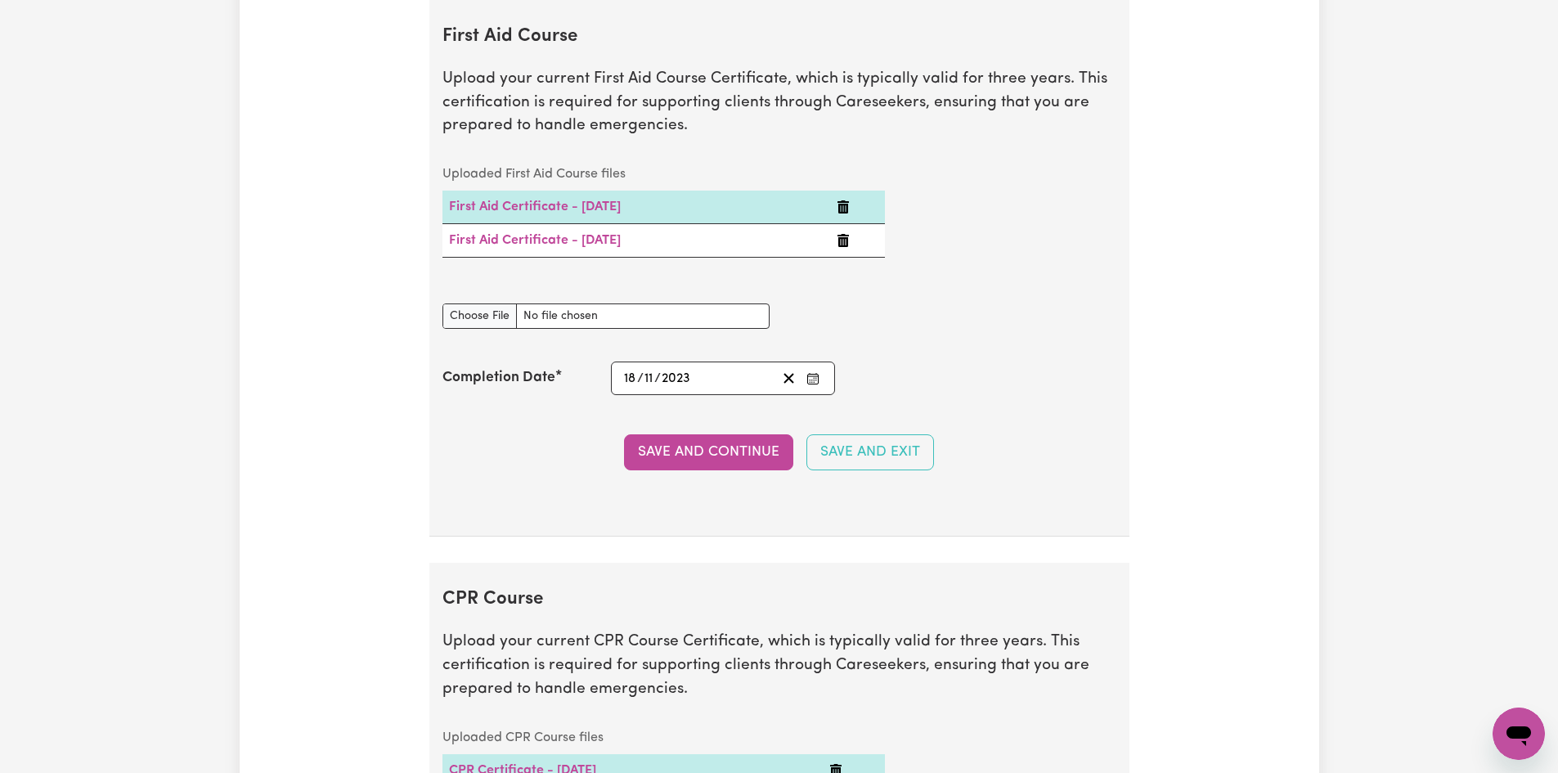
click at [881, 398] on section "First Aid Course Upload your current First Aid Course Certificate, which is typ…" at bounding box center [779, 268] width 700 height 537
click at [739, 456] on button "Save and Continue" at bounding box center [708, 452] width 169 height 36
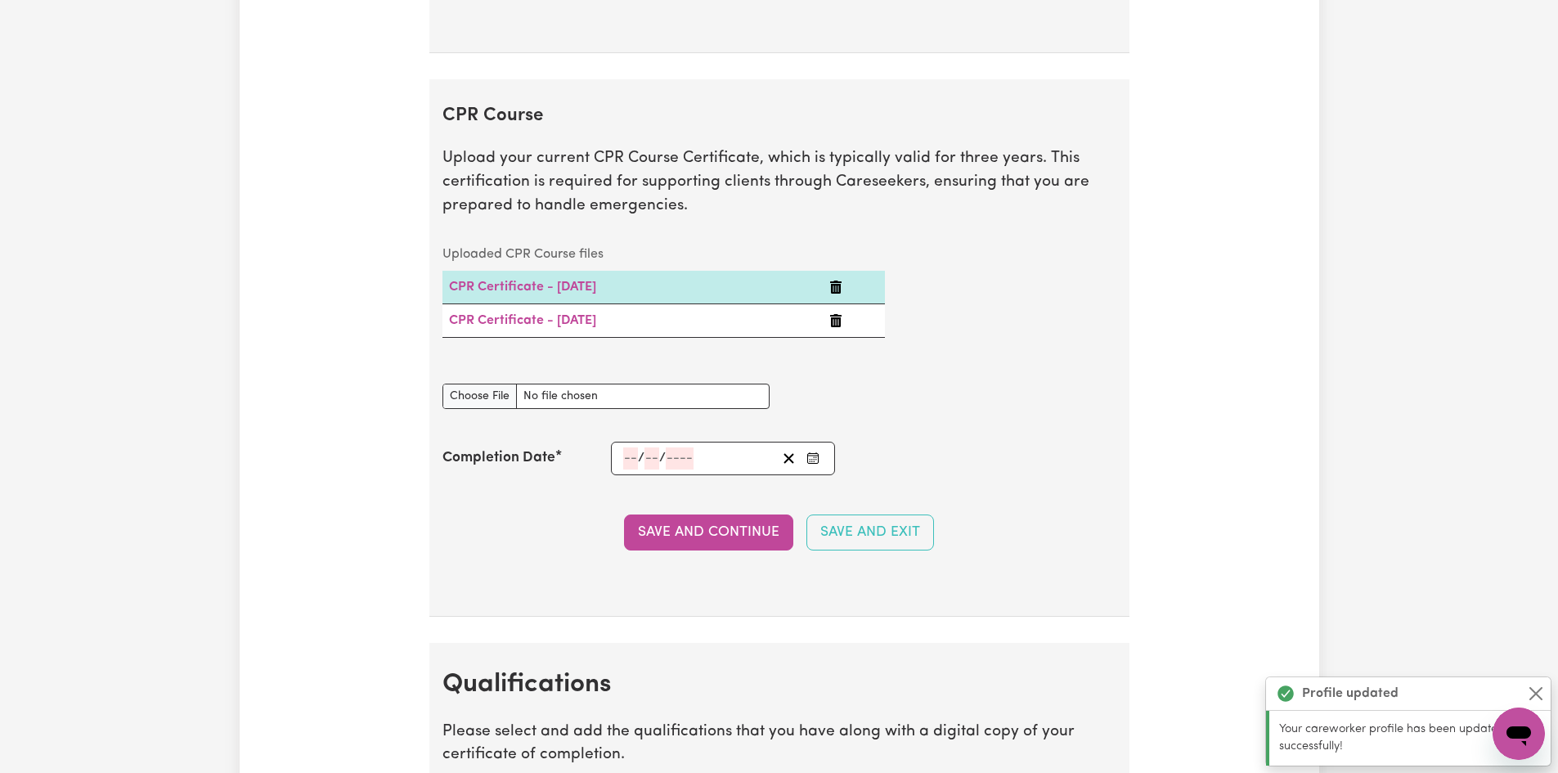
scroll to position [3559, 0]
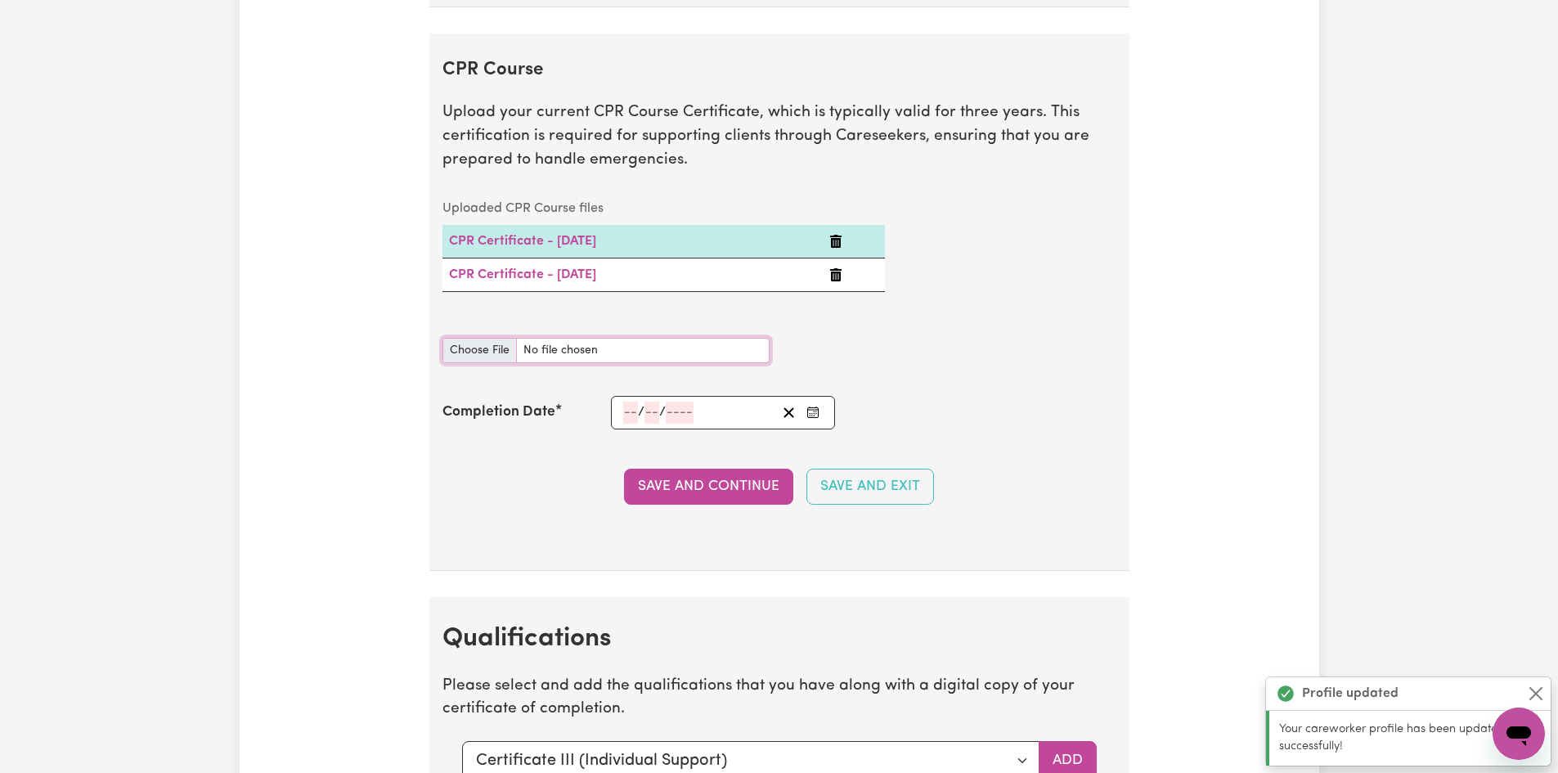
click at [484, 358] on input "CPR Course document" at bounding box center [605, 350] width 327 height 25
type input "C:\fakepath\Chidaya_Davie_CPR & FIRST AID CER 1.pdf"
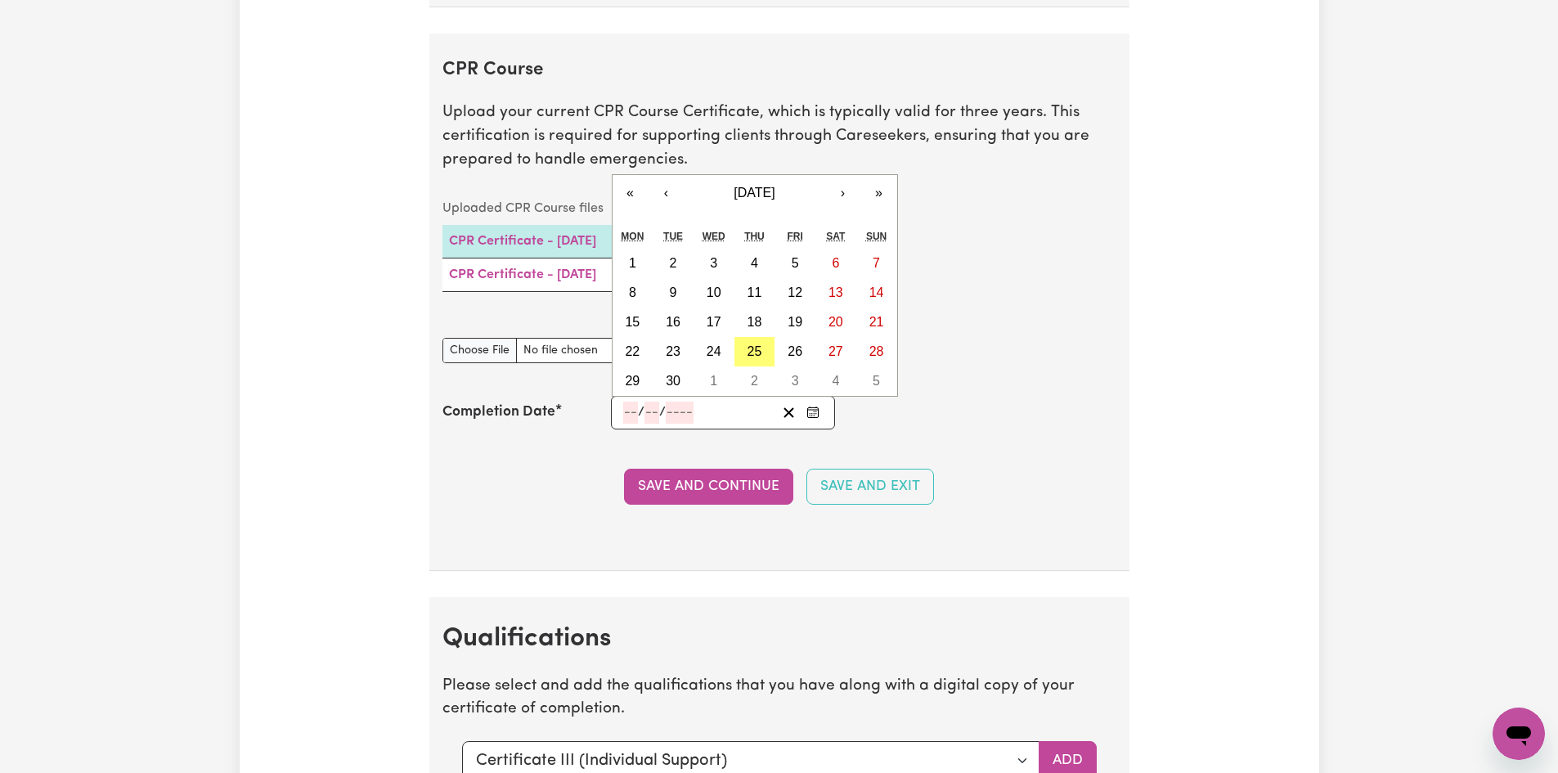
click at [626, 408] on input "number" at bounding box center [630, 413] width 15 height 22
type input "18"
type input "11"
type input "202"
type input "[DATE]"
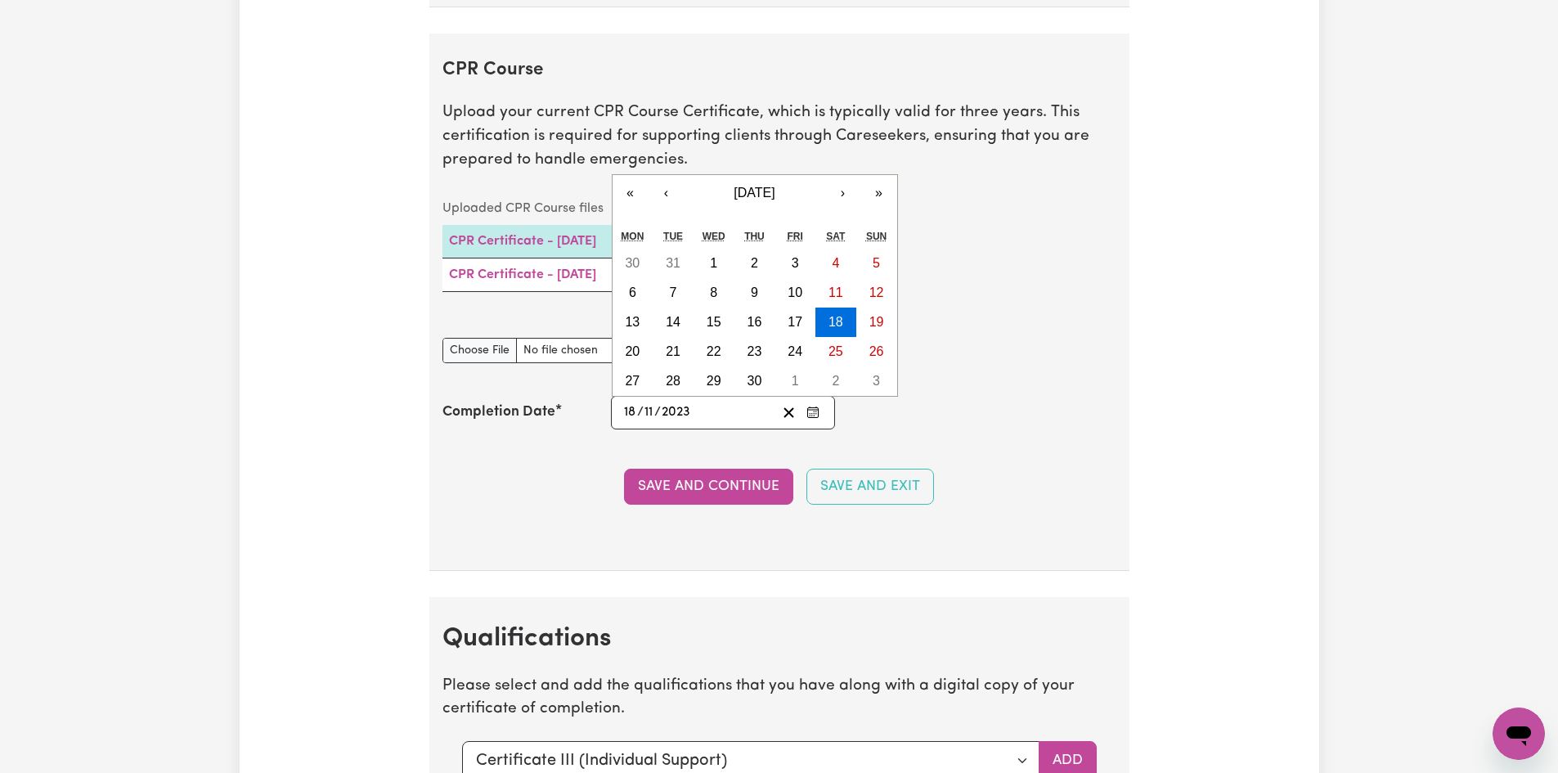
type input "2023"
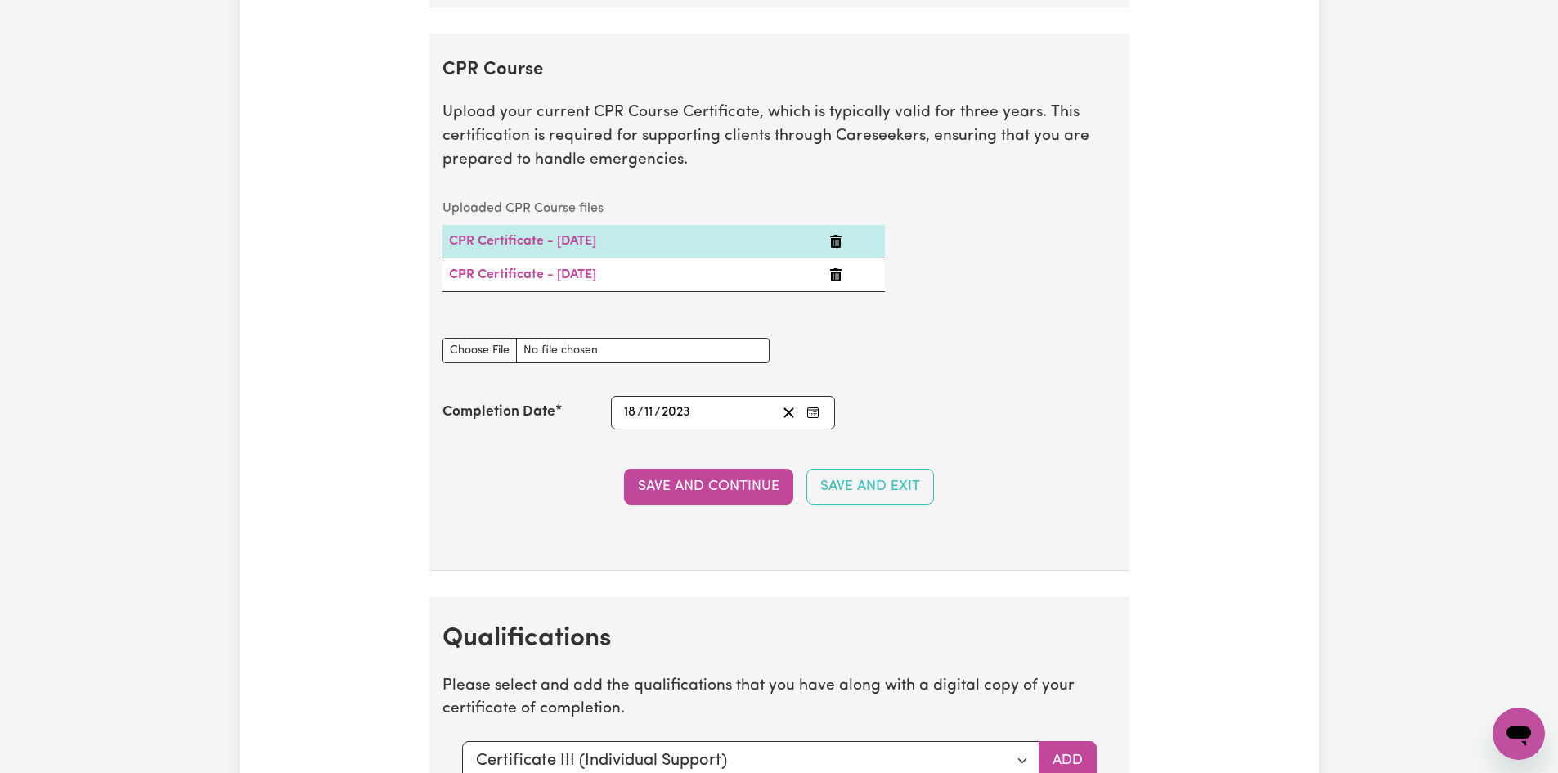
click at [550, 464] on section "CPR Course Upload your current CPR Course Certificate, which is typically valid…" at bounding box center [779, 302] width 700 height 537
click at [662, 493] on button "Save and Continue" at bounding box center [708, 487] width 169 height 36
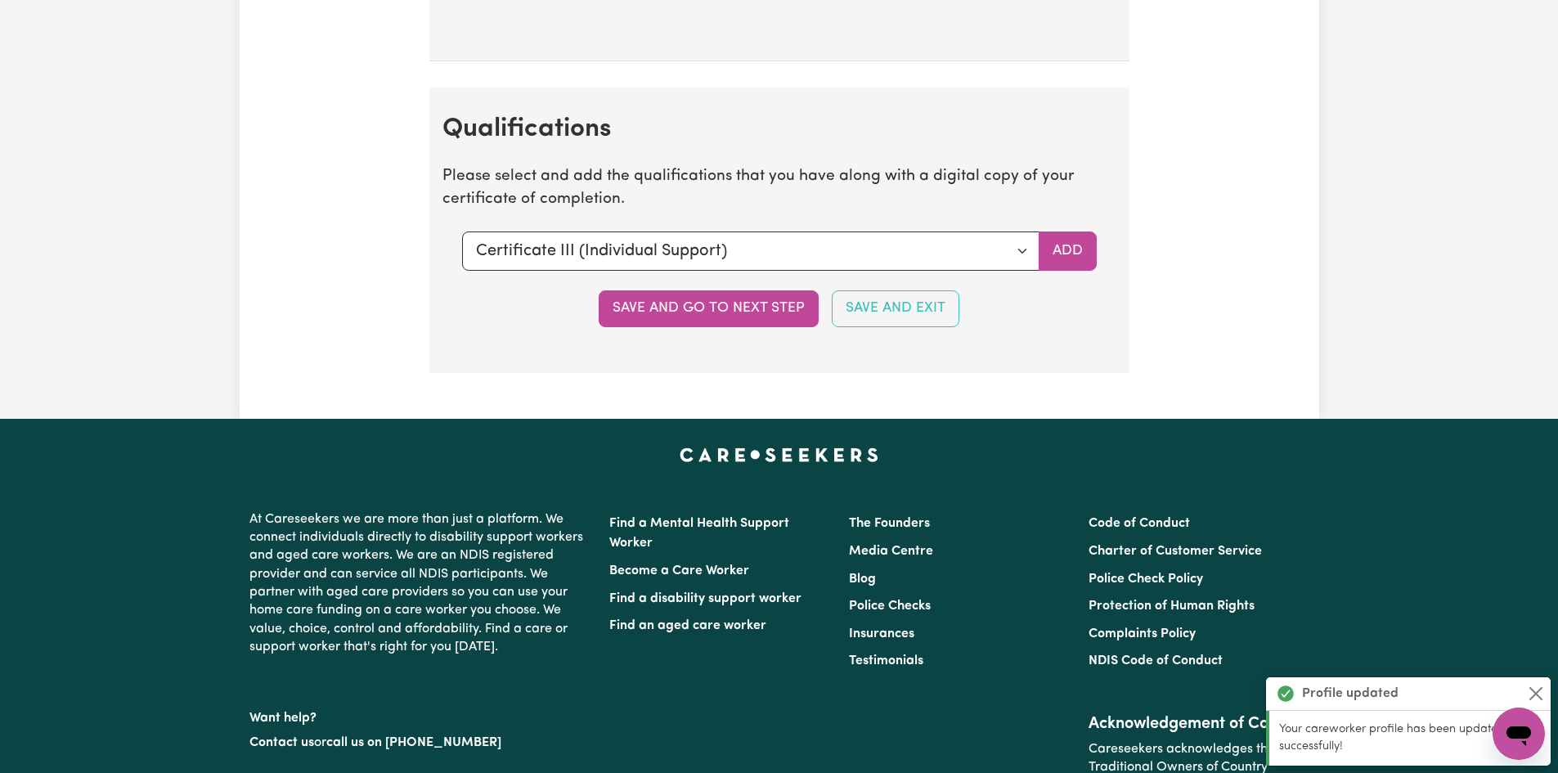
scroll to position [4074, 0]
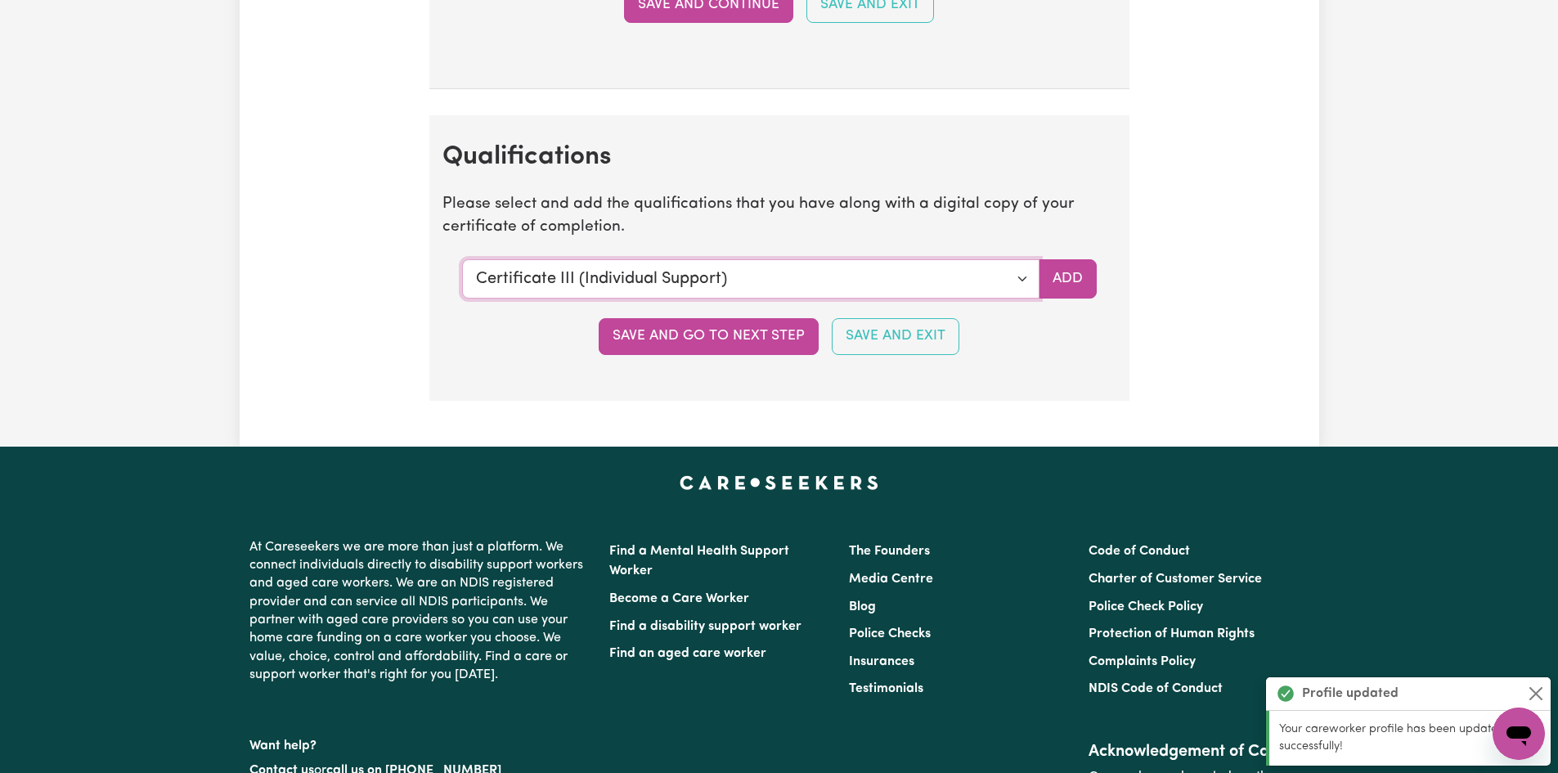
click at [1019, 278] on select "Select a qualification to add... Certificate III (Individual Support) Certifica…" at bounding box center [750, 278] width 577 height 39
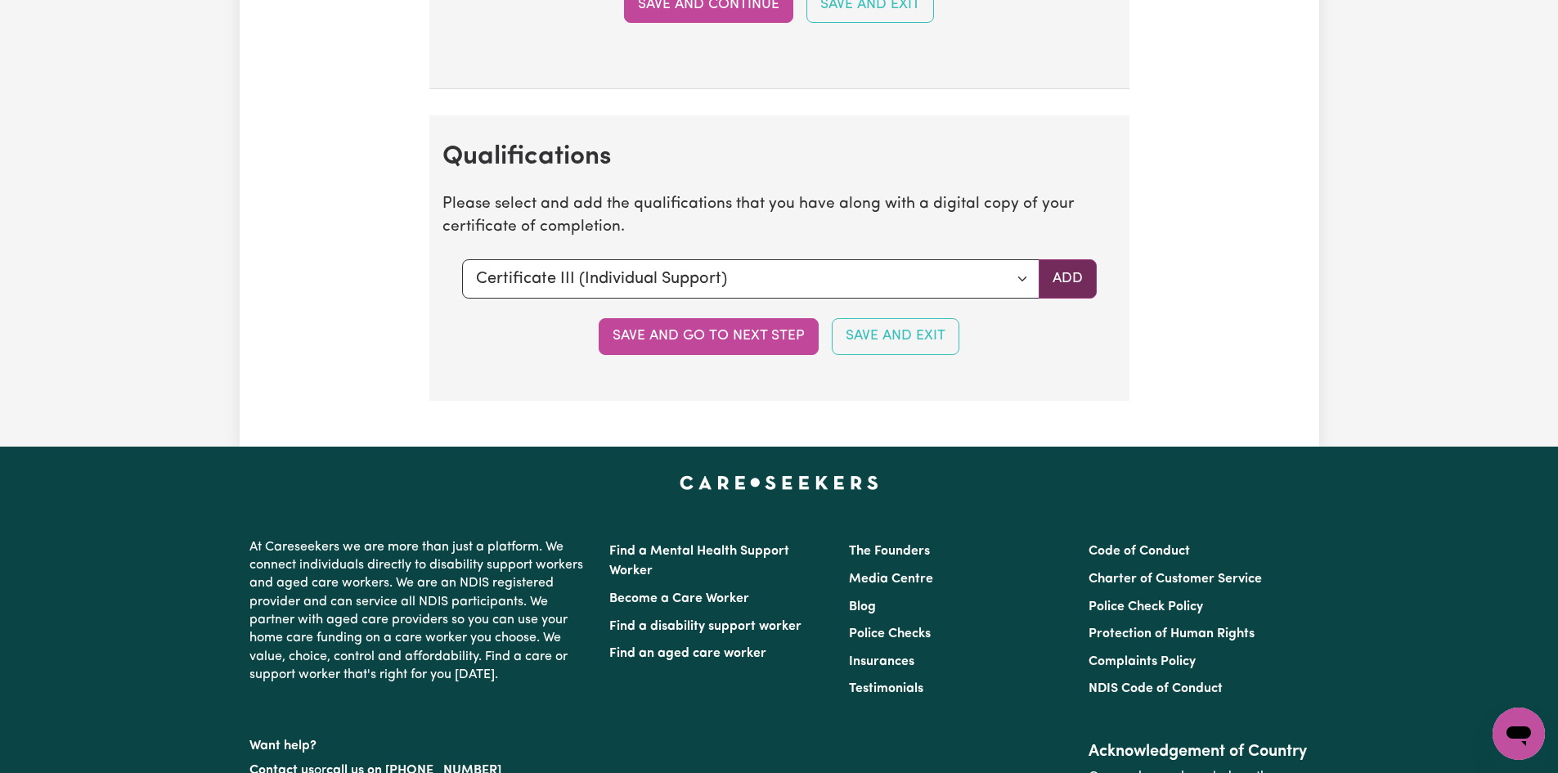
click at [1058, 281] on button "Add" at bounding box center [1068, 278] width 58 height 39
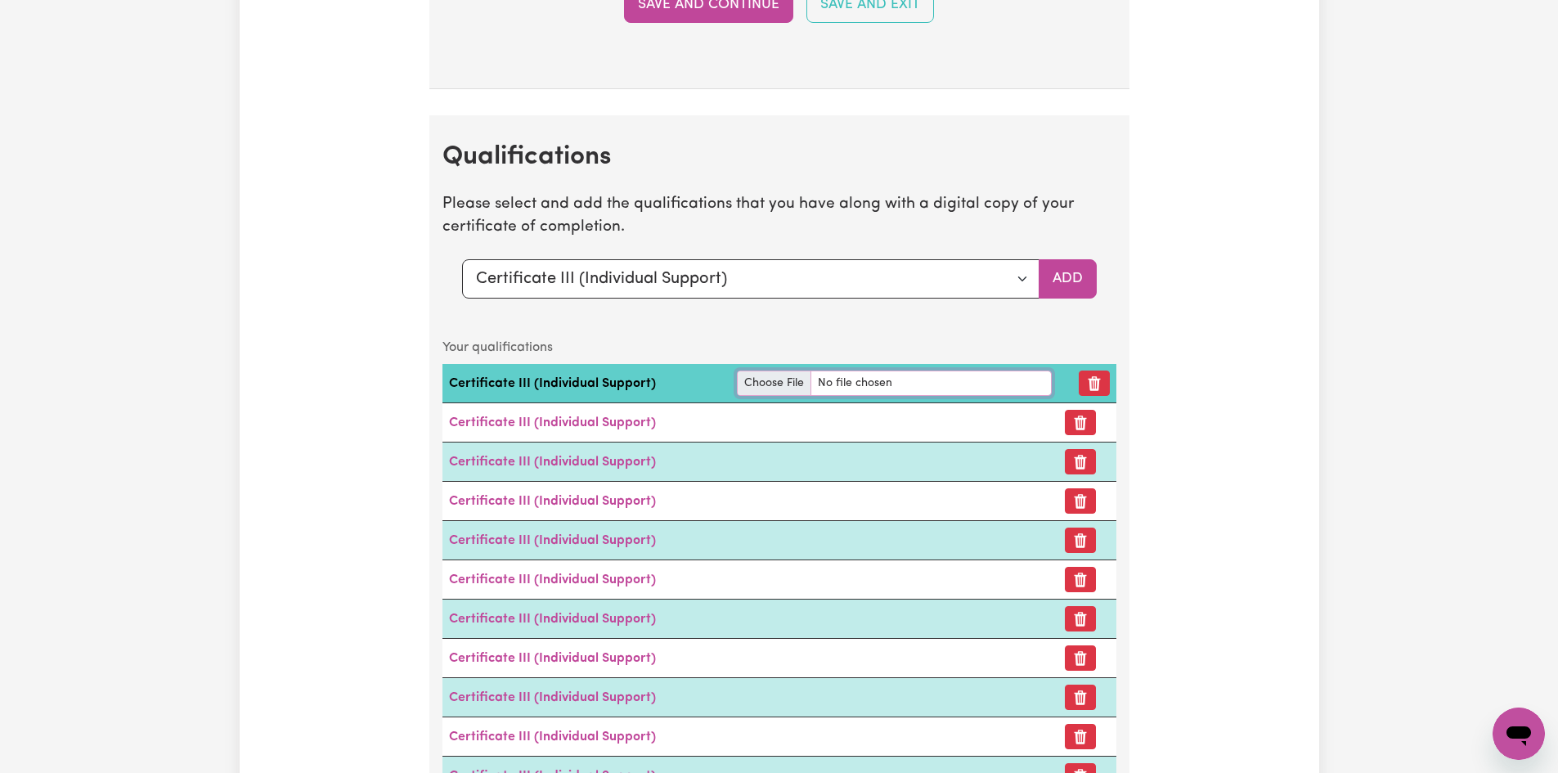
click at [776, 386] on input "file" at bounding box center [894, 382] width 315 height 25
type input "C:\fakepath\[PERSON_NAME] CERT (III).PDF.pdf"
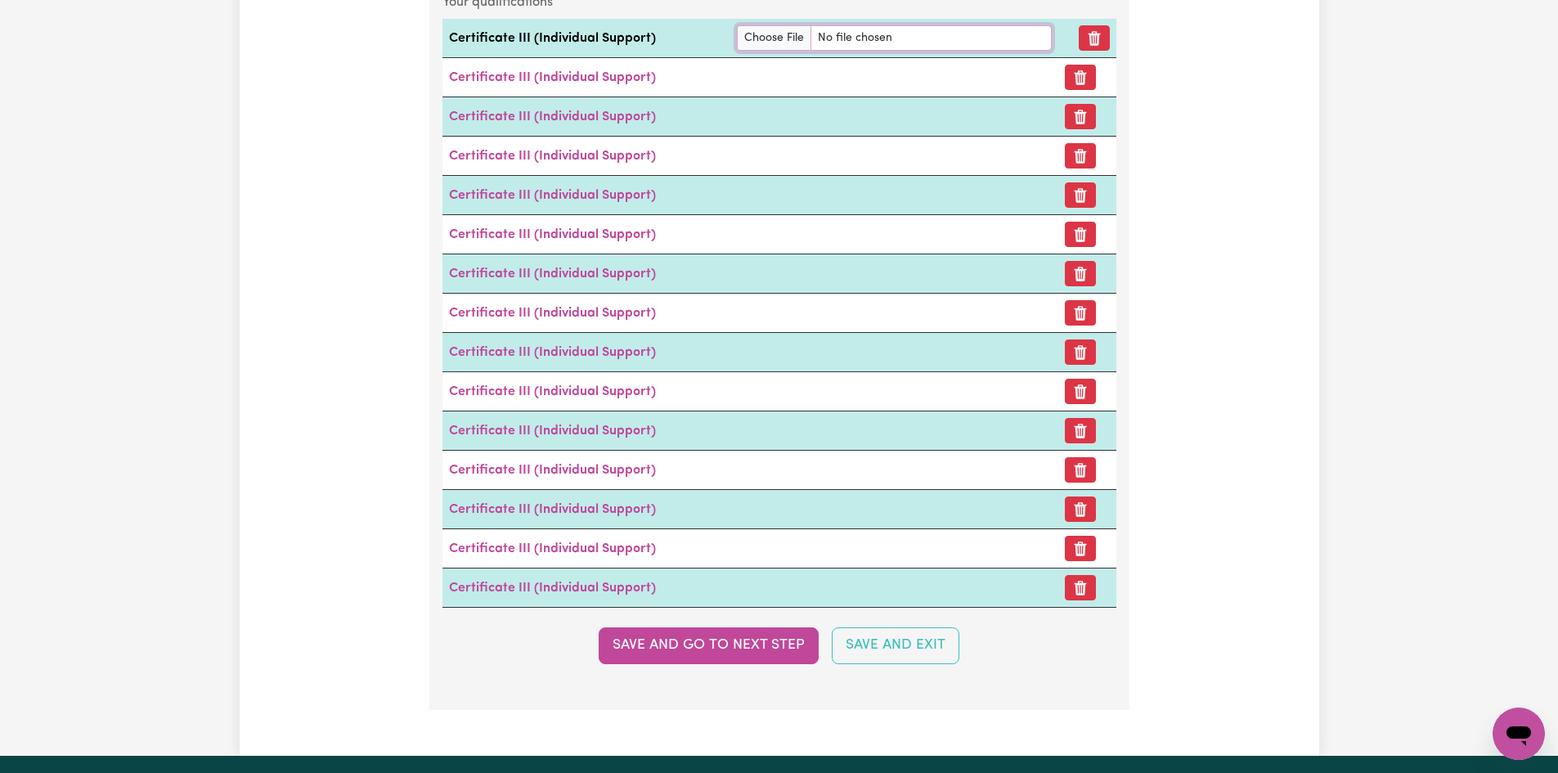
scroll to position [4646, 0]
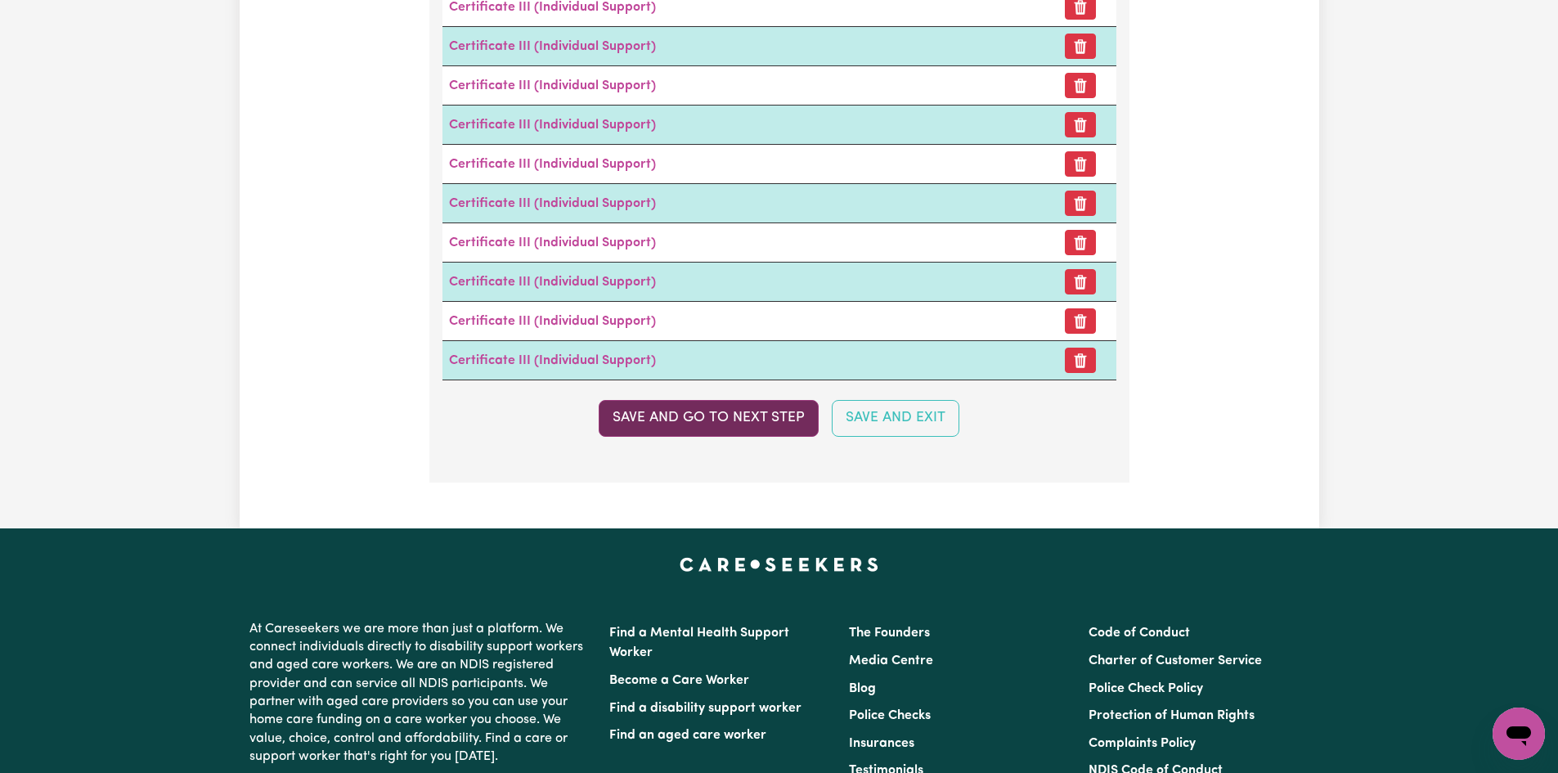
click at [733, 432] on button "Save and go to next step" at bounding box center [709, 418] width 220 height 36
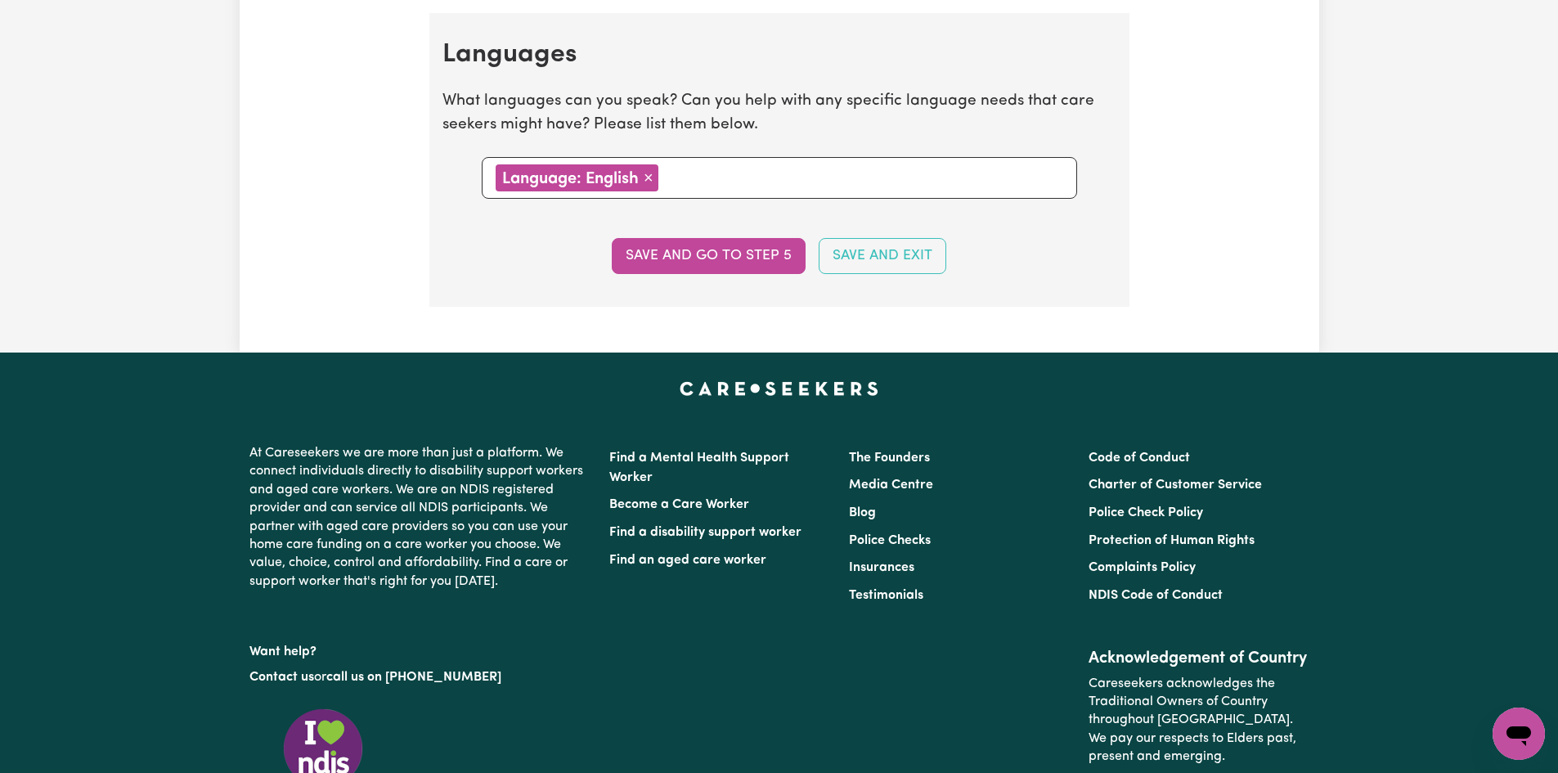
scroll to position [1933, 0]
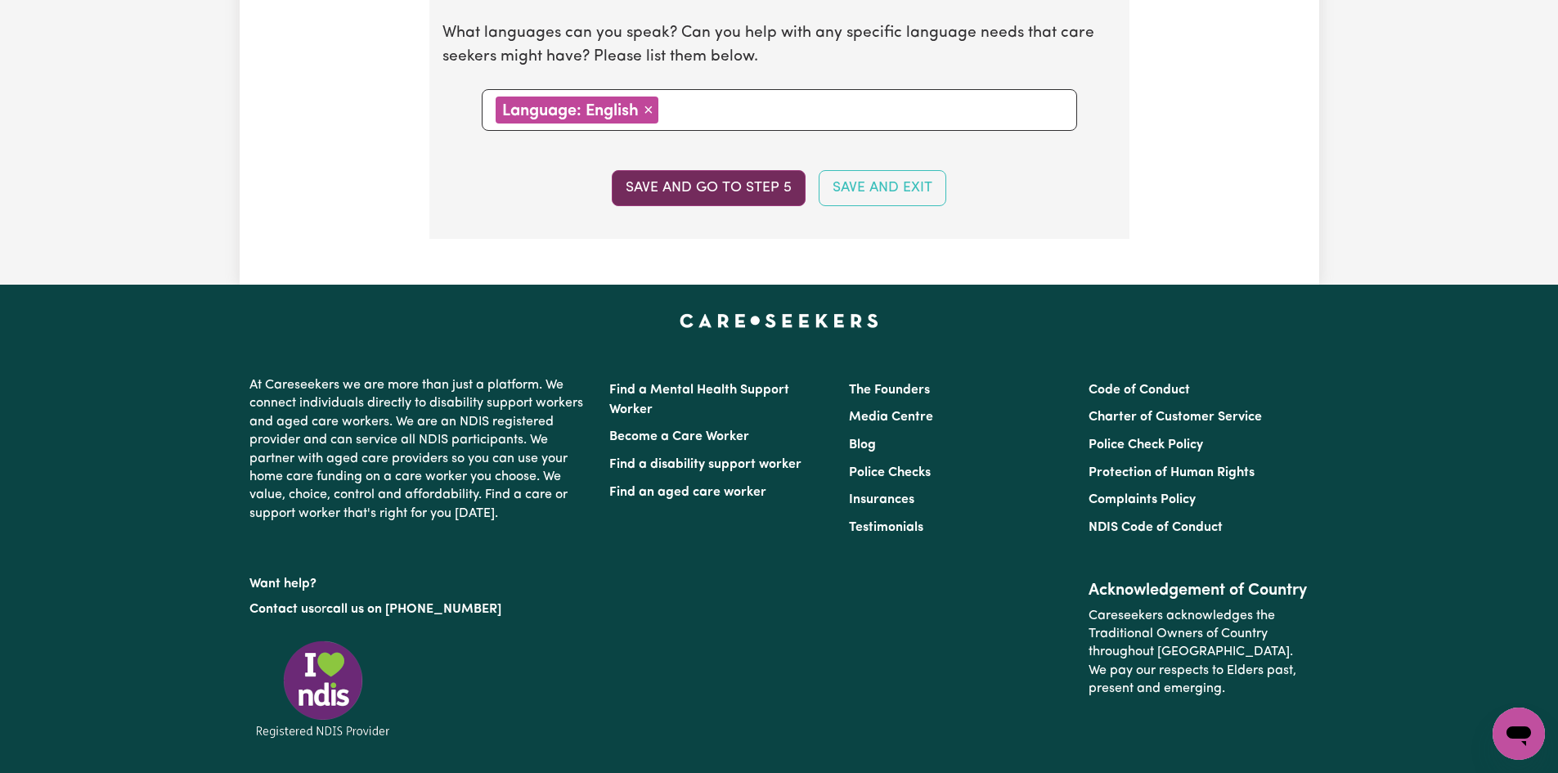
click at [739, 192] on button "Save and go to step 5" at bounding box center [709, 188] width 194 height 36
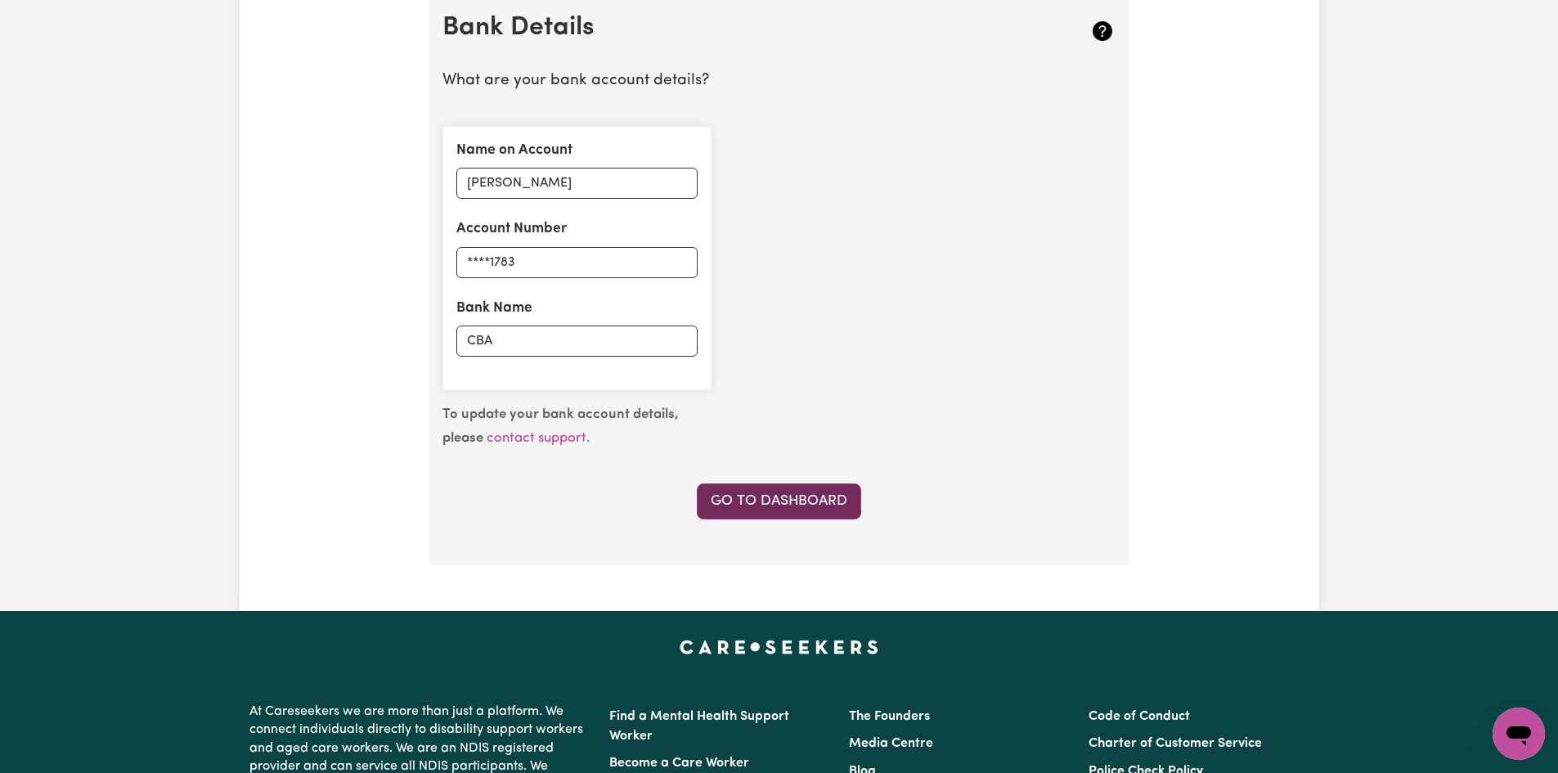
scroll to position [1145, 0]
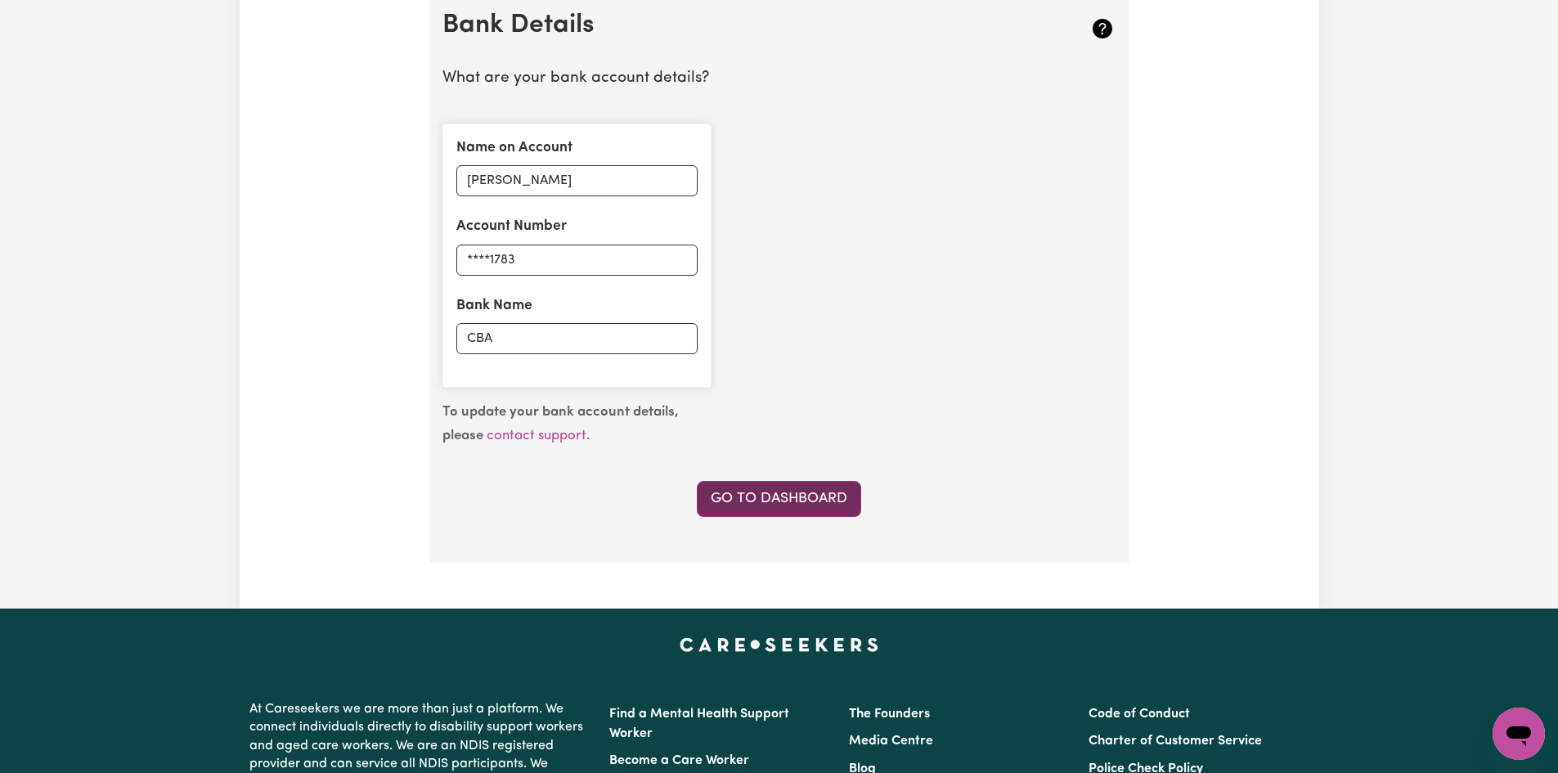
click at [797, 504] on link "Go to Dashboard" at bounding box center [779, 499] width 164 height 36
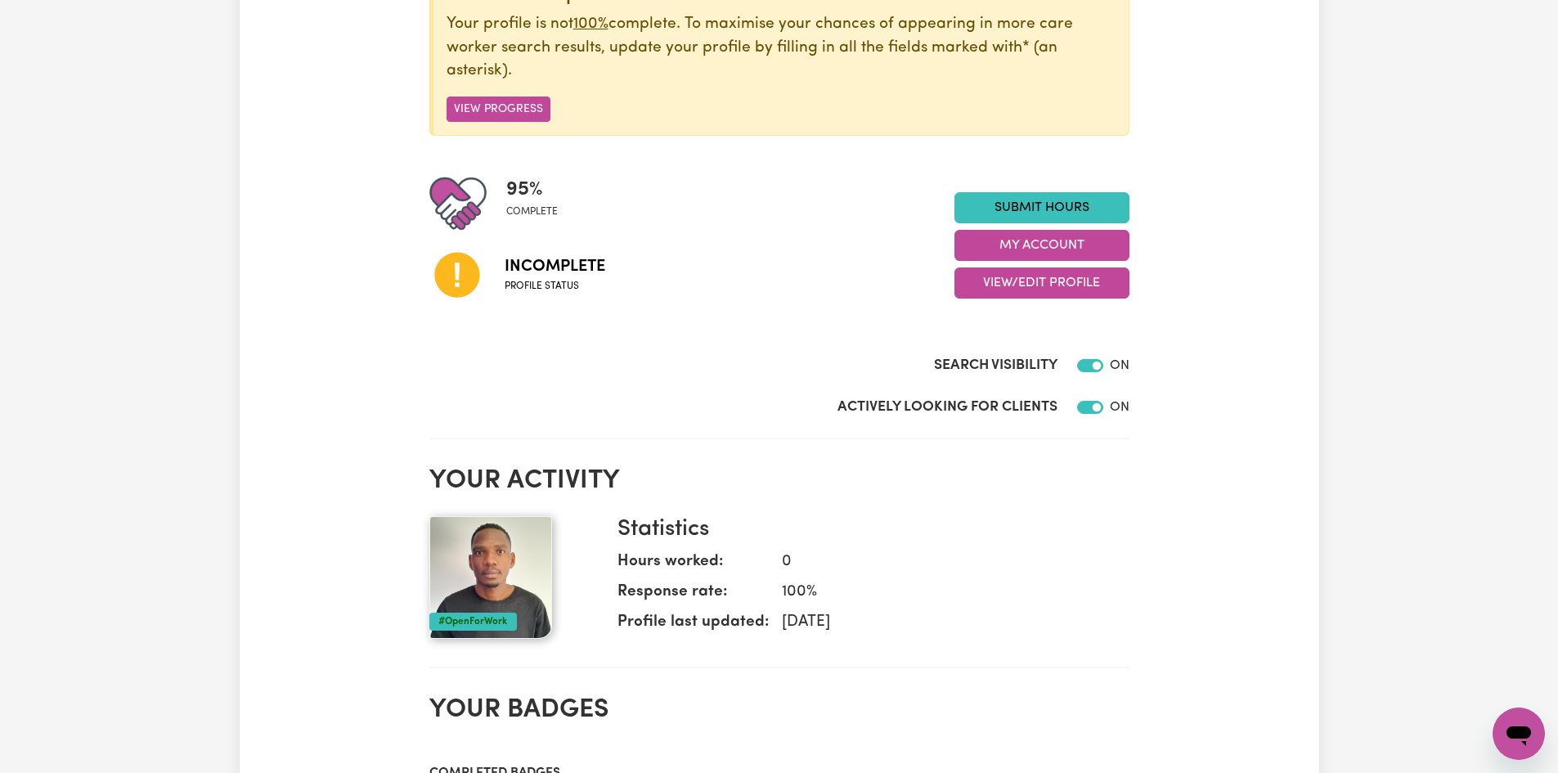
scroll to position [164, 0]
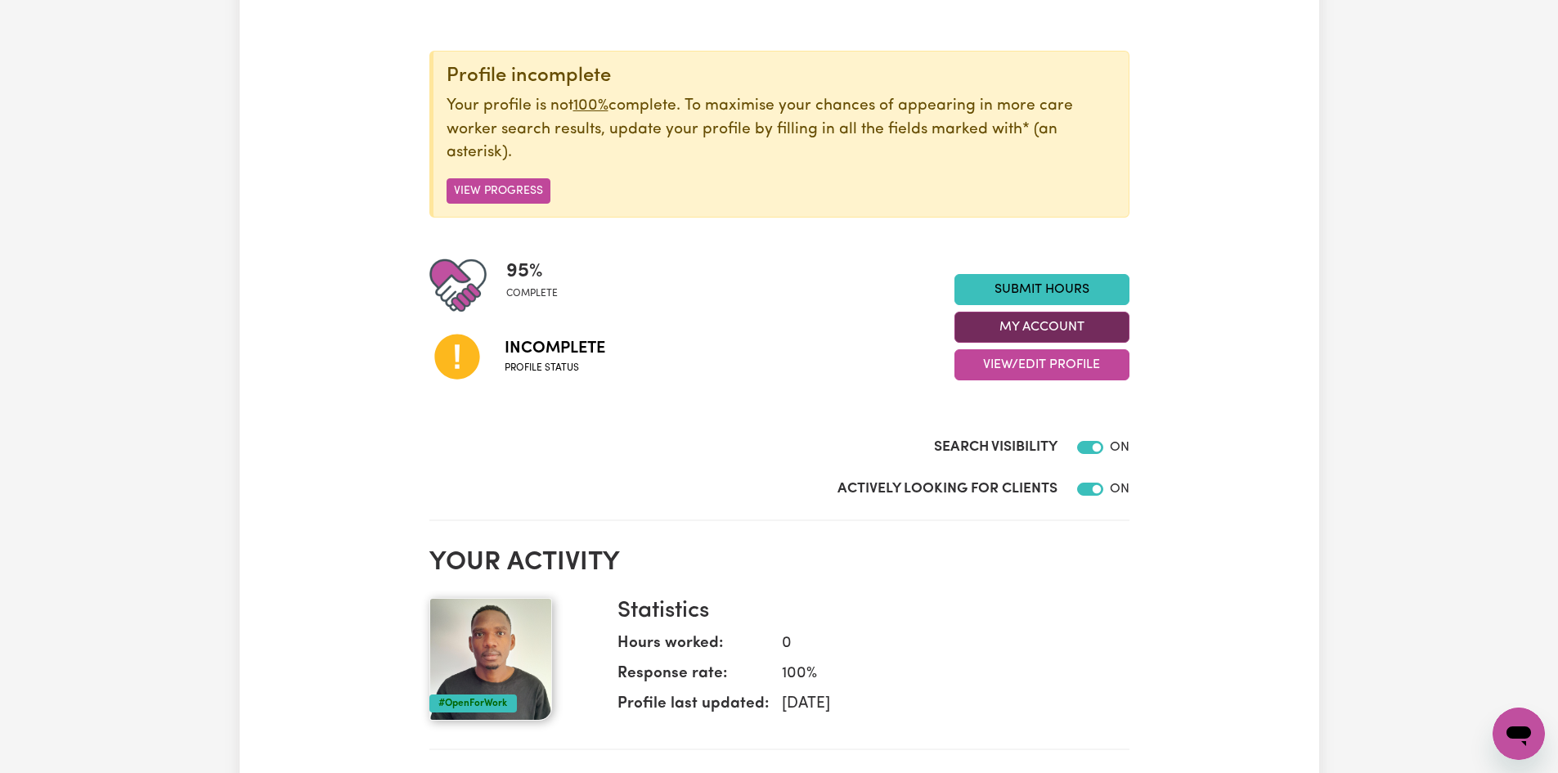
click at [985, 326] on button "My Account" at bounding box center [1041, 327] width 175 height 31
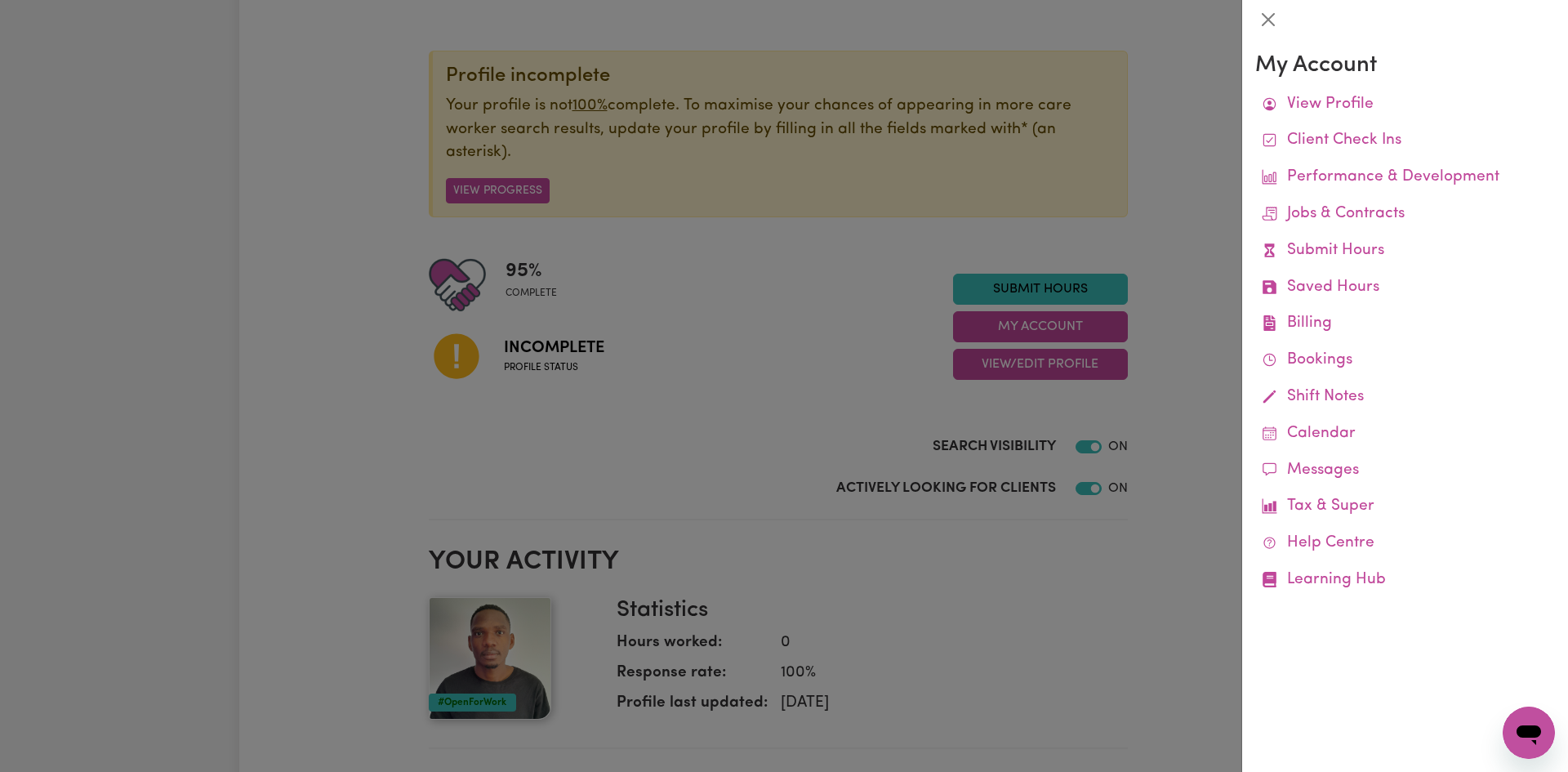
click at [985, 363] on div at bounding box center [784, 386] width 1568 height 772
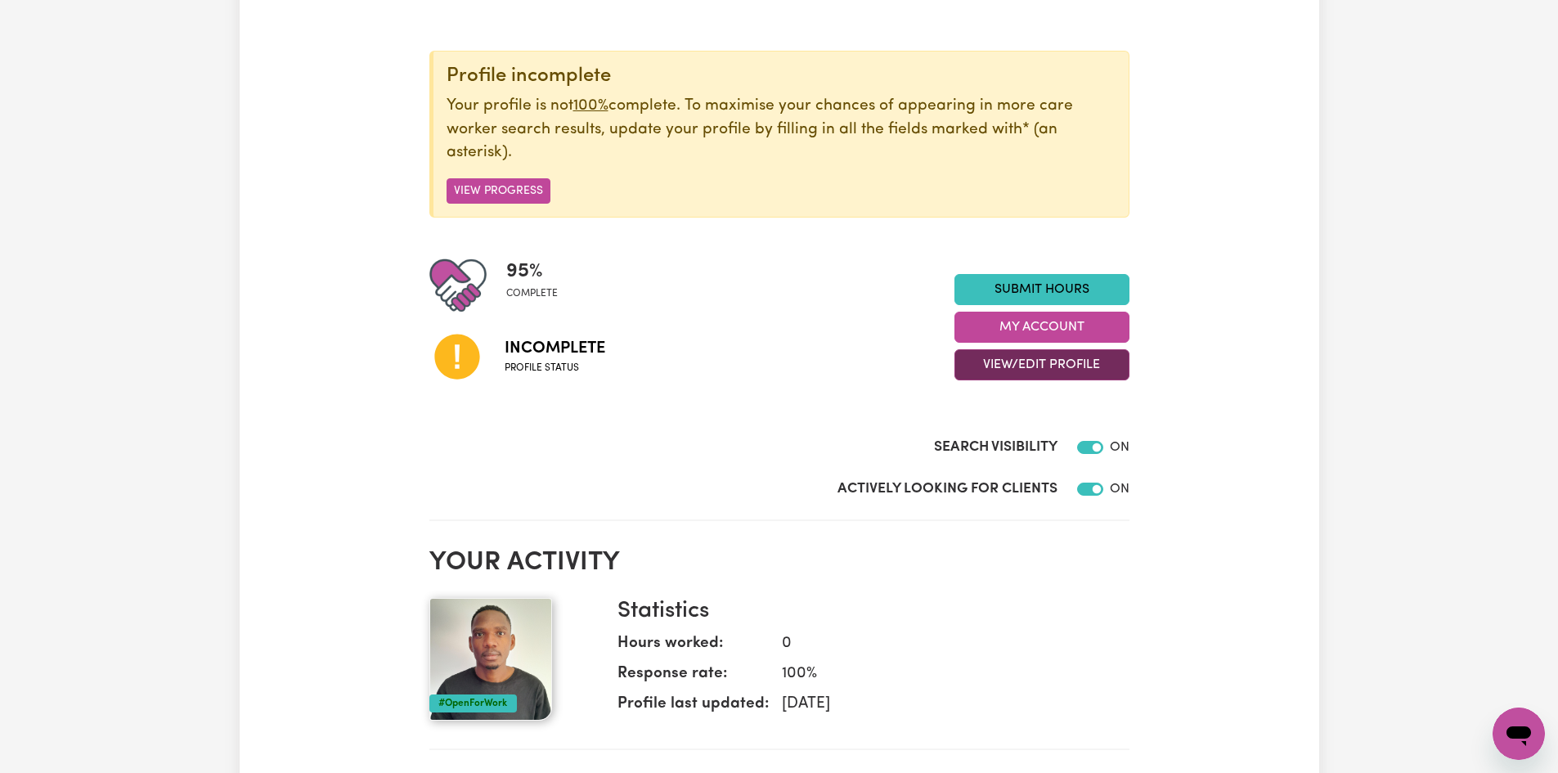
click at [982, 367] on button "View/Edit Profile" at bounding box center [1041, 364] width 175 height 31
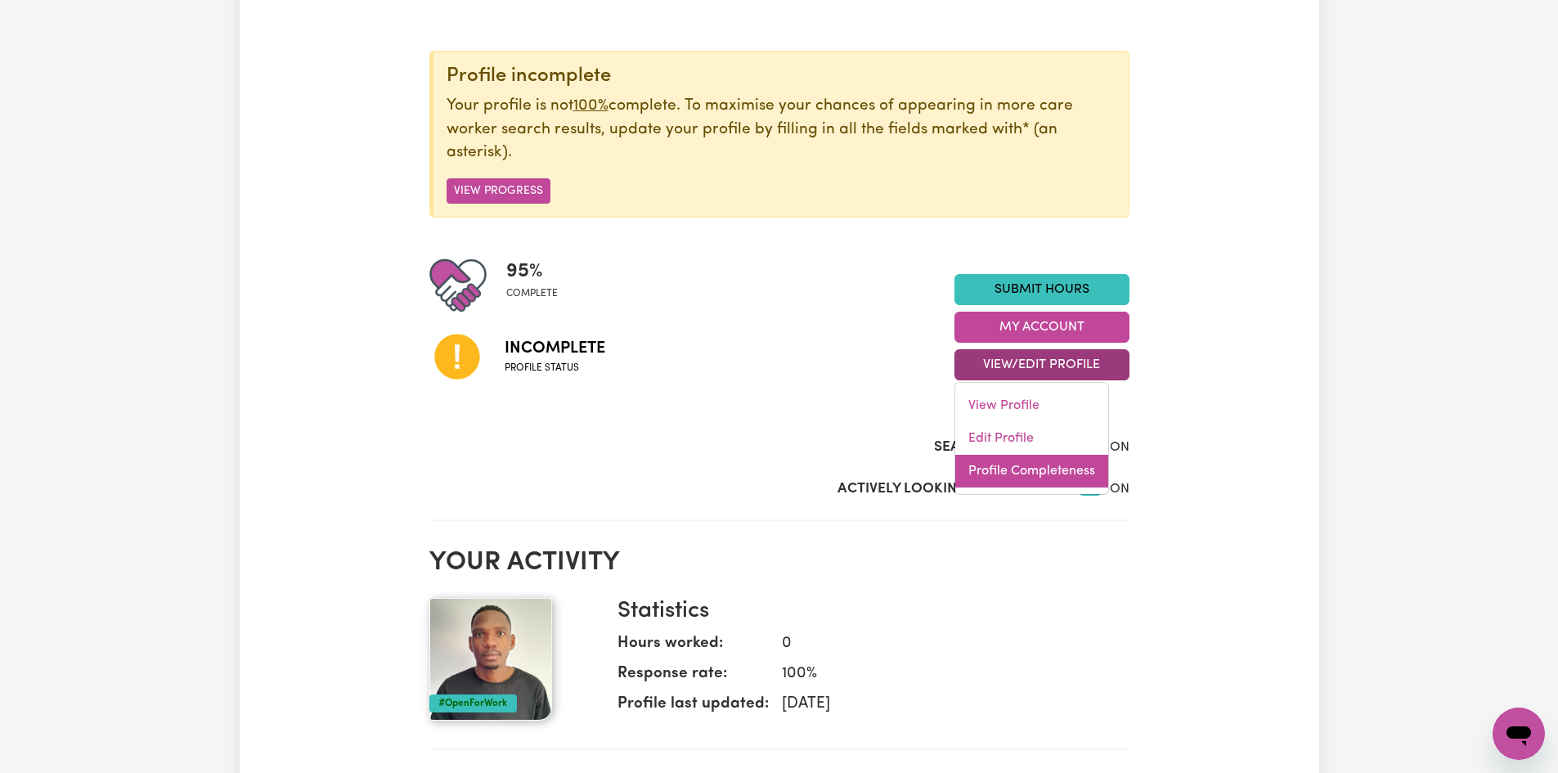
click at [1009, 469] on link "Profile Completeness" at bounding box center [1031, 471] width 153 height 33
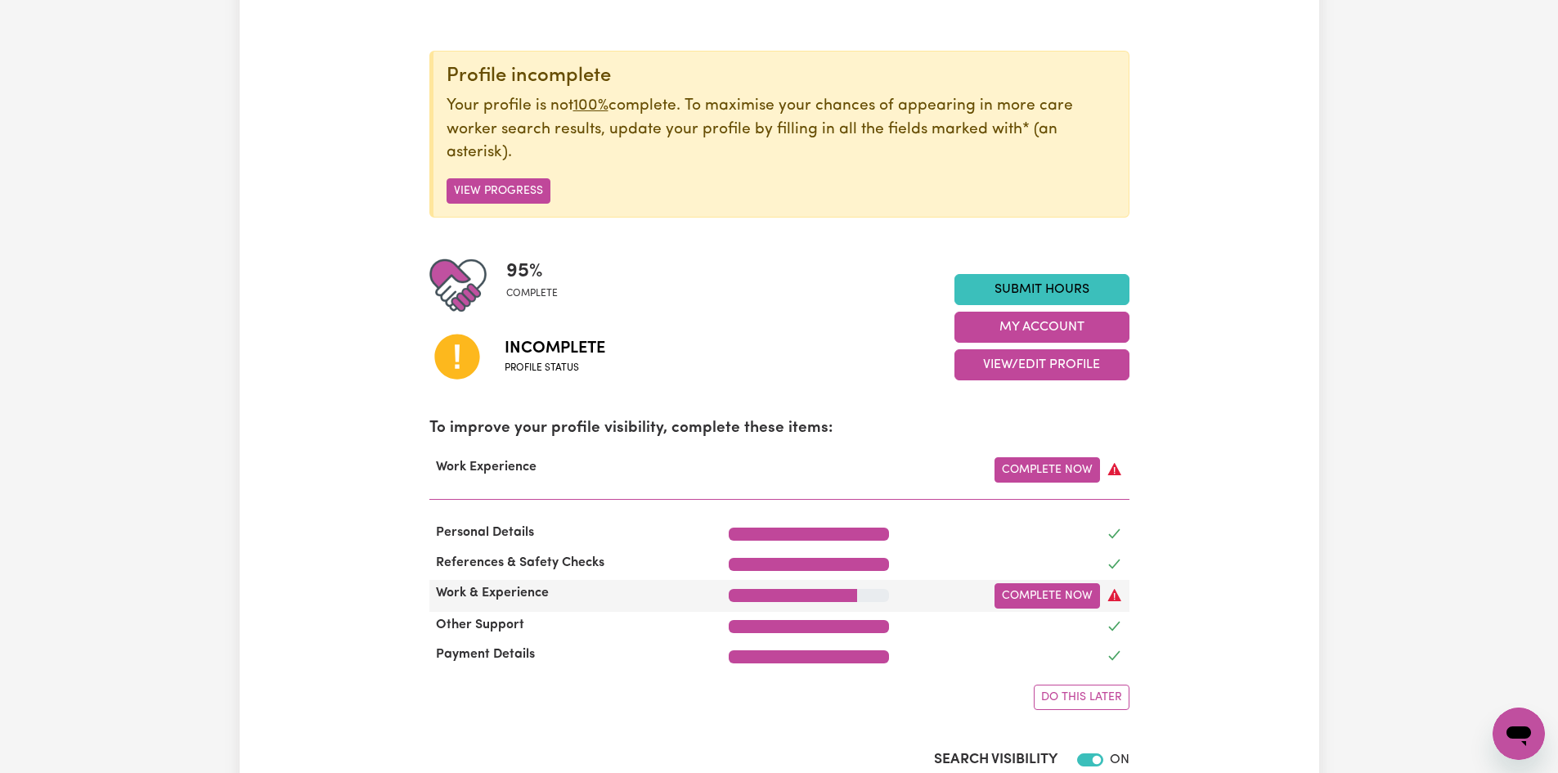
scroll to position [245, 0]
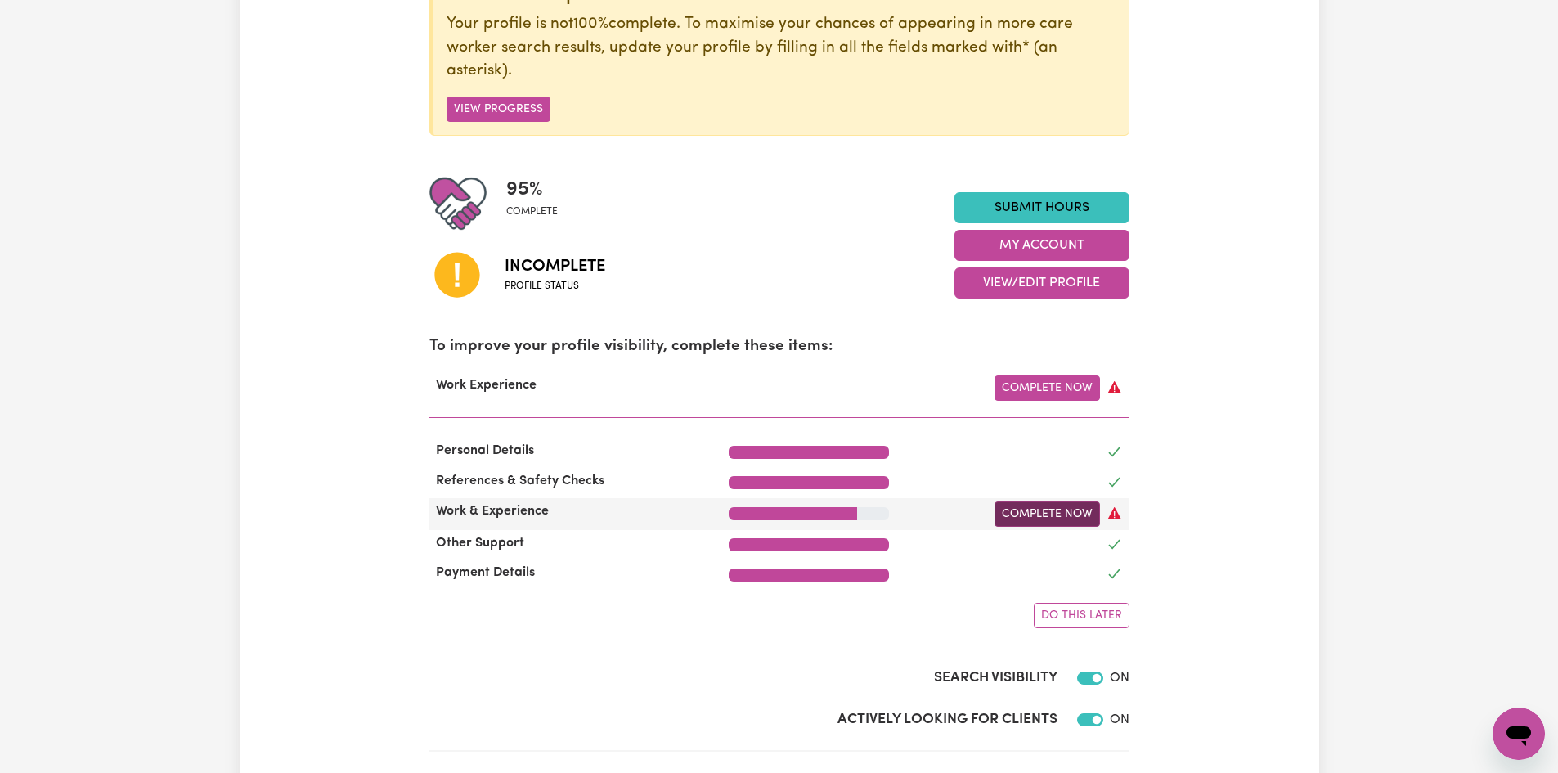
click at [1022, 514] on link "Complete Now" at bounding box center [1048, 513] width 106 height 25
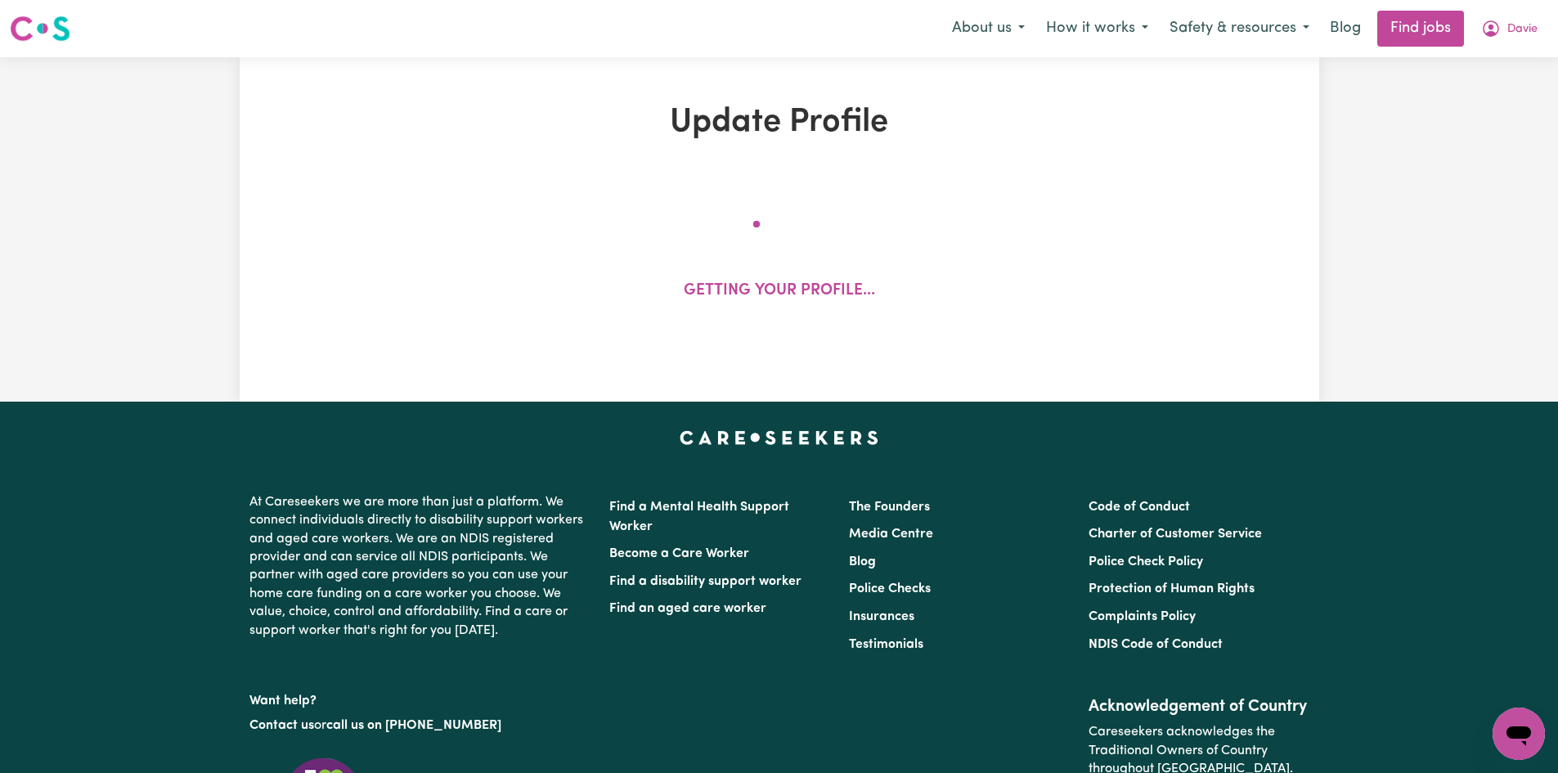
select select "Certificate III (Individual Support)"
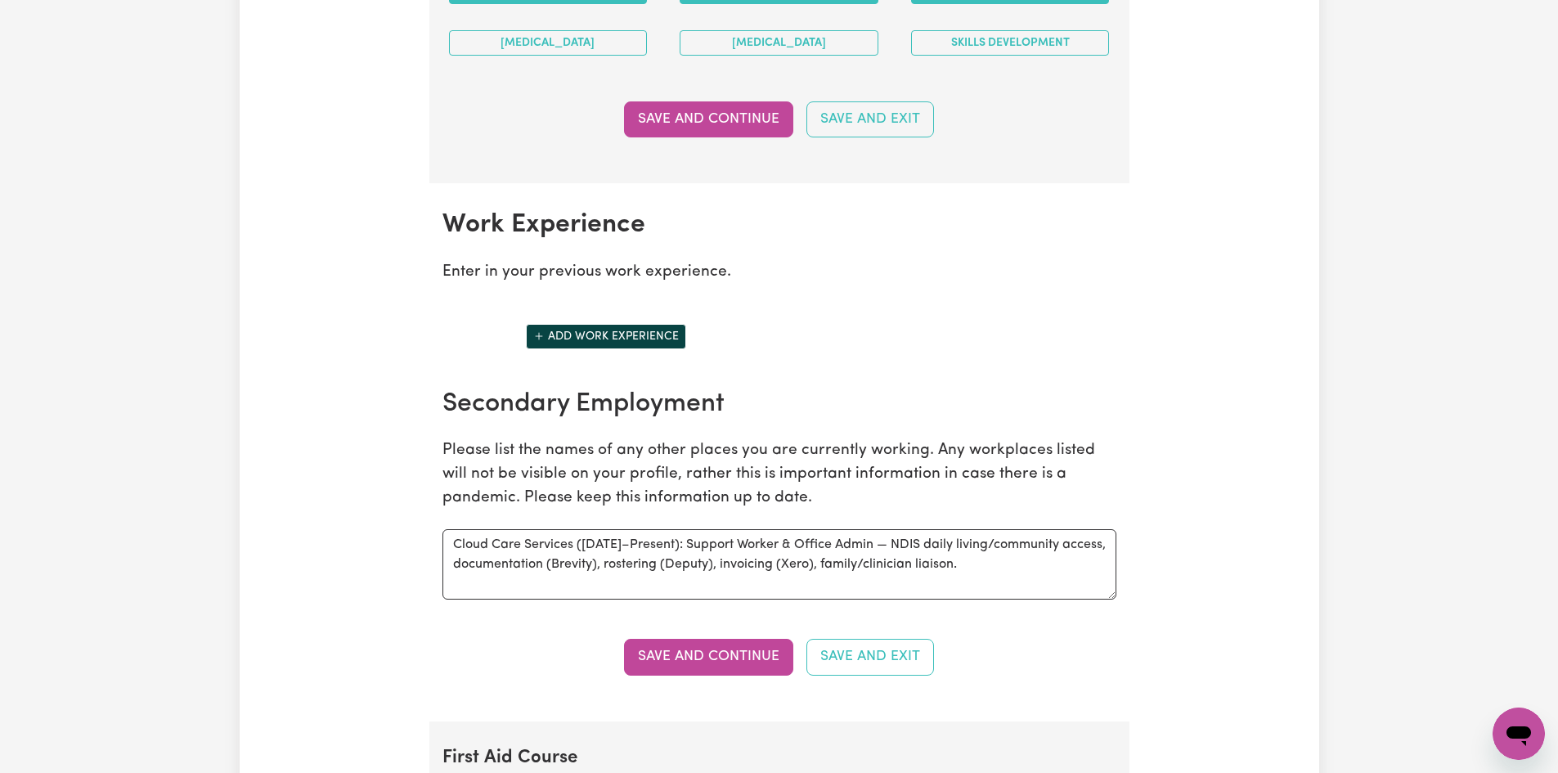
scroll to position [2126, 0]
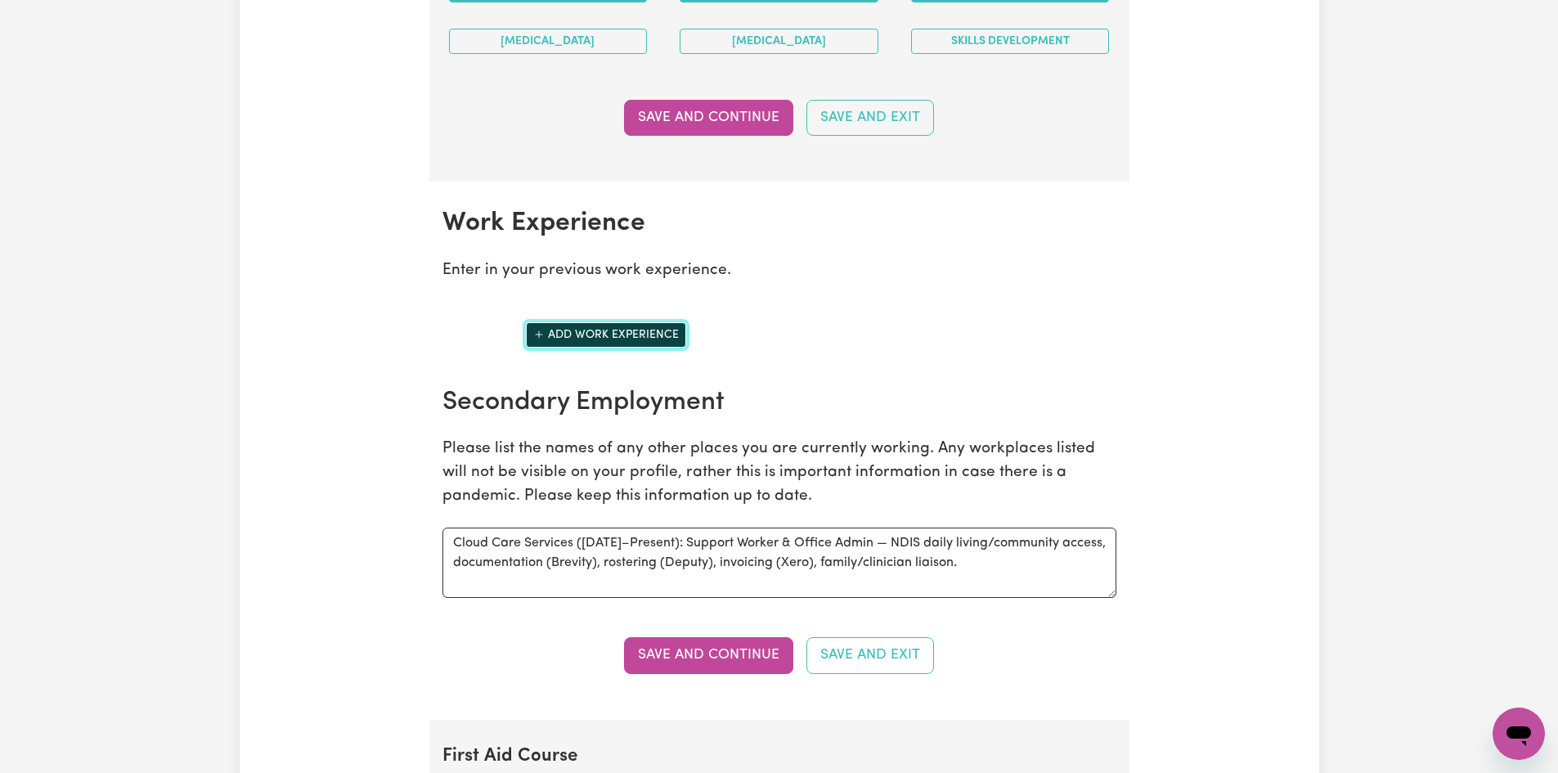
click at [537, 330] on icon "Add another work experience" at bounding box center [538, 334] width 11 height 11
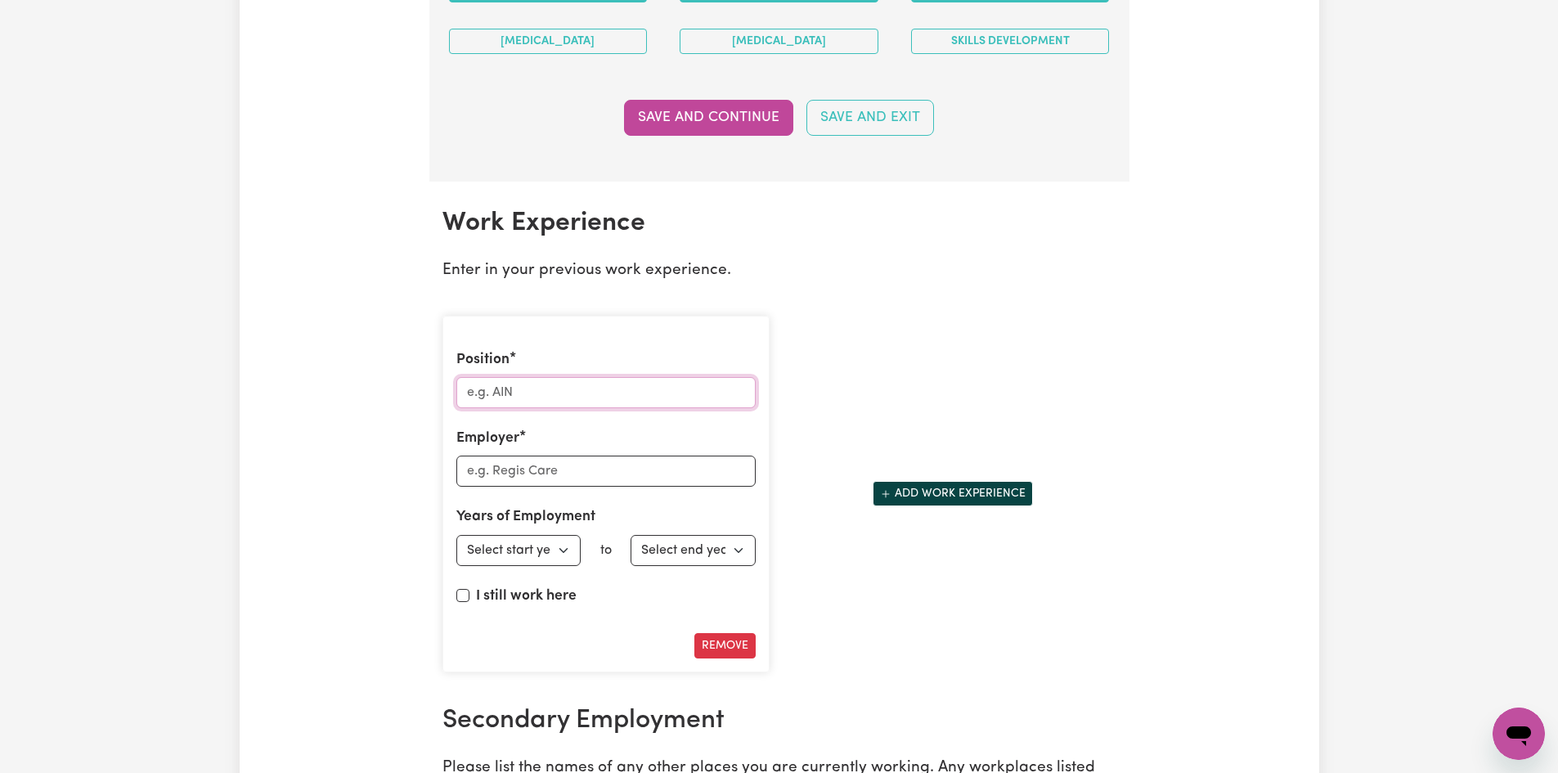
click at [530, 387] on input "Position" at bounding box center [605, 392] width 299 height 31
type input "support worker and dmin"
click at [584, 463] on input "Employer" at bounding box center [605, 471] width 299 height 31
type input "cloud care services"
click at [558, 550] on select "Select start year [DATE] 1952 1953 1954 1955 1956 1957 1958 1959 1960 1961 1962…" at bounding box center [518, 550] width 125 height 31
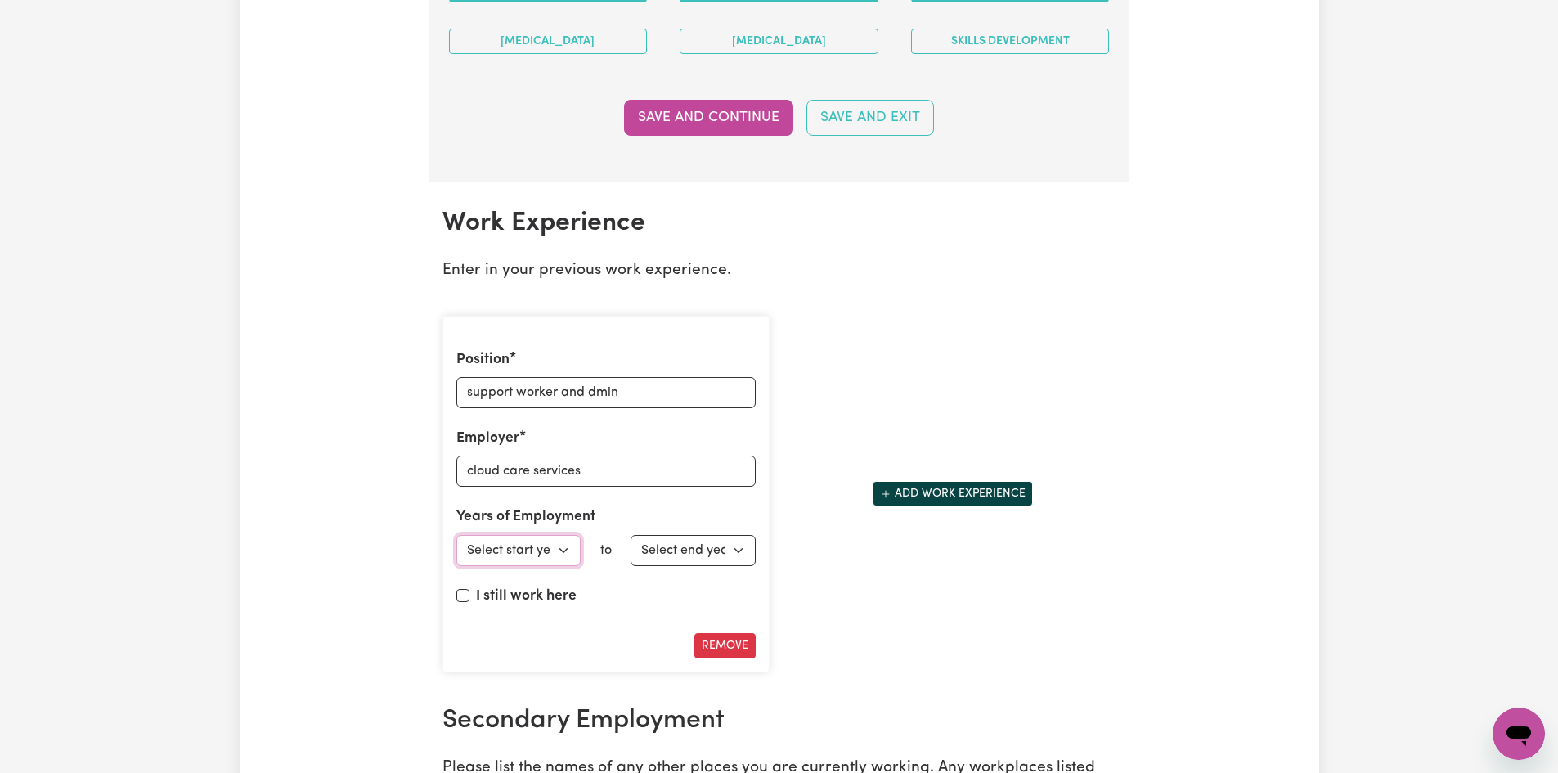
select select "2023"
click at [456, 535] on select "Select start year [DATE] 1952 1953 1954 1955 1956 1957 1958 1959 1960 1961 1962…" at bounding box center [518, 550] width 125 height 31
click at [464, 593] on input "I still work here" at bounding box center [462, 595] width 13 height 13
checkbox input "true"
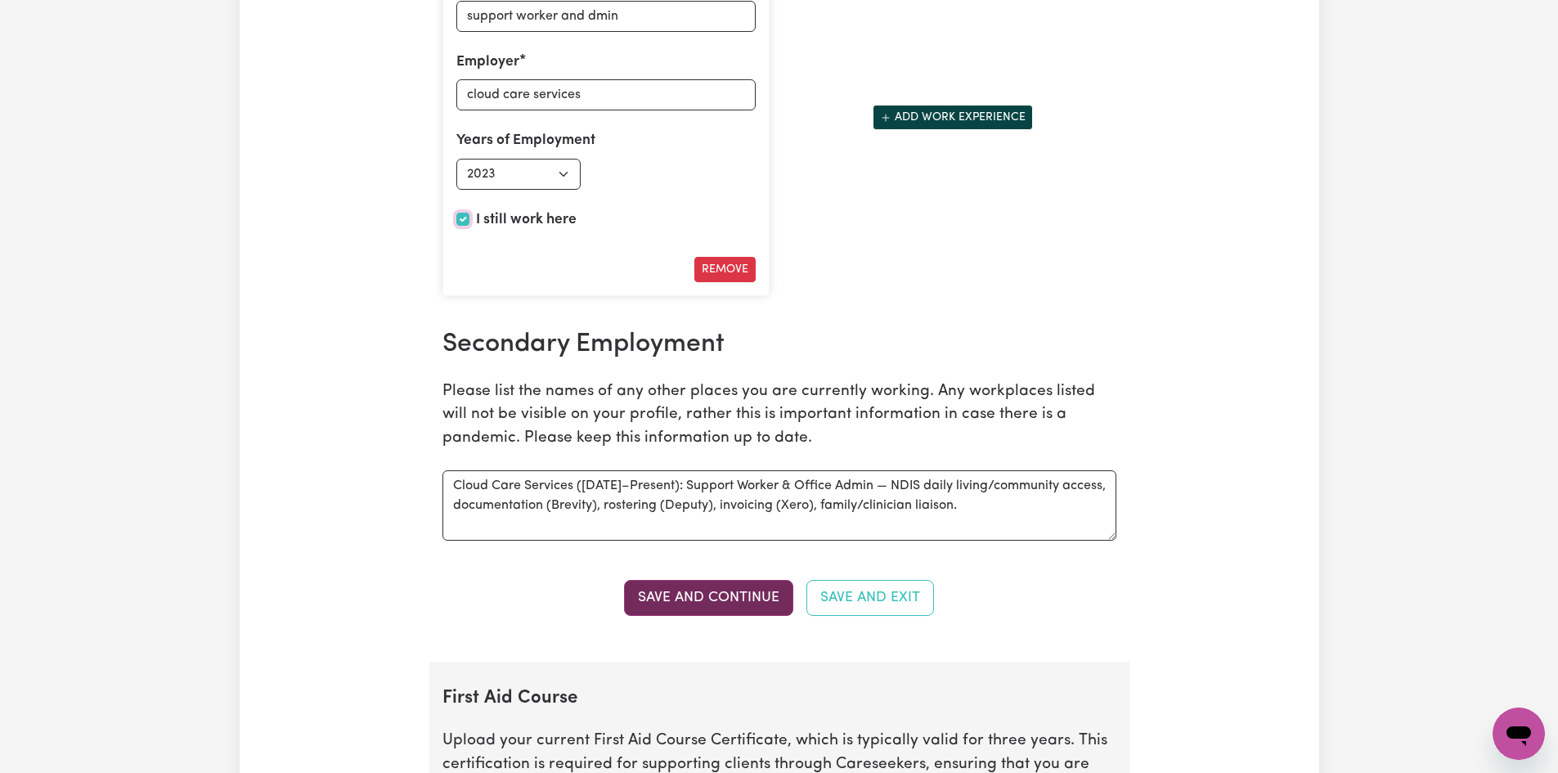
scroll to position [2535, 0]
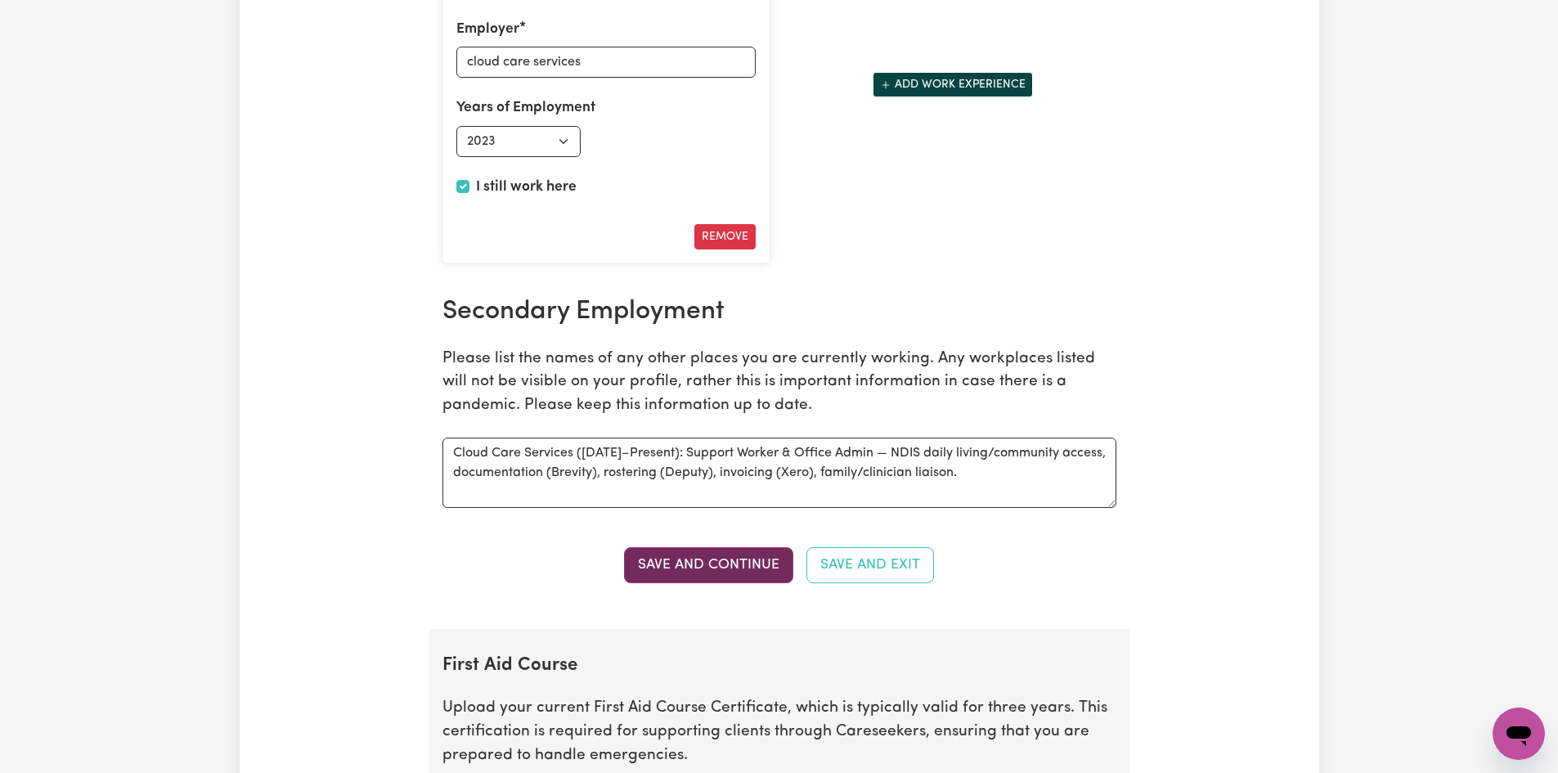
click at [718, 563] on button "Save and Continue" at bounding box center [708, 565] width 169 height 36
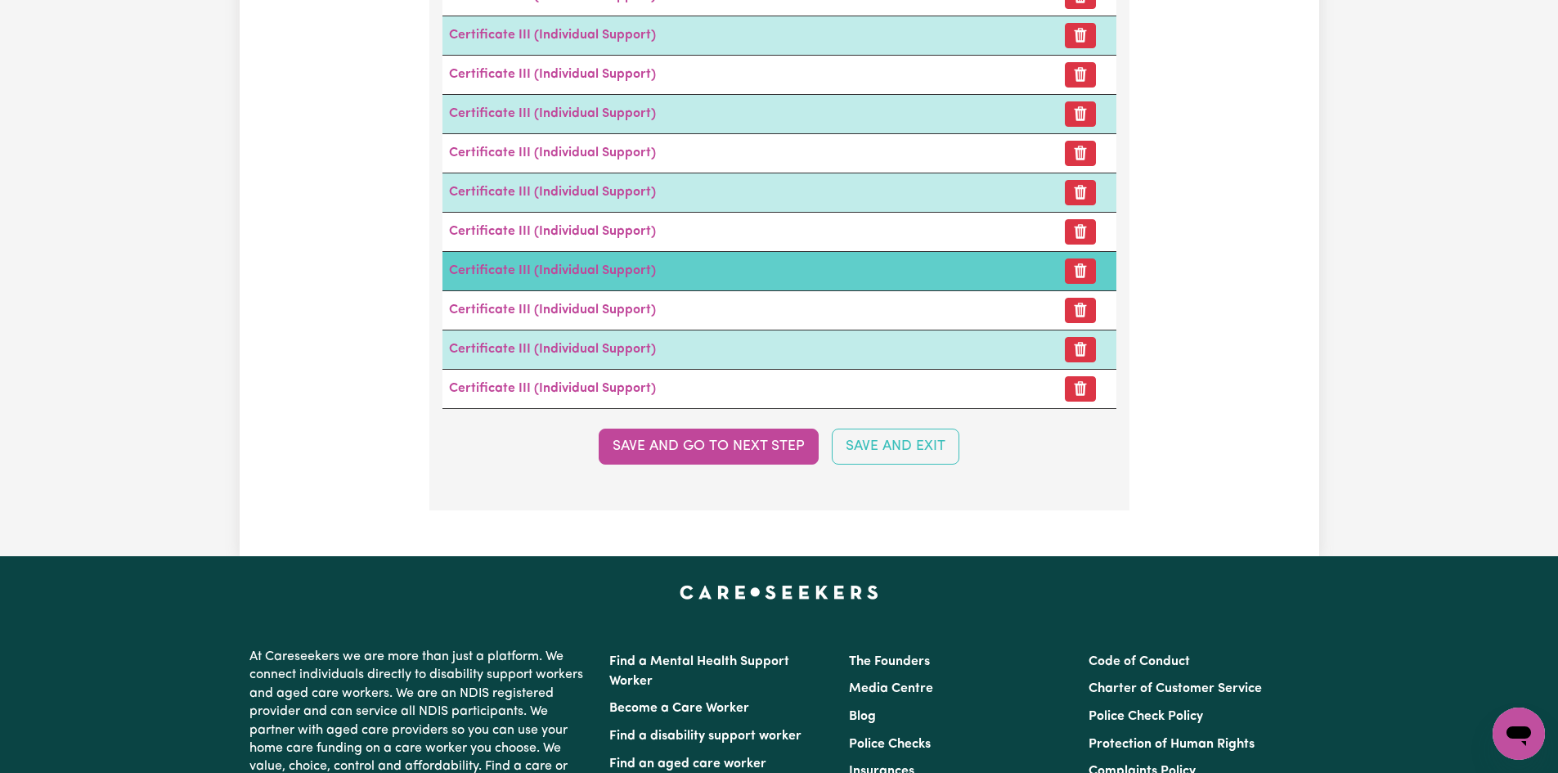
scroll to position [4882, 0]
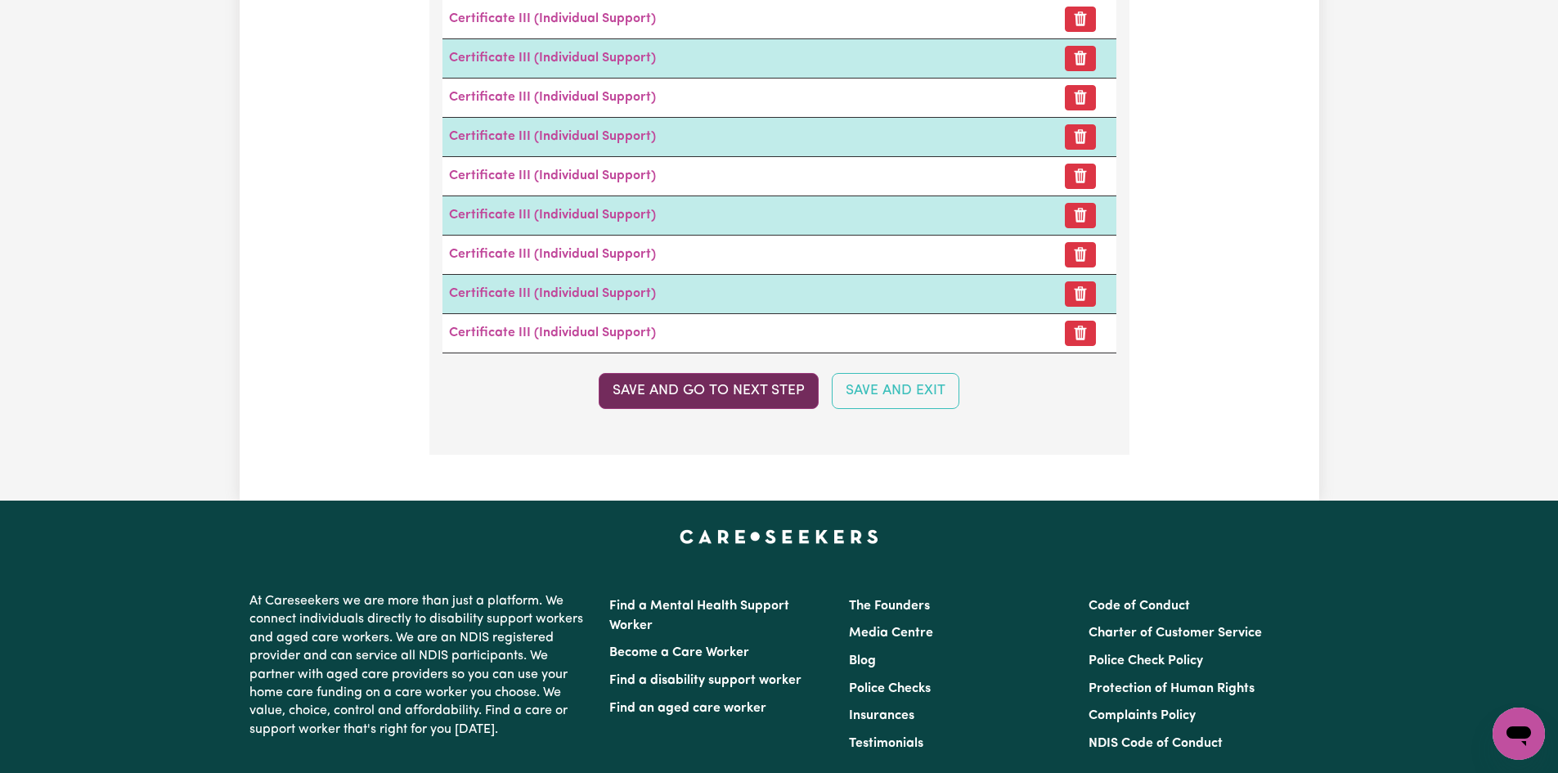
click at [704, 403] on button "Save and go to next step" at bounding box center [709, 391] width 220 height 36
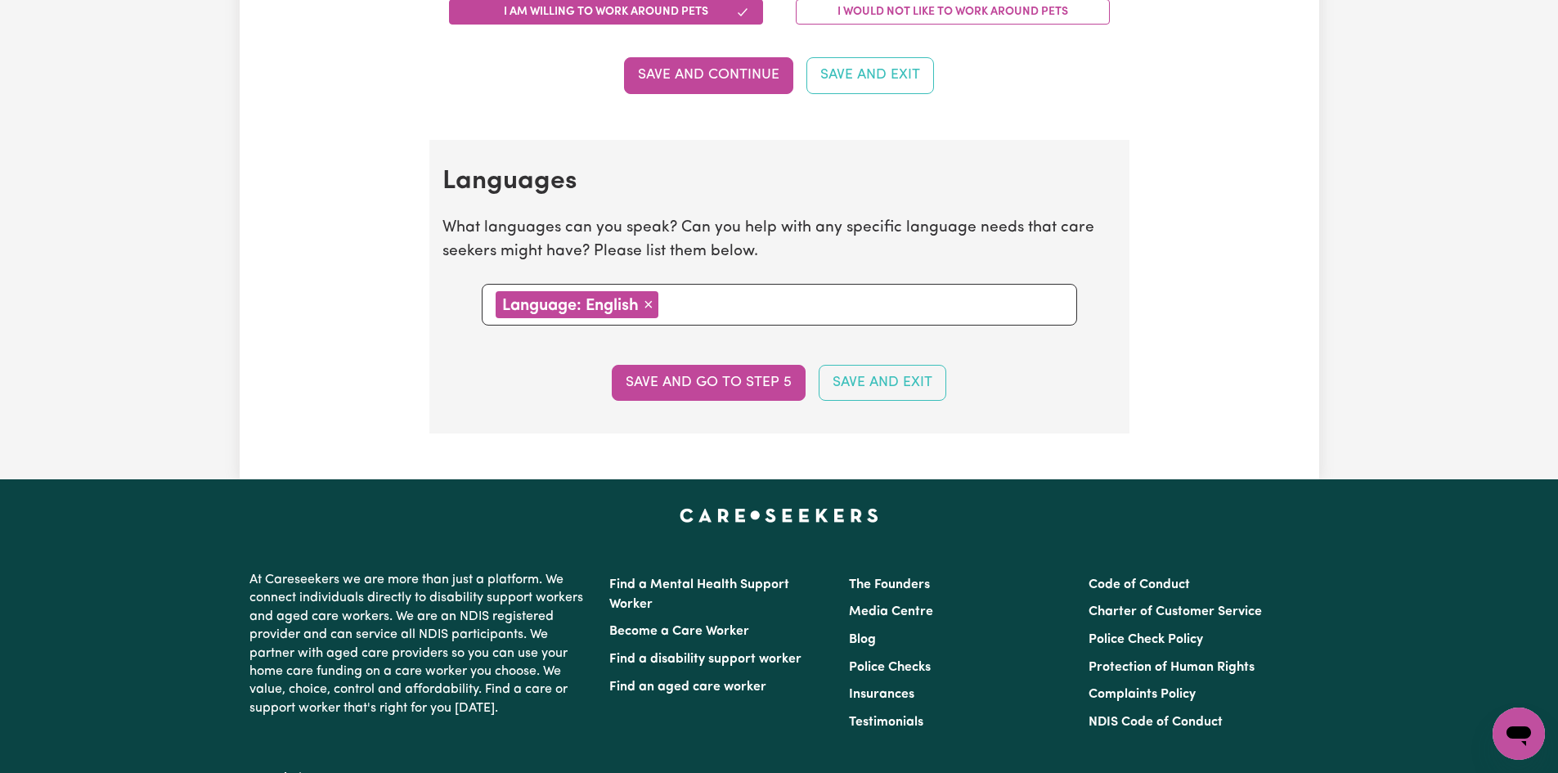
scroll to position [1688, 0]
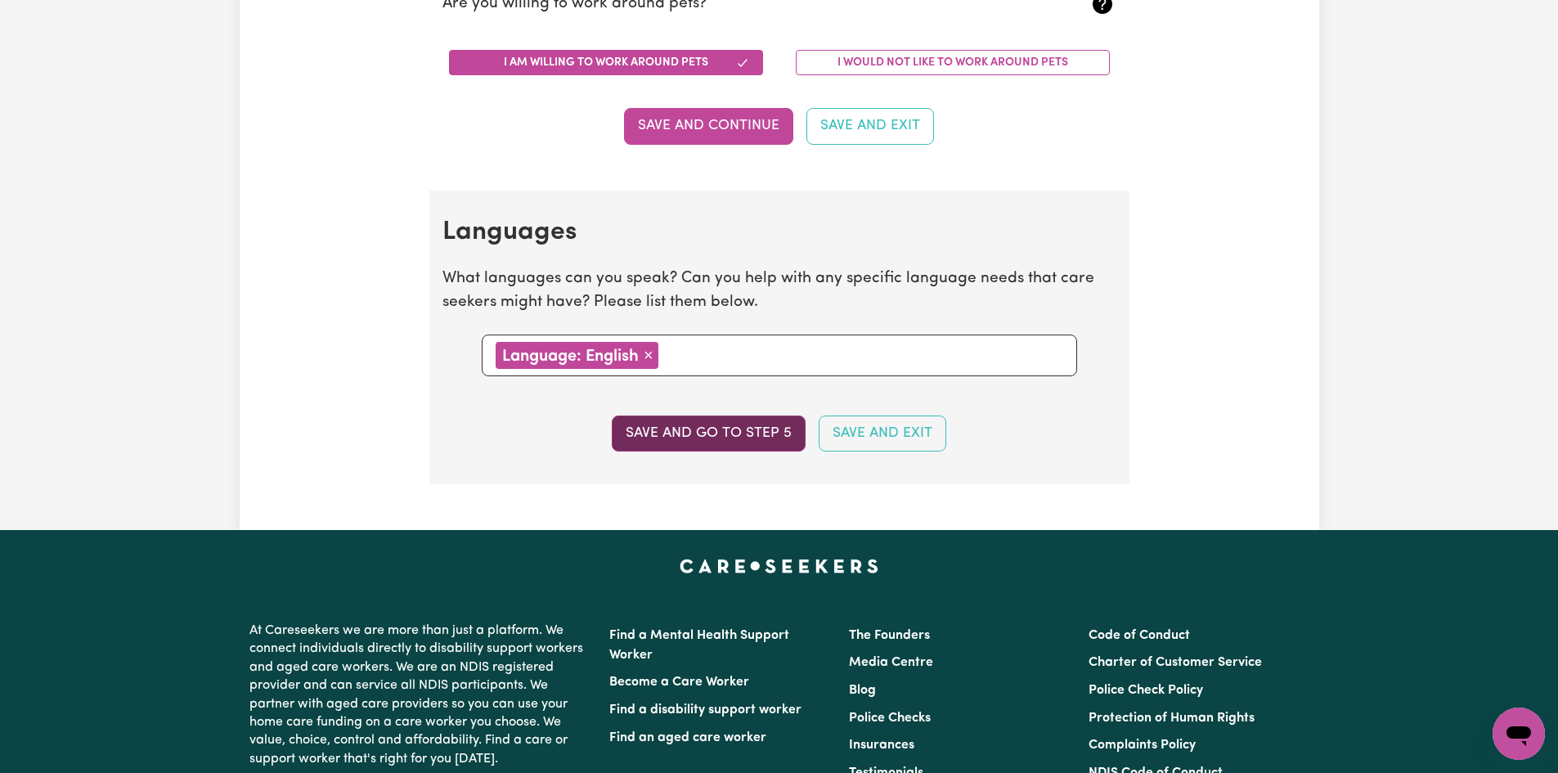
click at [728, 438] on button "Save and go to step 5" at bounding box center [709, 433] width 194 height 36
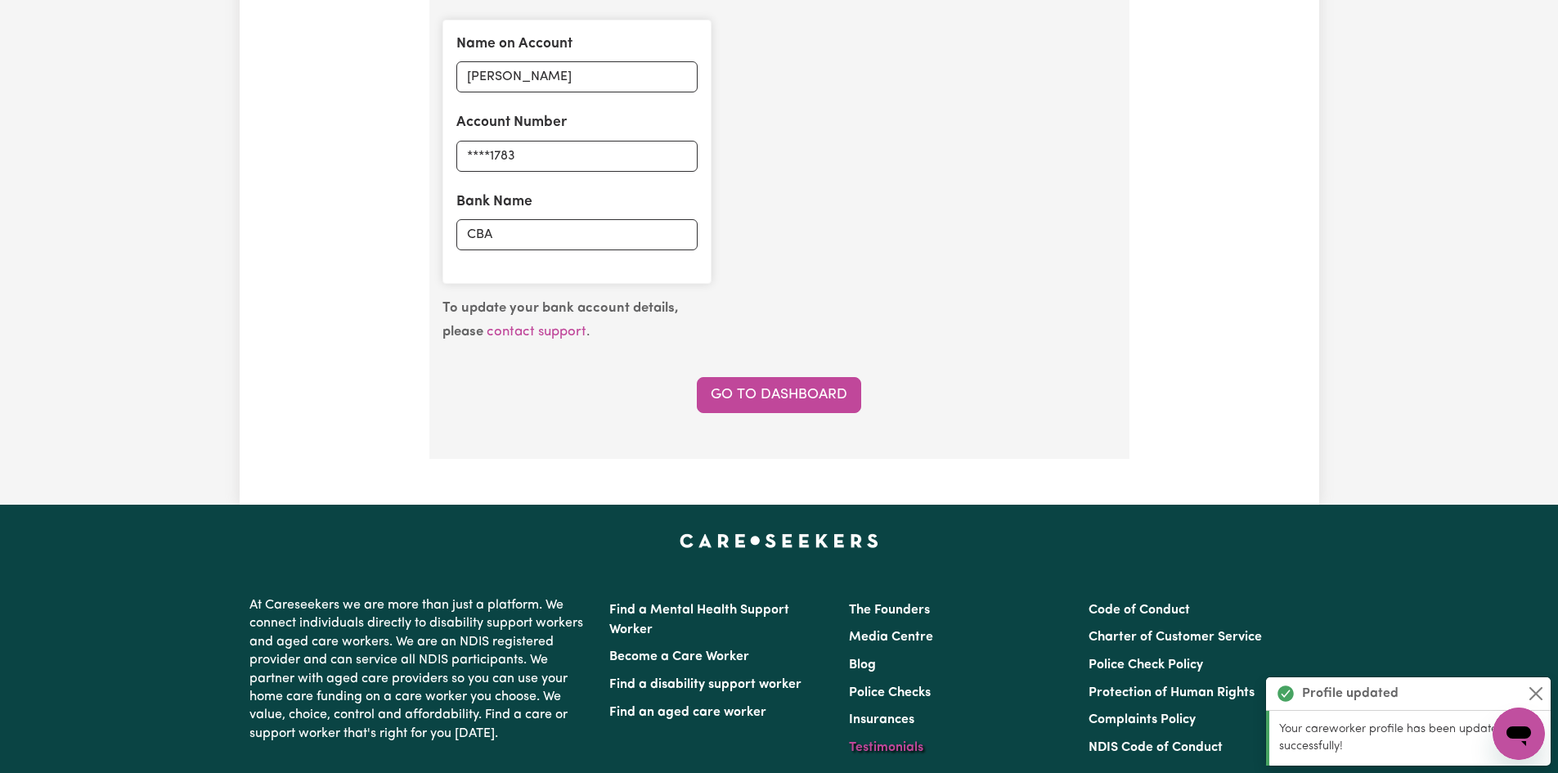
scroll to position [1472, 0]
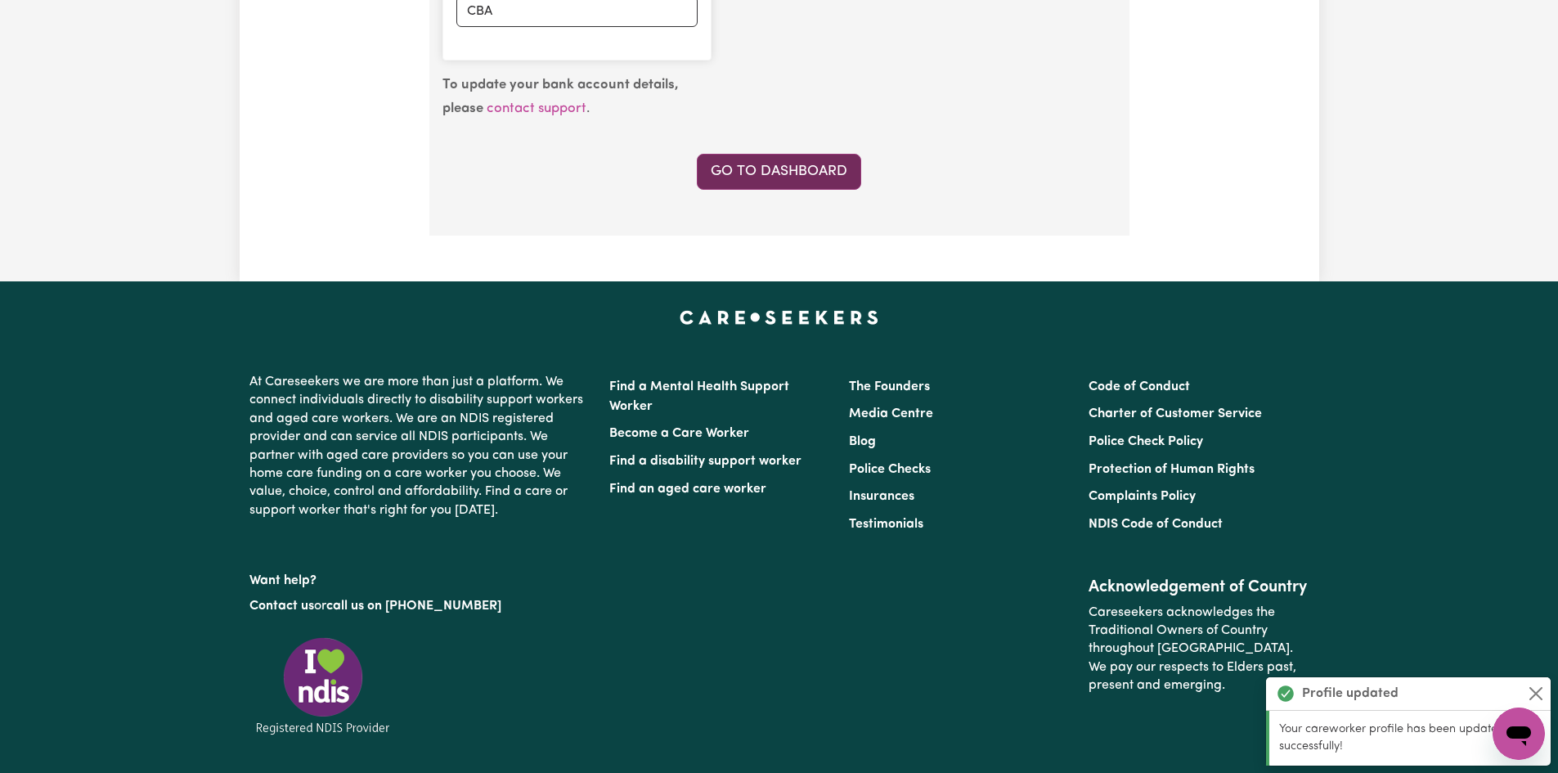
click at [791, 180] on link "Go to Dashboard" at bounding box center [779, 172] width 164 height 36
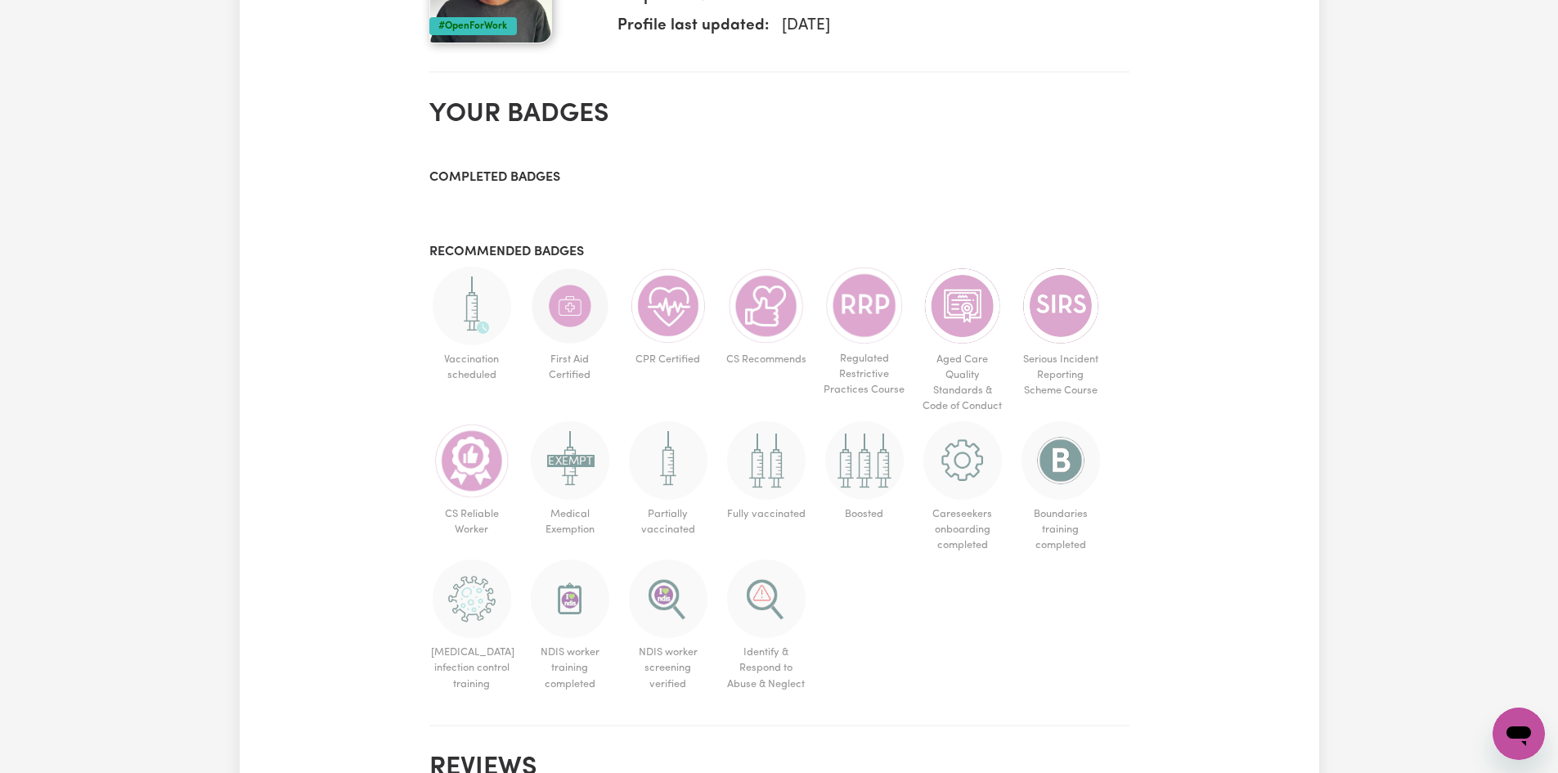
scroll to position [736, 0]
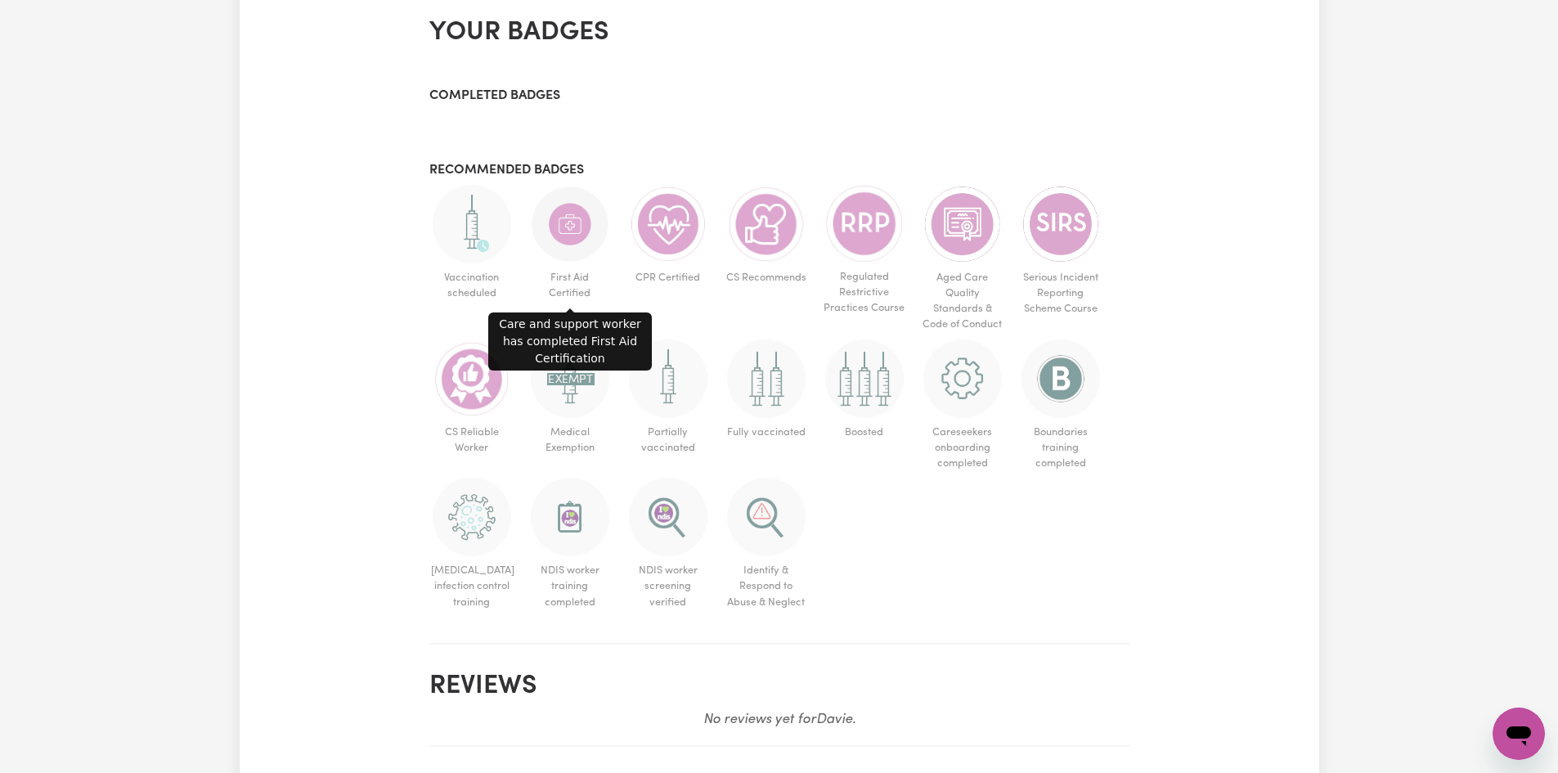
click at [577, 230] on img at bounding box center [570, 224] width 79 height 79
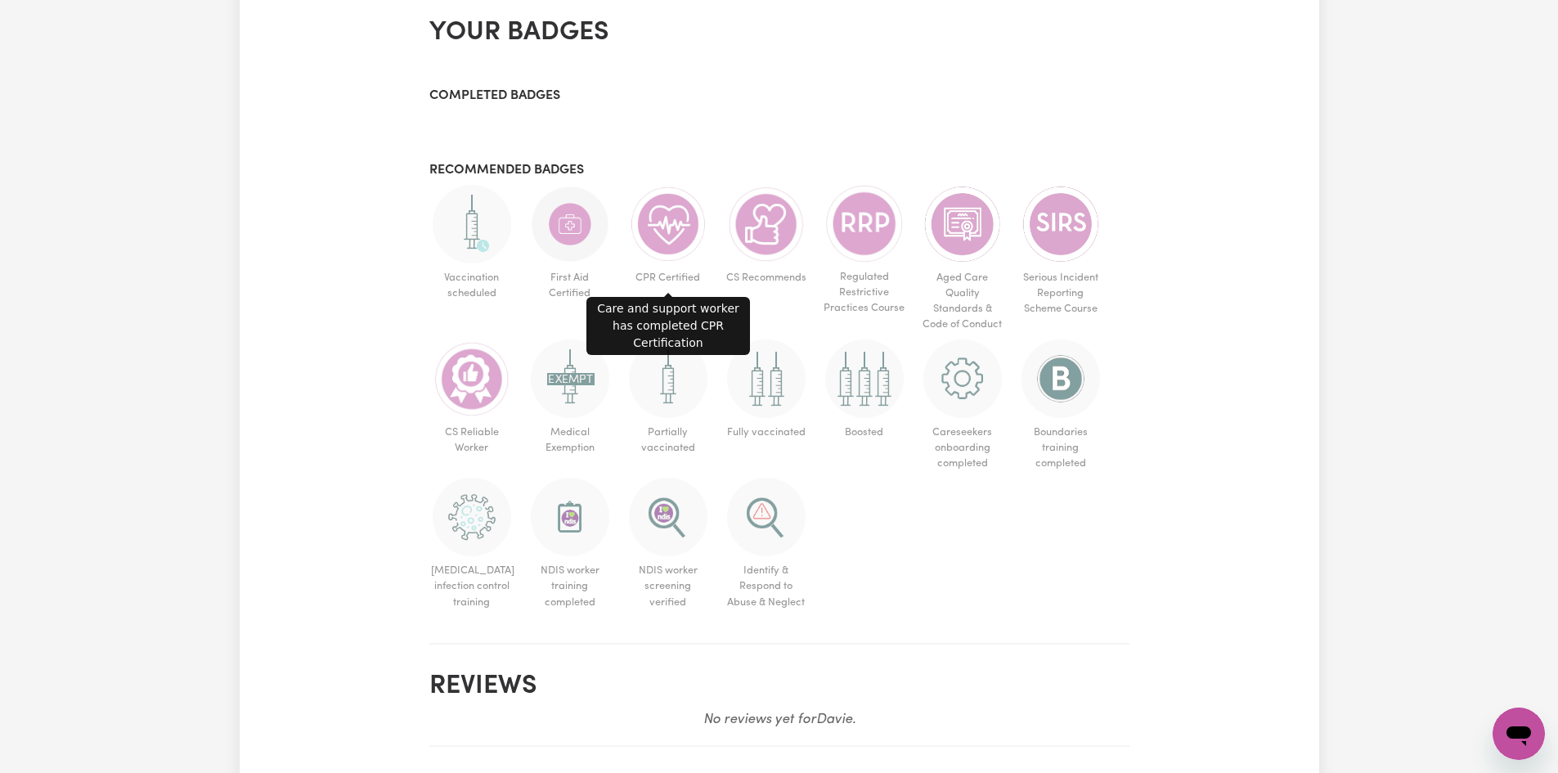
click at [680, 236] on img at bounding box center [668, 224] width 79 height 79
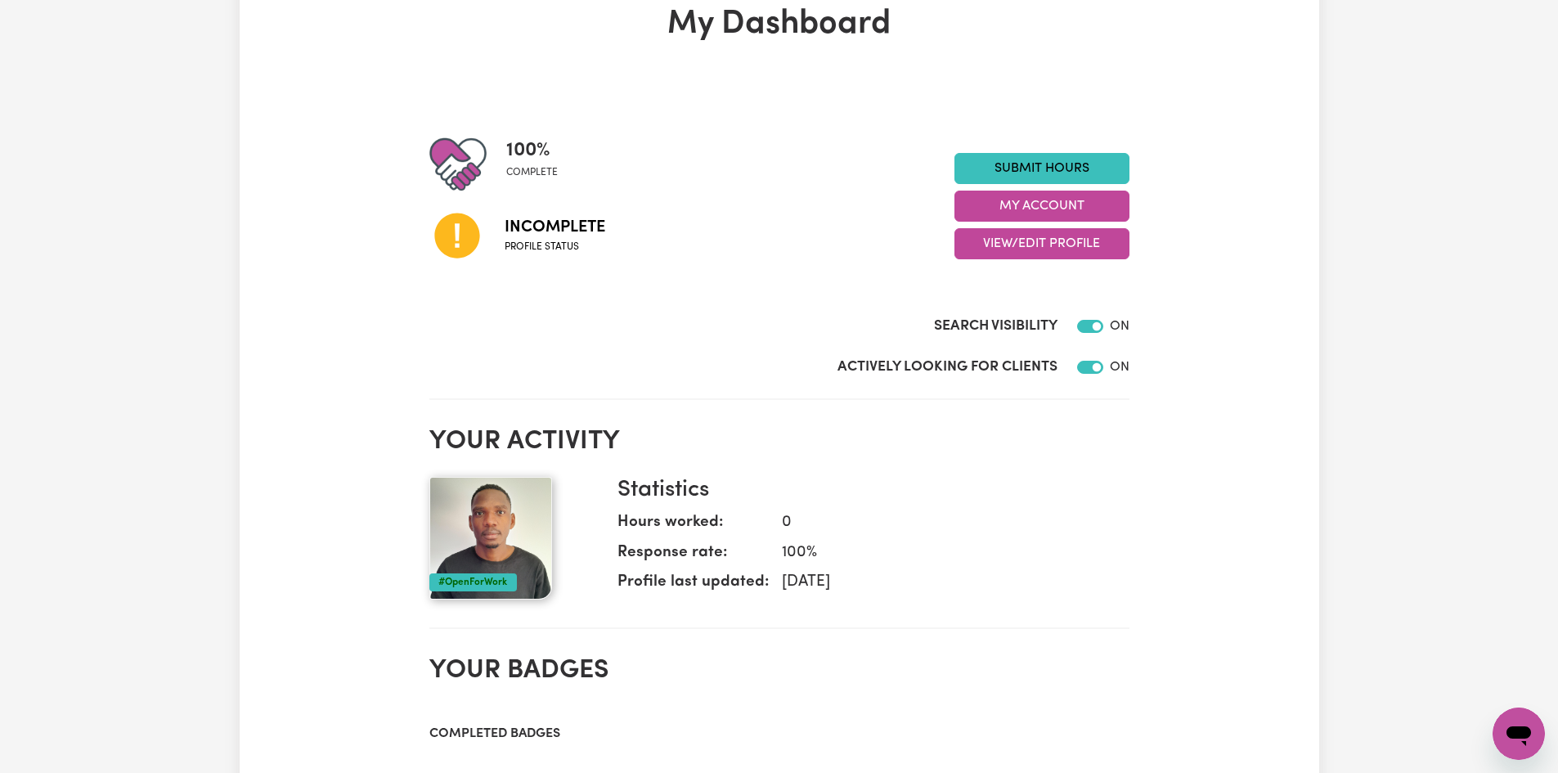
scroll to position [82, 0]
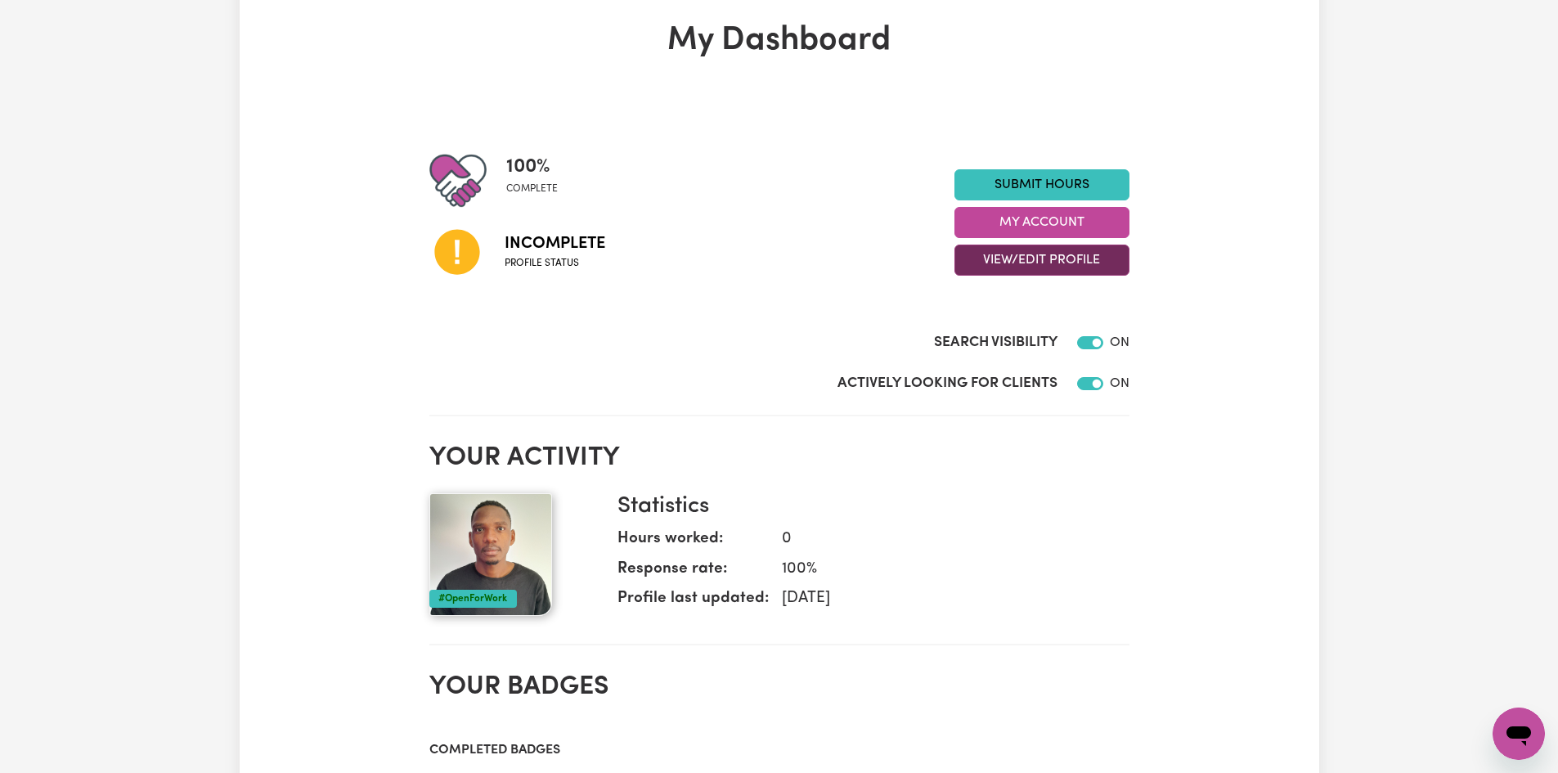
click at [993, 264] on button "View/Edit Profile" at bounding box center [1041, 260] width 175 height 31
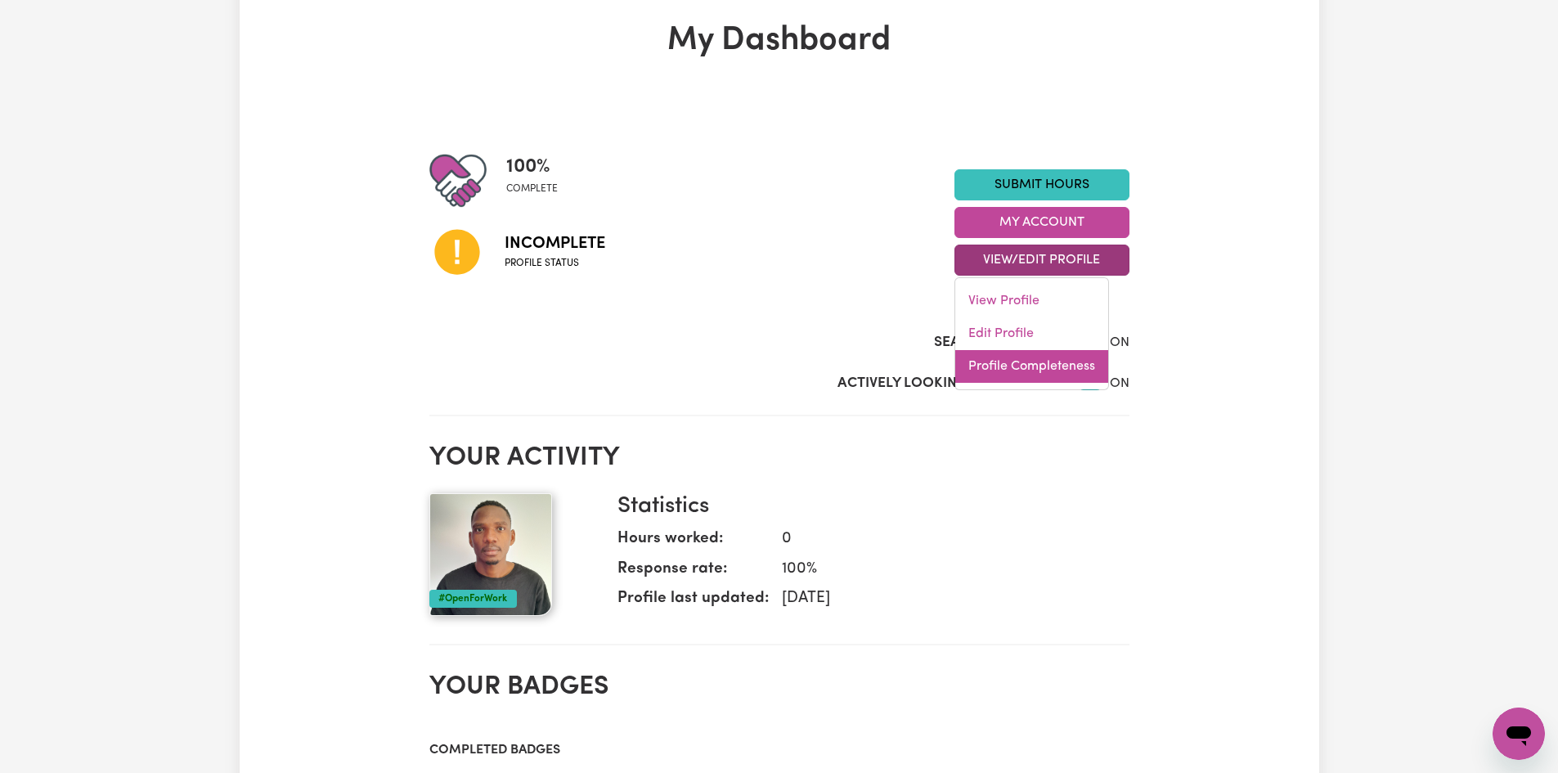
click at [994, 364] on link "Profile Completeness" at bounding box center [1031, 366] width 153 height 33
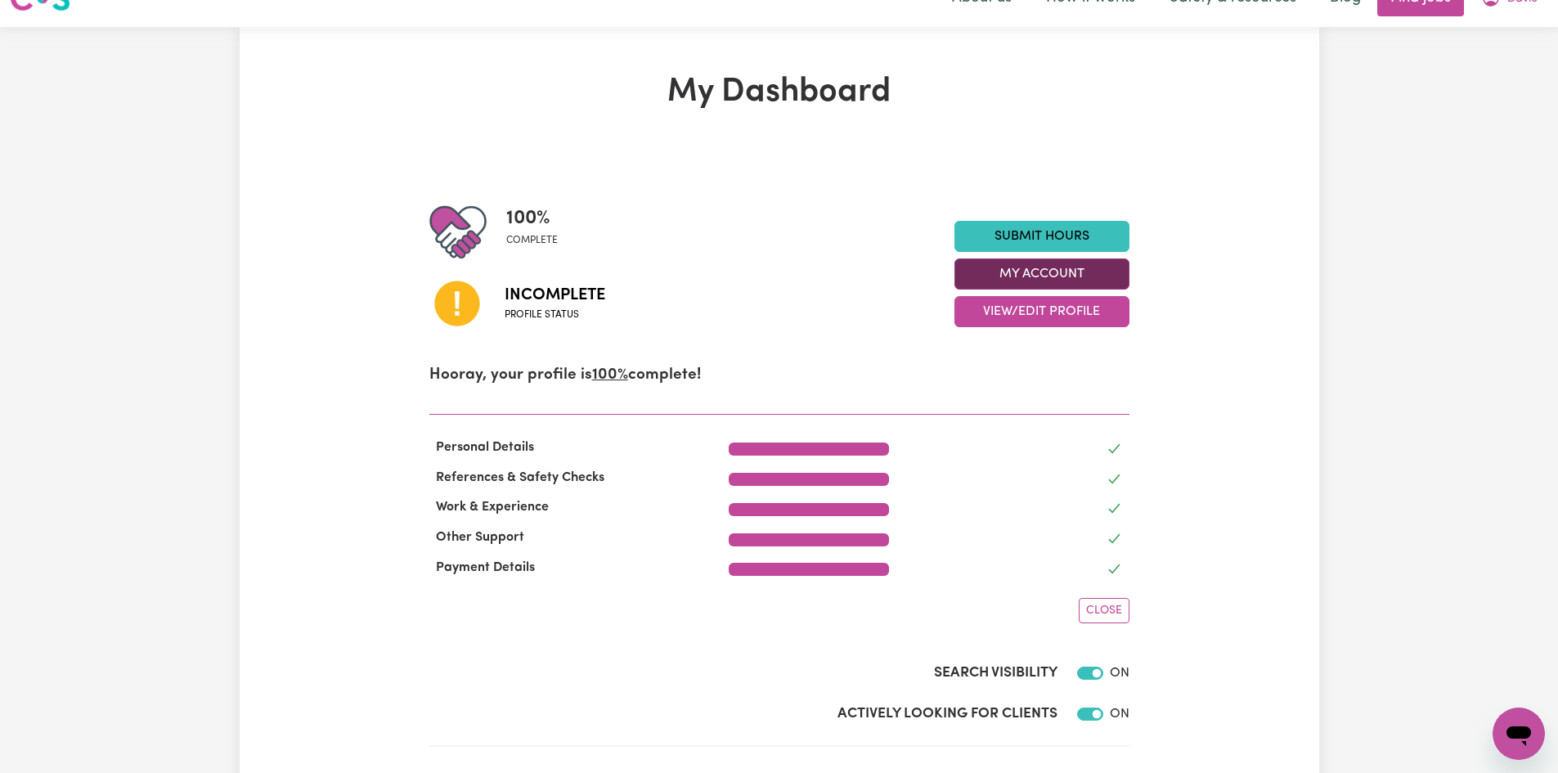
scroll to position [0, 0]
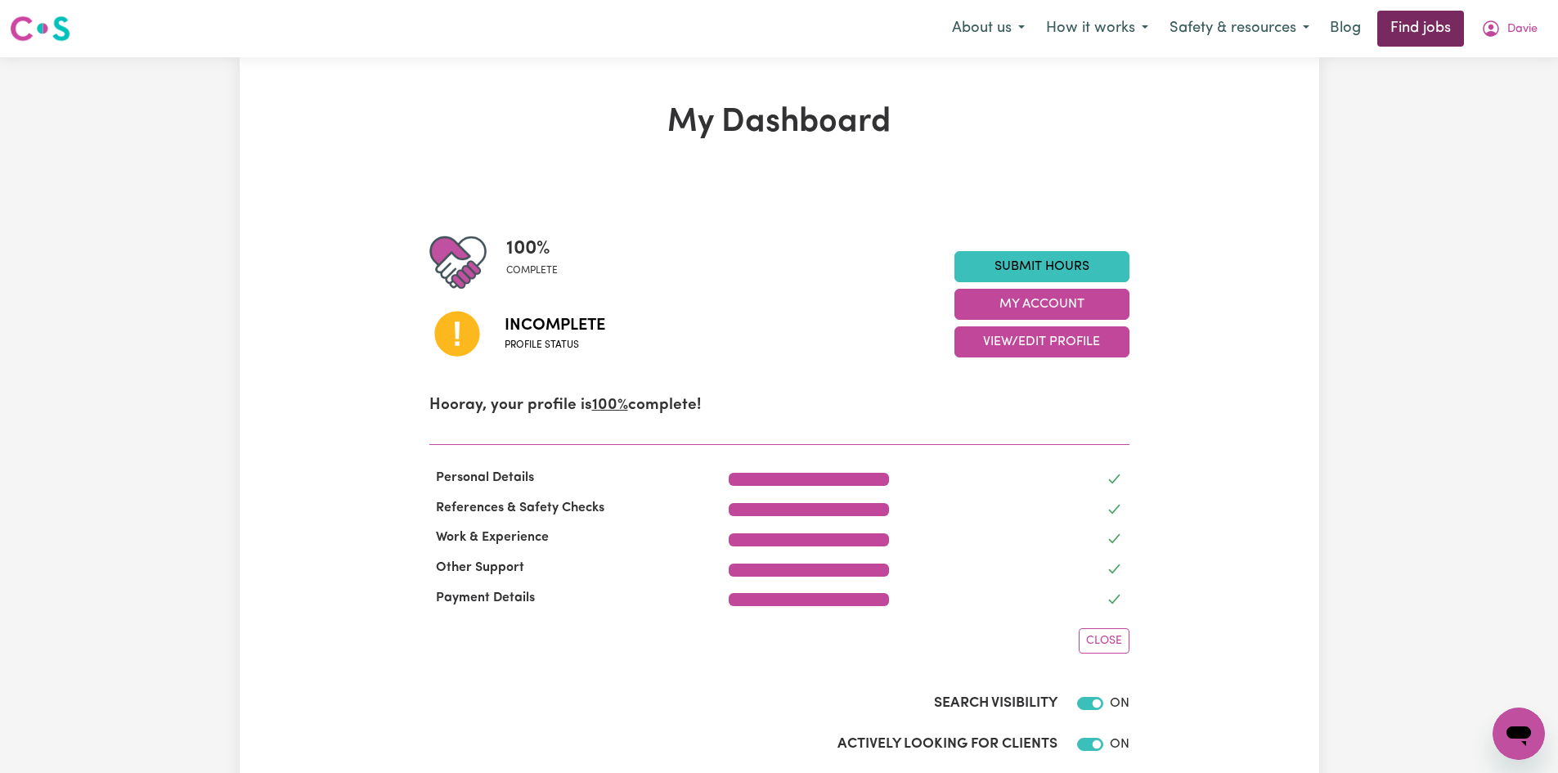
click at [1436, 34] on link "Find jobs" at bounding box center [1420, 29] width 87 height 36
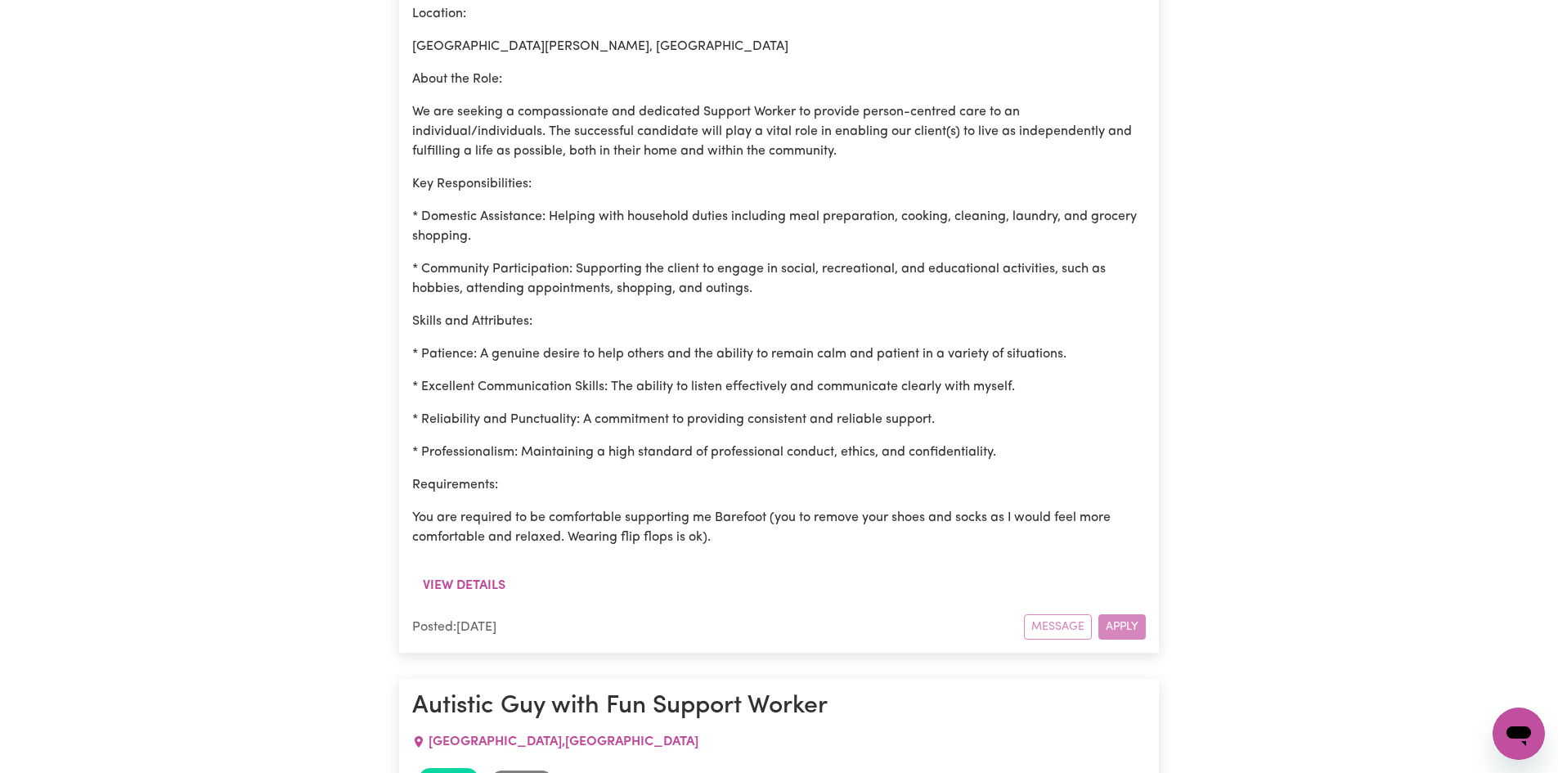
scroll to position [2856, 0]
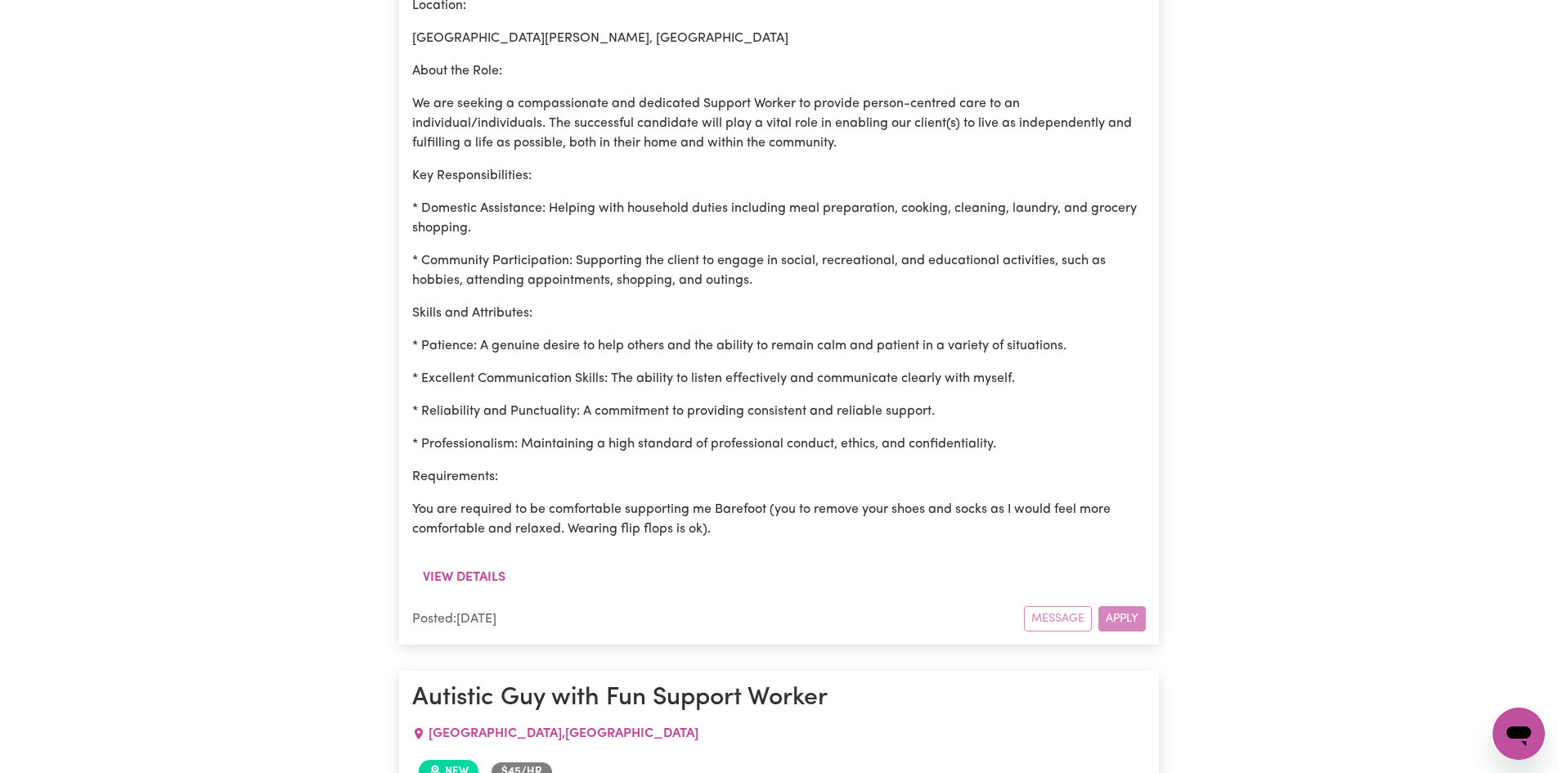
click at [1108, 606] on div "Message Apply" at bounding box center [1085, 618] width 122 height 25
click at [1126, 606] on div "Message Apply" at bounding box center [1085, 618] width 122 height 25
click at [1064, 606] on div "Message Apply" at bounding box center [1085, 618] width 122 height 25
click at [1105, 606] on div "Message Apply" at bounding box center [1085, 618] width 122 height 25
click at [1120, 606] on div "Message Apply" at bounding box center [1085, 618] width 122 height 25
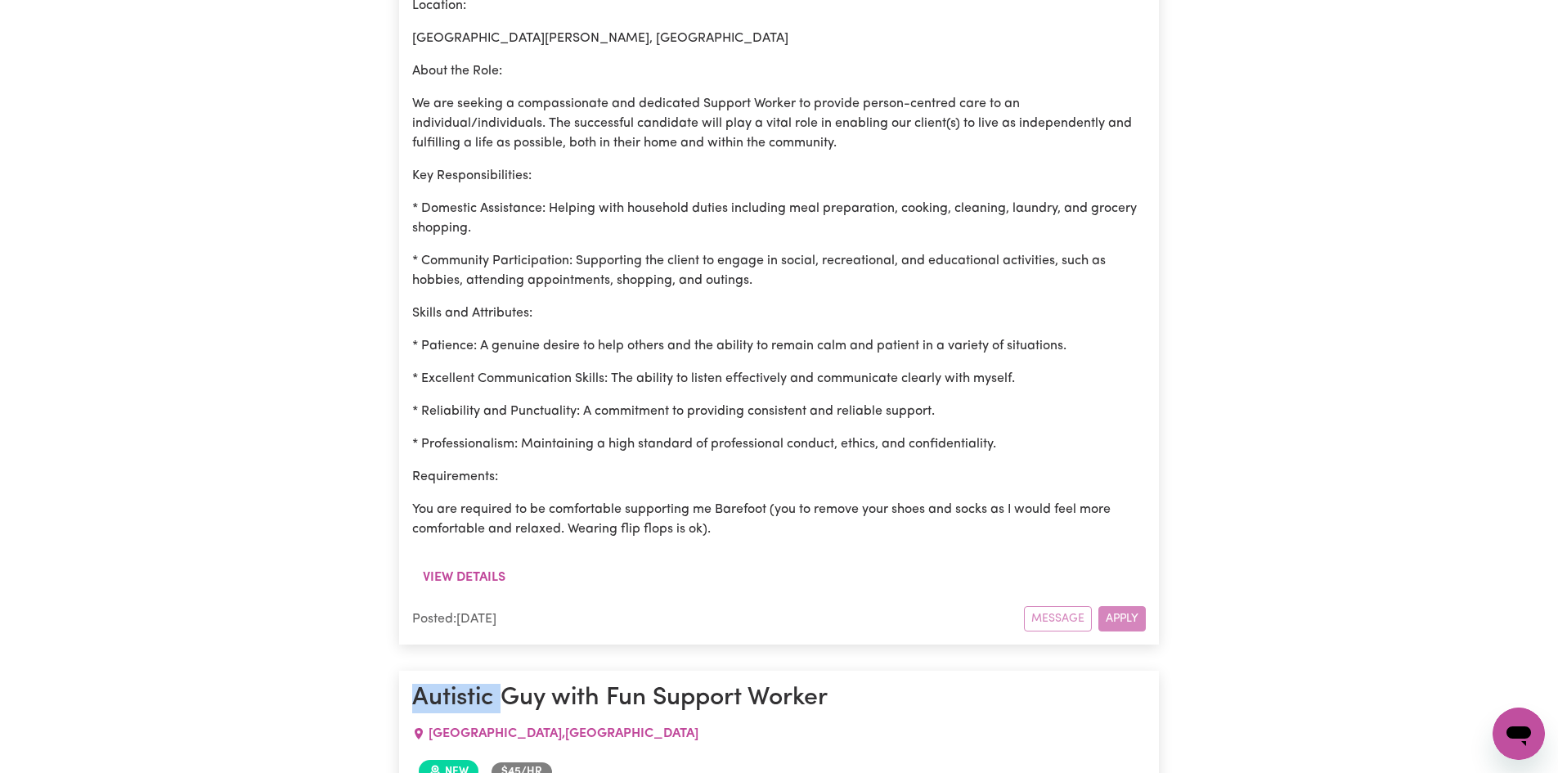
click at [1120, 606] on div "Message Apply" at bounding box center [1085, 618] width 122 height 25
click at [1107, 606] on div "Message Apply" at bounding box center [1085, 618] width 122 height 25
click at [1065, 606] on div "Message Apply" at bounding box center [1085, 618] width 122 height 25
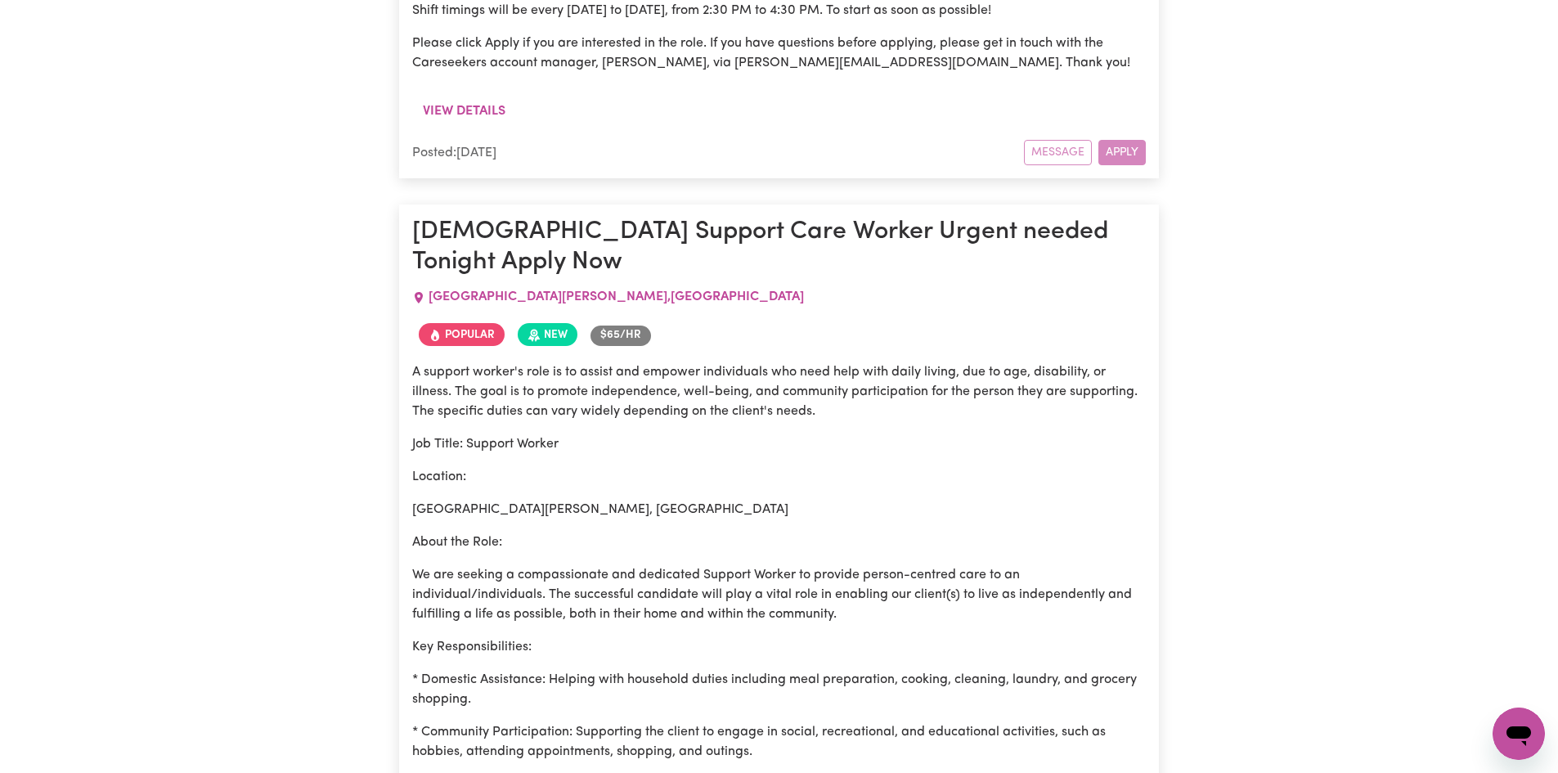
scroll to position [2284, 0]
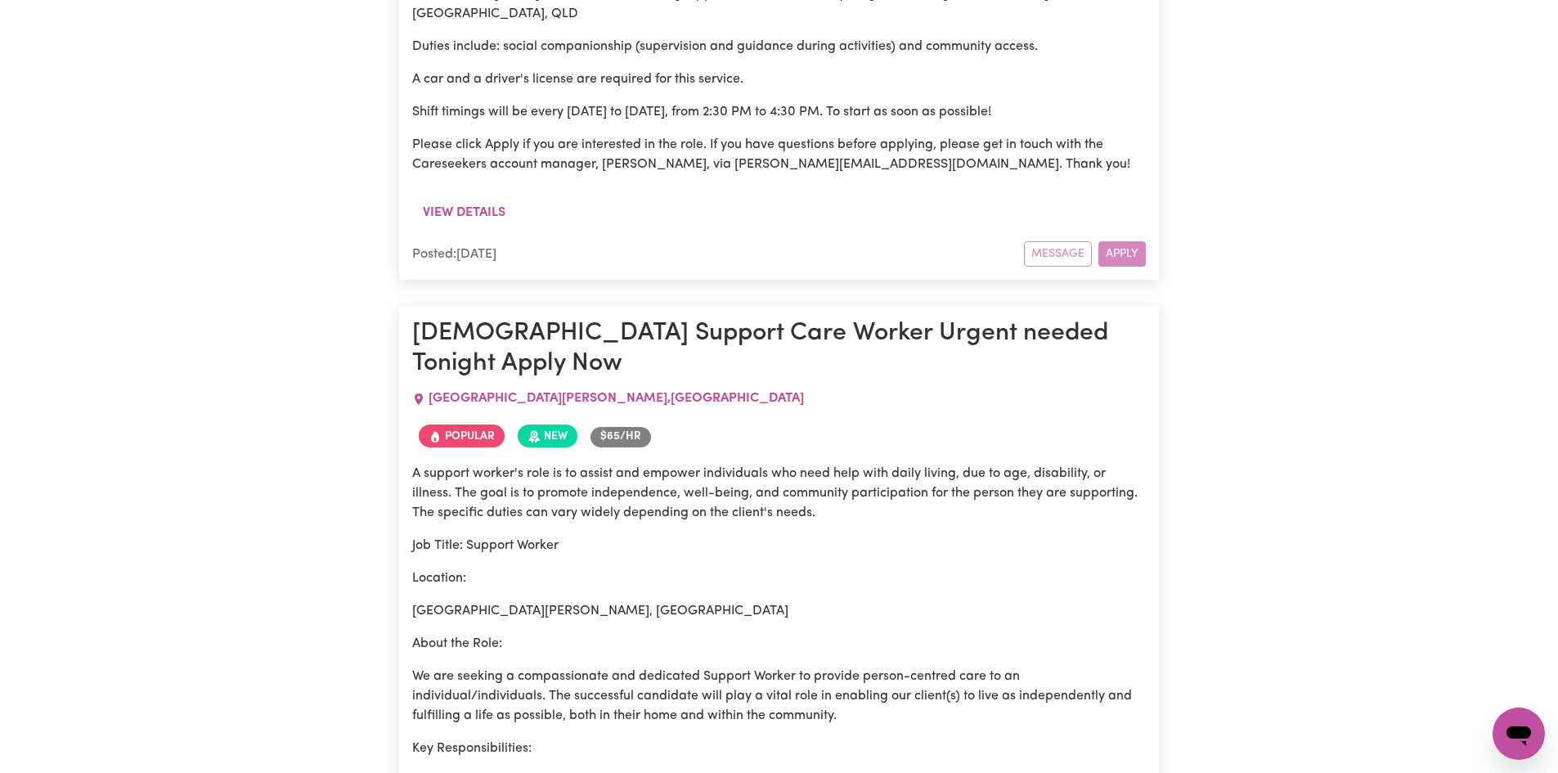
click at [1112, 241] on div "Message Apply" at bounding box center [1085, 253] width 122 height 25
click at [447, 424] on span "Popular" at bounding box center [462, 435] width 86 height 23
click at [453, 424] on span "Popular" at bounding box center [462, 435] width 86 height 23
click at [534, 430] on icon "Job posted within the last 30 days" at bounding box center [534, 433] width 7 height 7
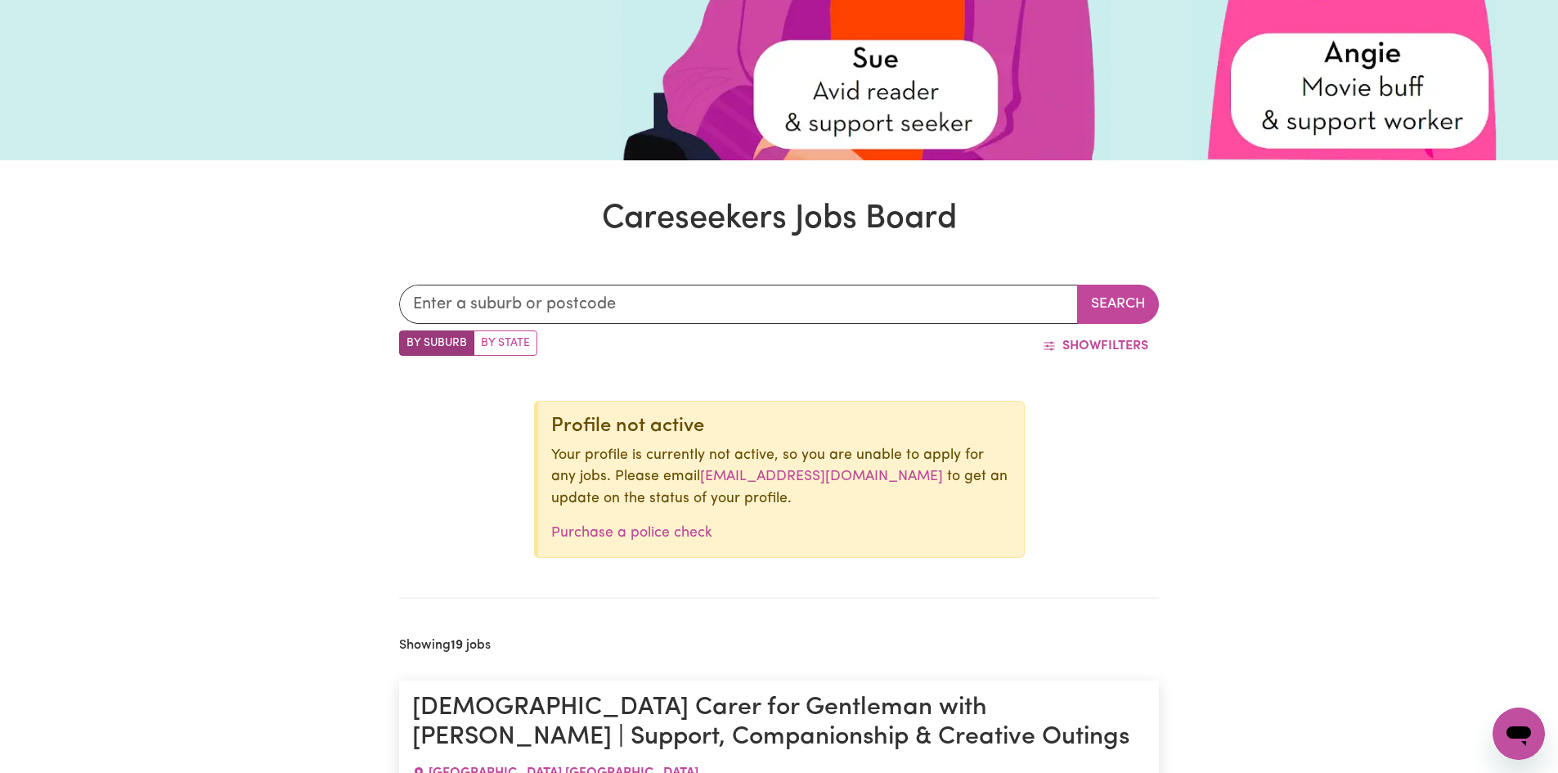
scroll to position [409, 0]
click at [869, 475] on link "[EMAIL_ADDRESS][DOMAIN_NAME]" at bounding box center [821, 476] width 243 height 14
click at [1041, 226] on h1 "Careseekers Jobs Board" at bounding box center [779, 218] width 1558 height 39
click at [818, 478] on link "[EMAIL_ADDRESS][DOMAIN_NAME]" at bounding box center [821, 476] width 243 height 14
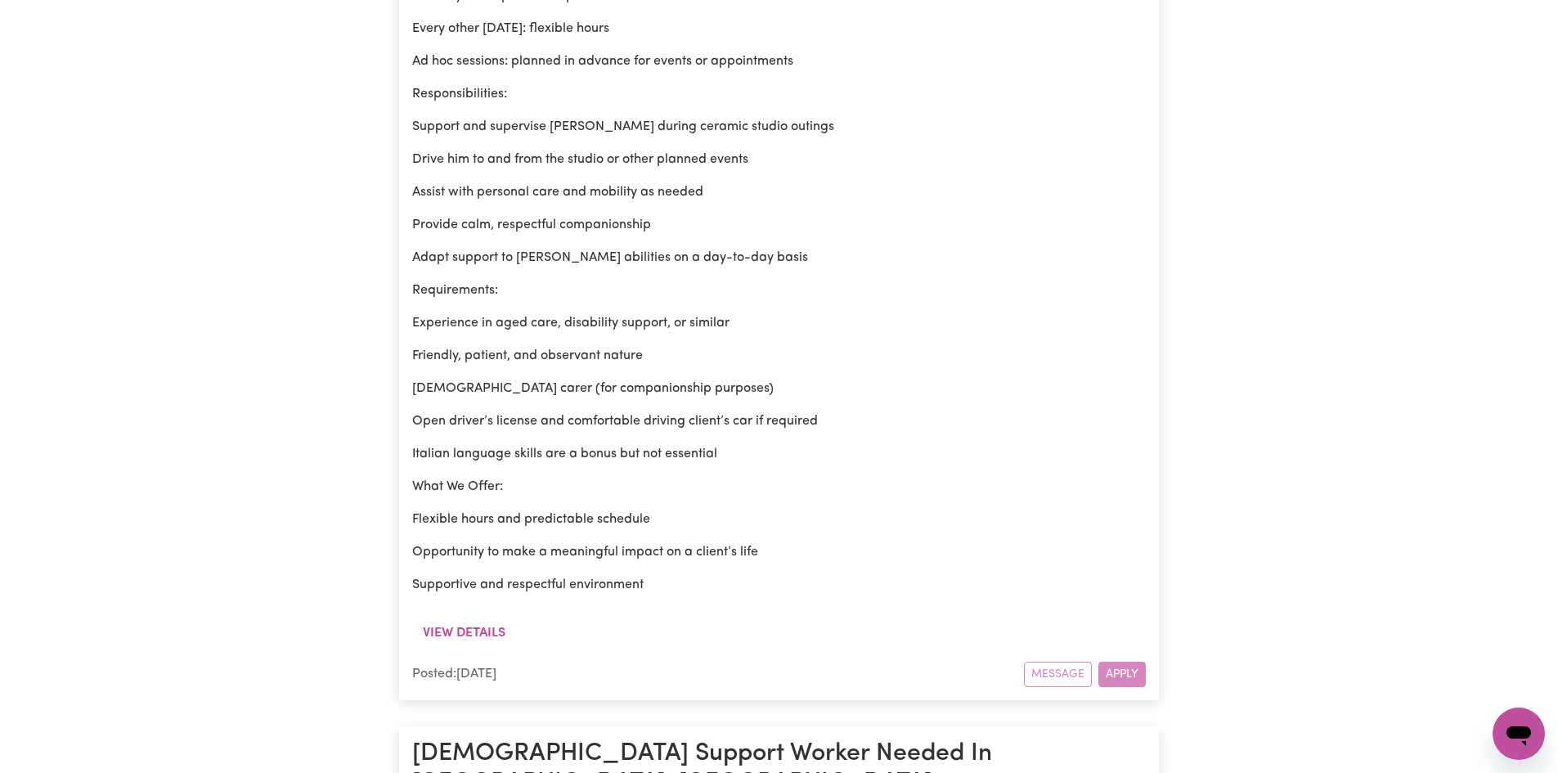
scroll to position [1390, 0]
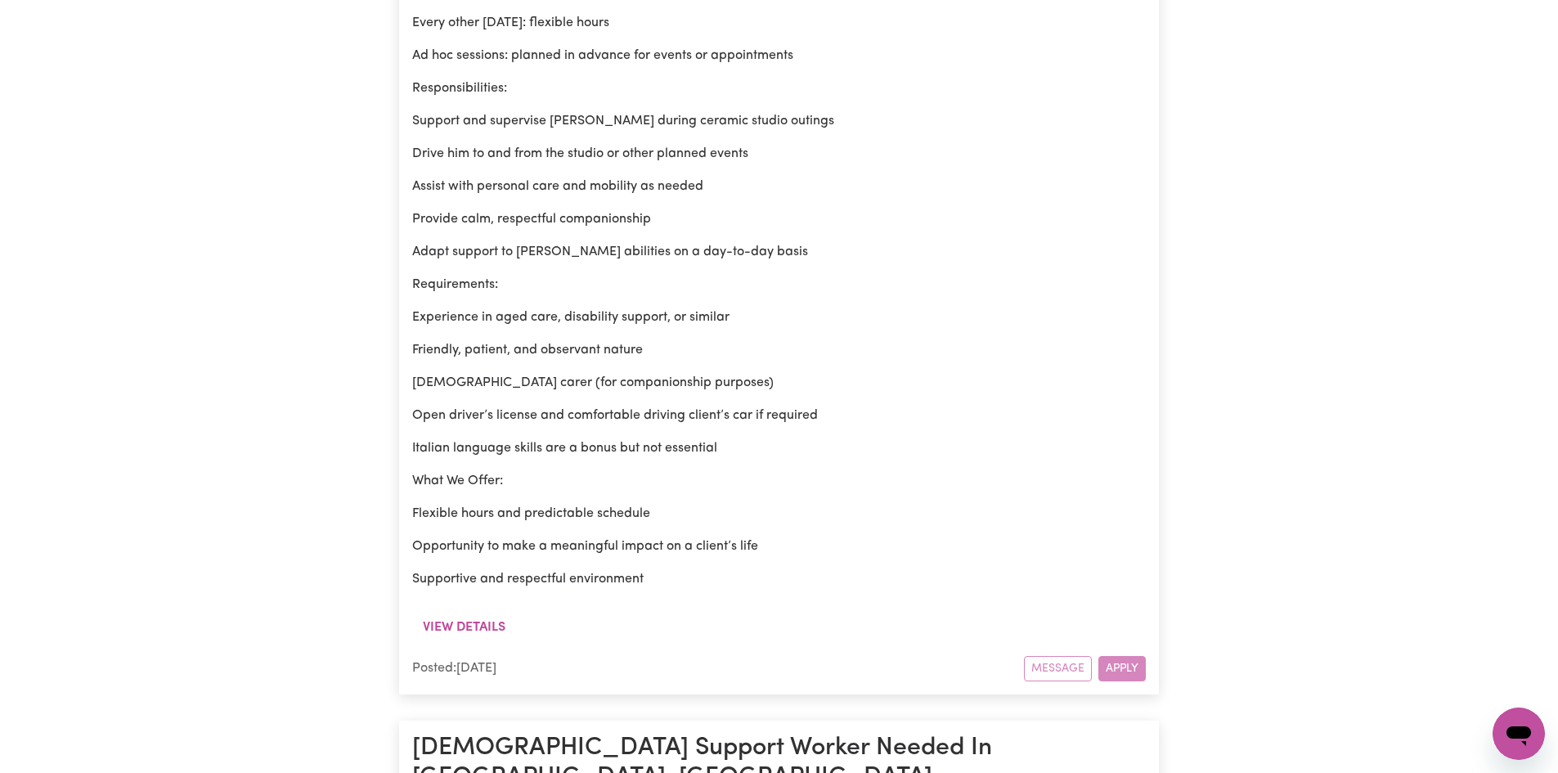
drag, startPoint x: 1111, startPoint y: 648, endPoint x: 1099, endPoint y: 644, distance: 12.7
click at [1111, 656] on div "Message Apply" at bounding box center [1085, 668] width 122 height 25
